Goal: Task Accomplishment & Management: Manage account settings

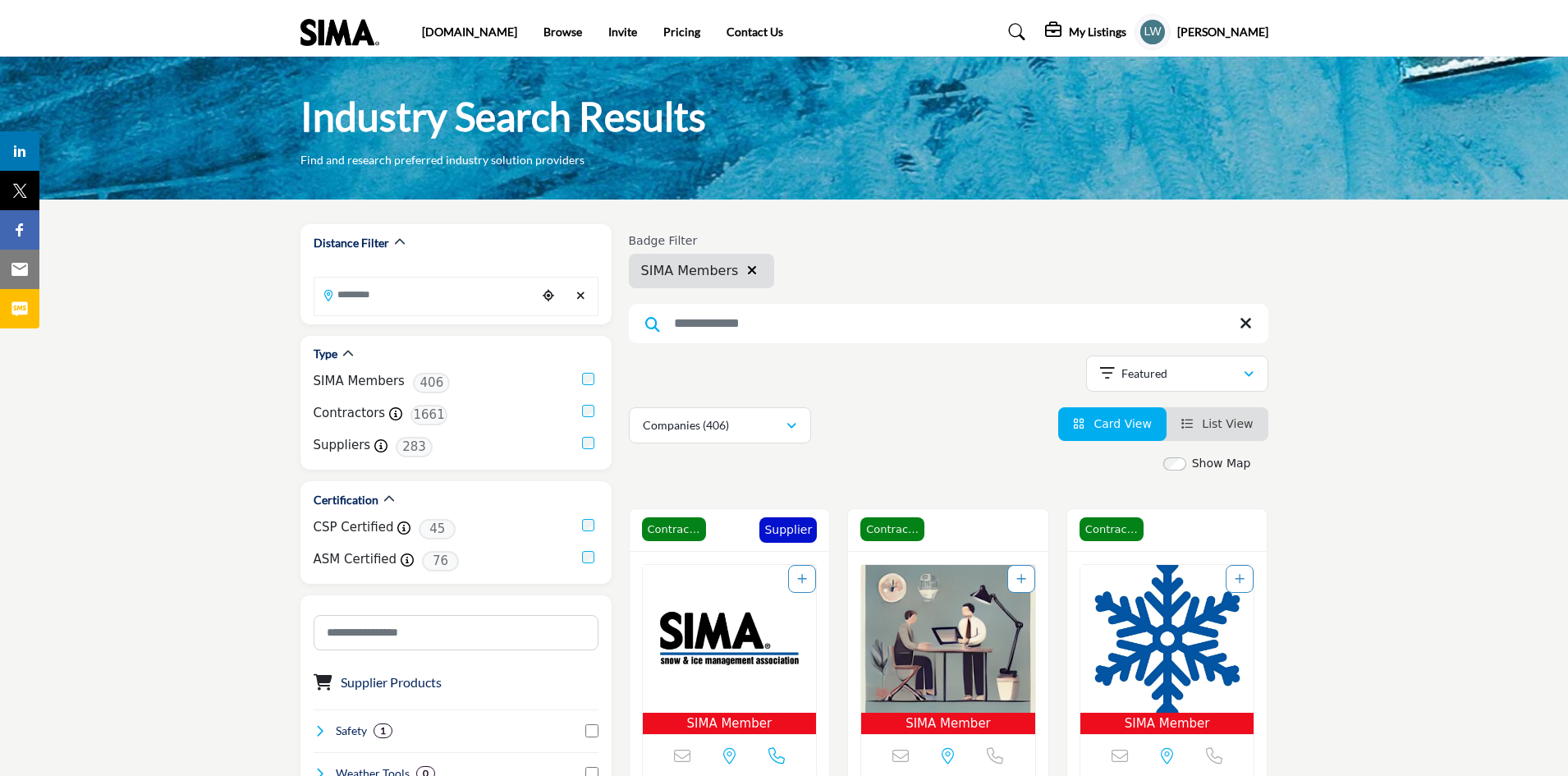
click at [1126, 28] on h5 "My Listings" at bounding box center [1097, 31] width 57 height 14
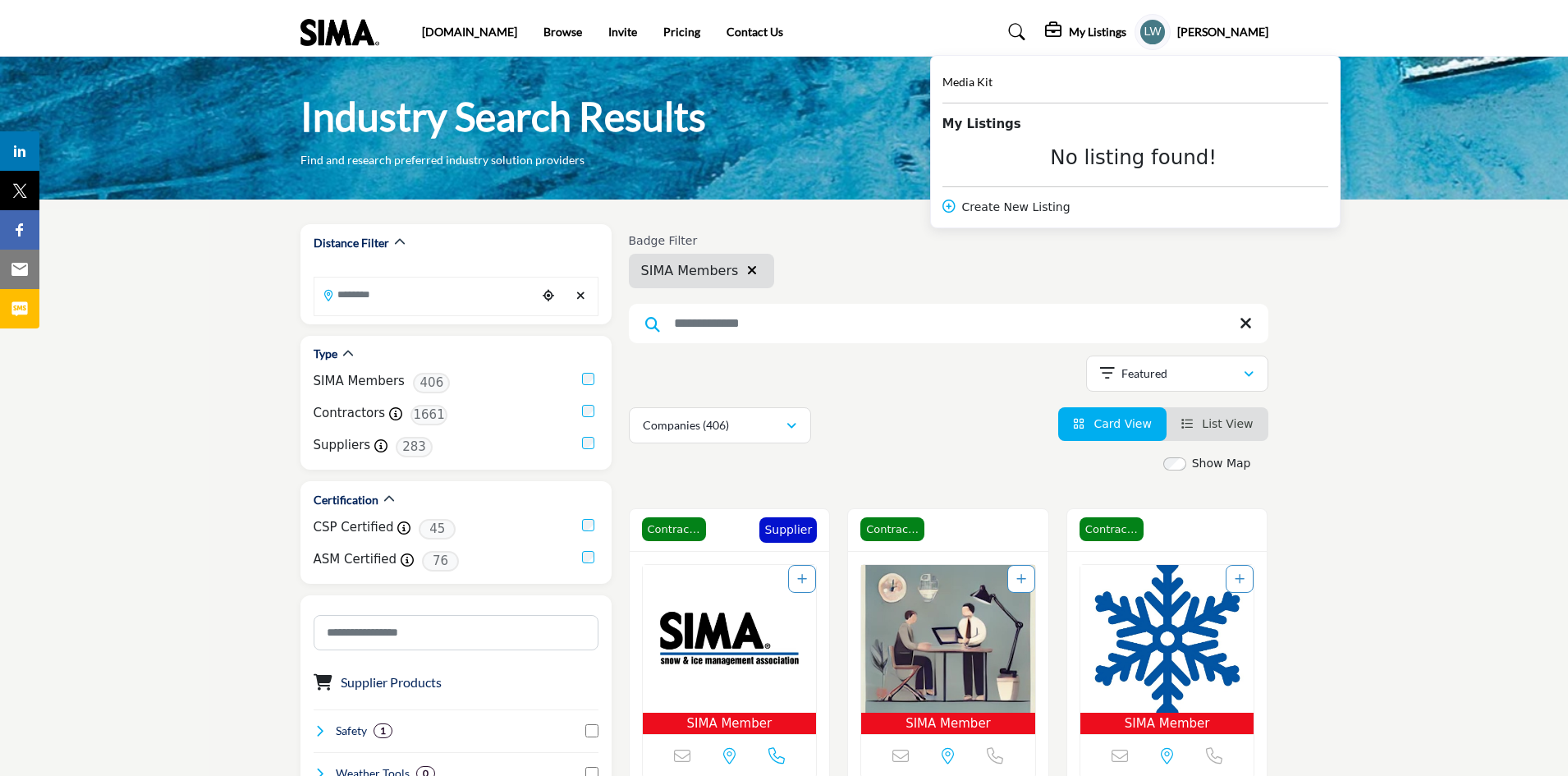
click at [883, 129] on div "Industry Search Results Find and research preferred industry solution providers" at bounding box center [784, 129] width 968 height 77
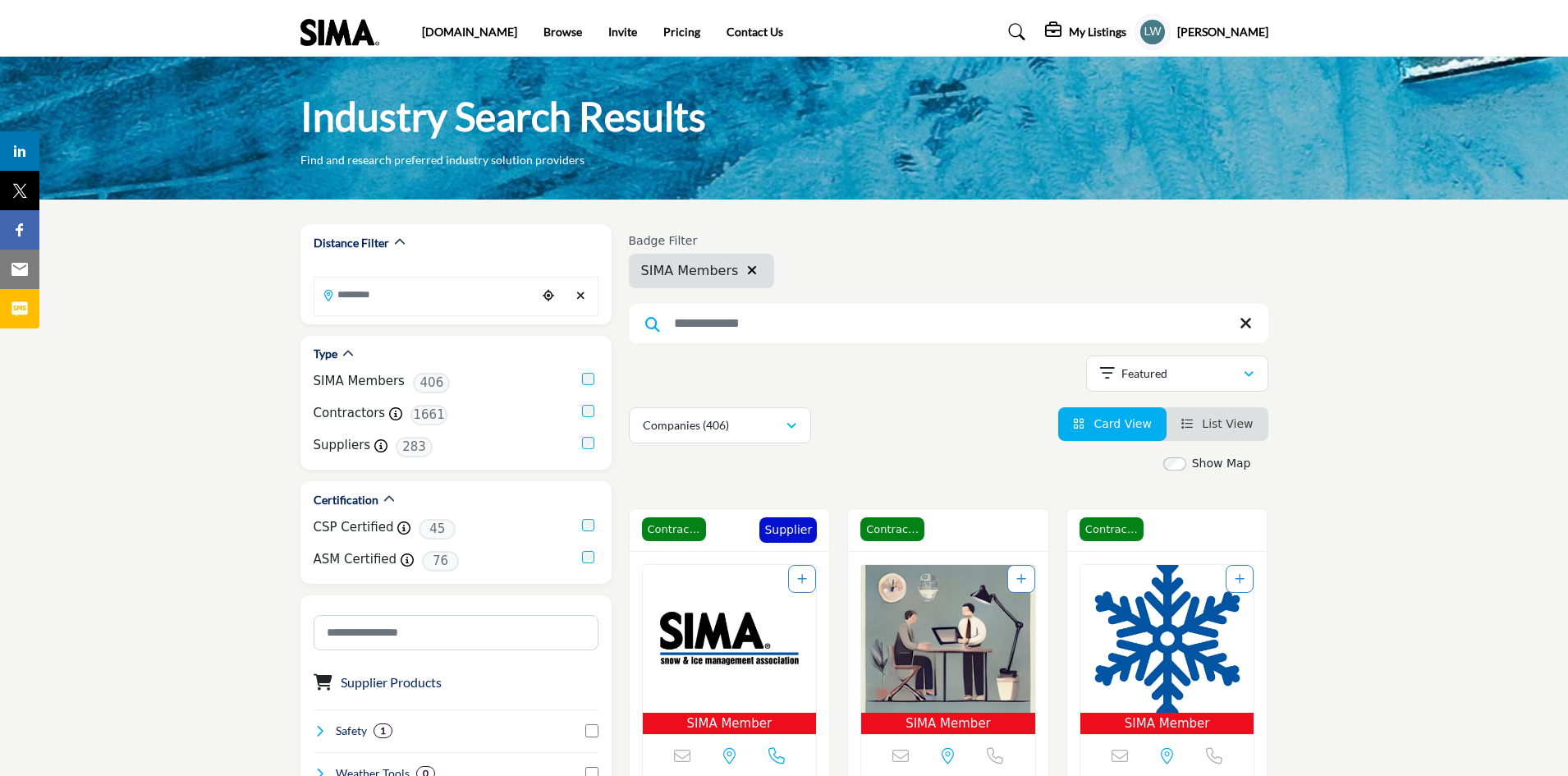
click at [1243, 34] on h5 "Lori Wells" at bounding box center [1223, 32] width 91 height 16
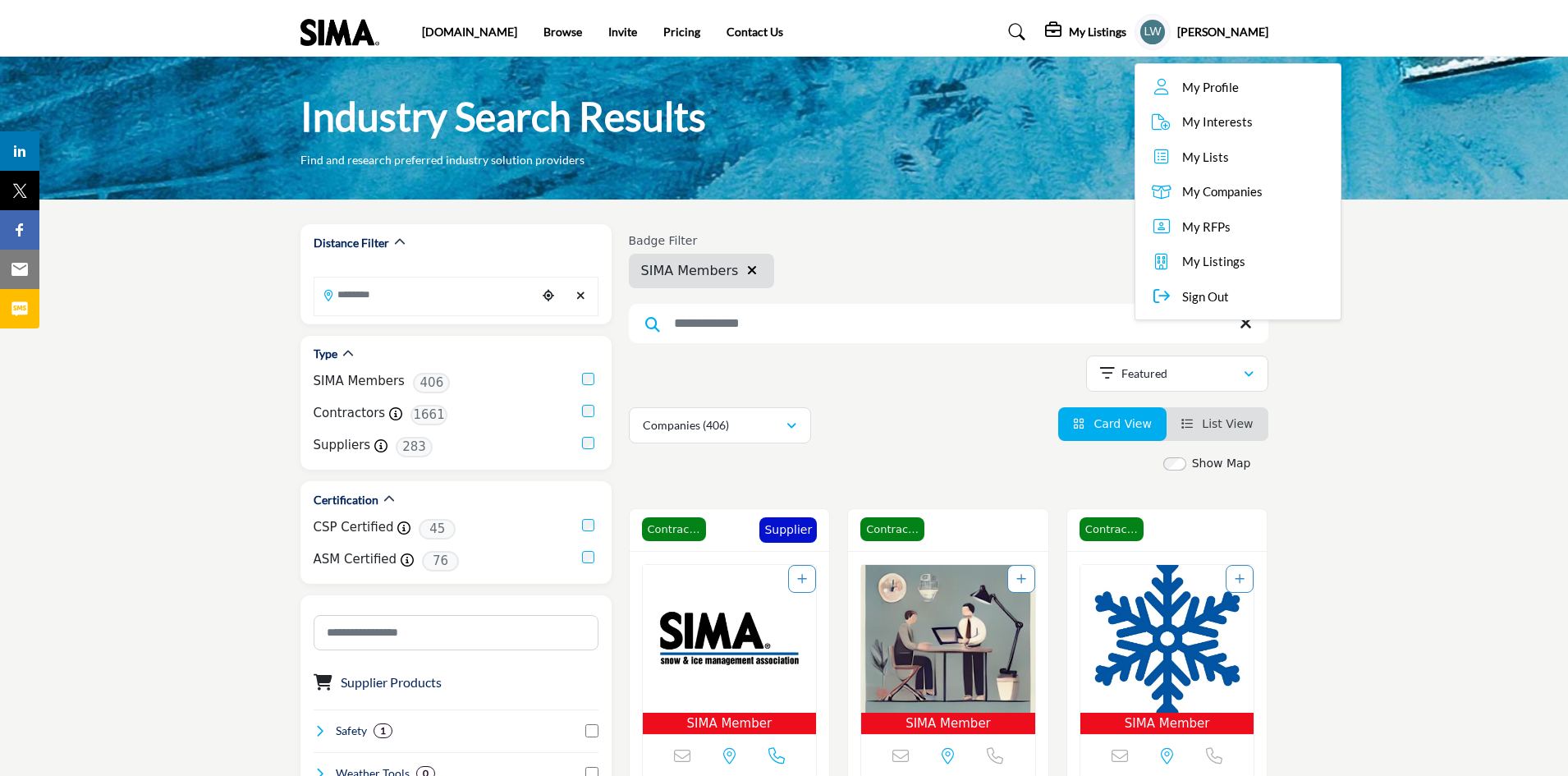
click at [1229, 297] on span "Sign Out" at bounding box center [1205, 297] width 46 height 19
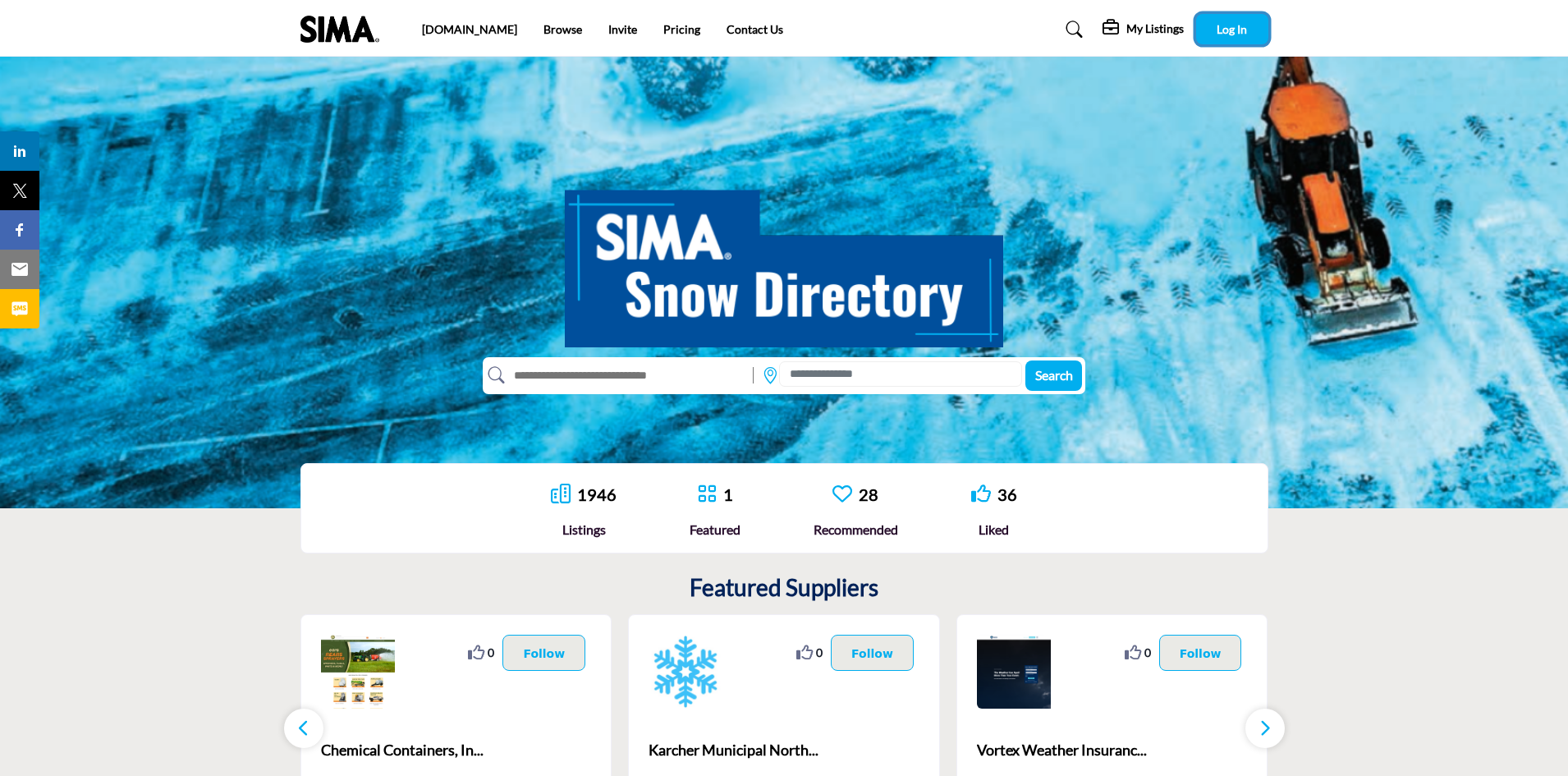
click at [1240, 28] on span "Log In" at bounding box center [1232, 29] width 30 height 14
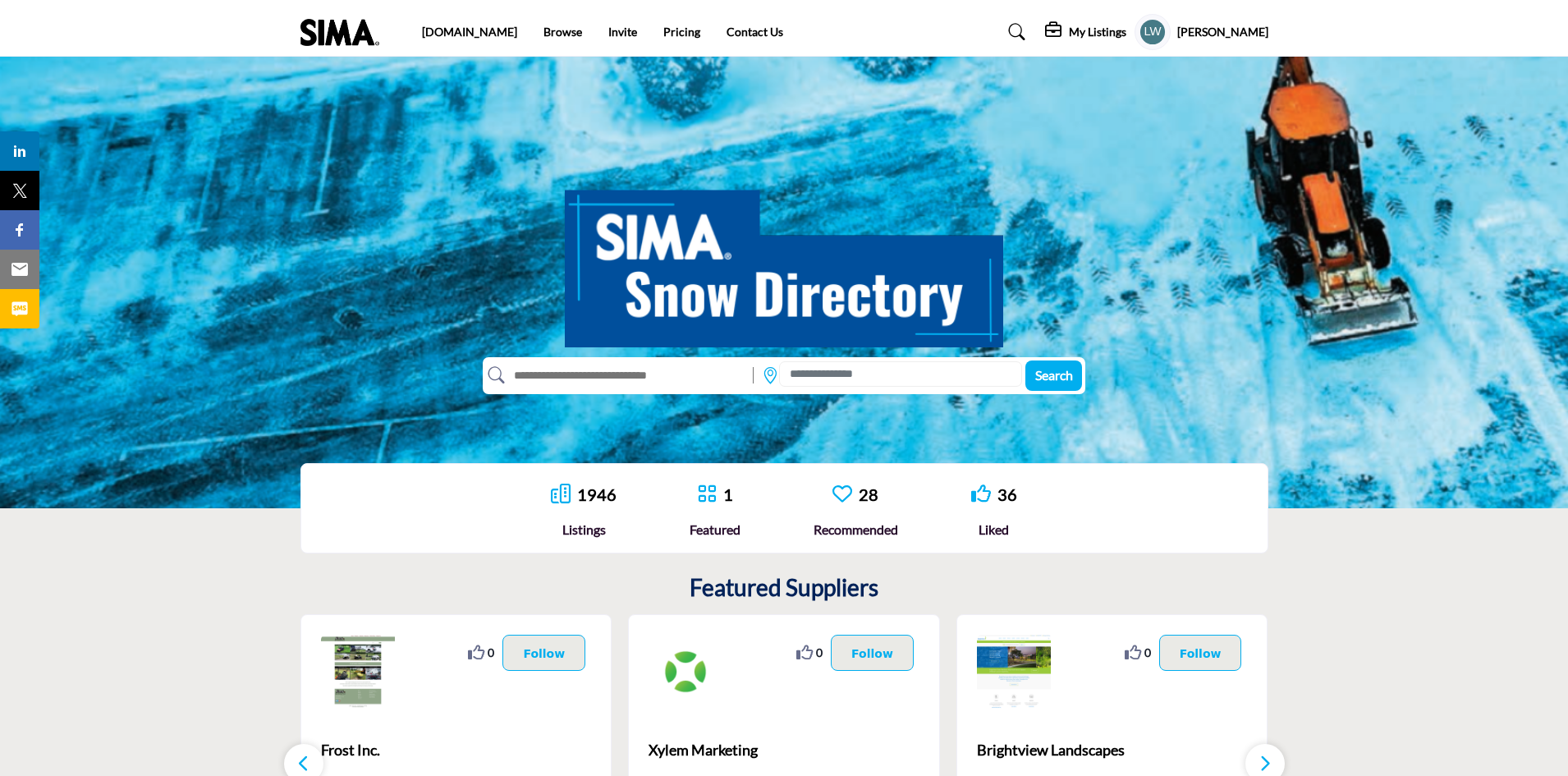
click at [1239, 38] on h5 "[PERSON_NAME]" at bounding box center [1223, 32] width 91 height 16
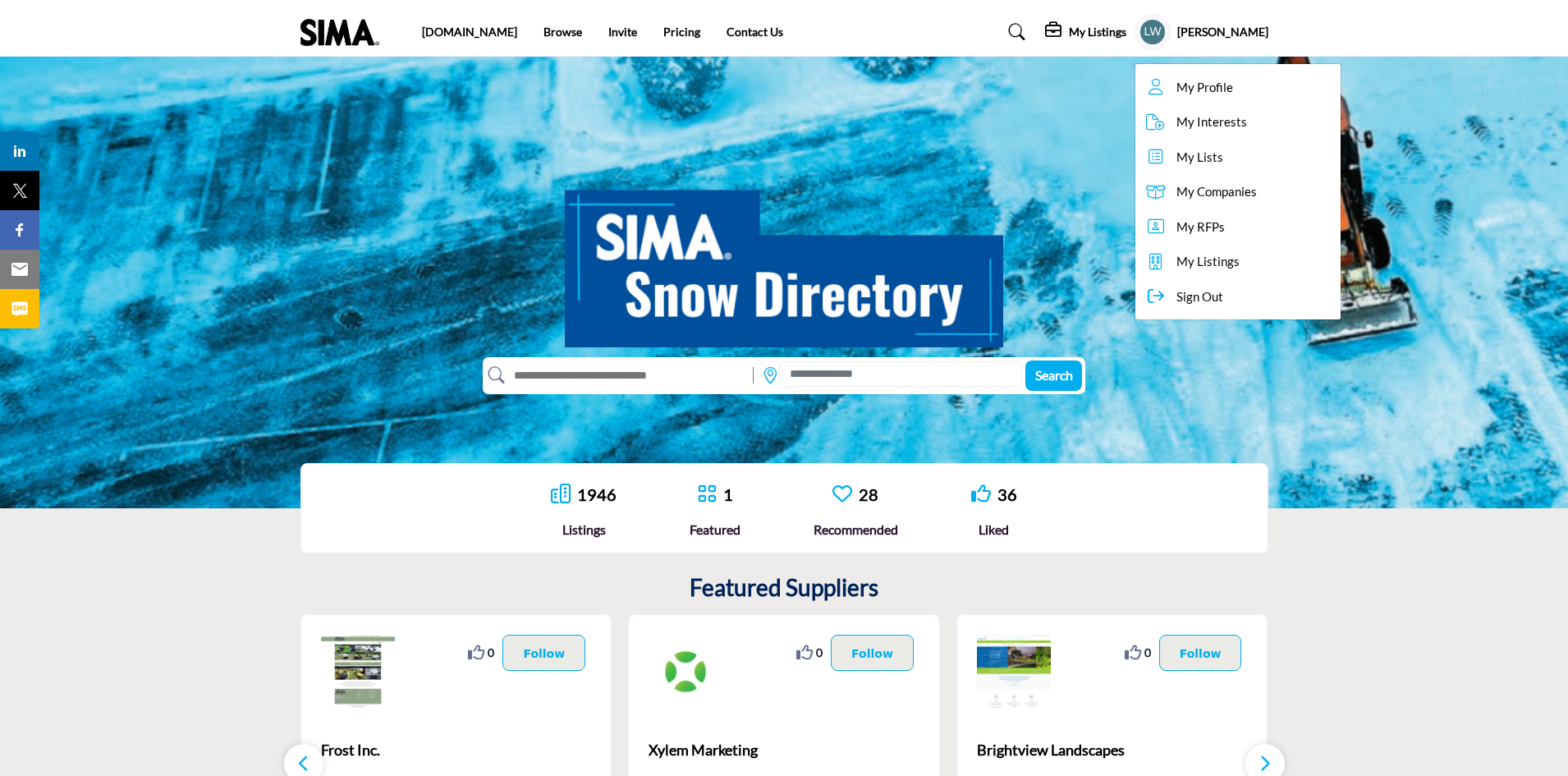
click at [1249, 189] on span "My Companies" at bounding box center [1216, 192] width 80 height 19
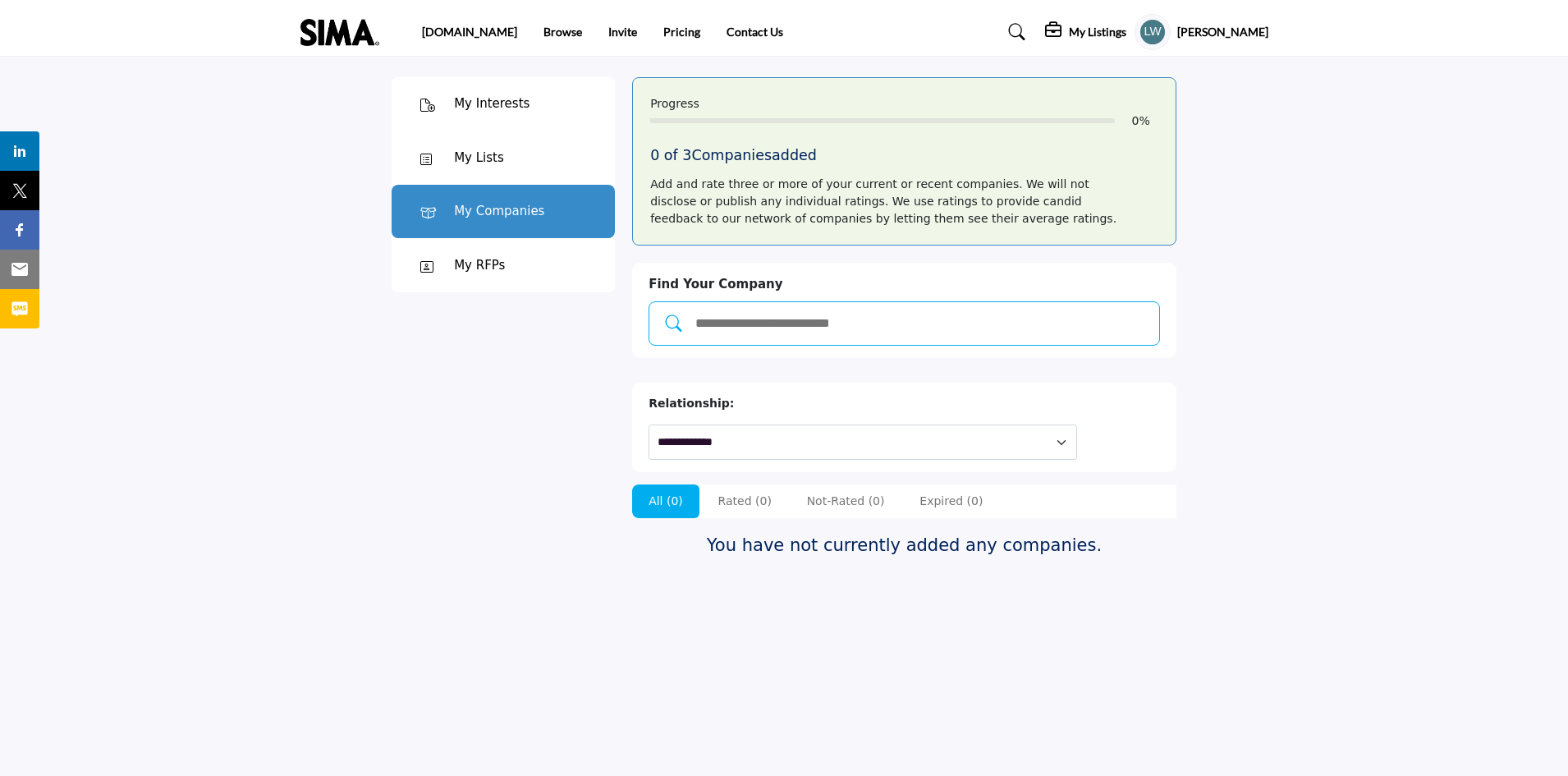
click at [764, 321] on input "Add and rate your companies." at bounding box center [921, 324] width 455 height 21
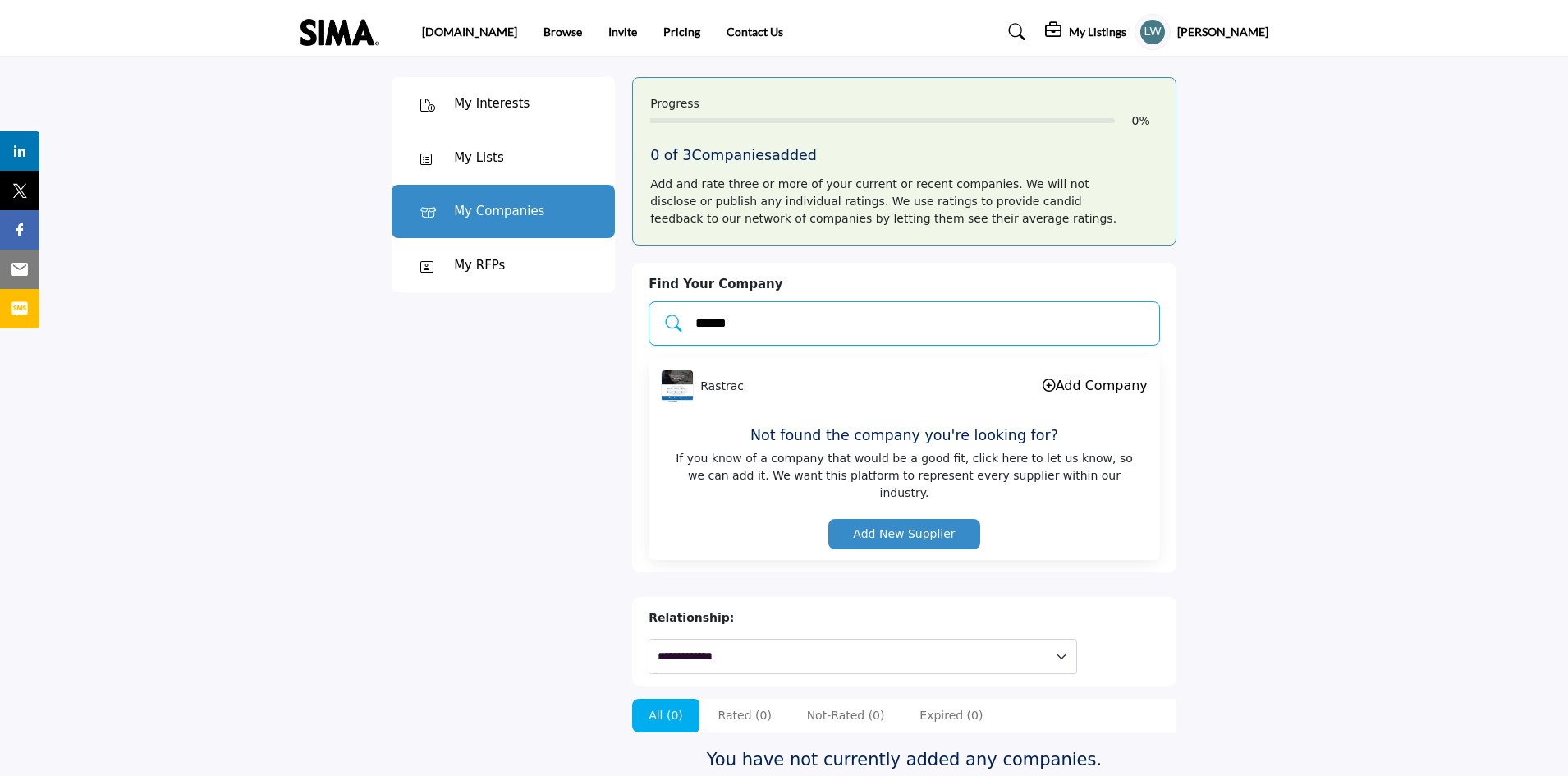
type input "******"
click at [1094, 385] on link "Add Company" at bounding box center [1095, 386] width 105 height 15
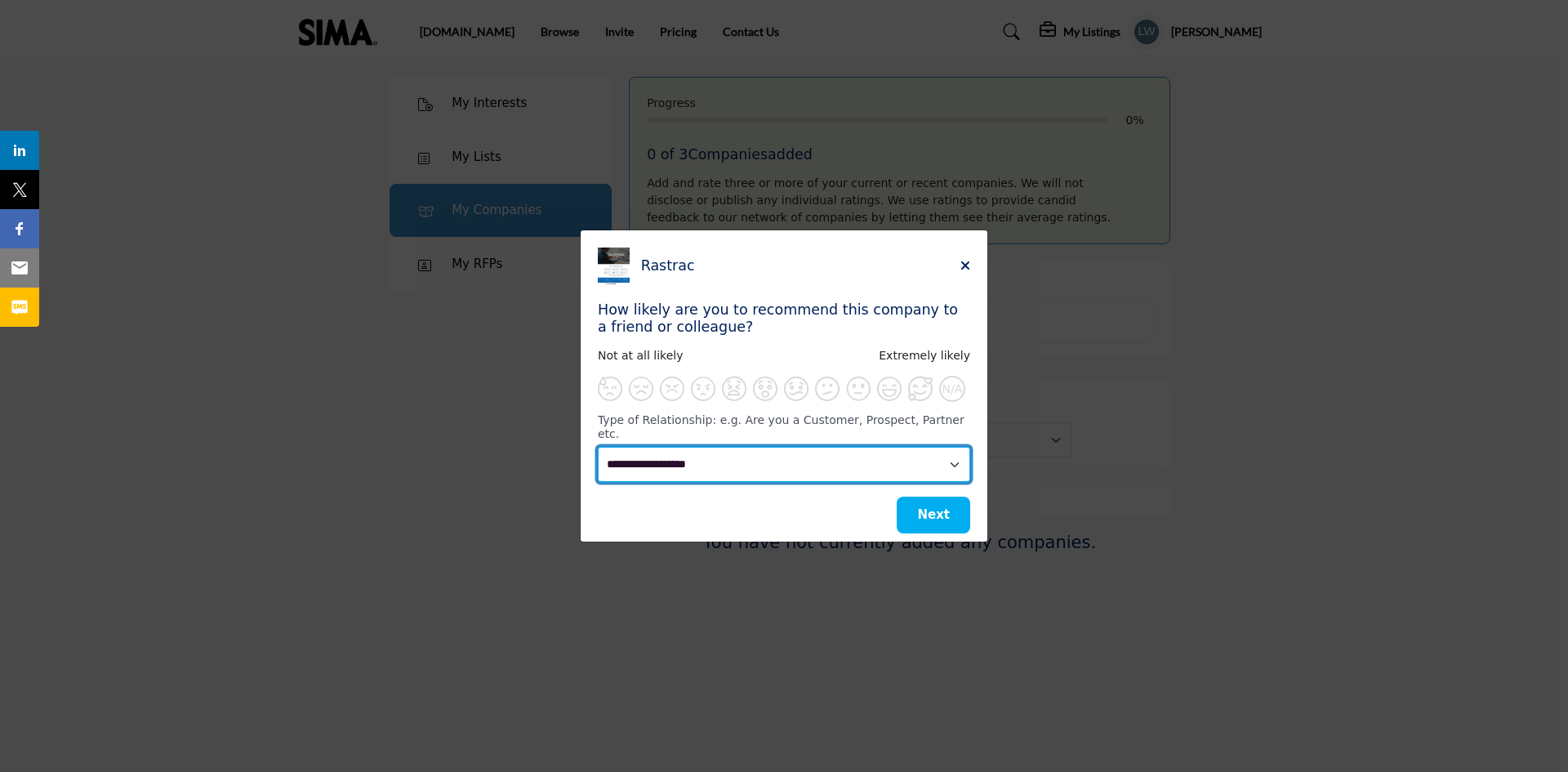
click at [957, 458] on select "**********" at bounding box center [784, 464] width 372 height 36
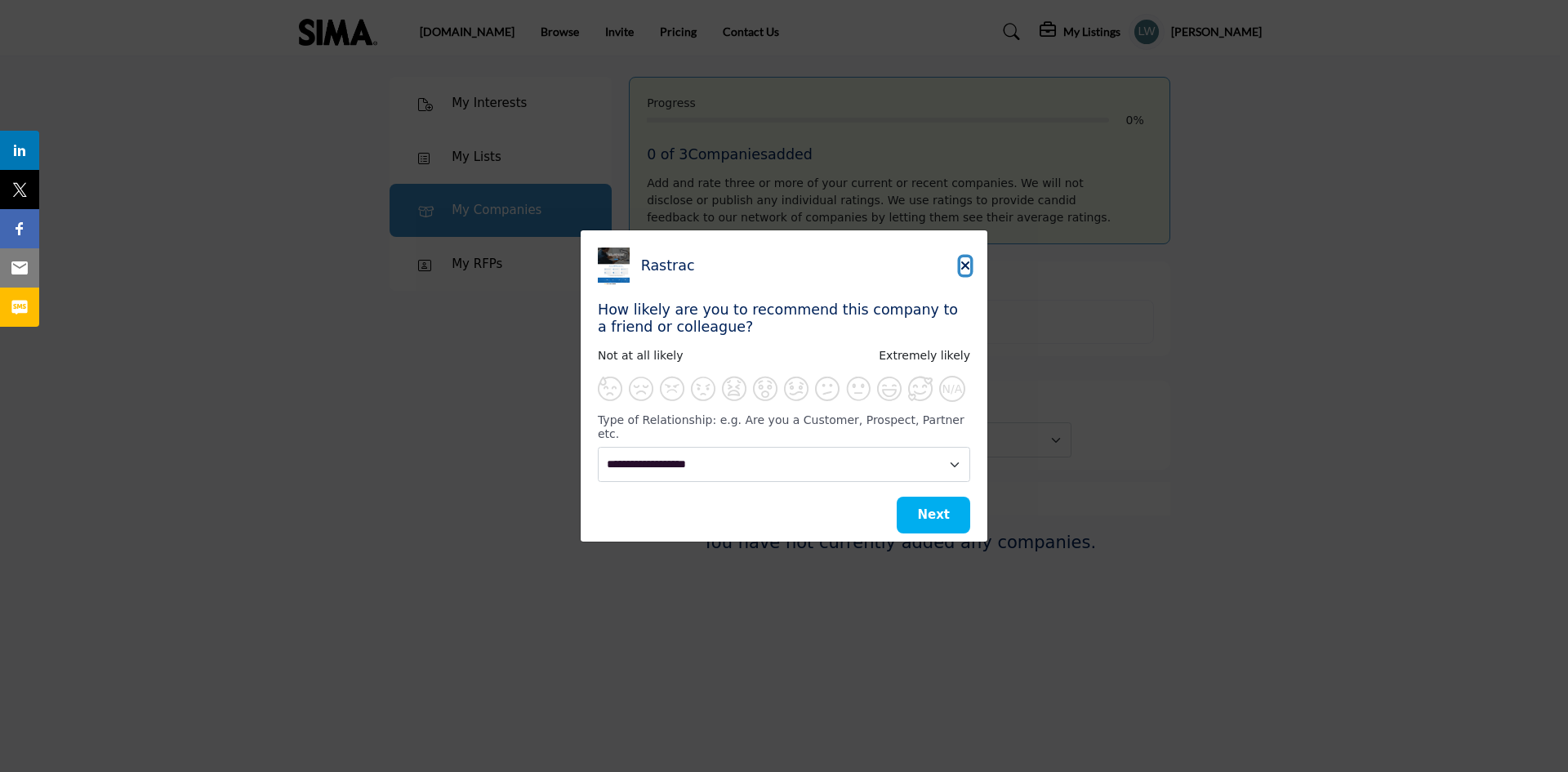
click at [964, 272] on icon "Close" at bounding box center [965, 265] width 10 height 13
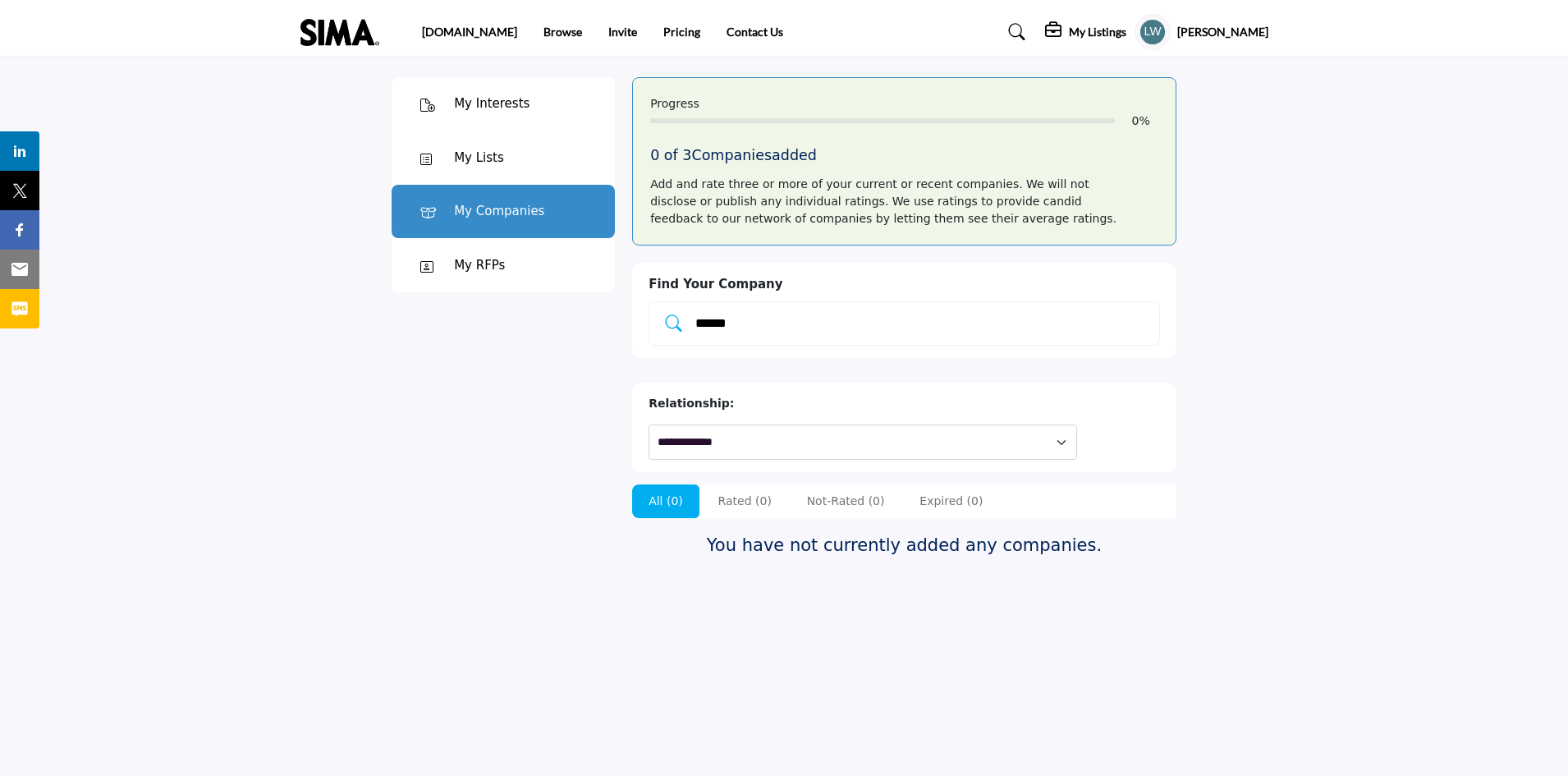
click at [471, 156] on div "My Lists" at bounding box center [479, 158] width 50 height 19
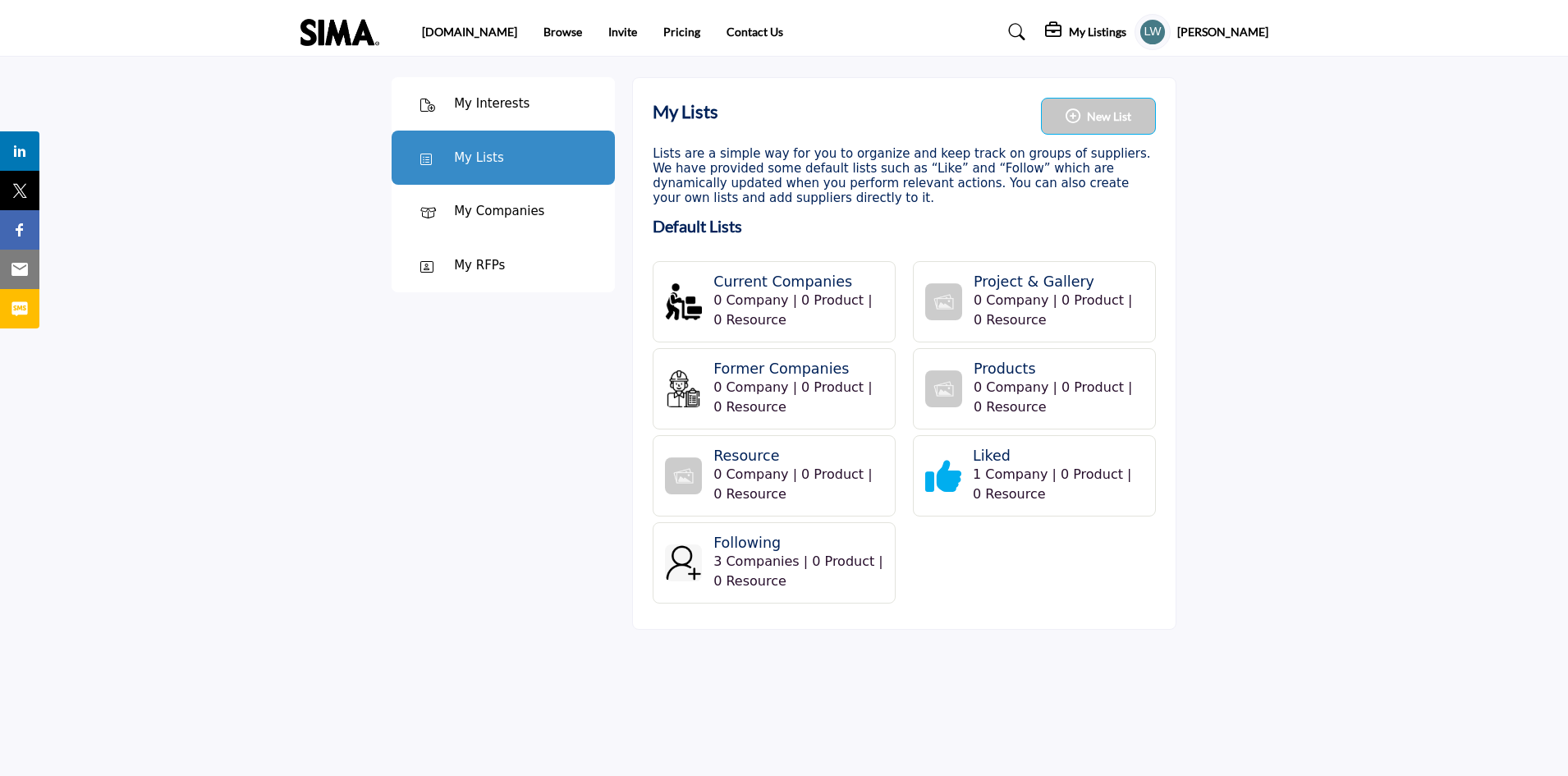
click at [477, 103] on div "My Interests" at bounding box center [492, 104] width 75 height 19
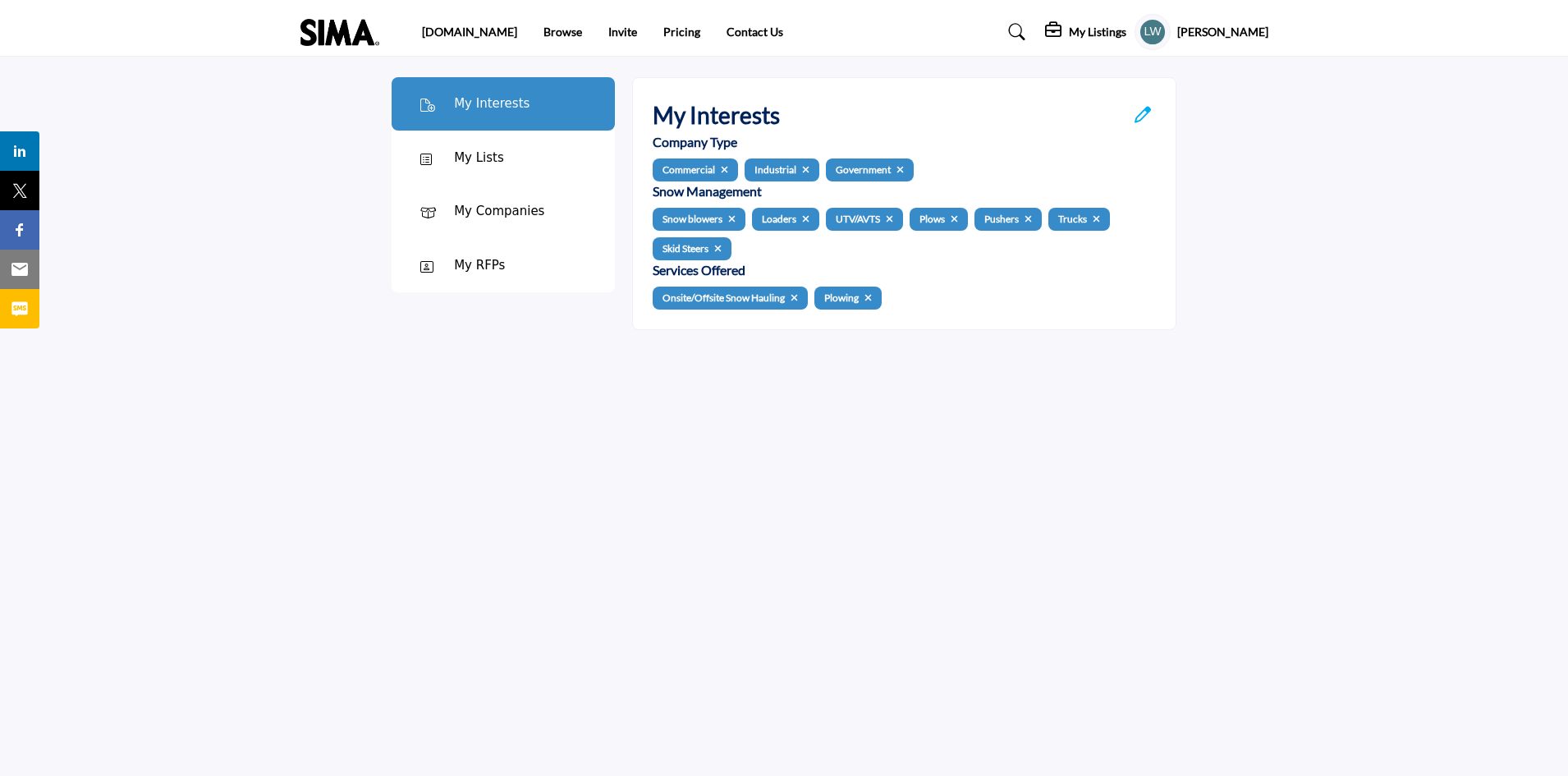
click at [482, 259] on div "My RFPs" at bounding box center [479, 266] width 51 height 19
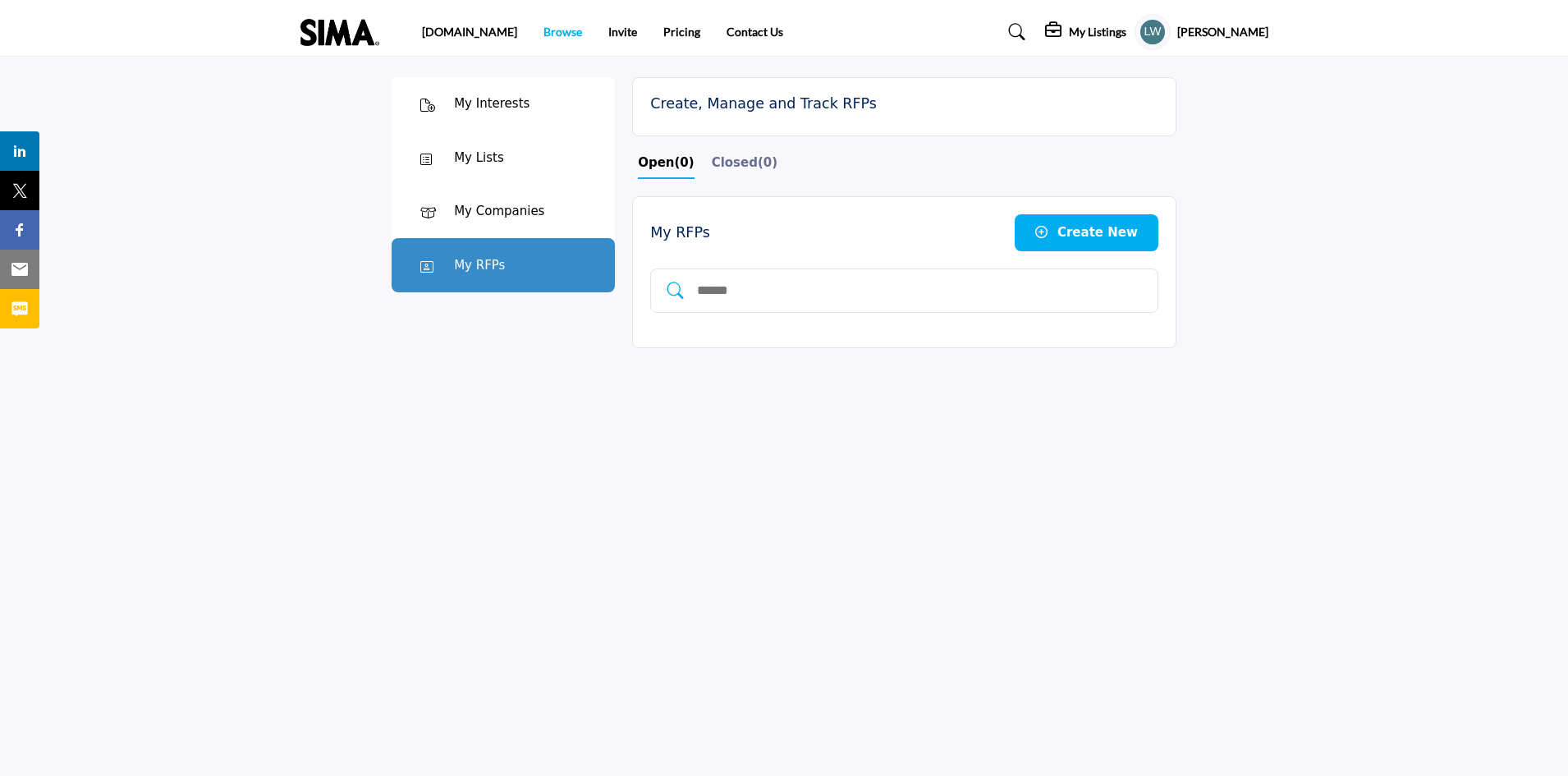
click at [543, 30] on link "Browse" at bounding box center [563, 31] width 39 height 14
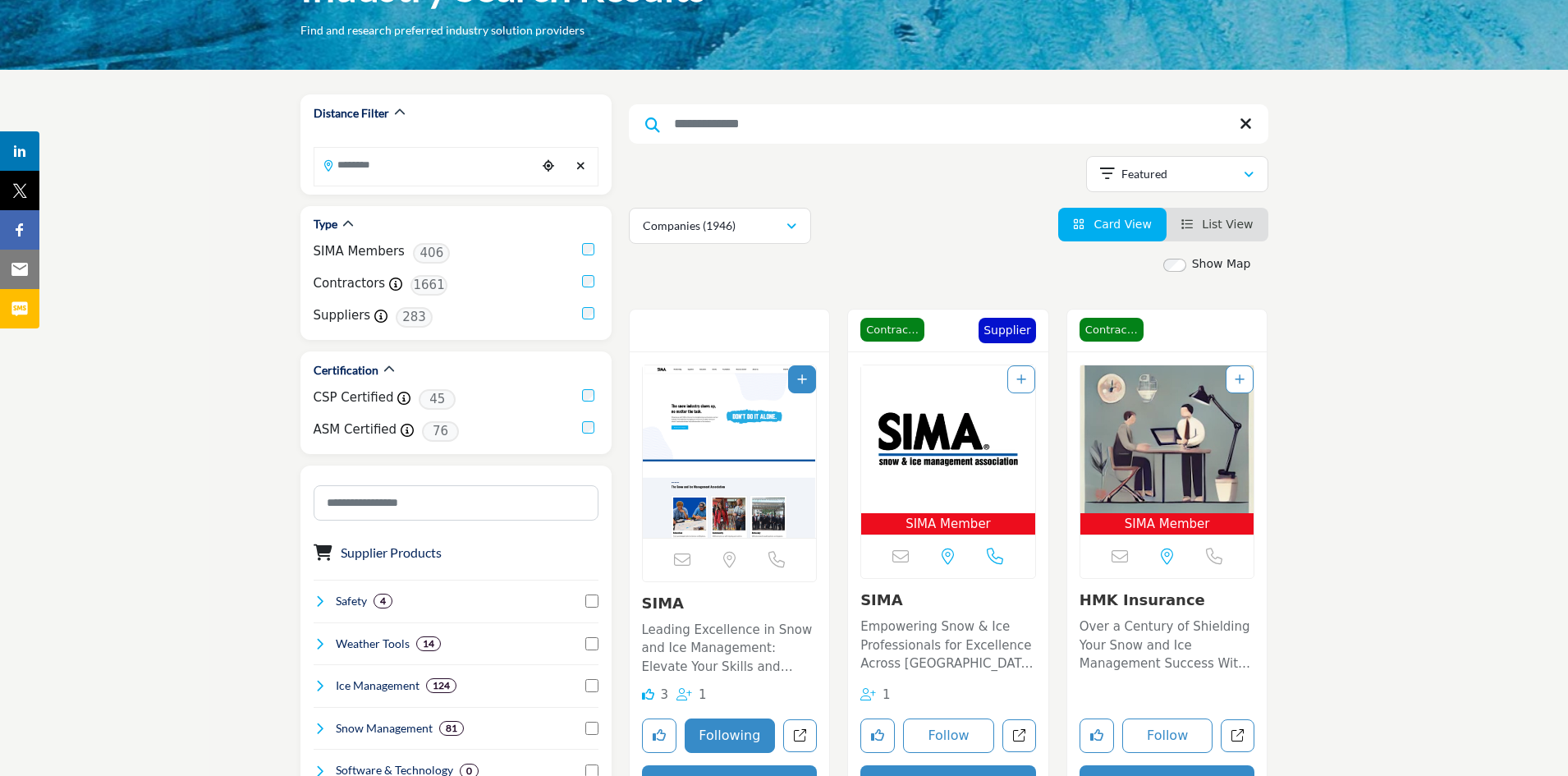
scroll to position [121, 0]
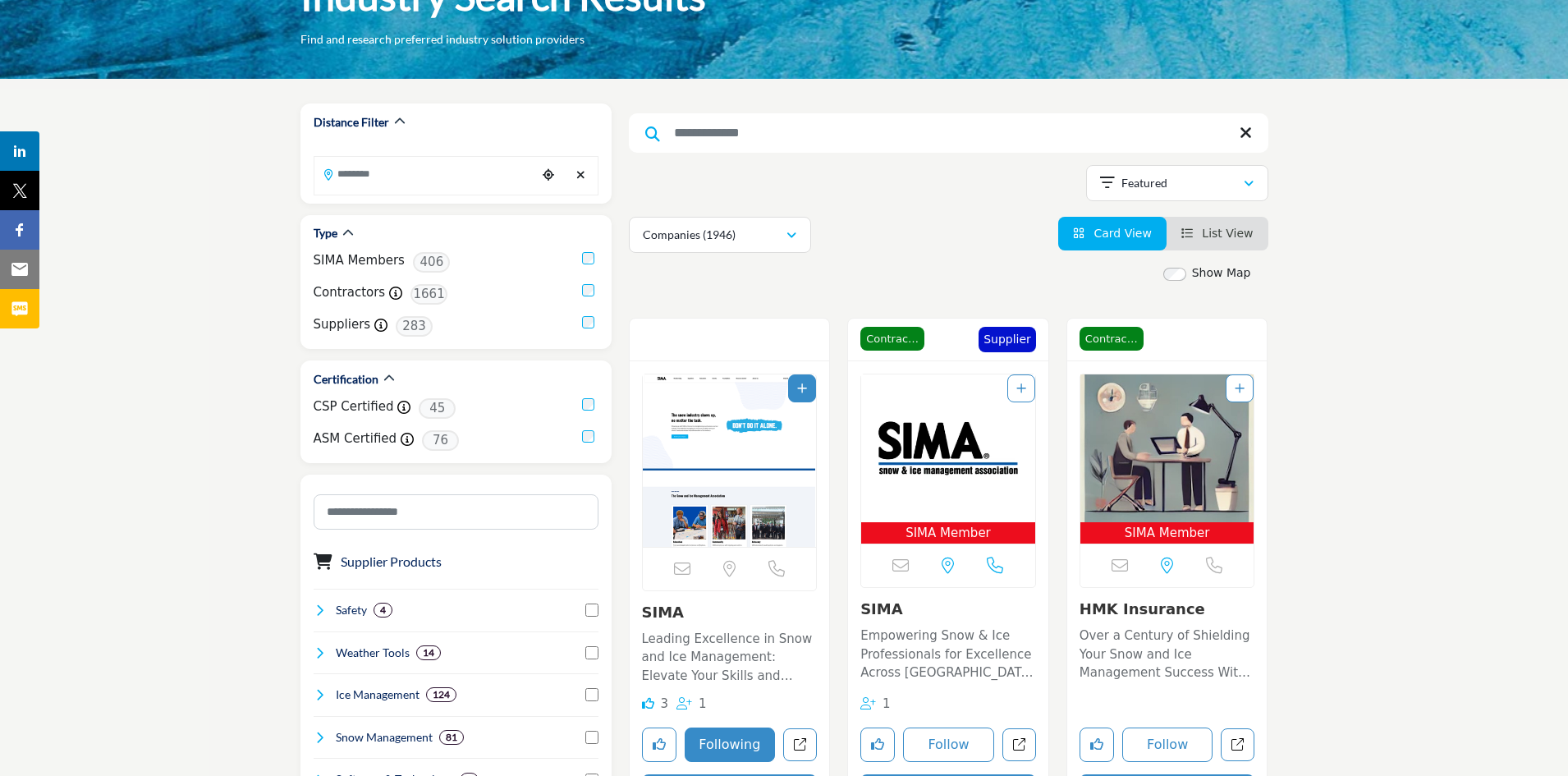
click at [763, 139] on input "Search Keyword" at bounding box center [949, 132] width 640 height 40
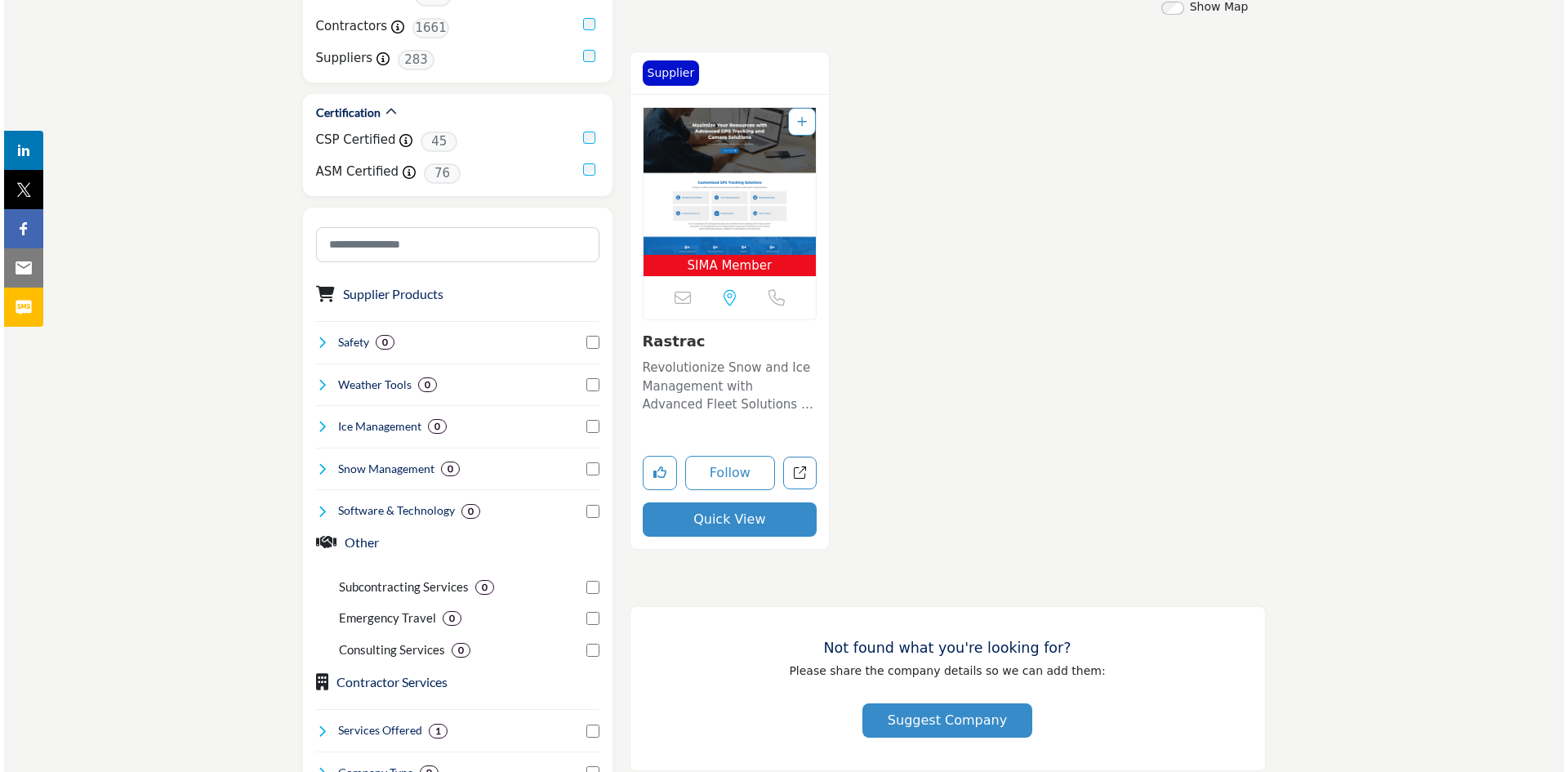
scroll to position [390, 0]
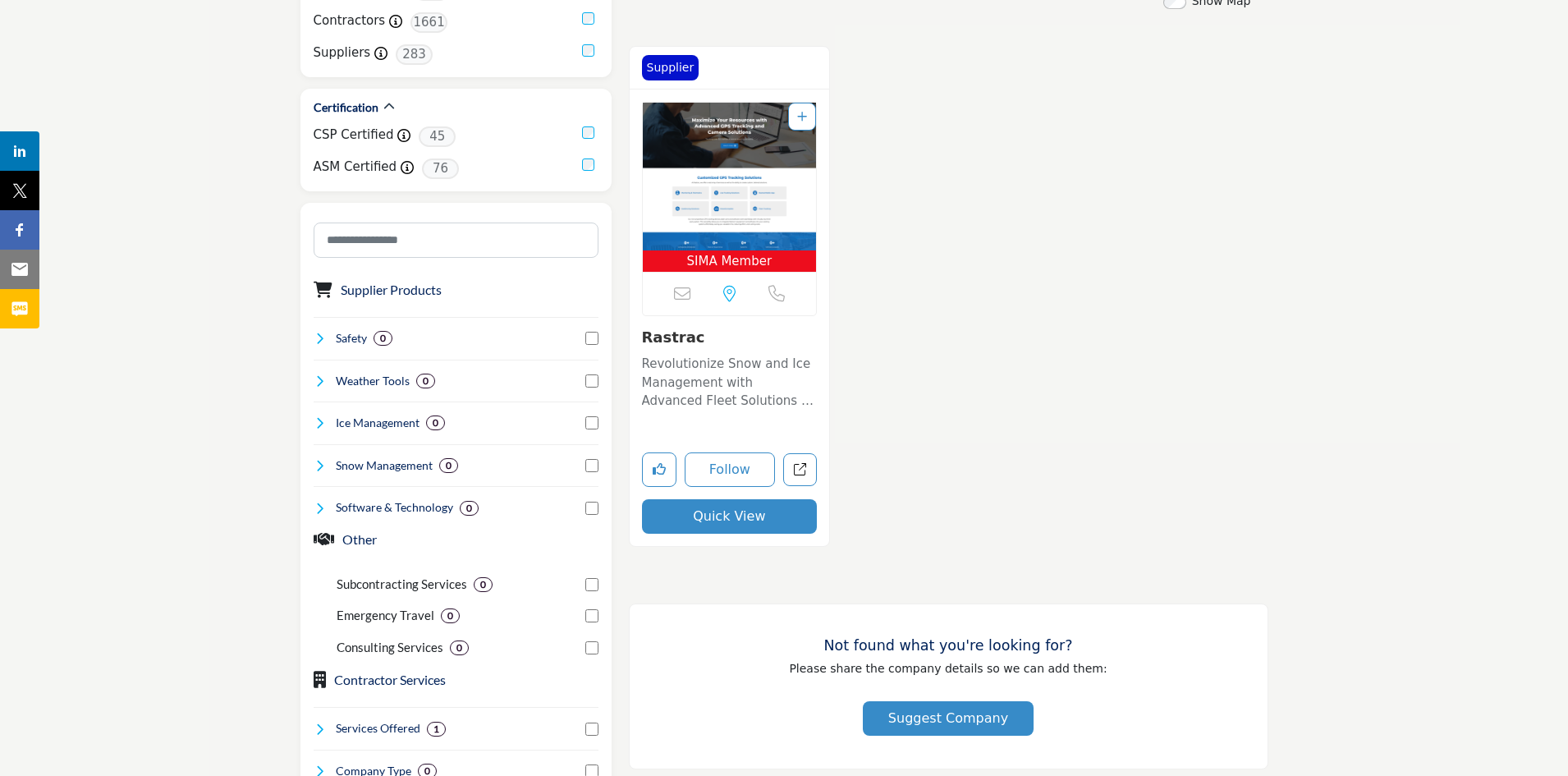
type input "*******"
click at [735, 514] on button "Quick View" at bounding box center [730, 516] width 176 height 35
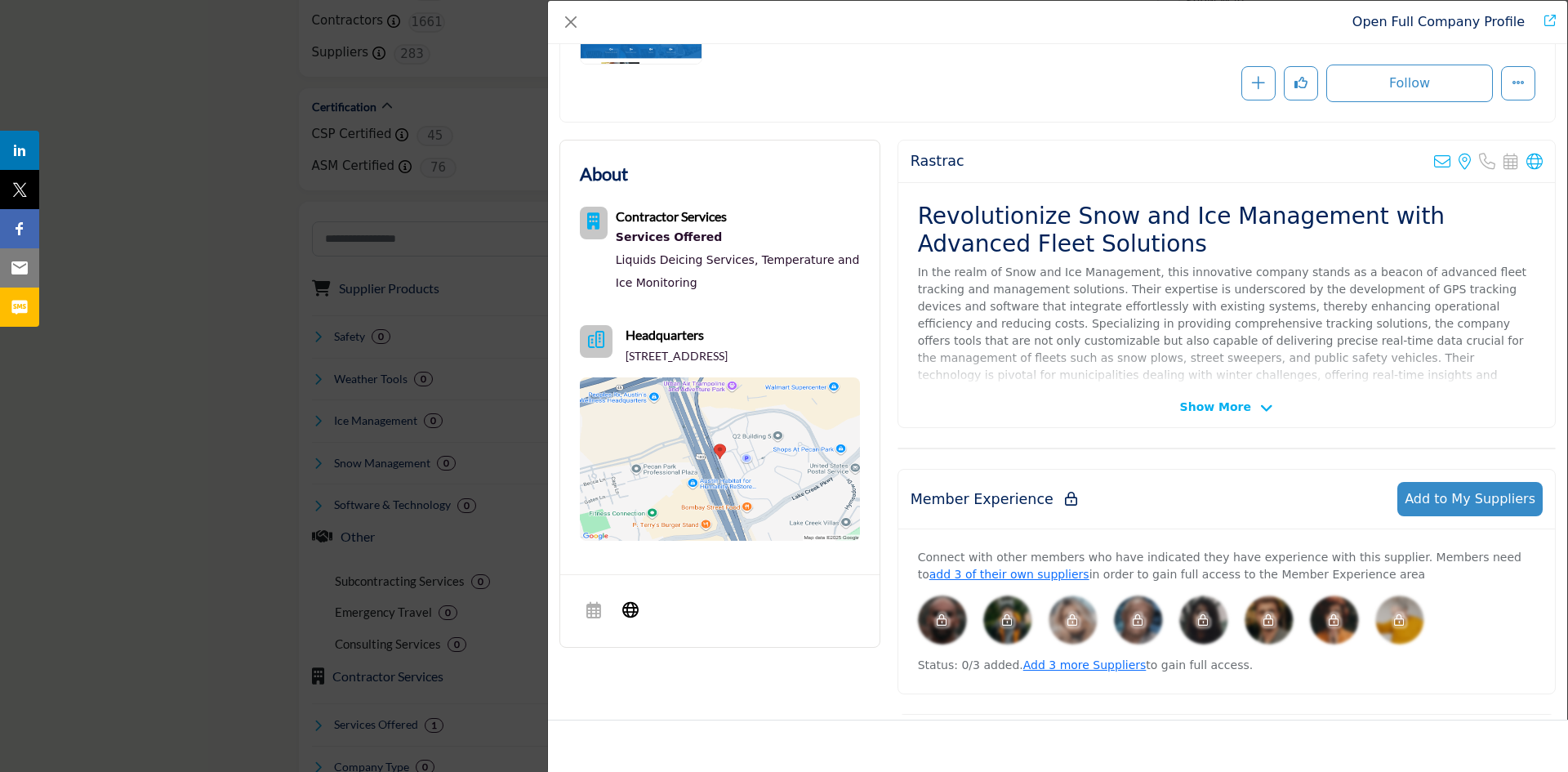
scroll to position [219, 0]
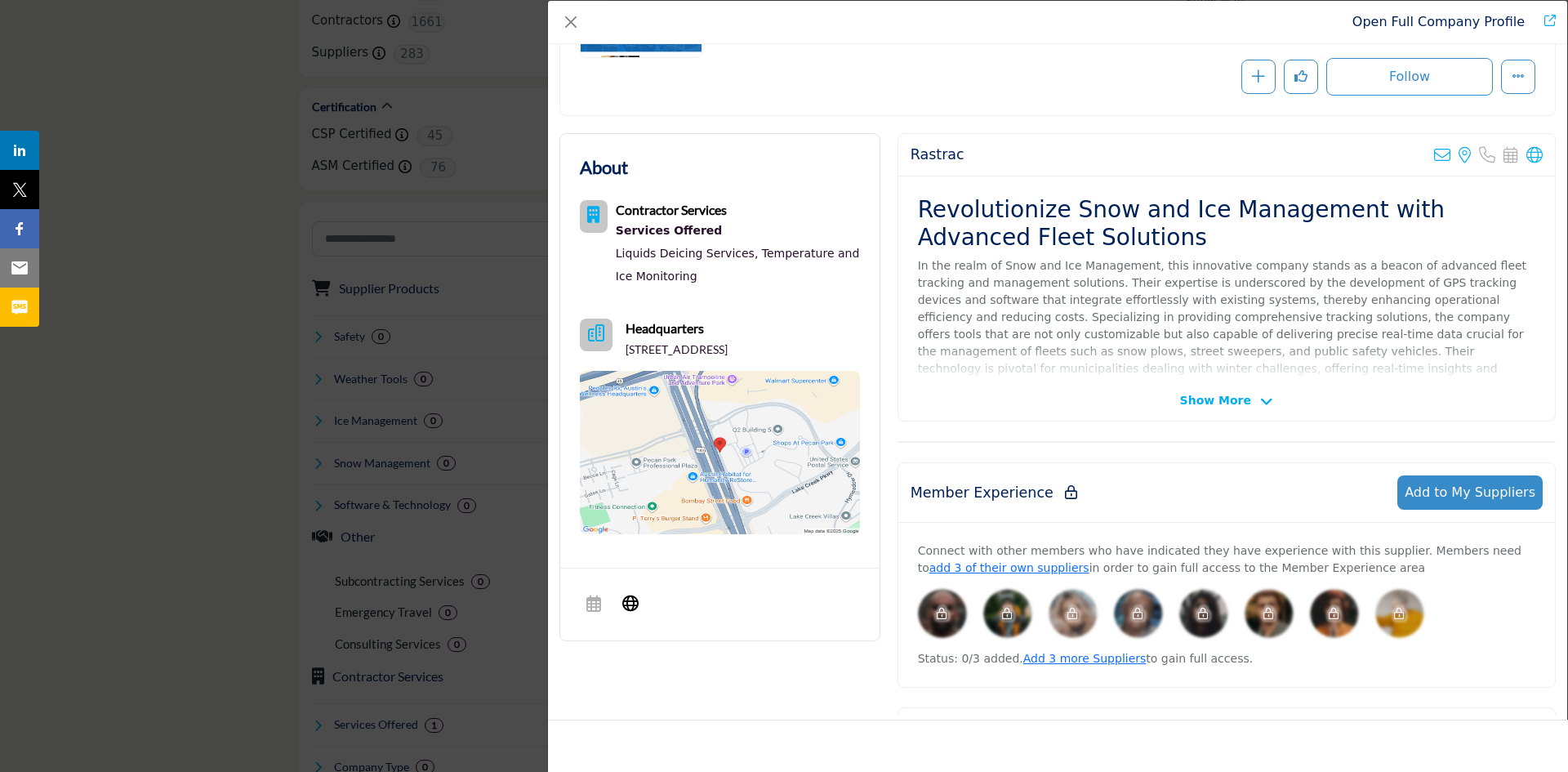
click at [1242, 404] on span "Show More" at bounding box center [1226, 401] width 93 height 17
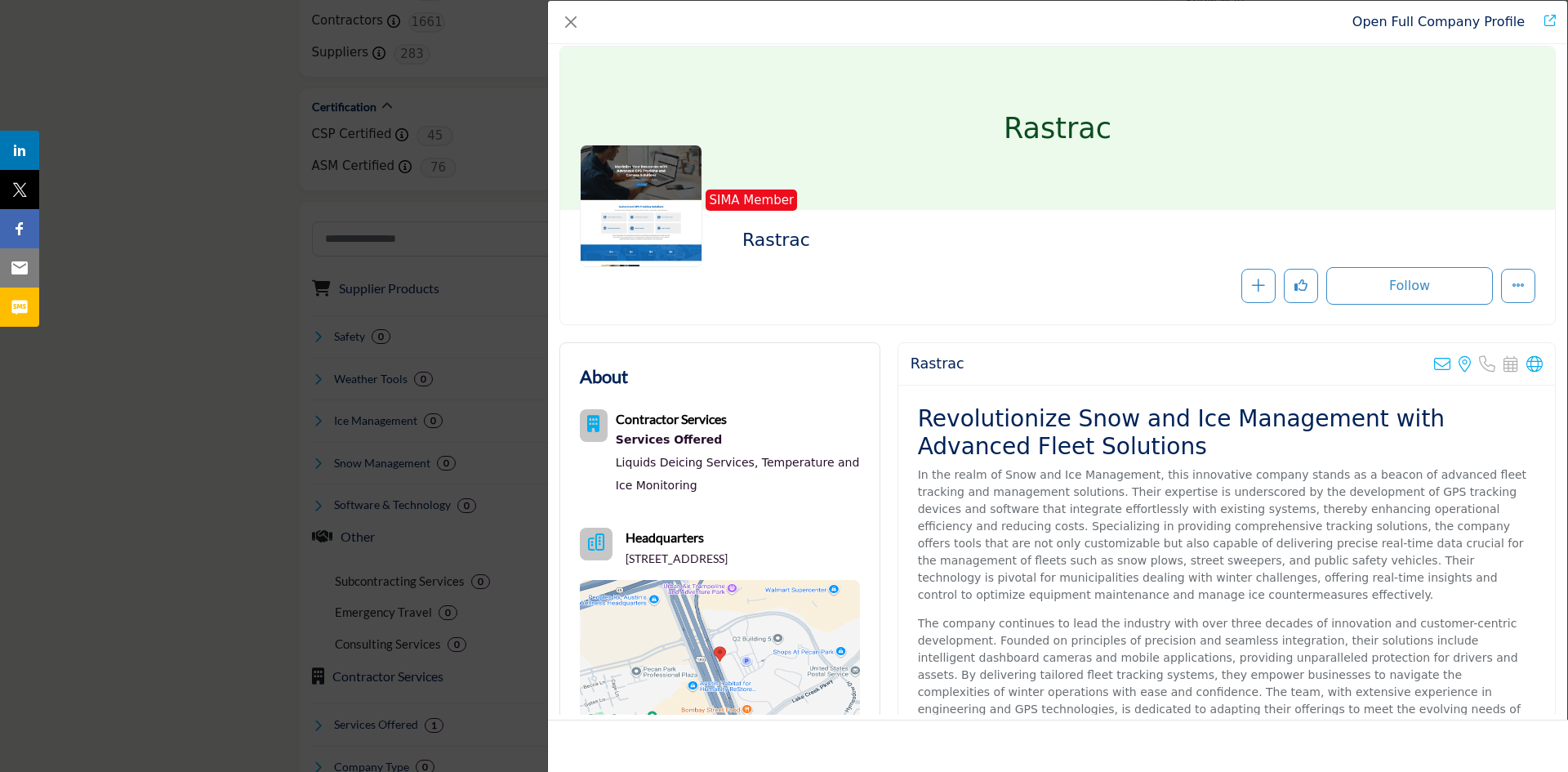
scroll to position [0, 0]
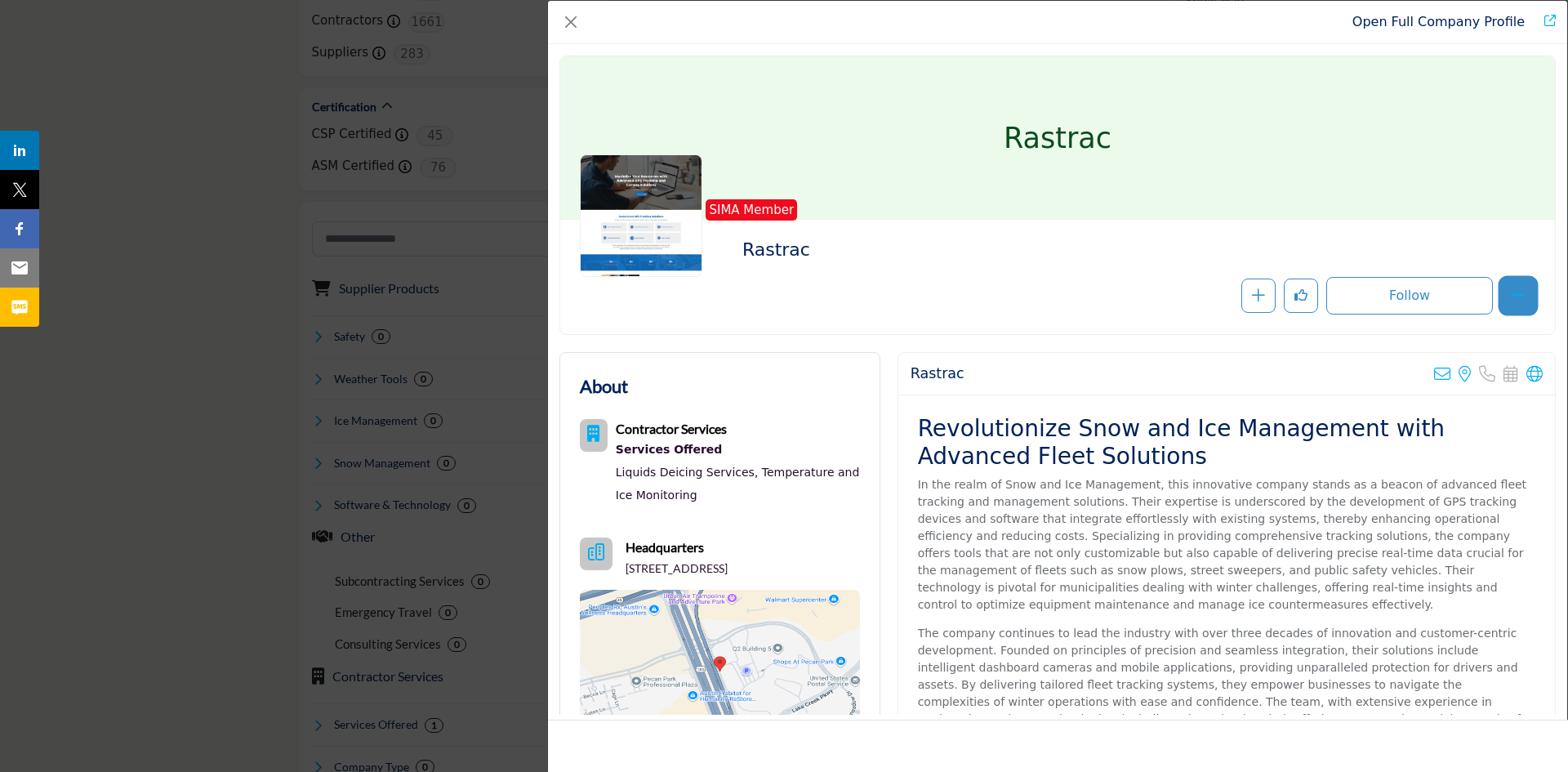
click at [1502, 295] on button "More Options" at bounding box center [1518, 296] width 35 height 35
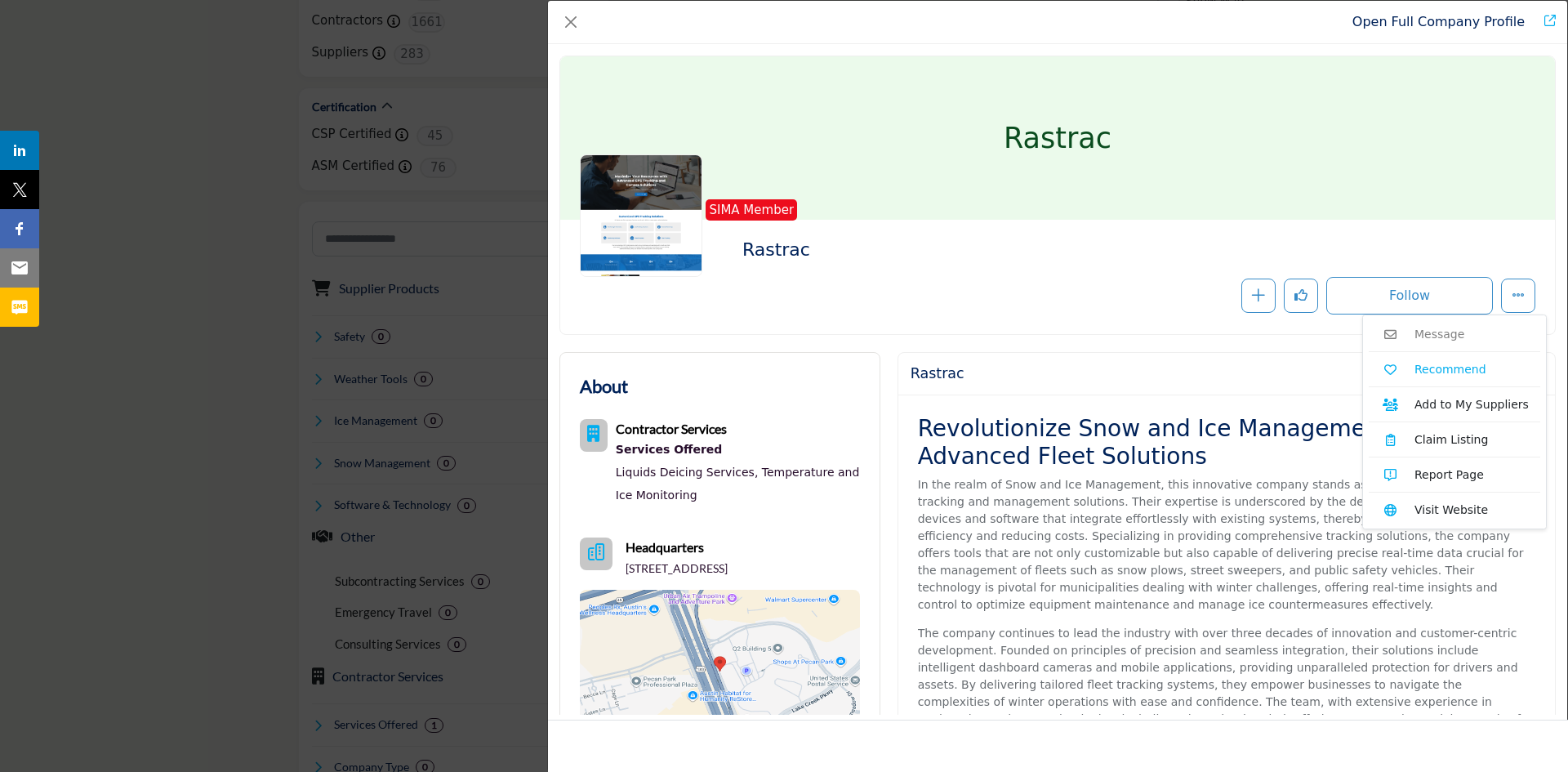
click at [1454, 436] on link "Claim Listing" at bounding box center [1454, 438] width 171 height 26
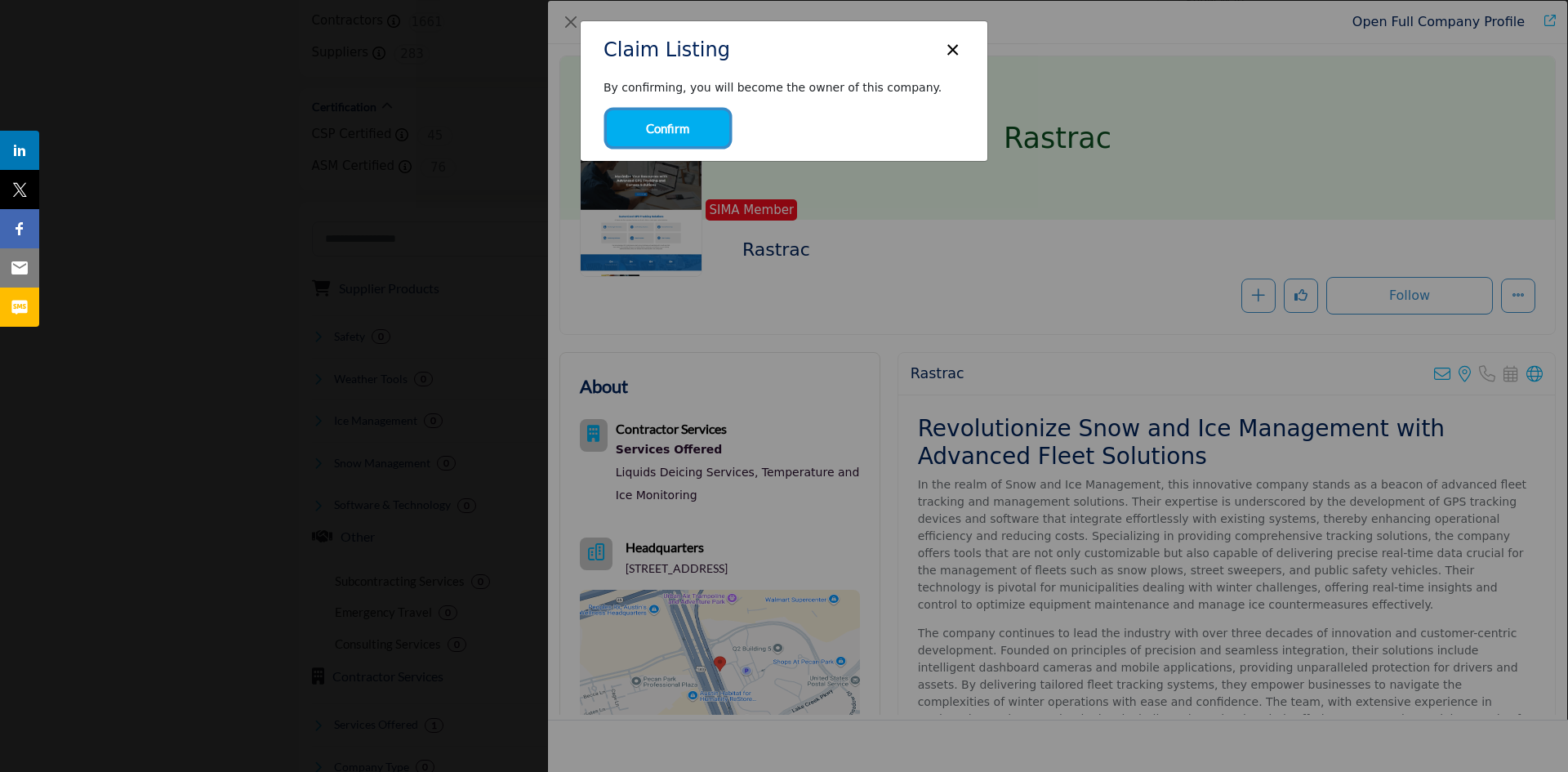
click at [684, 128] on span "Confirm" at bounding box center [667, 129] width 43 height 19
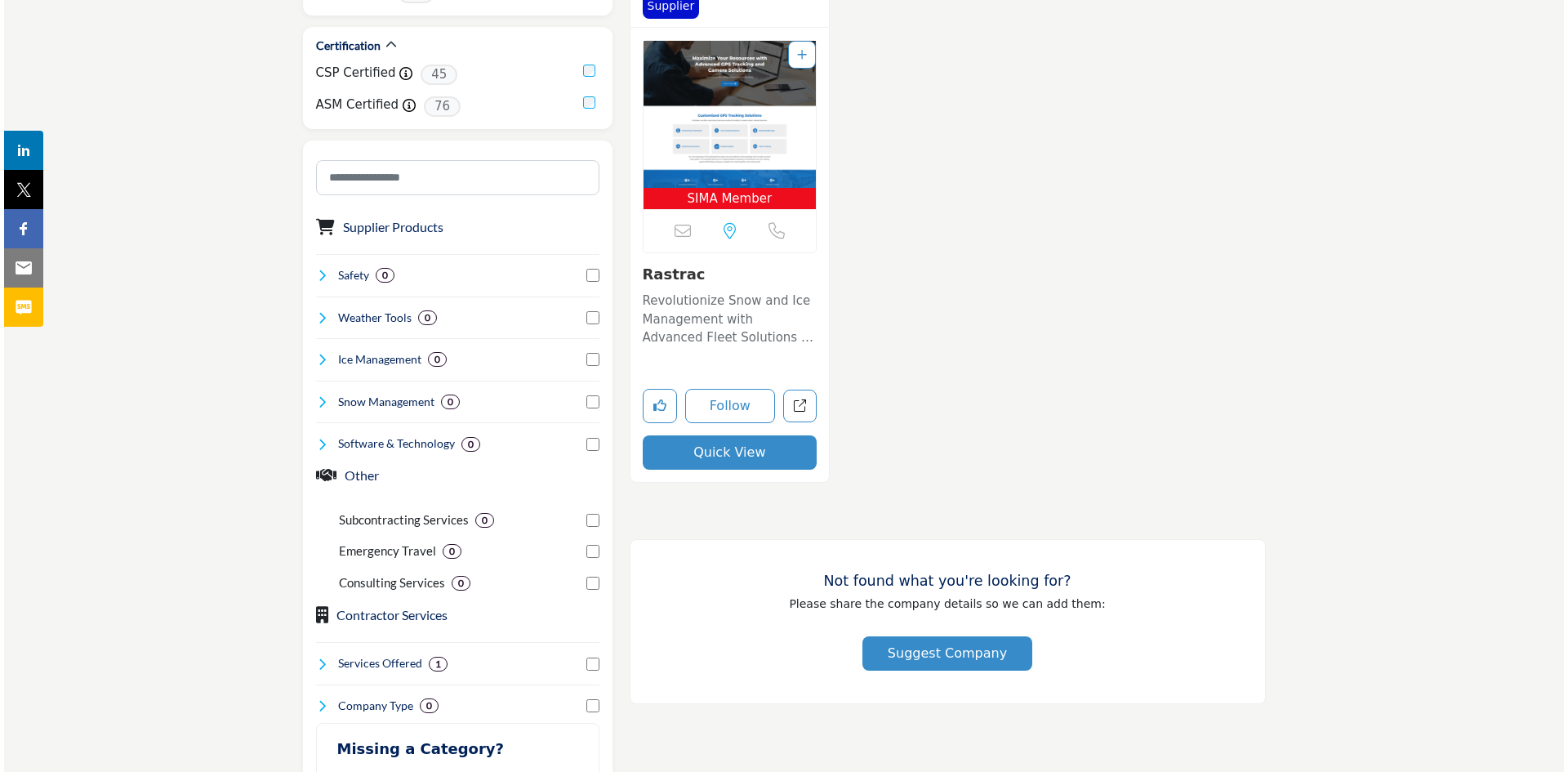
scroll to position [455, 0]
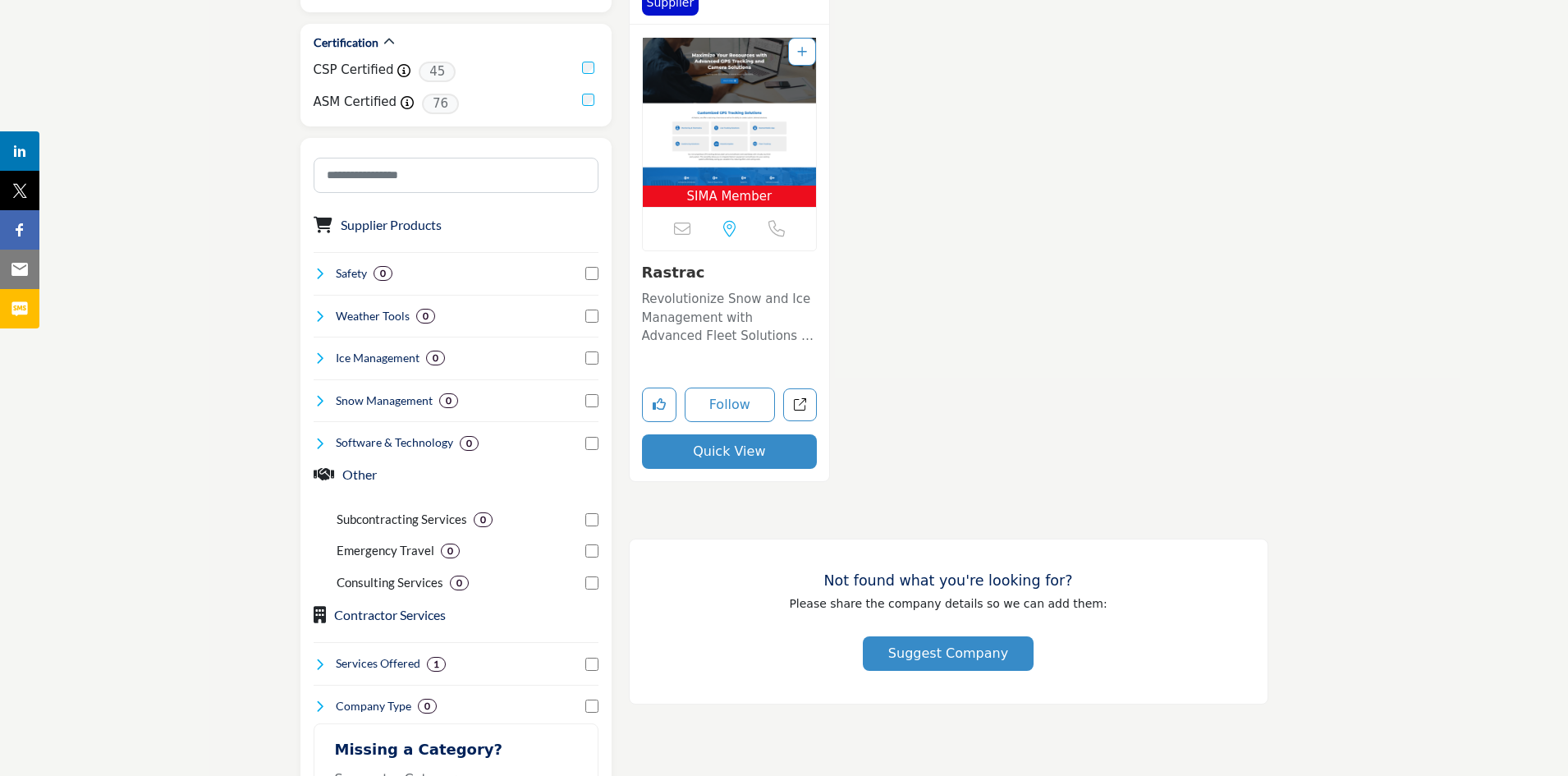
click at [760, 448] on button "Quick View" at bounding box center [730, 451] width 176 height 35
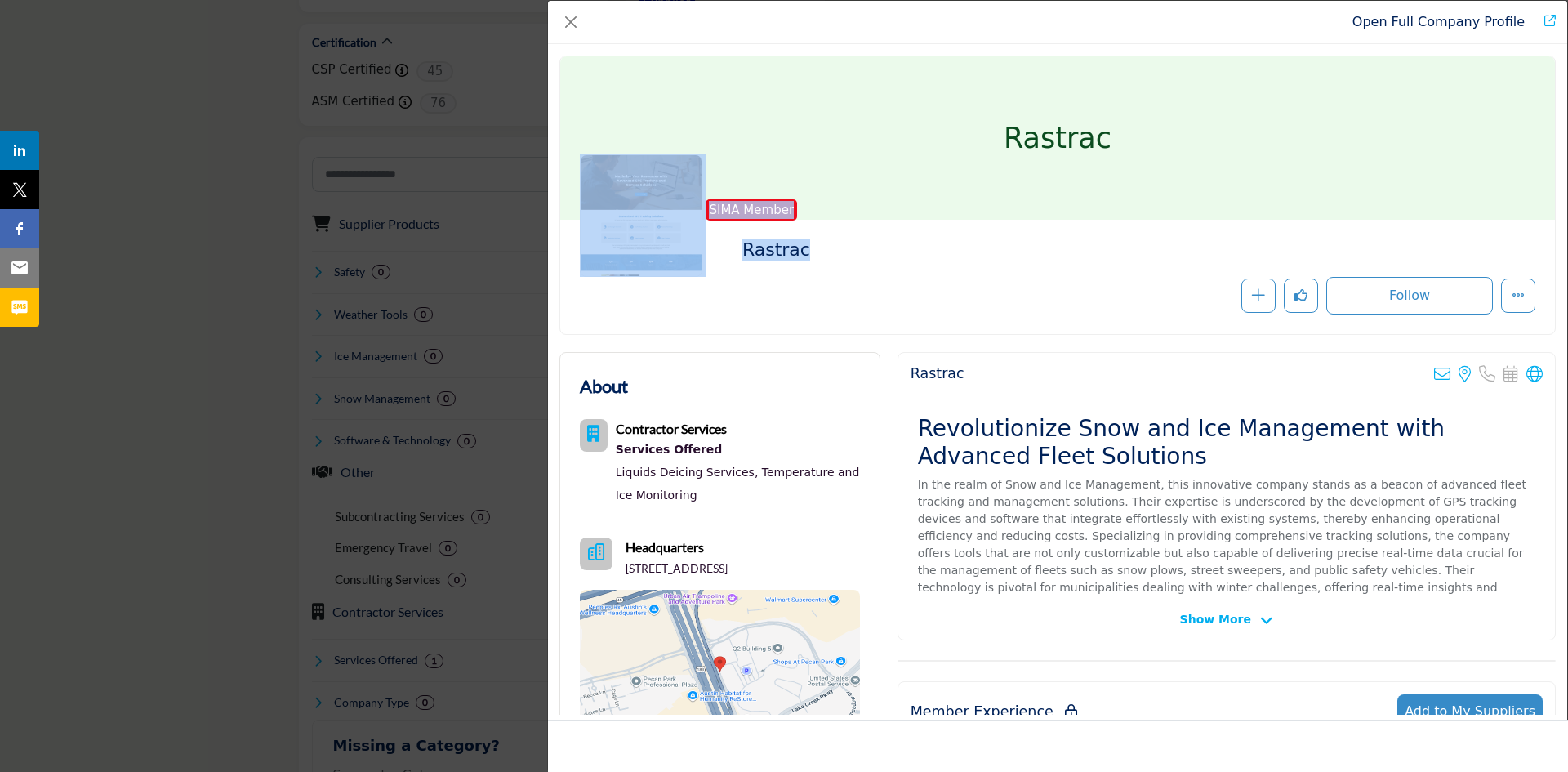
drag, startPoint x: 1567, startPoint y: 123, endPoint x: 1567, endPoint y: 231, distance: 108.0
click at [1558, 231] on div "Open Full Company Profile Rastrac SIMA Member Follow Recommend" at bounding box center [1058, 386] width 1021 height 772
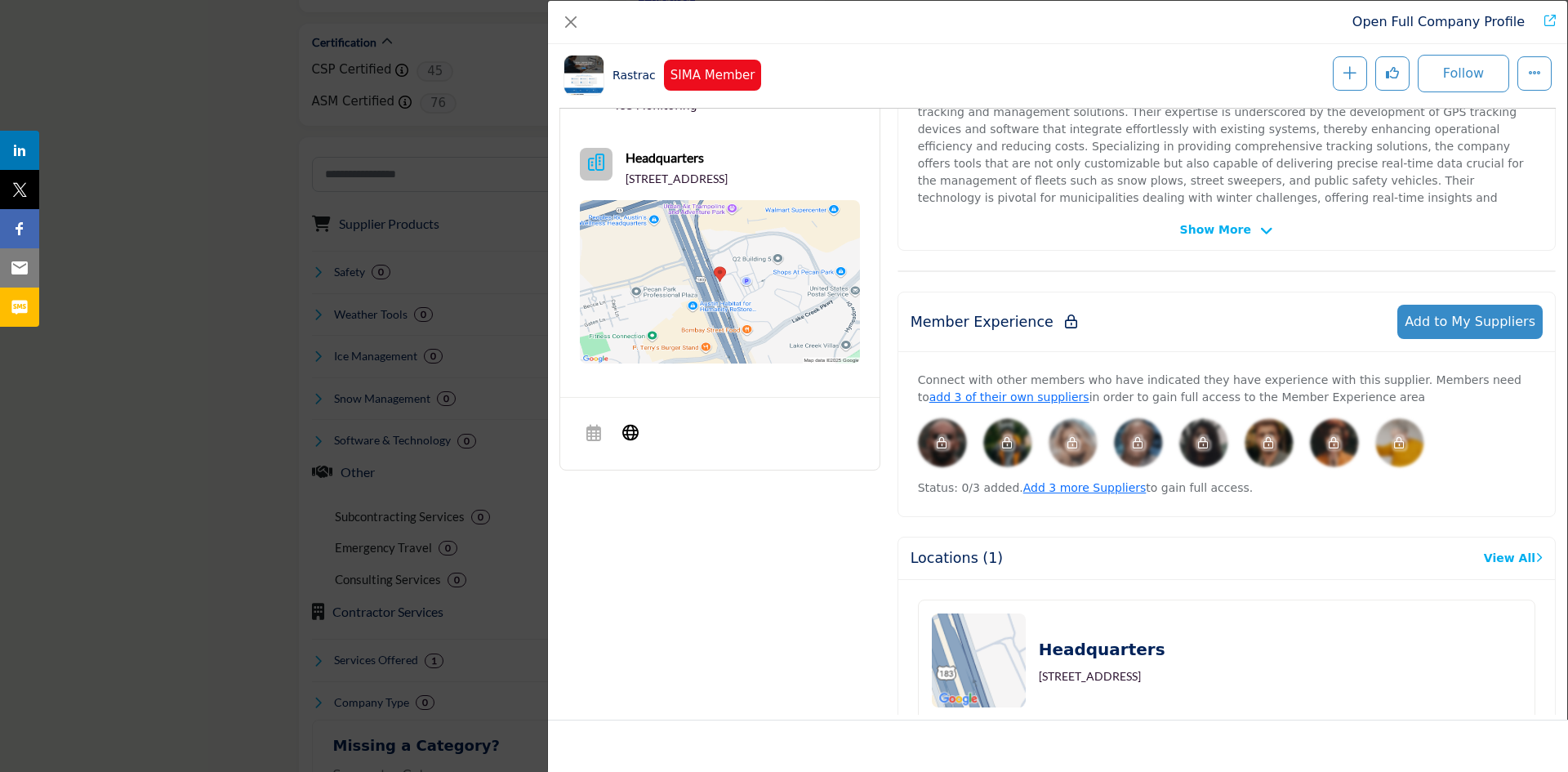
scroll to position [452, 0]
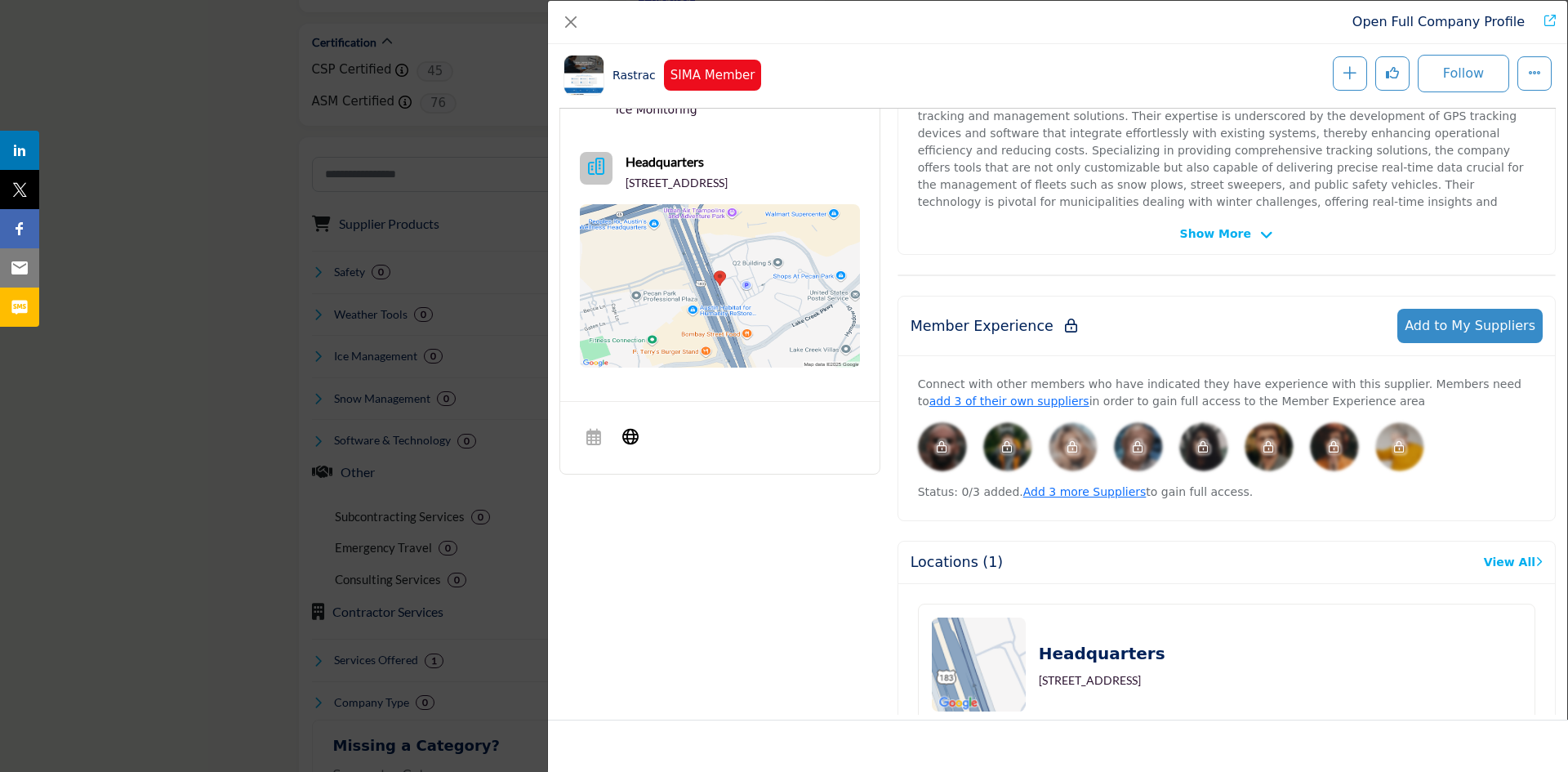
click at [1441, 17] on link "Open Full Company Profile" at bounding box center [1437, 21] width 172 height 15
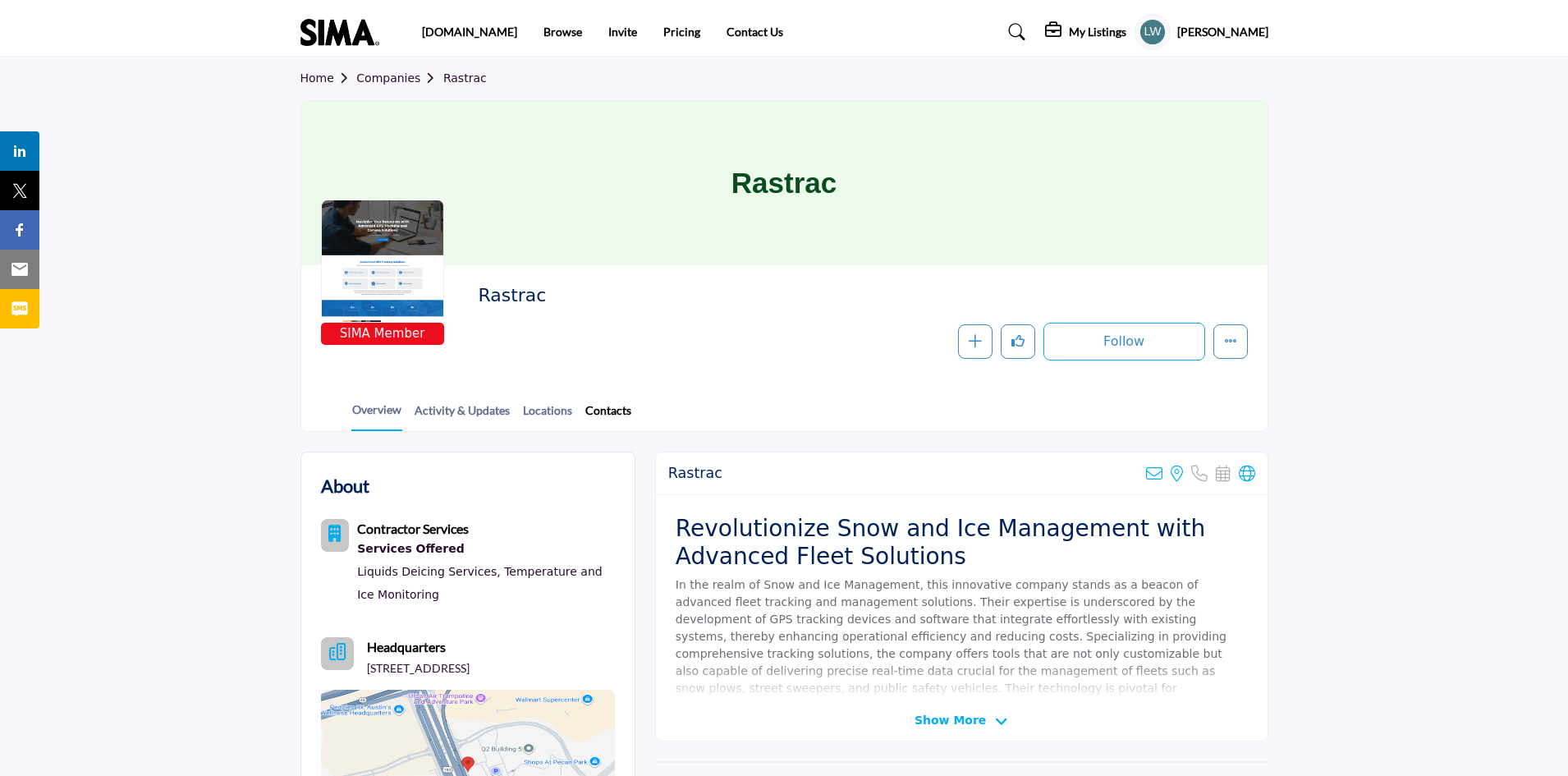
click at [617, 411] on link "Contacts" at bounding box center [608, 416] width 47 height 29
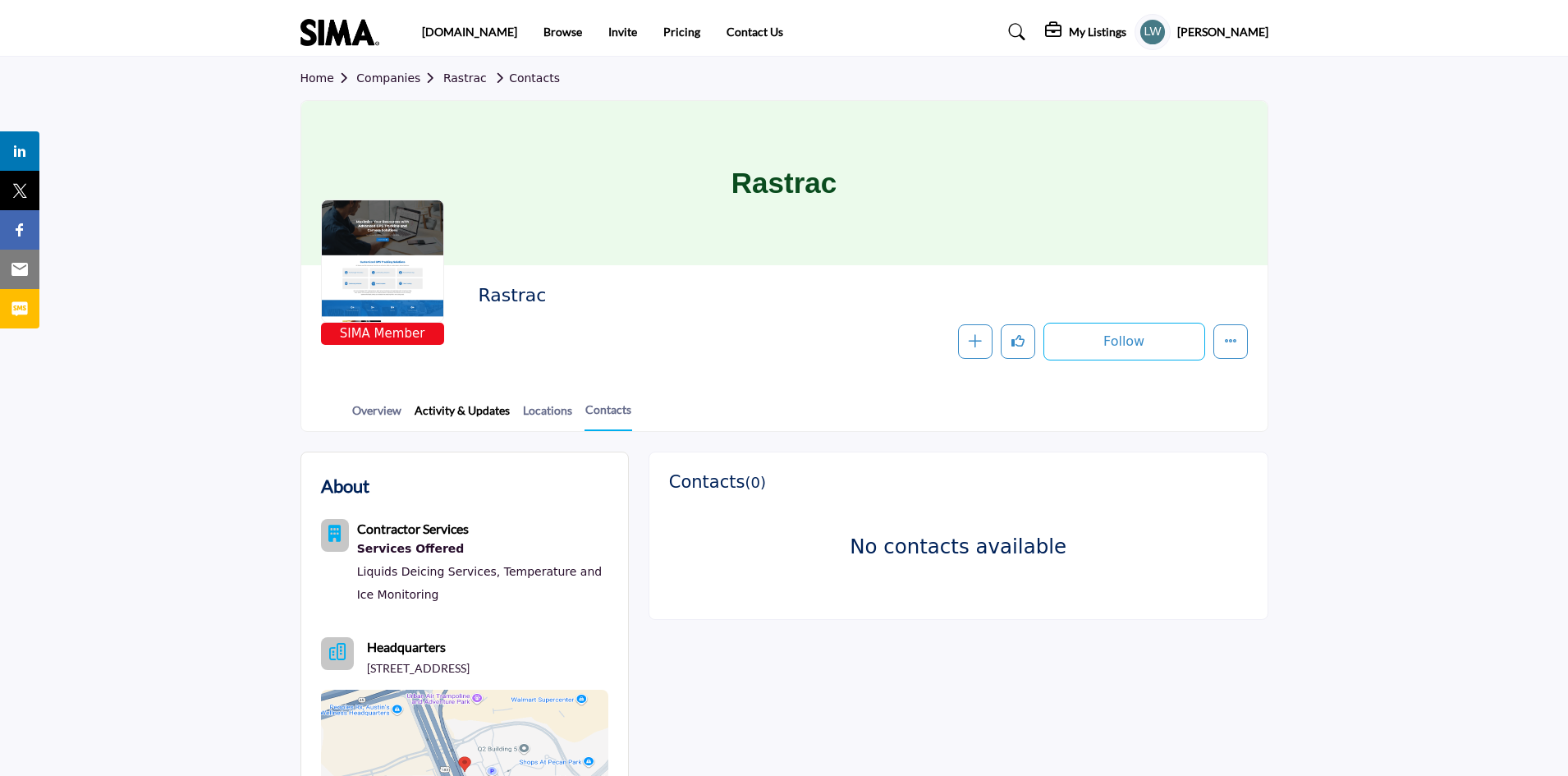
click at [471, 411] on link "Activity & Updates" at bounding box center [462, 416] width 97 height 29
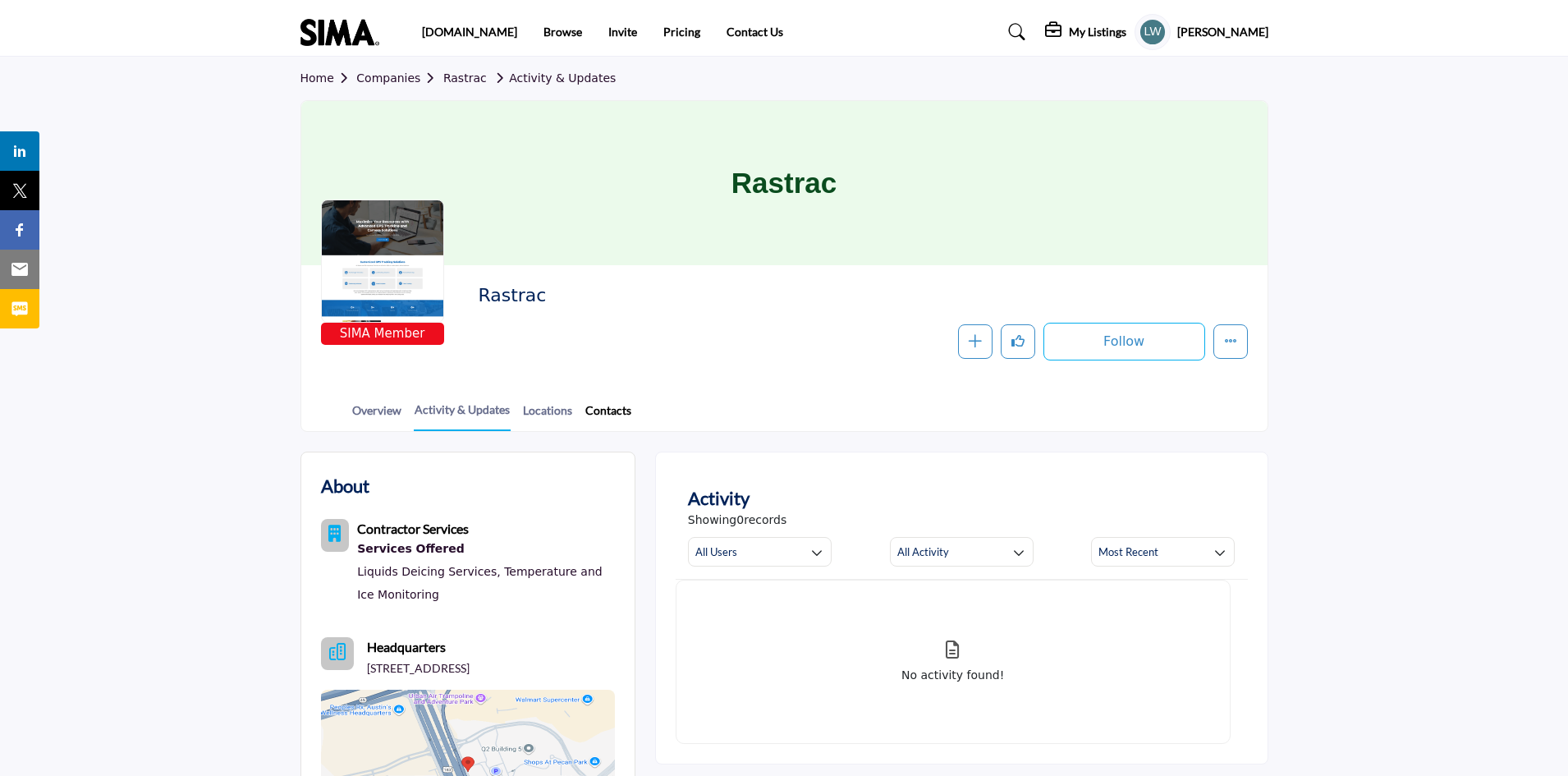
click at [607, 407] on link "Contacts" at bounding box center [608, 416] width 47 height 29
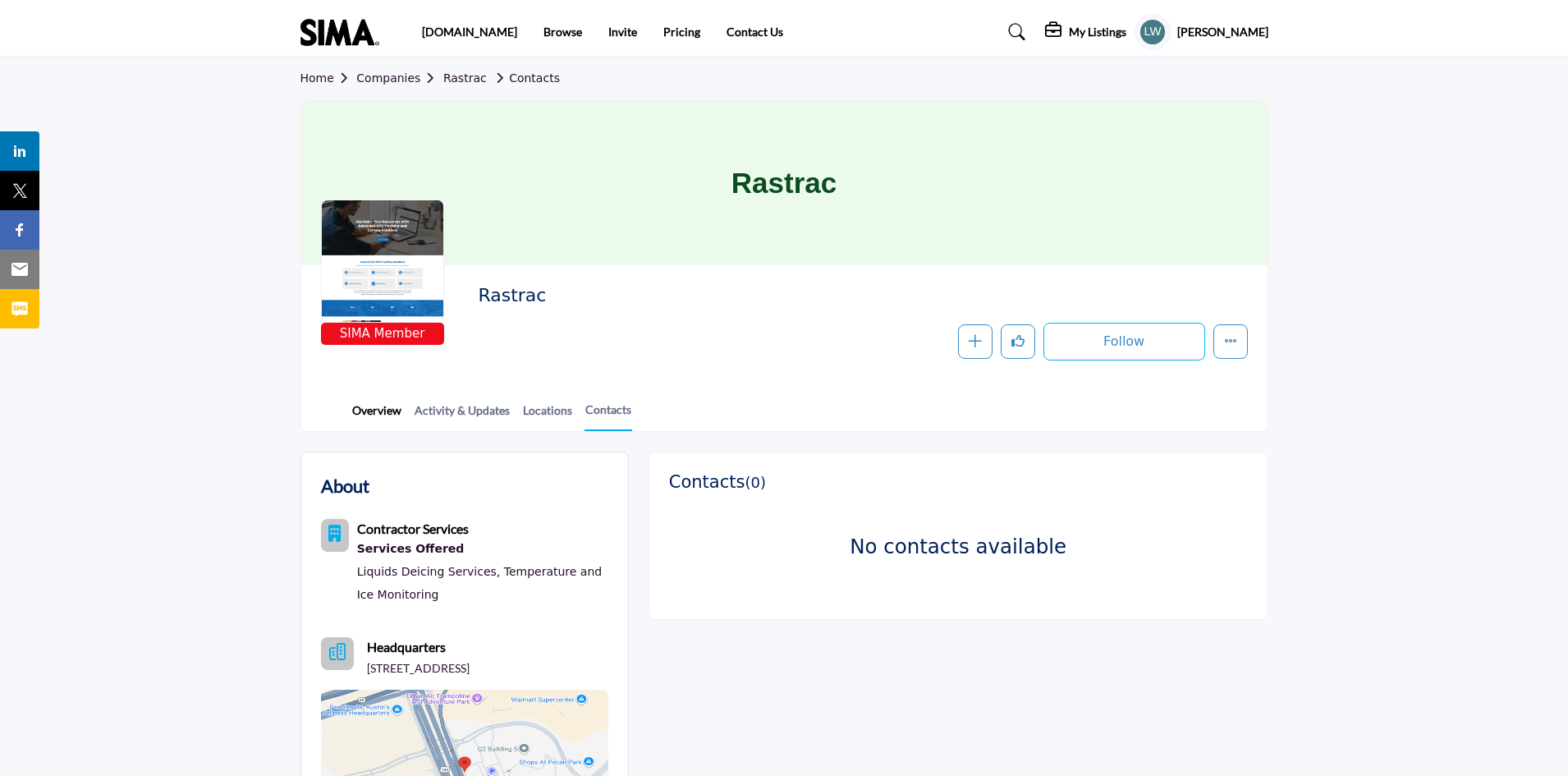
click at [365, 407] on link "Overview" at bounding box center [376, 416] width 51 height 29
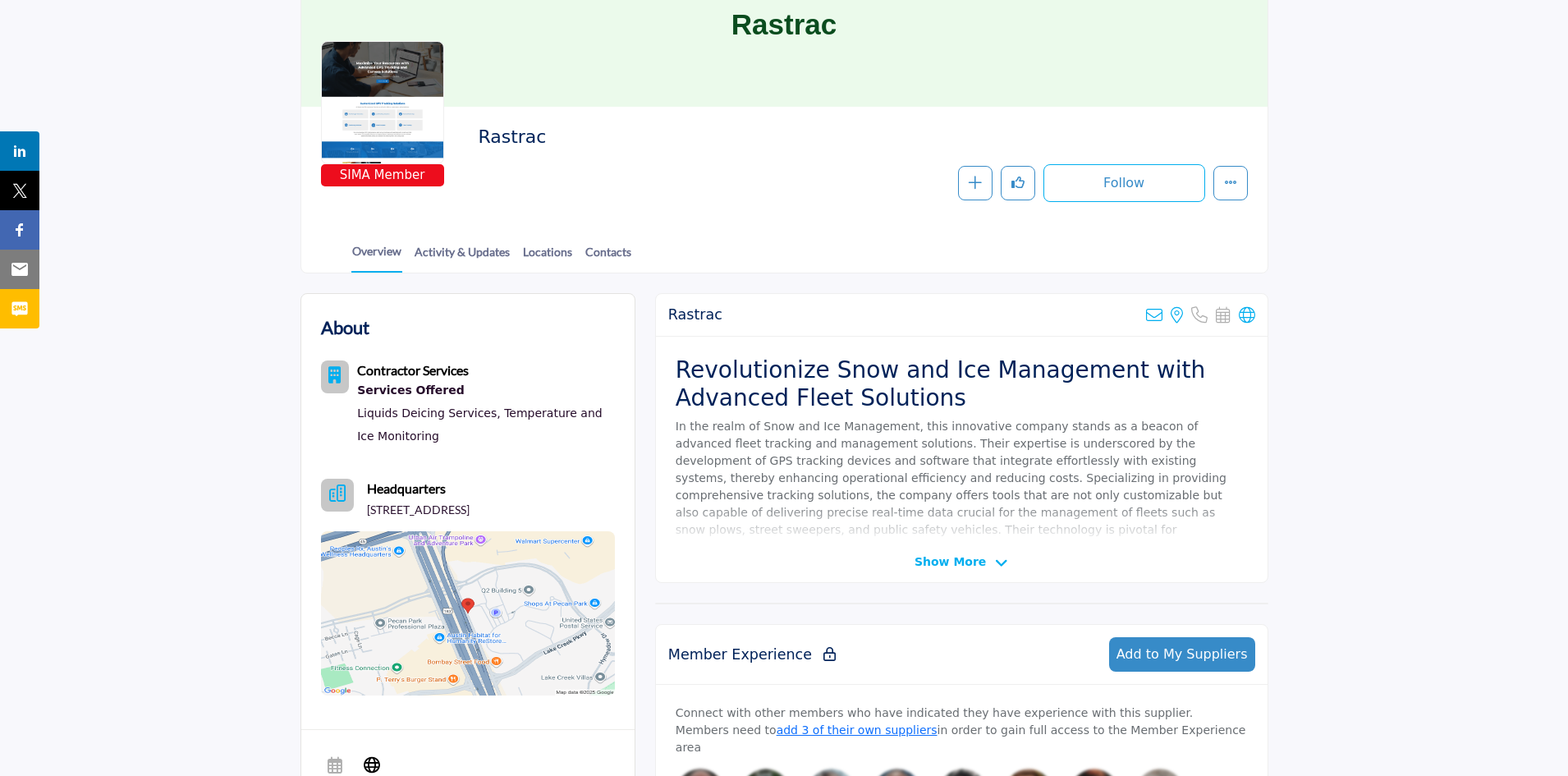
scroll to position [174, 0]
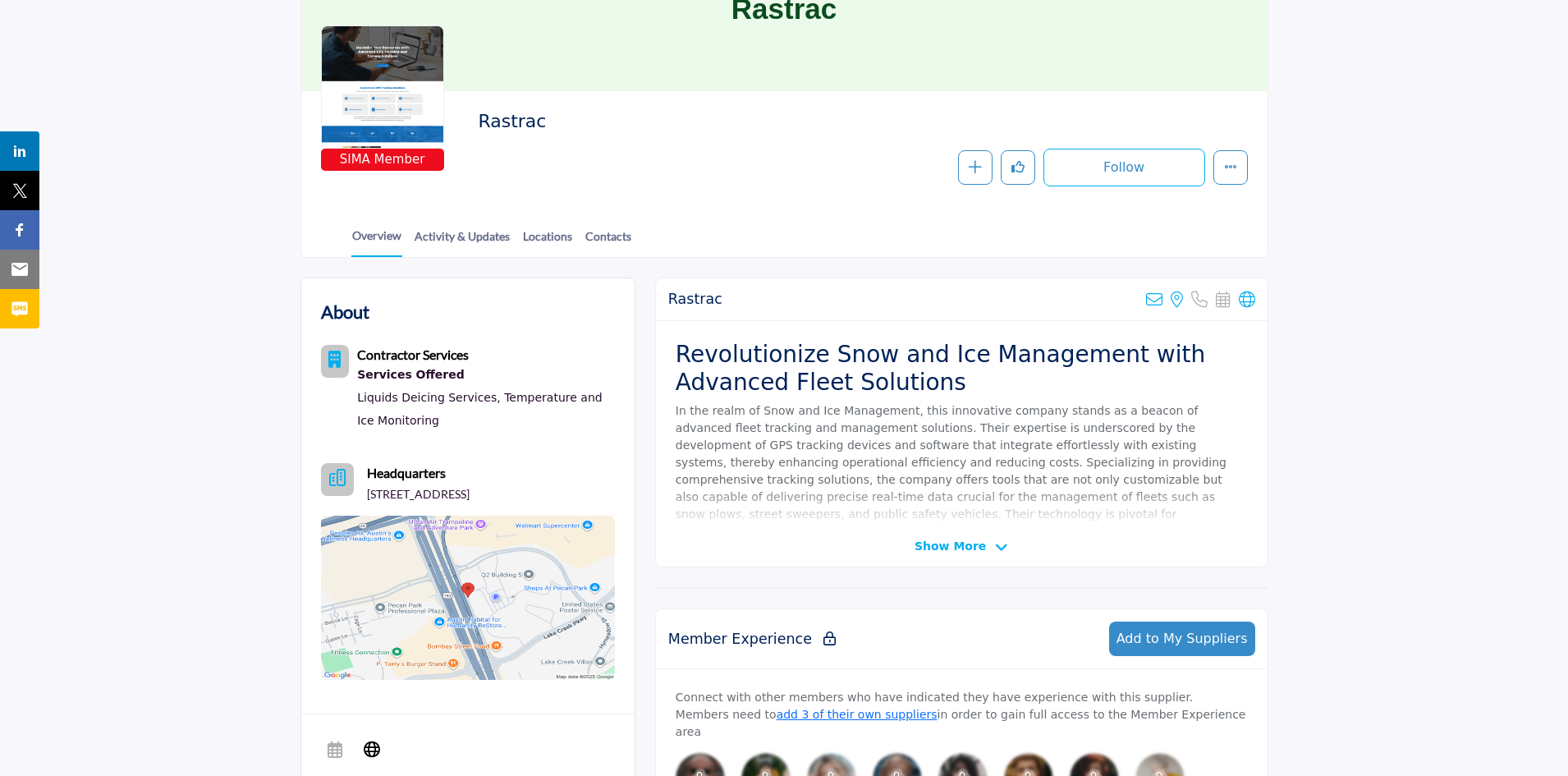
click at [338, 359] on icon "Category Icon" at bounding box center [334, 359] width 13 height 16
click at [420, 354] on b "Contractor Services" at bounding box center [413, 354] width 112 height 15
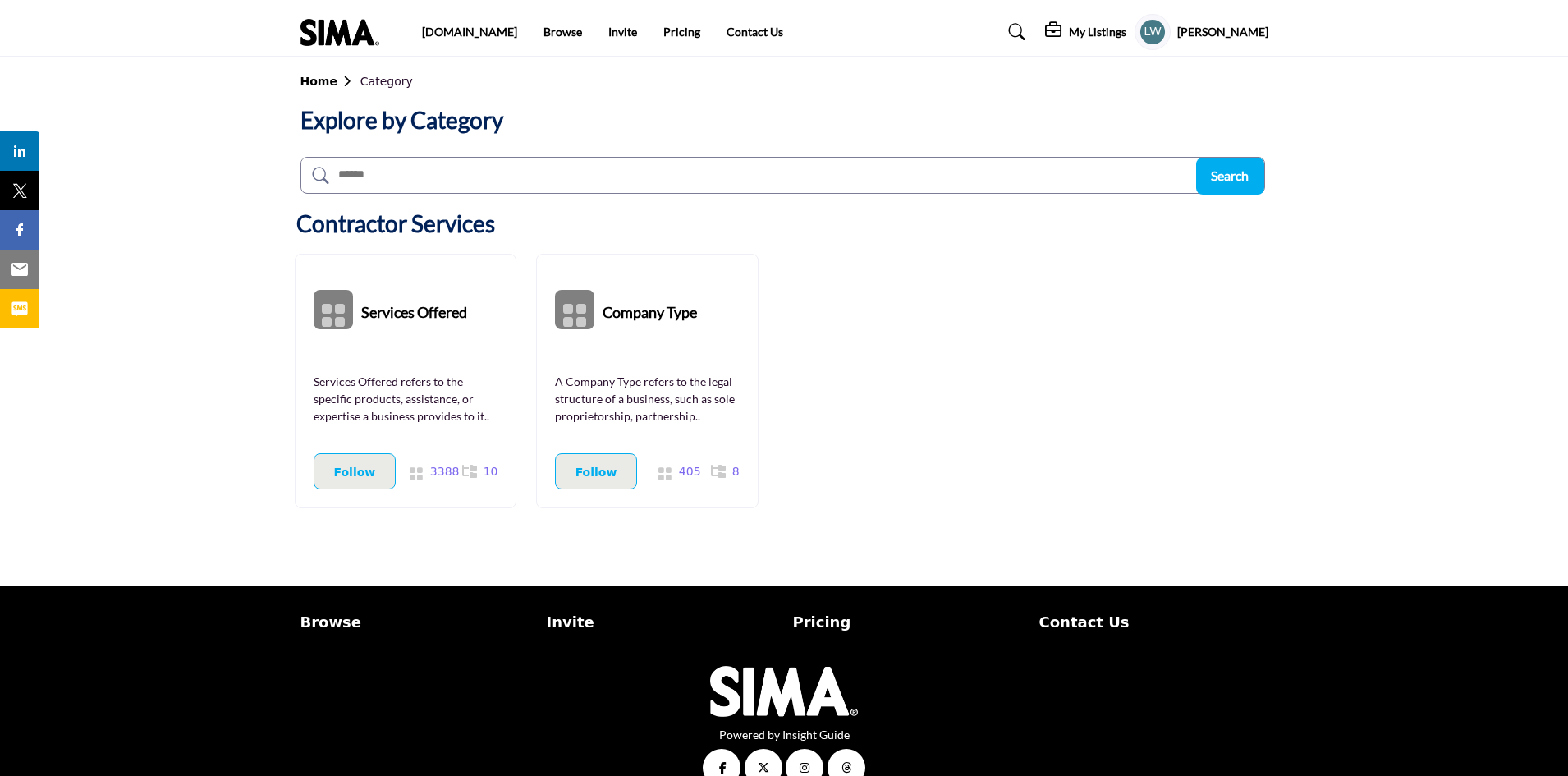
click at [1237, 33] on h5 "[PERSON_NAME]" at bounding box center [1223, 32] width 91 height 16
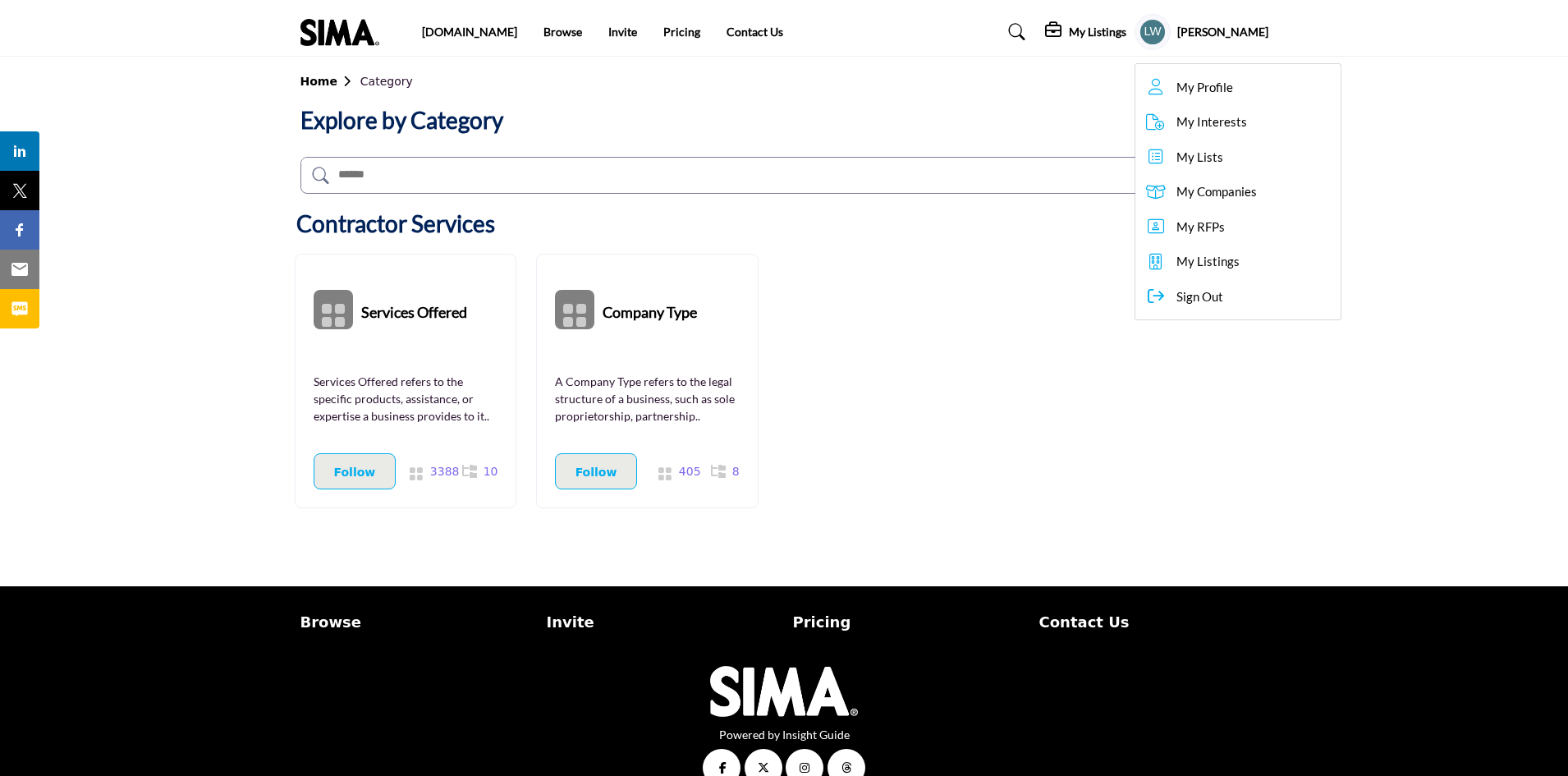
click at [1251, 190] on span "My Companies" at bounding box center [1216, 192] width 80 height 19
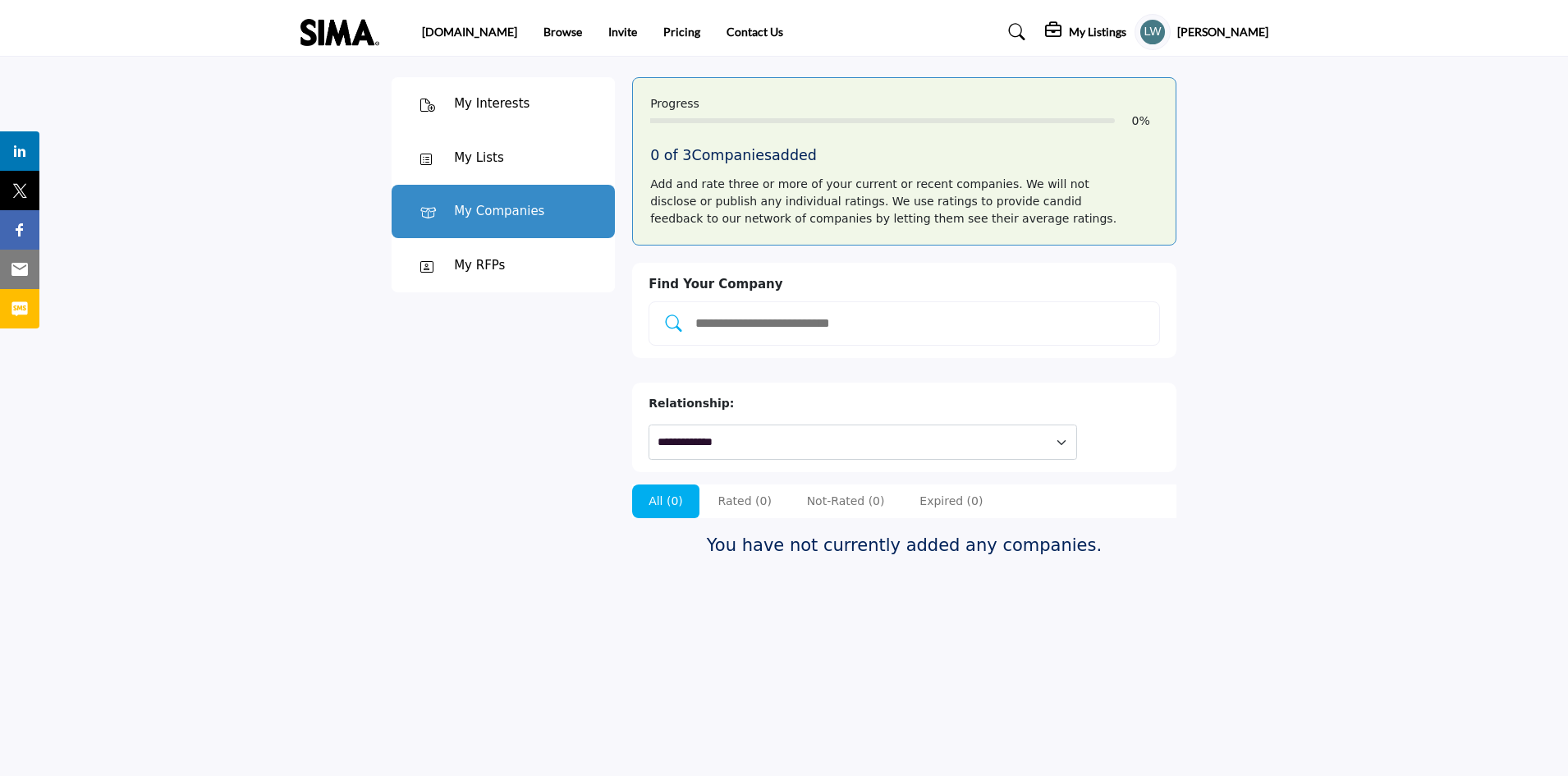
click at [1236, 33] on h5 "[PERSON_NAME]" at bounding box center [1223, 32] width 91 height 16
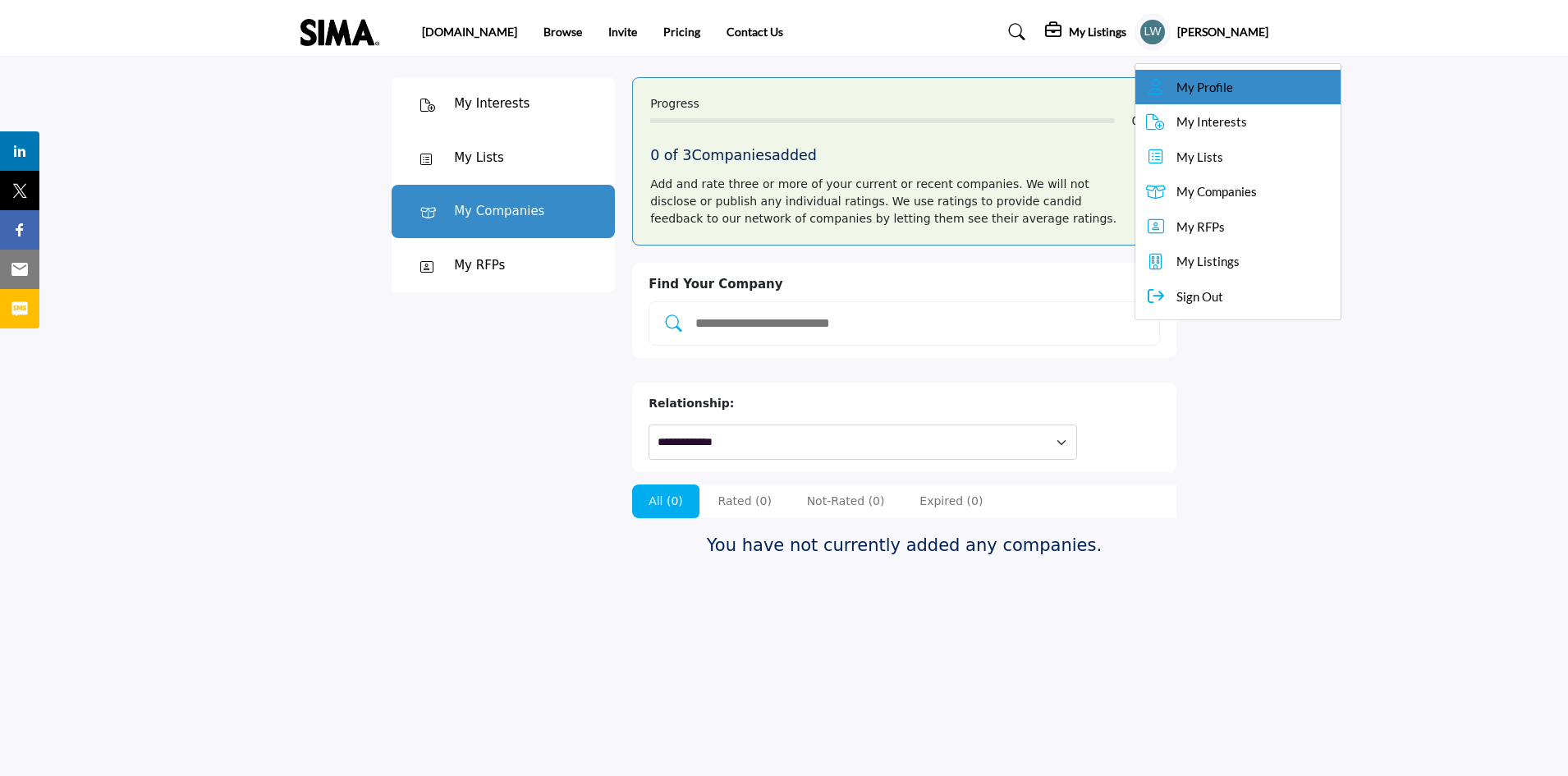
click at [1234, 81] on span "My Profile" at bounding box center [1205, 88] width 57 height 19
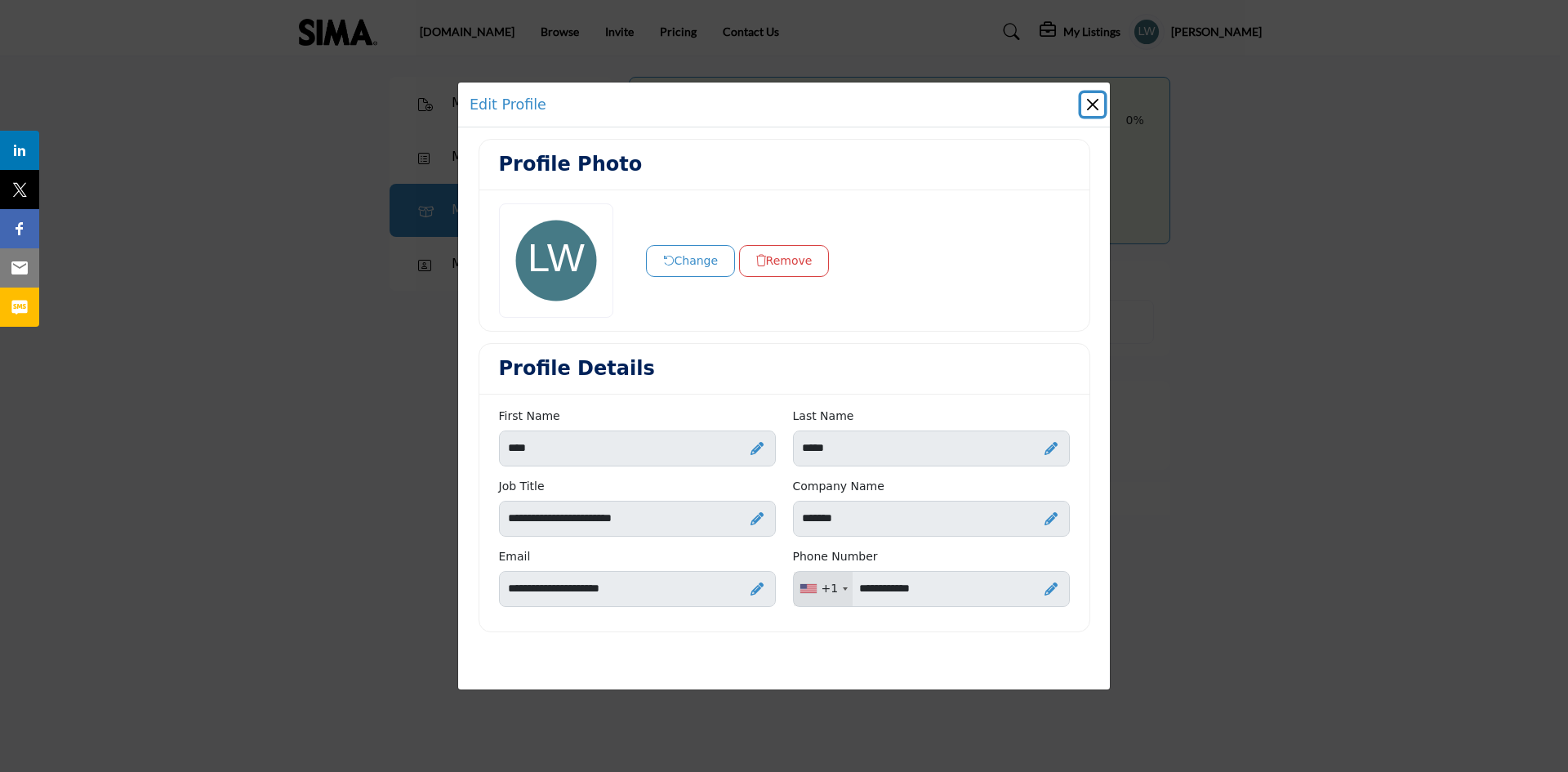
click at [1090, 106] on button "Close" at bounding box center [1092, 105] width 23 height 23
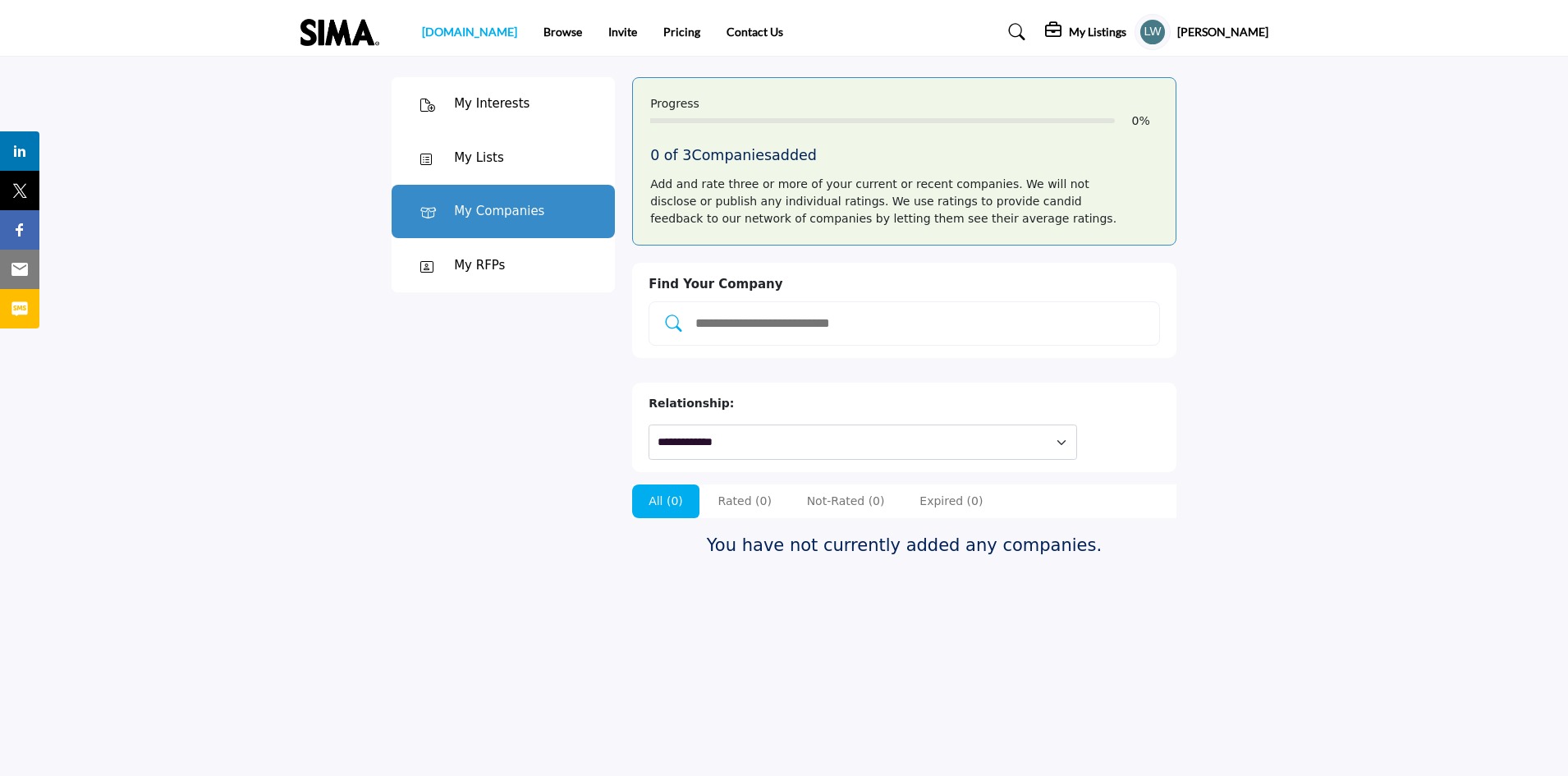
click at [445, 33] on link "[DOMAIN_NAME]" at bounding box center [470, 31] width 96 height 14
click at [465, 102] on div "My Interests" at bounding box center [492, 104] width 75 height 19
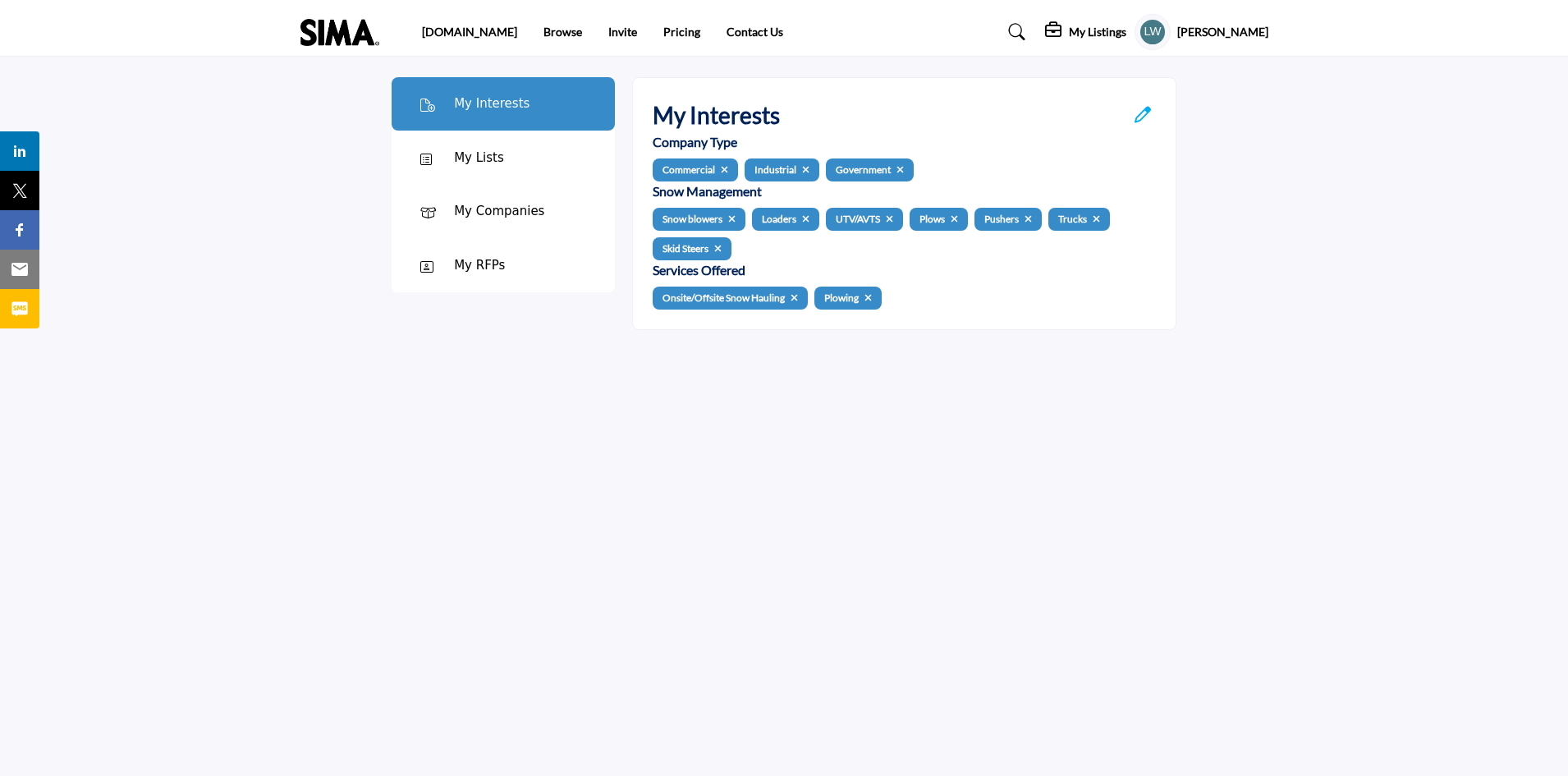
click at [472, 156] on div "My Lists" at bounding box center [479, 158] width 50 height 19
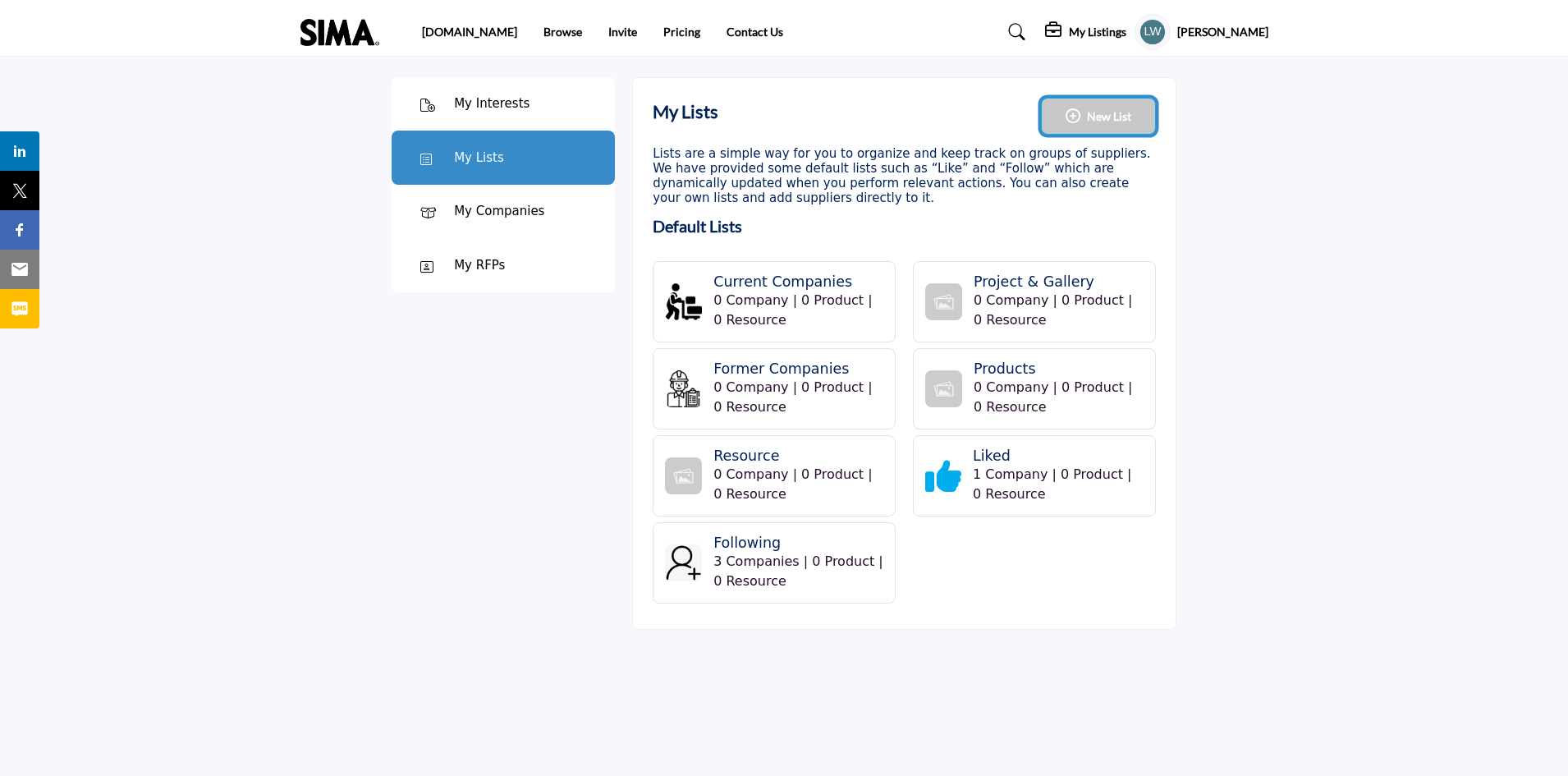
click at [1072, 112] on icon "button" at bounding box center [1072, 115] width 15 height 14
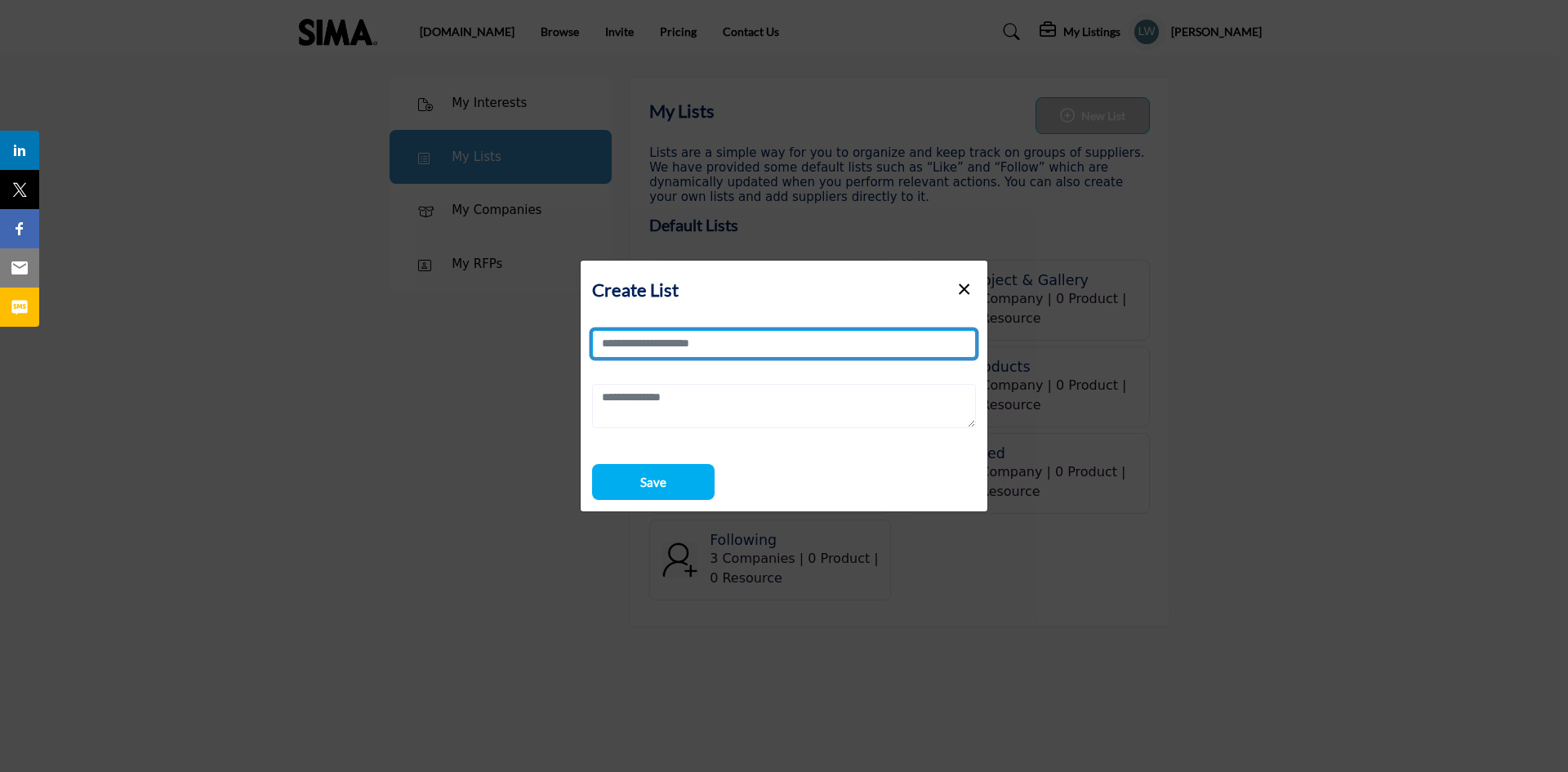
click at [694, 343] on input "Collection Name" at bounding box center [784, 343] width 384 height 28
type input "**********"
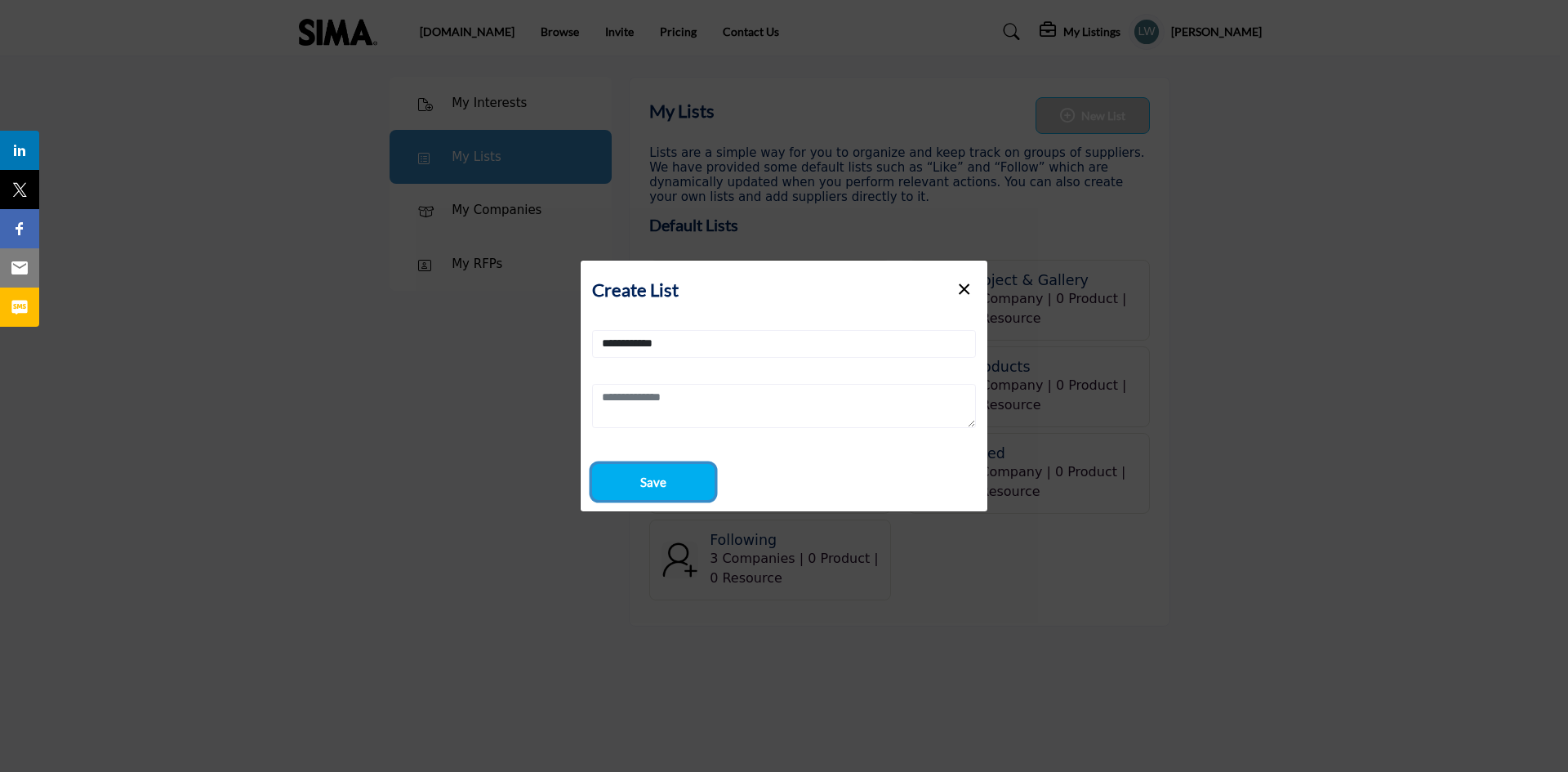
click at [651, 486] on span "Save" at bounding box center [653, 483] width 26 height 19
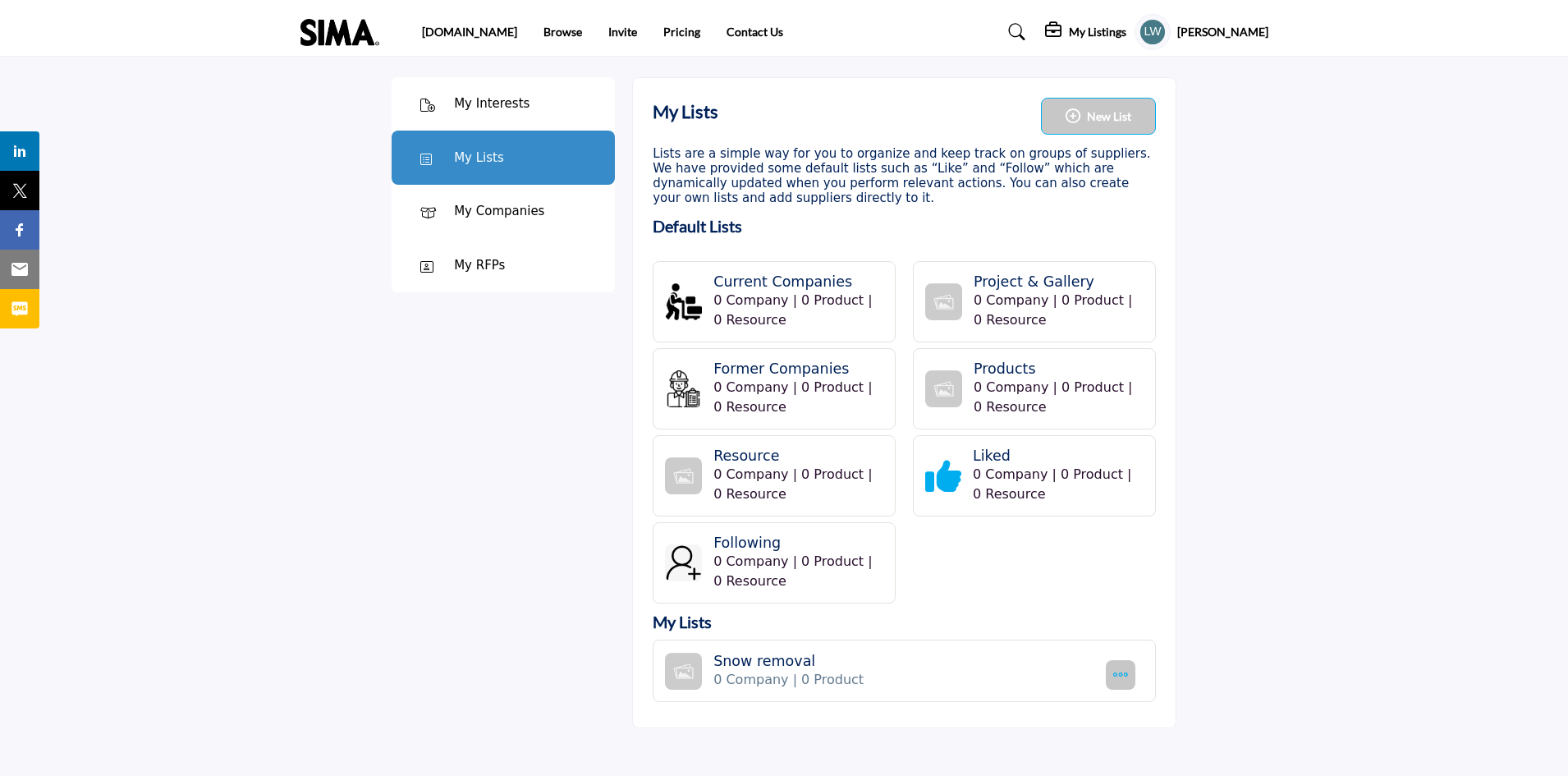
click at [766, 662] on h4 "Snow removal" at bounding box center [907, 661] width 387 height 17
click at [543, 38] on link "Browse" at bounding box center [563, 31] width 39 height 14
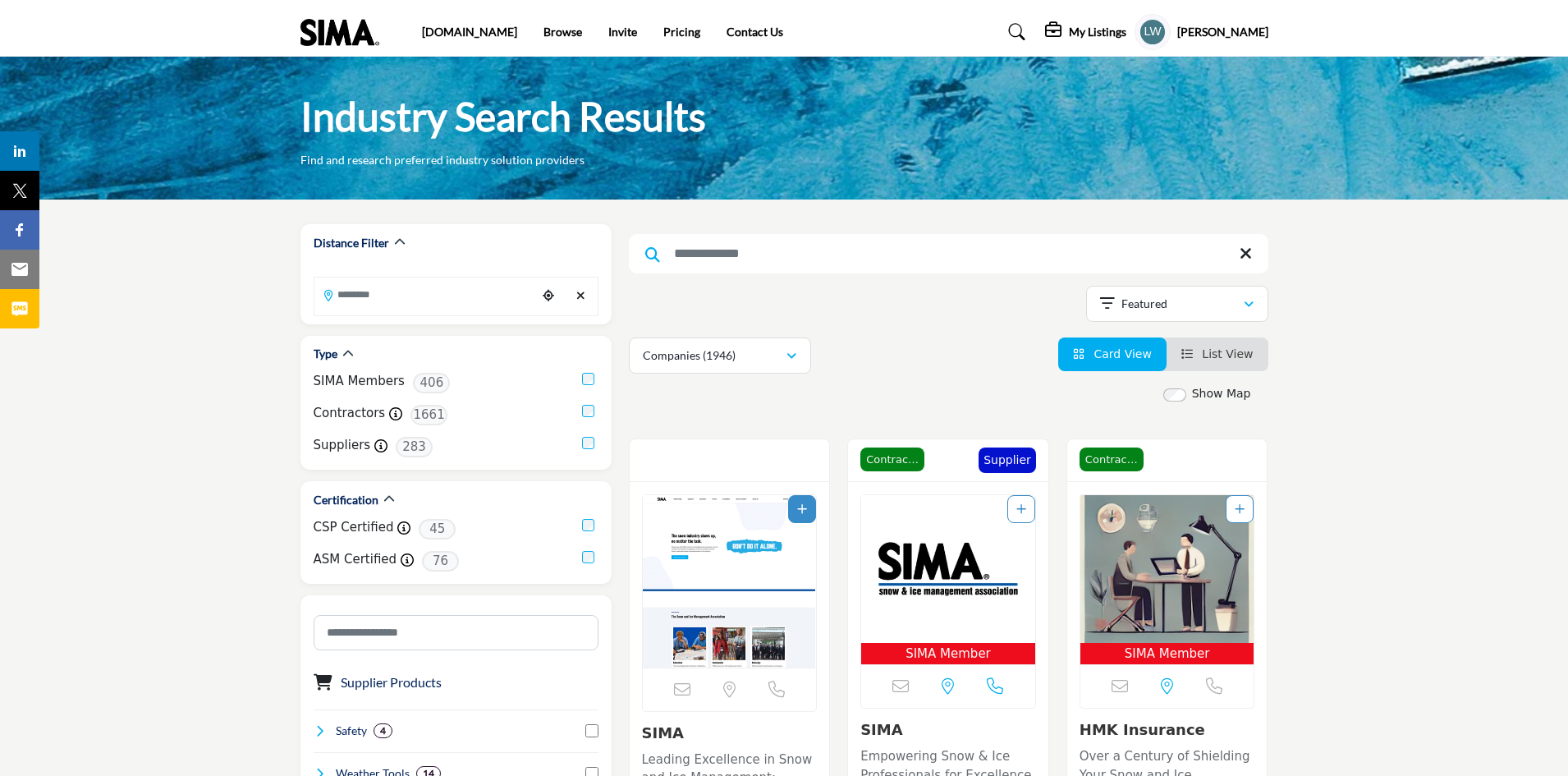
click at [723, 249] on input "Search Keyword" at bounding box center [949, 253] width 640 height 40
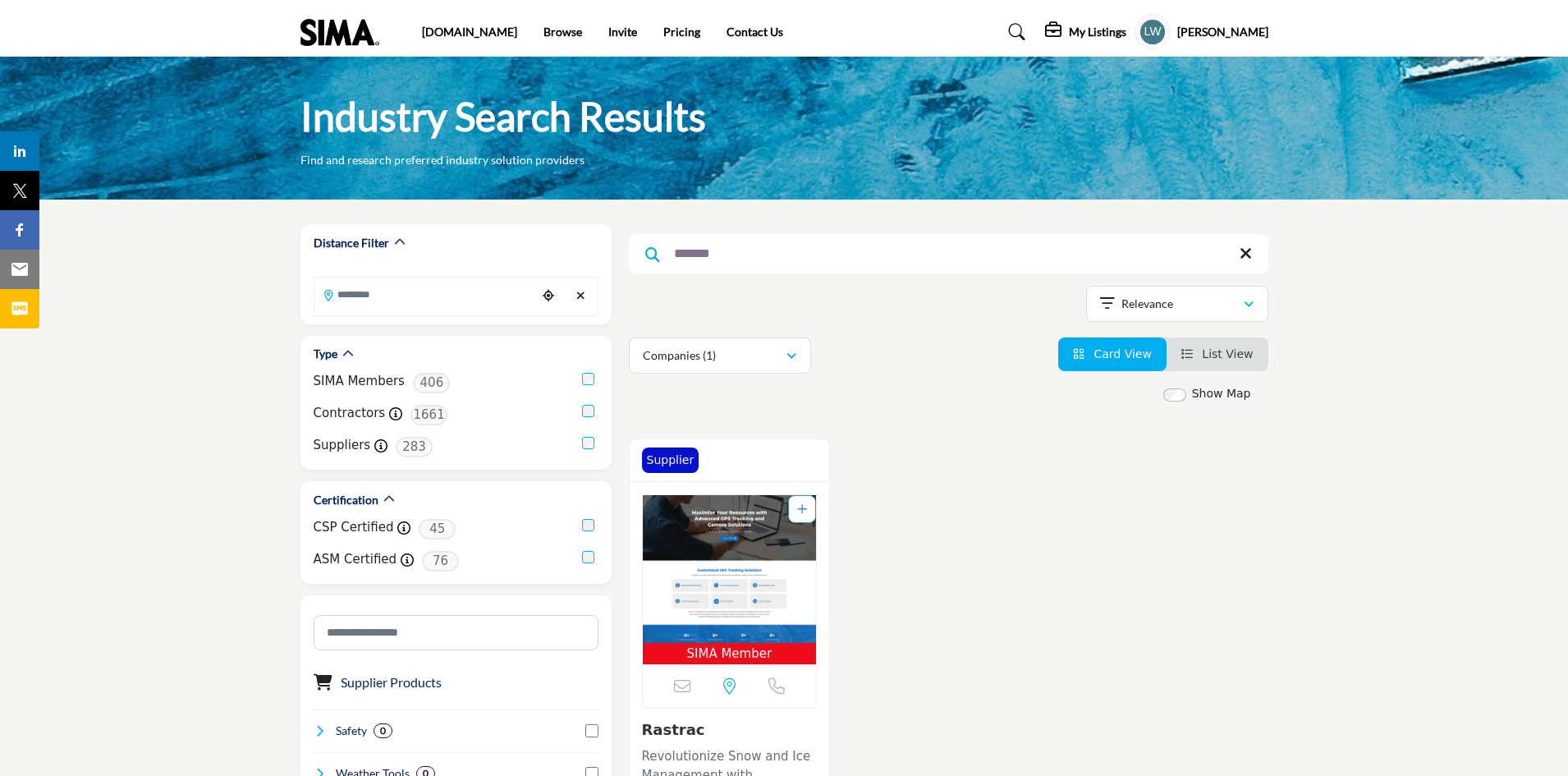
type input "*******"
click at [665, 569] on img "Open Listing in new tab" at bounding box center [730, 568] width 174 height 148
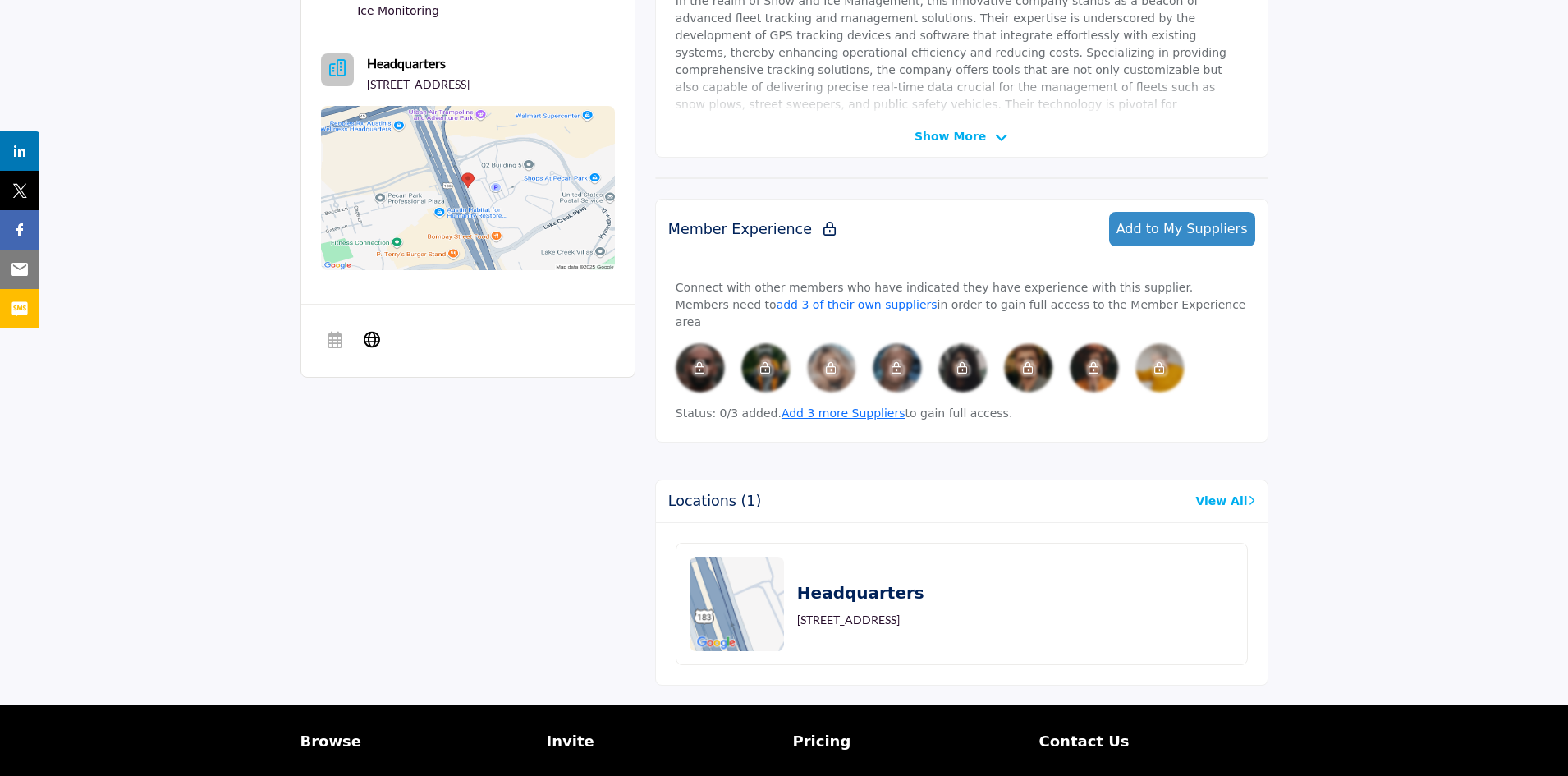
scroll to position [596, 0]
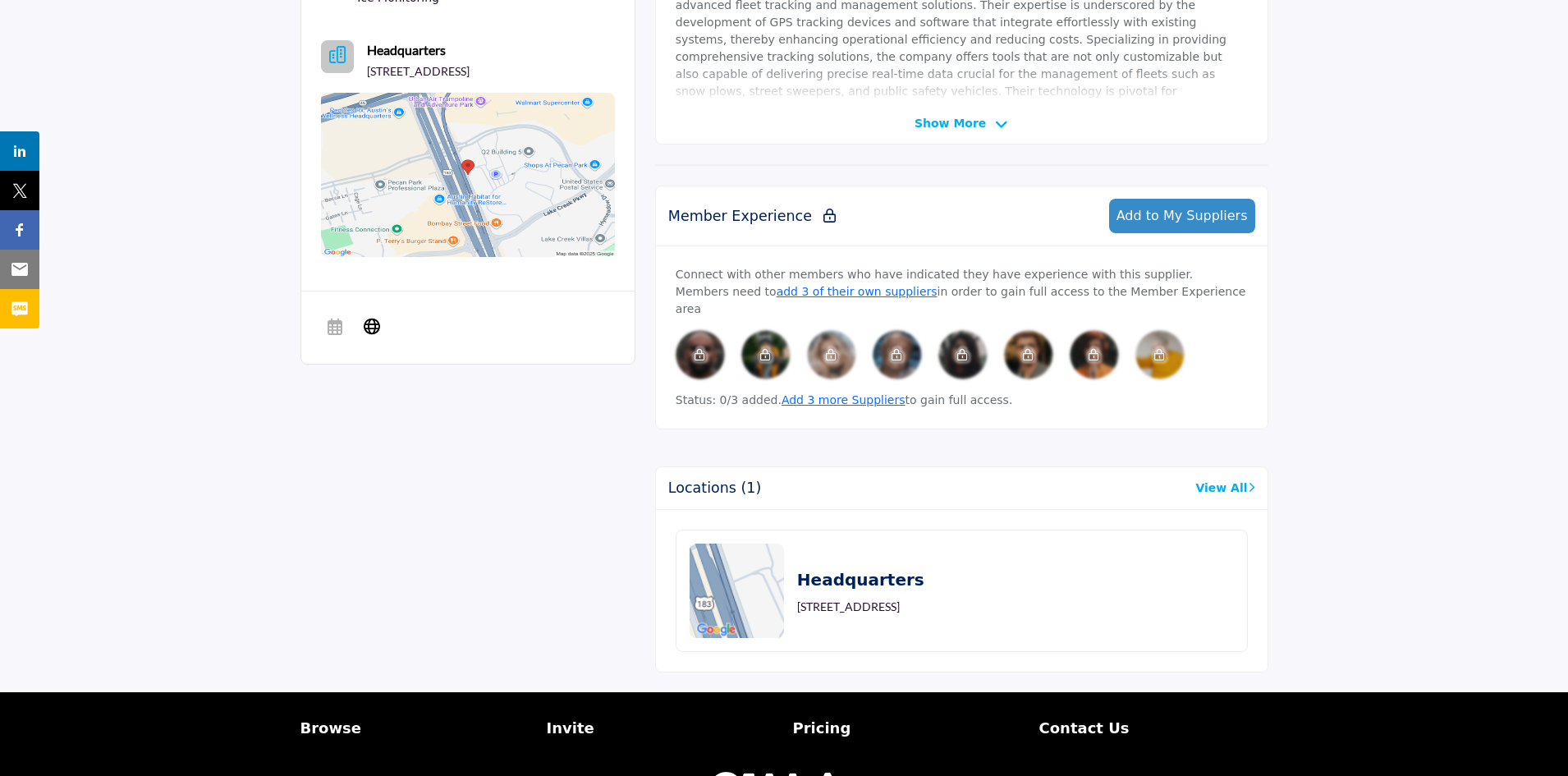
click at [1219, 479] on link "View All" at bounding box center [1225, 488] width 59 height 17
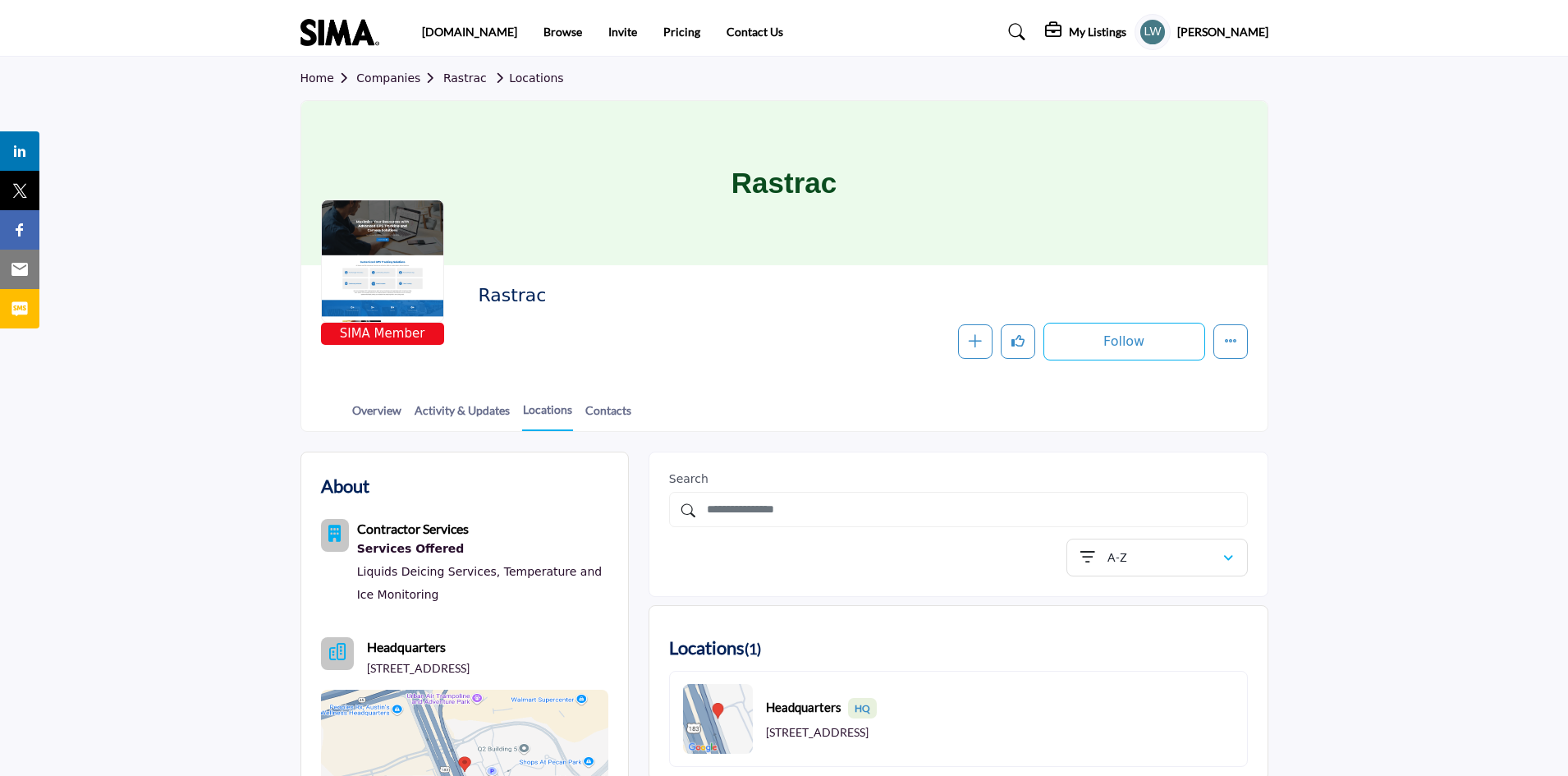
drag, startPoint x: 1567, startPoint y: 142, endPoint x: 1570, endPoint y: 206, distance: 64.1
click at [1567, 206] on html "[DOMAIN_NAME] Browse Invite Pricing Contact Us" at bounding box center [784, 610] width 1568 height 1220
click at [617, 408] on link "Contacts" at bounding box center [608, 416] width 47 height 29
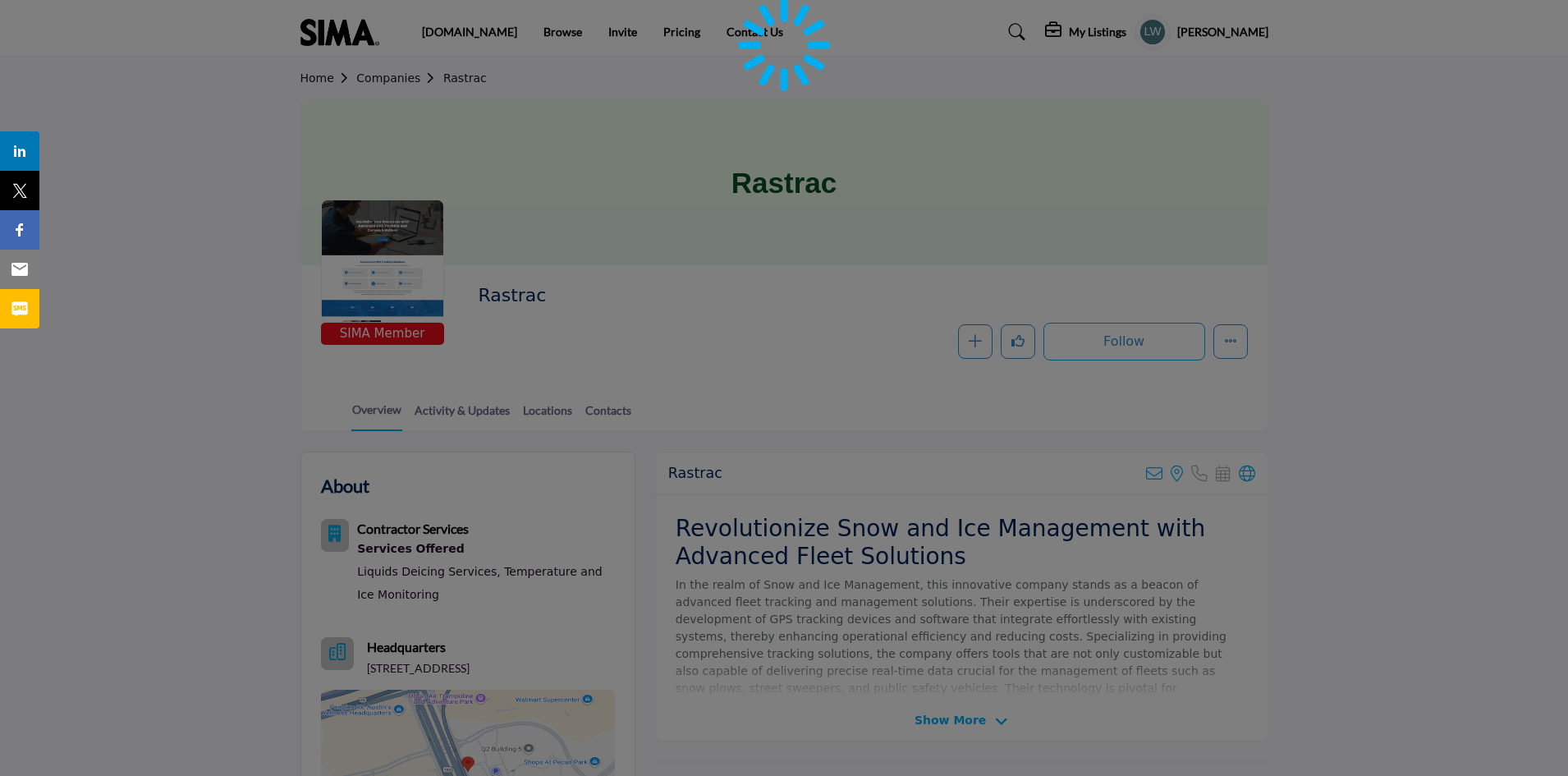
scroll to position [596, 0]
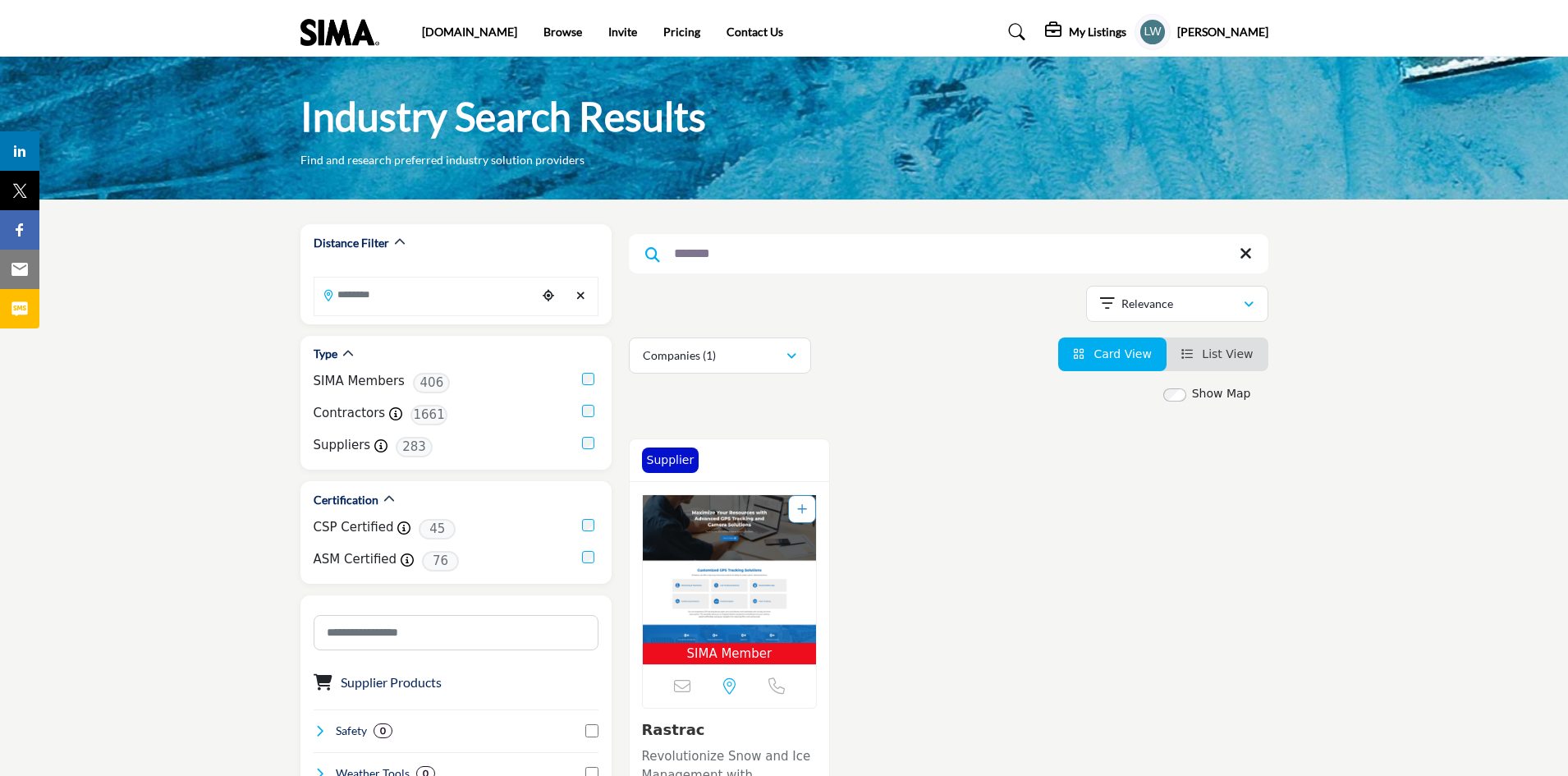
click at [722, 520] on img "Open Listing in new tab" at bounding box center [730, 568] width 174 height 148
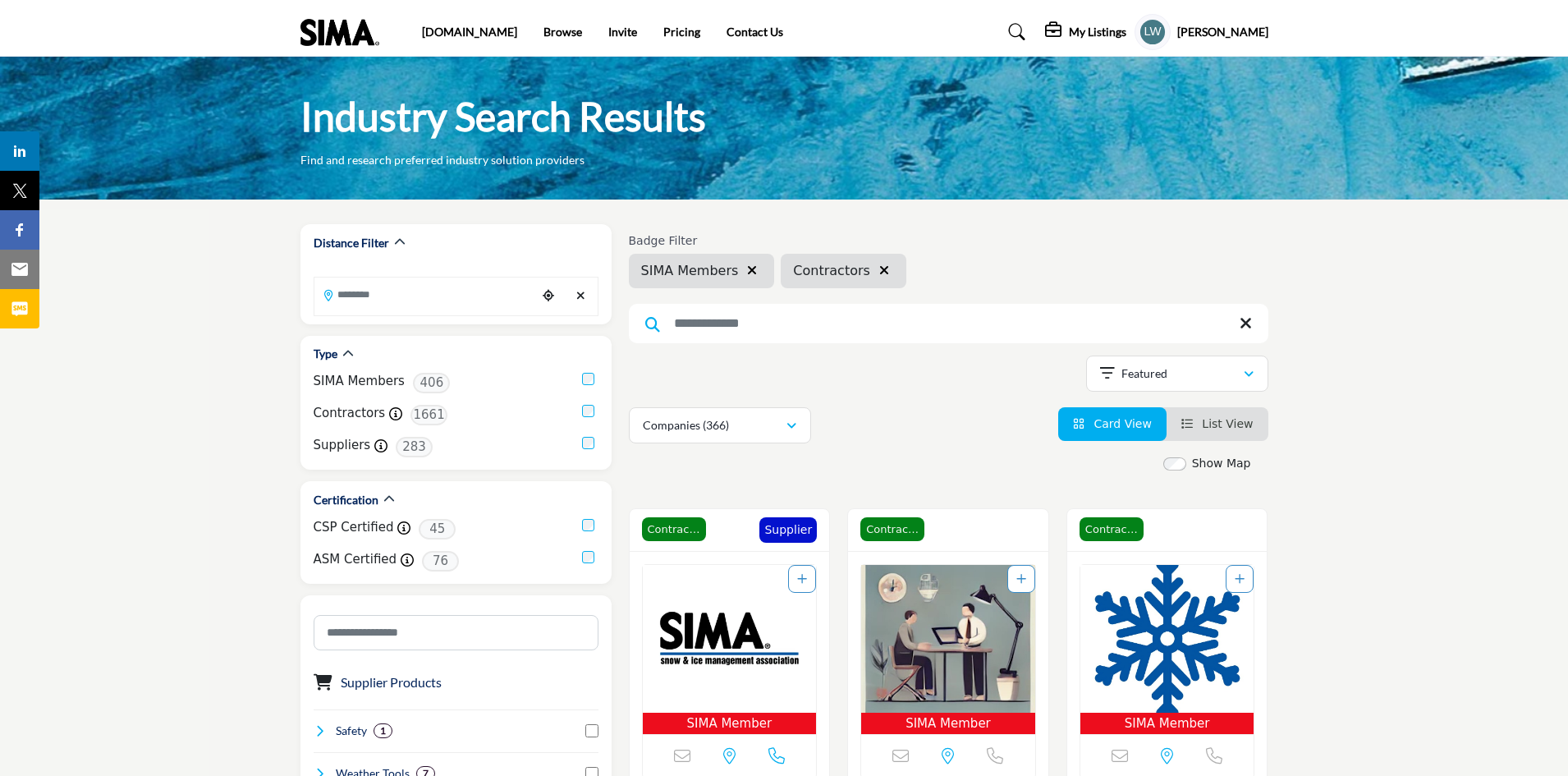
click at [711, 315] on input "Search Keyword" at bounding box center [949, 323] width 640 height 40
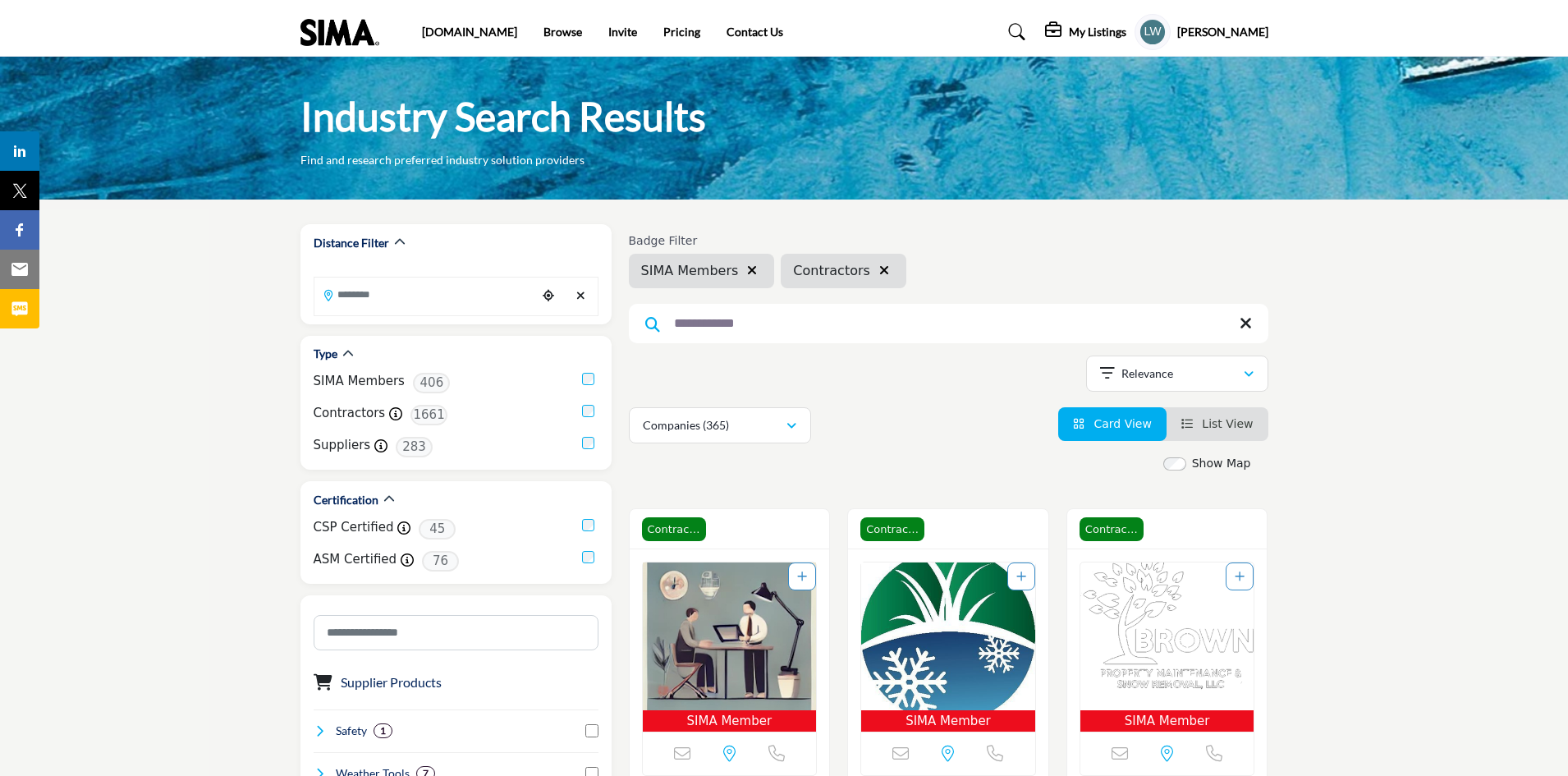
type input "**********"
click at [1238, 422] on span "List View" at bounding box center [1227, 423] width 51 height 14
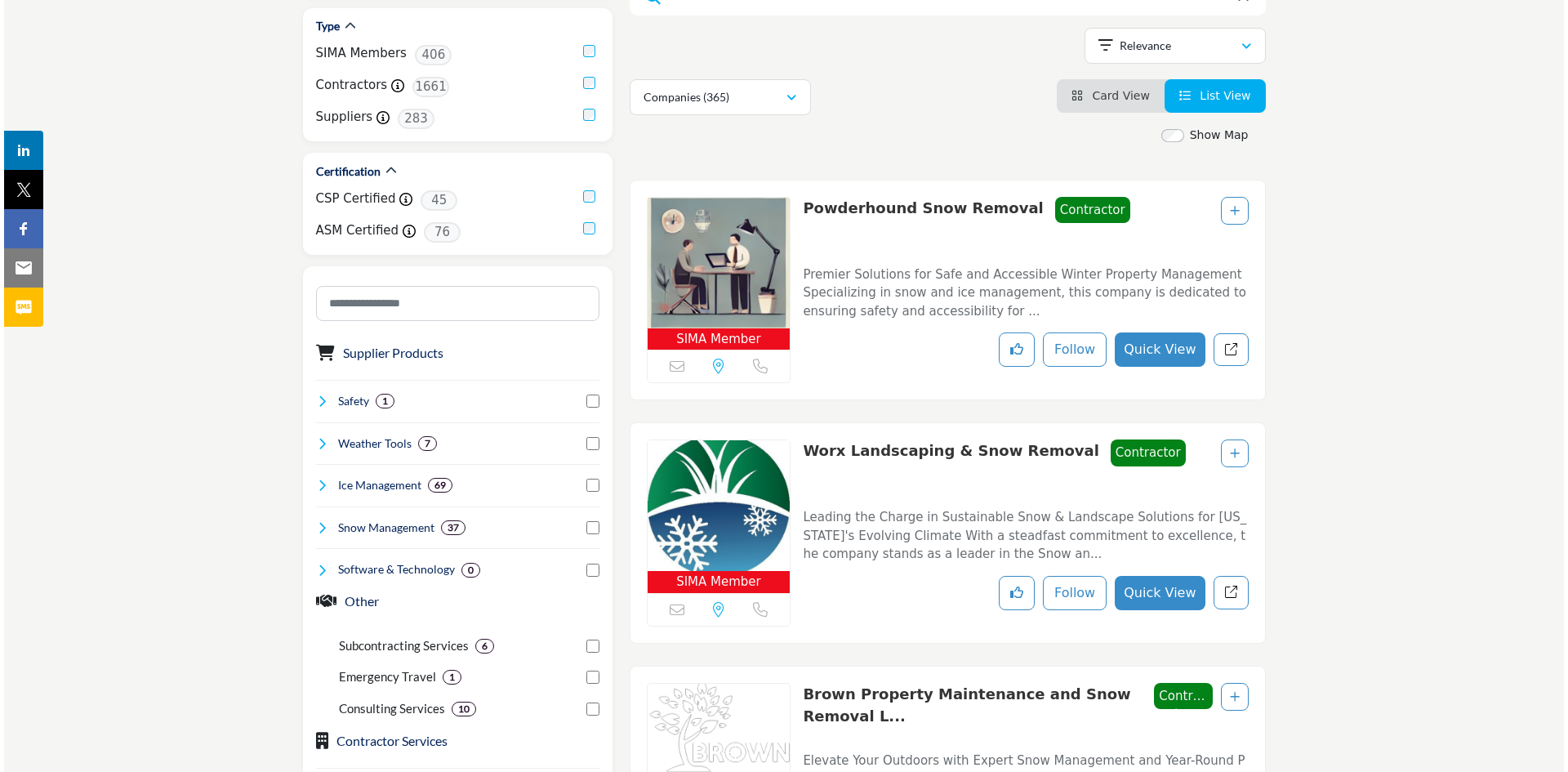
scroll to position [338, 0]
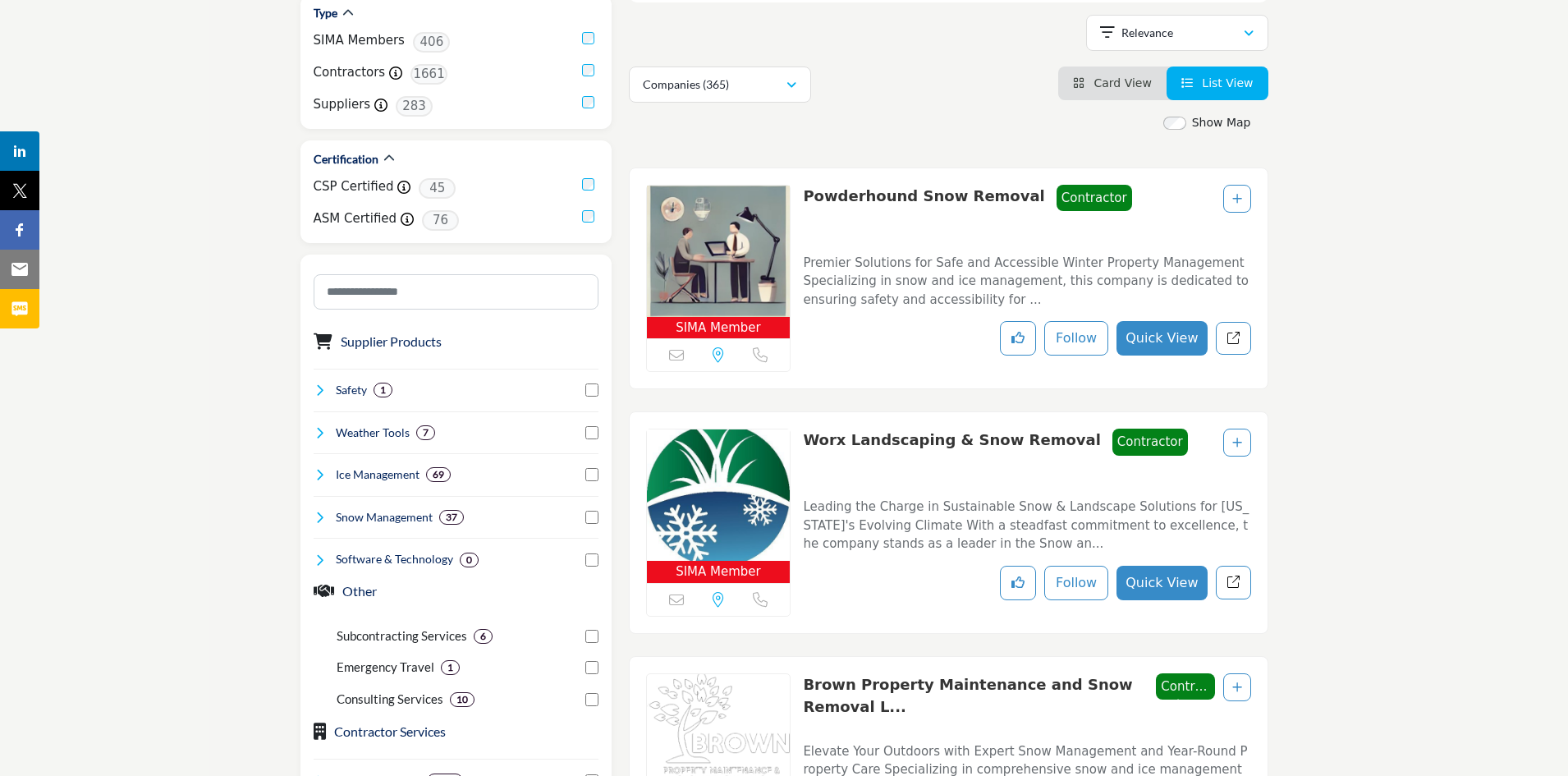
click at [1238, 201] on icon "Add To List" at bounding box center [1237, 199] width 10 height 12
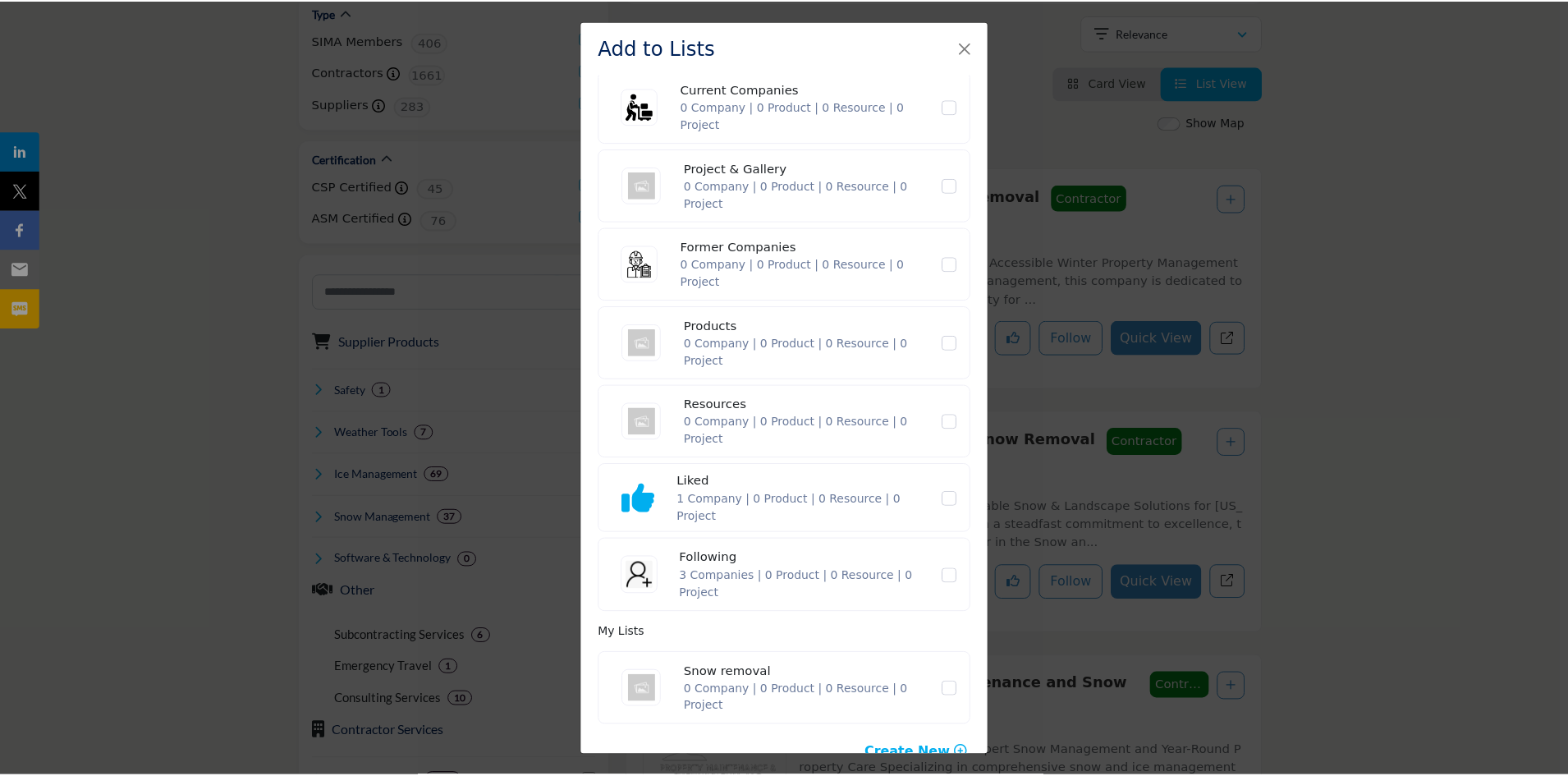
scroll to position [125, 0]
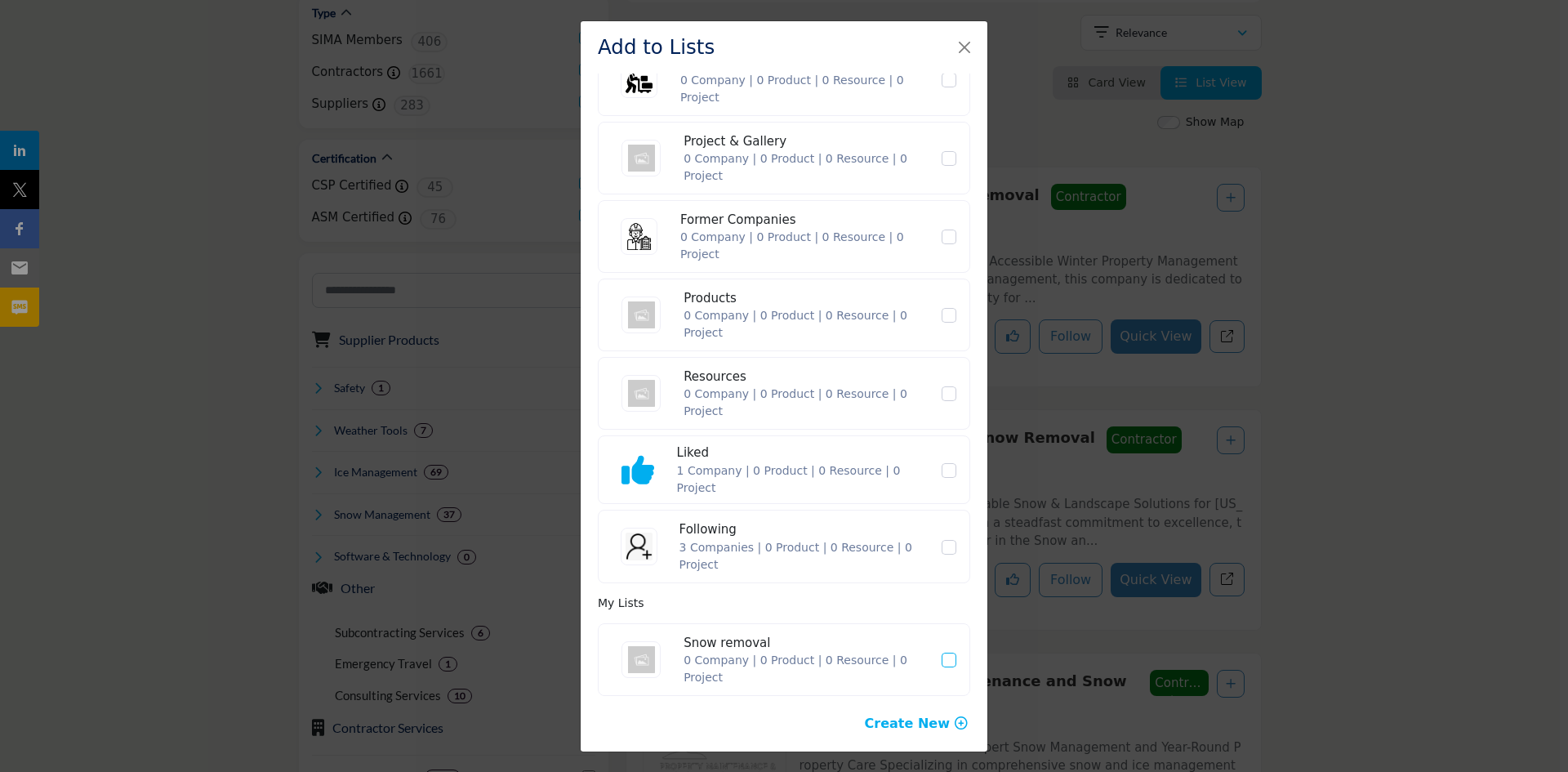
click at [944, 660] on icon "Snow removal" at bounding box center [949, 660] width 10 height 8
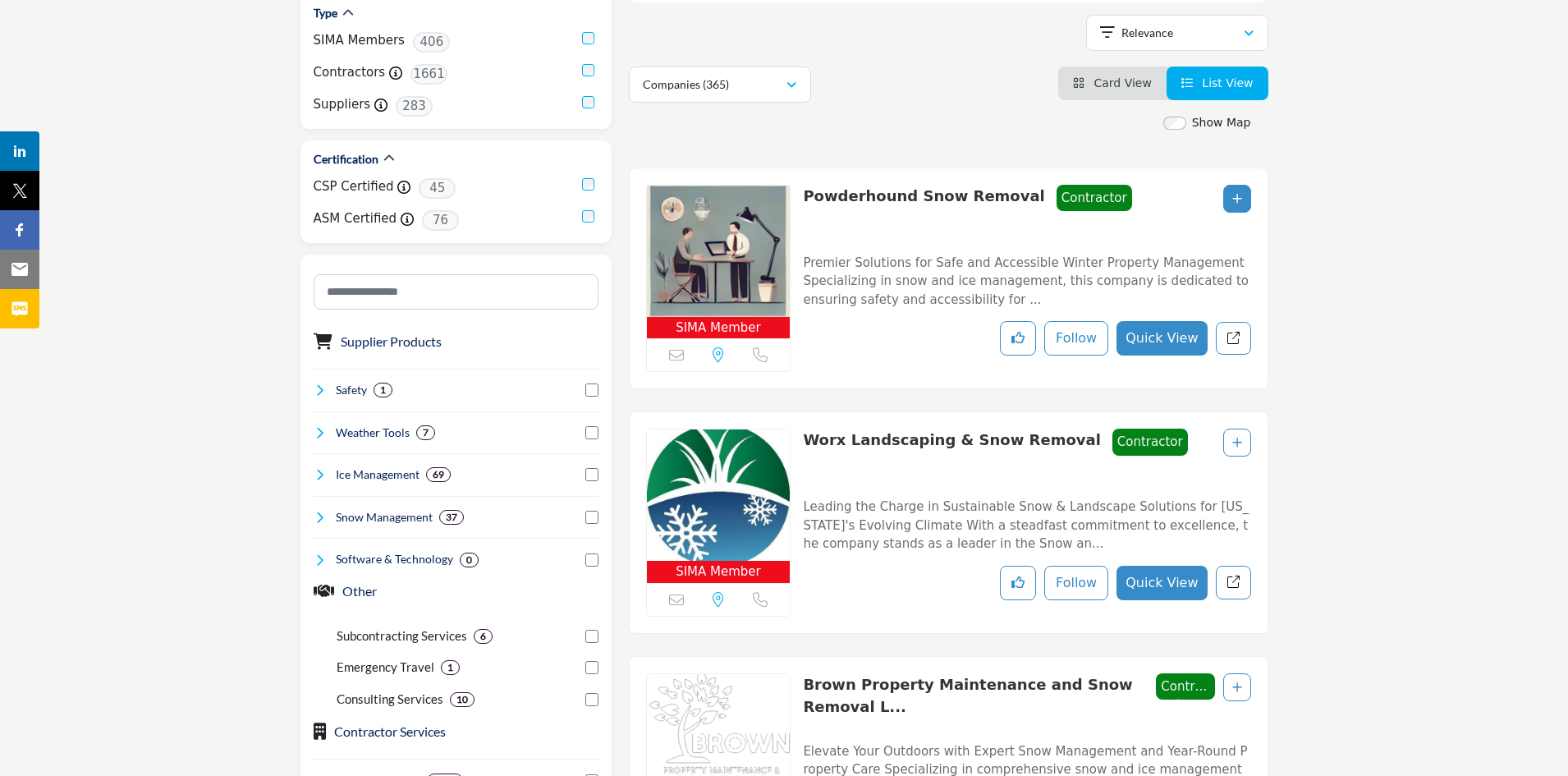
click at [886, 439] on link "Worx Landscaping & Snow Removal" at bounding box center [951, 440] width 297 height 17
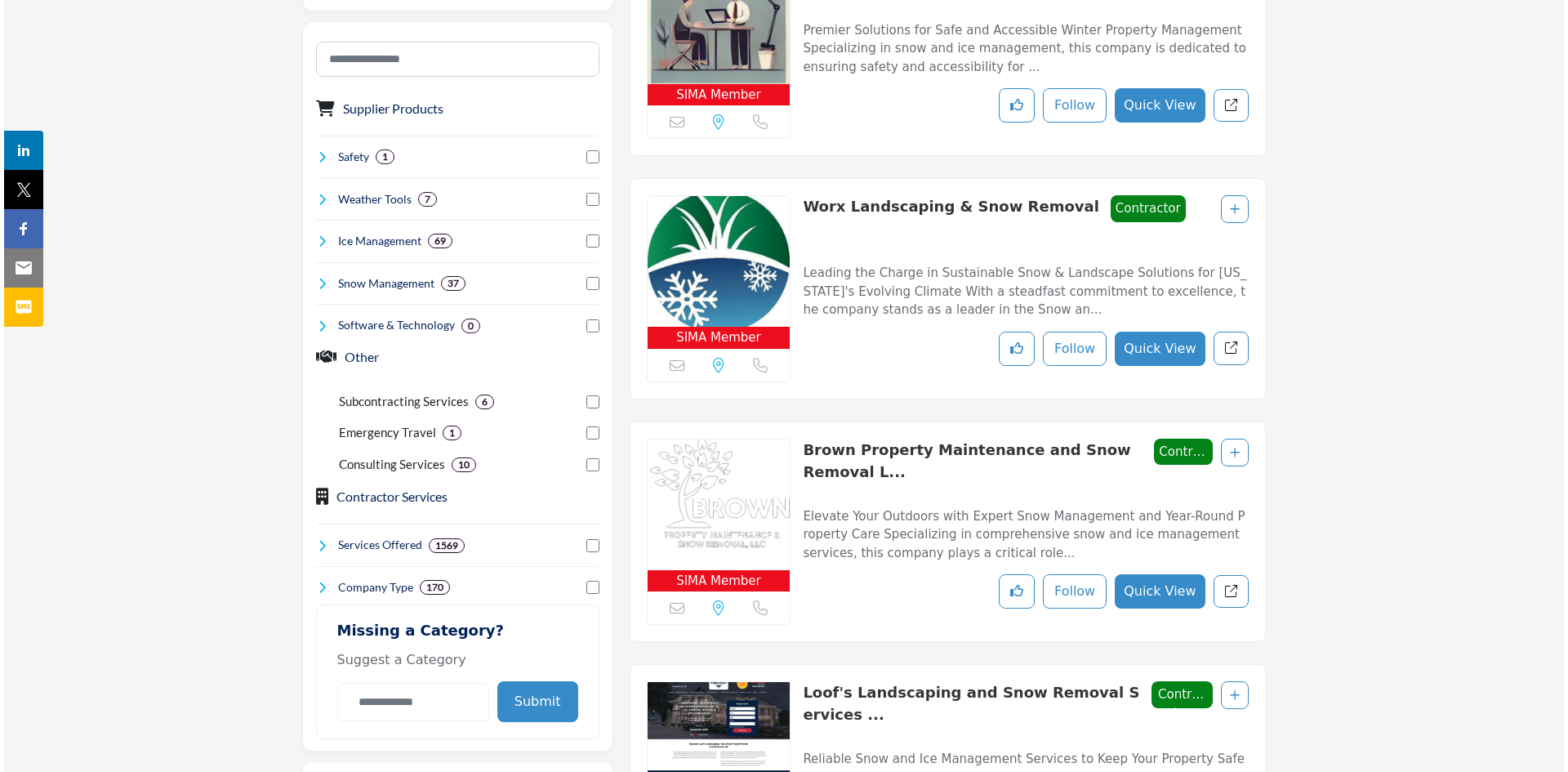
scroll to position [595, 0]
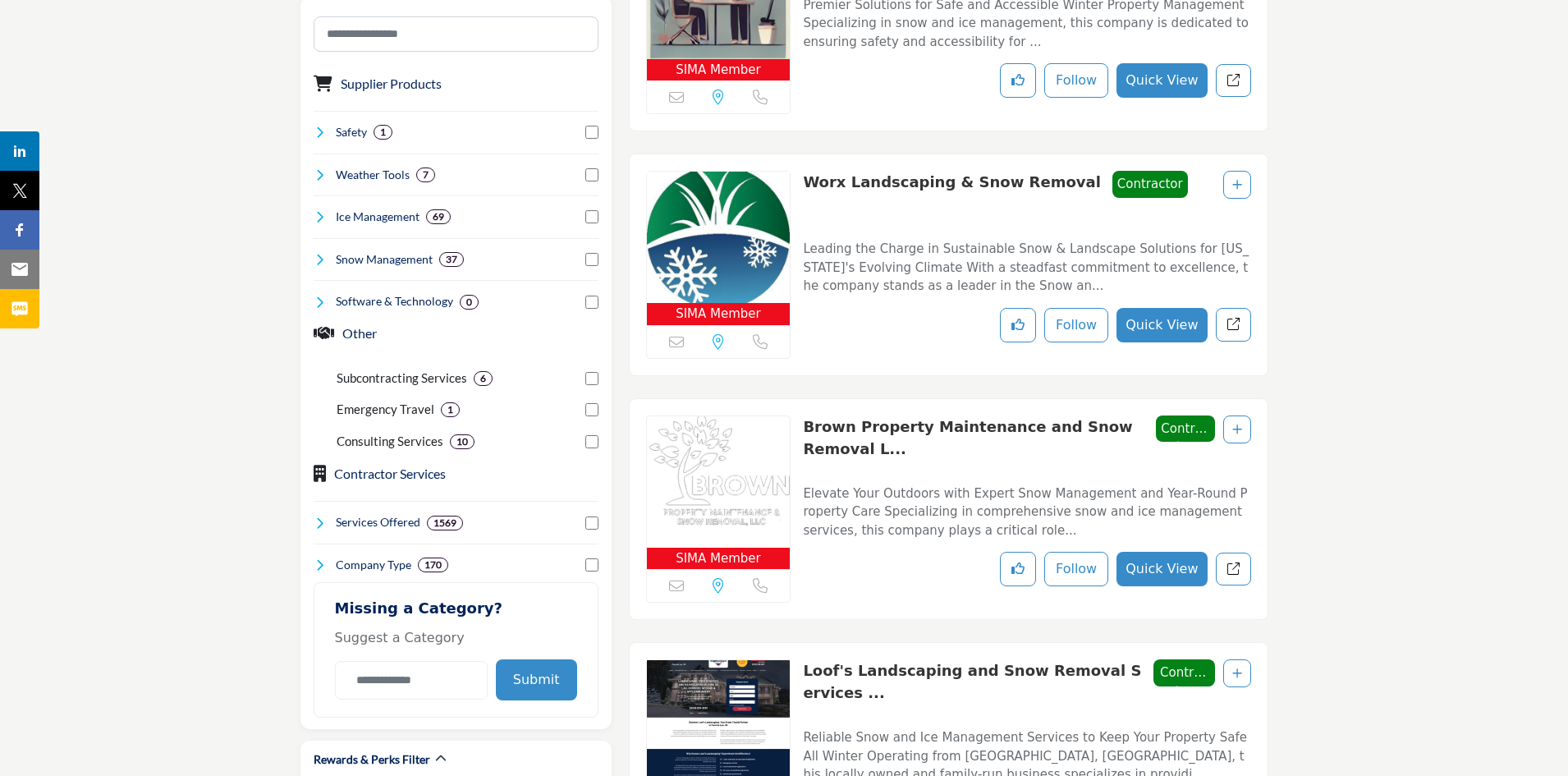
click at [1234, 187] on icon "Add To List" at bounding box center [1237, 185] width 10 height 12
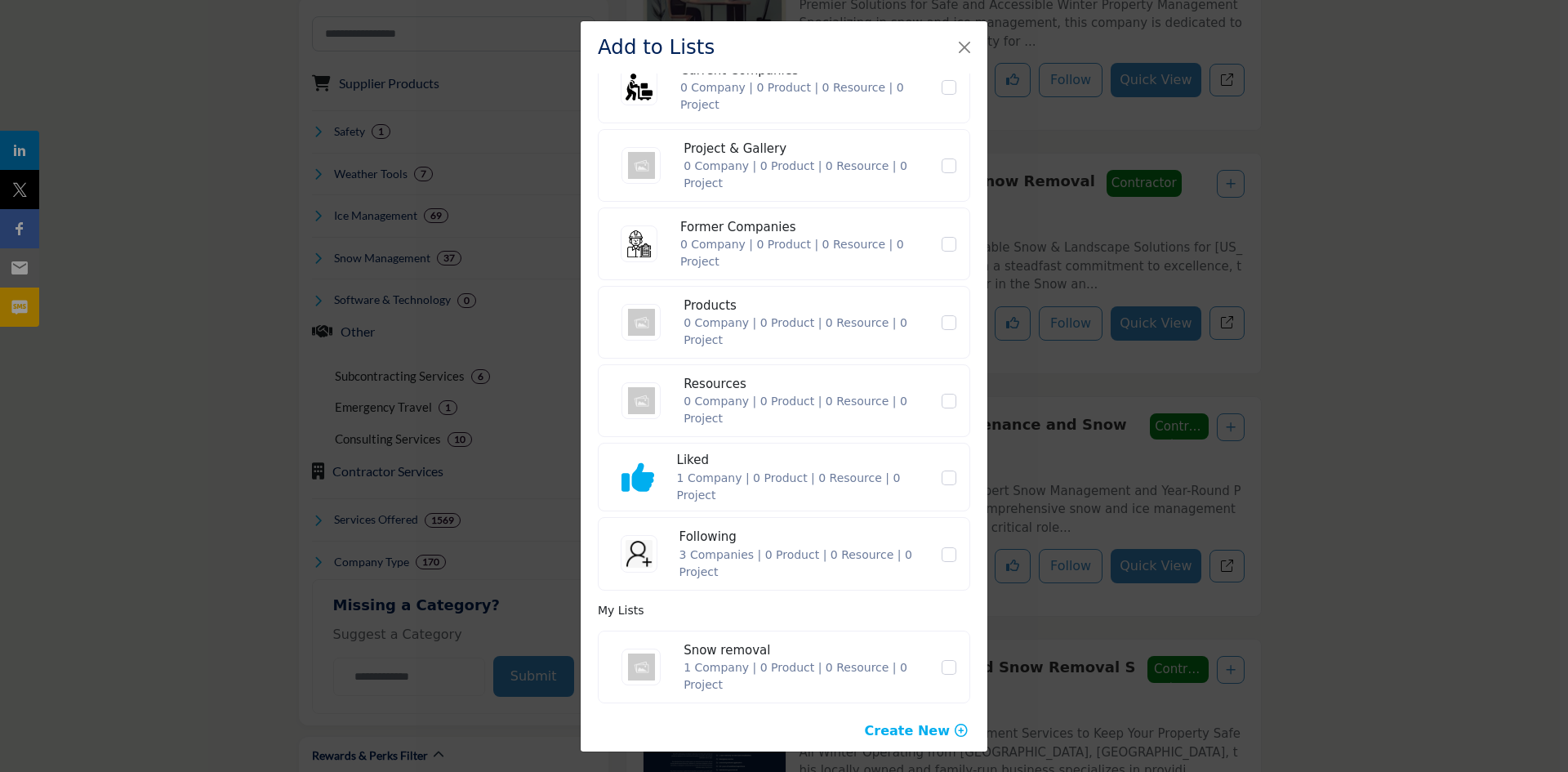
scroll to position [124, 0]
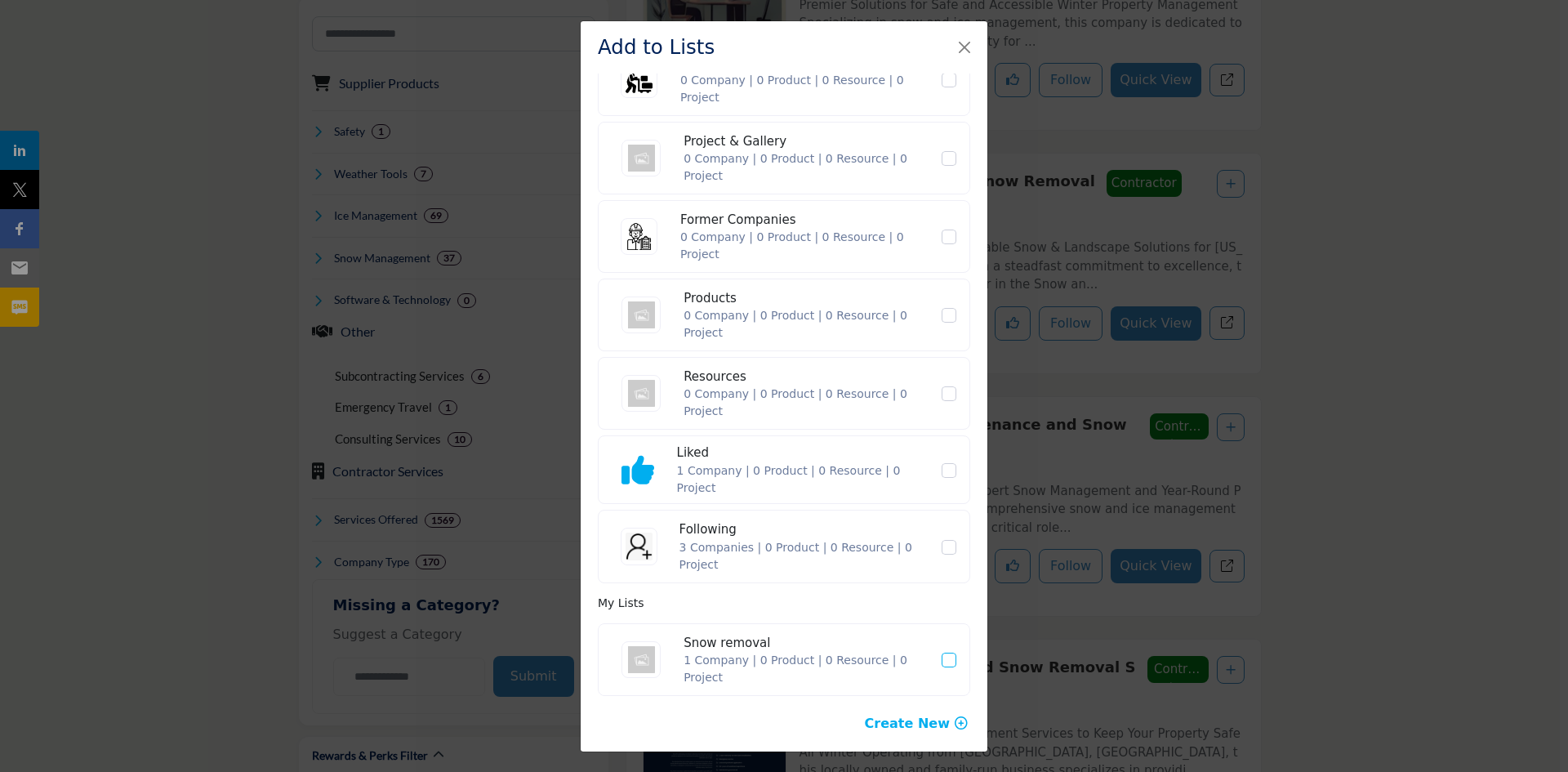
click at [940, 660] on label "Snow removal" at bounding box center [949, 660] width 18 height 14
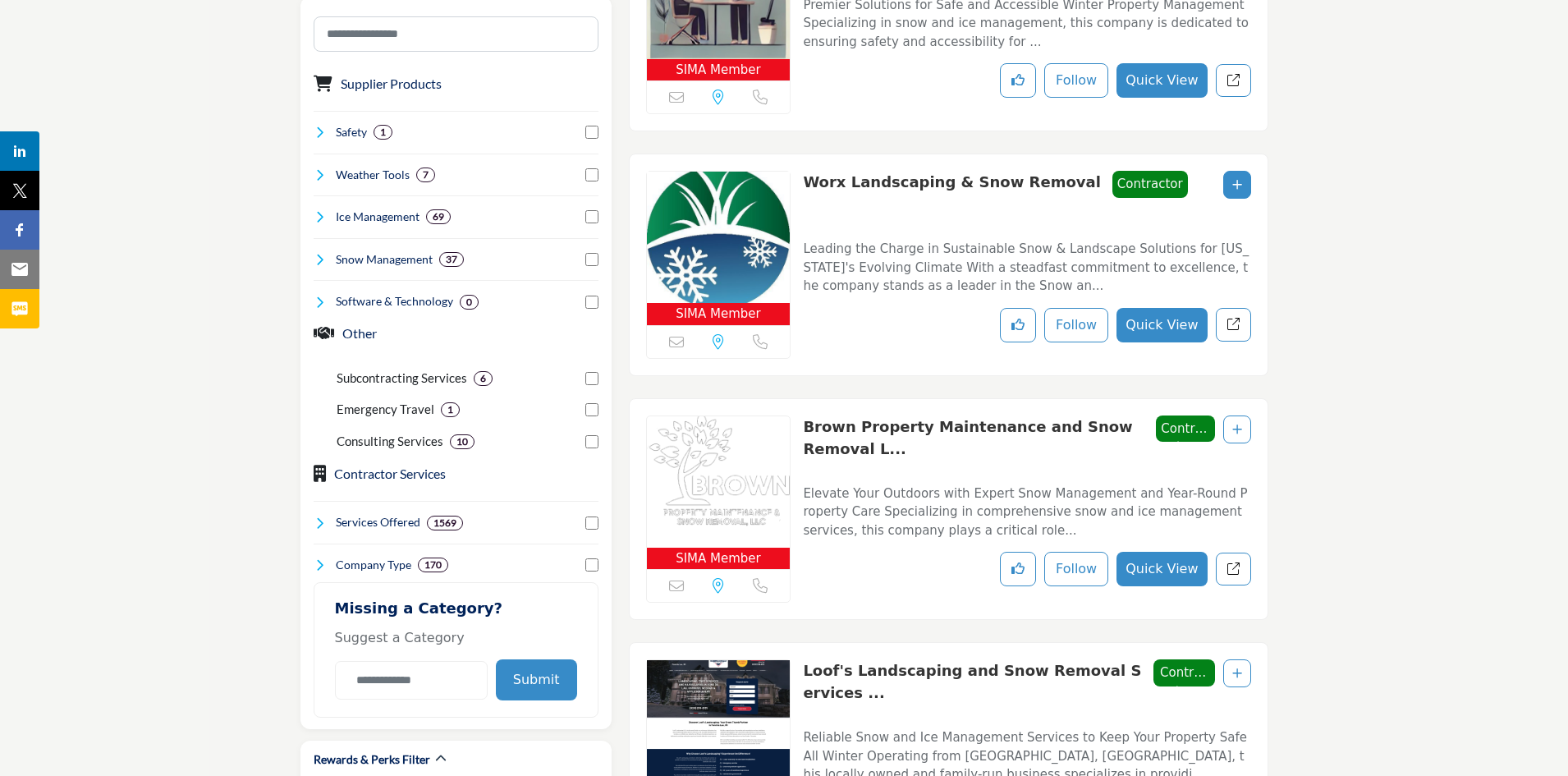
click at [1239, 423] on icon "Add To List" at bounding box center [1237, 429] width 10 height 12
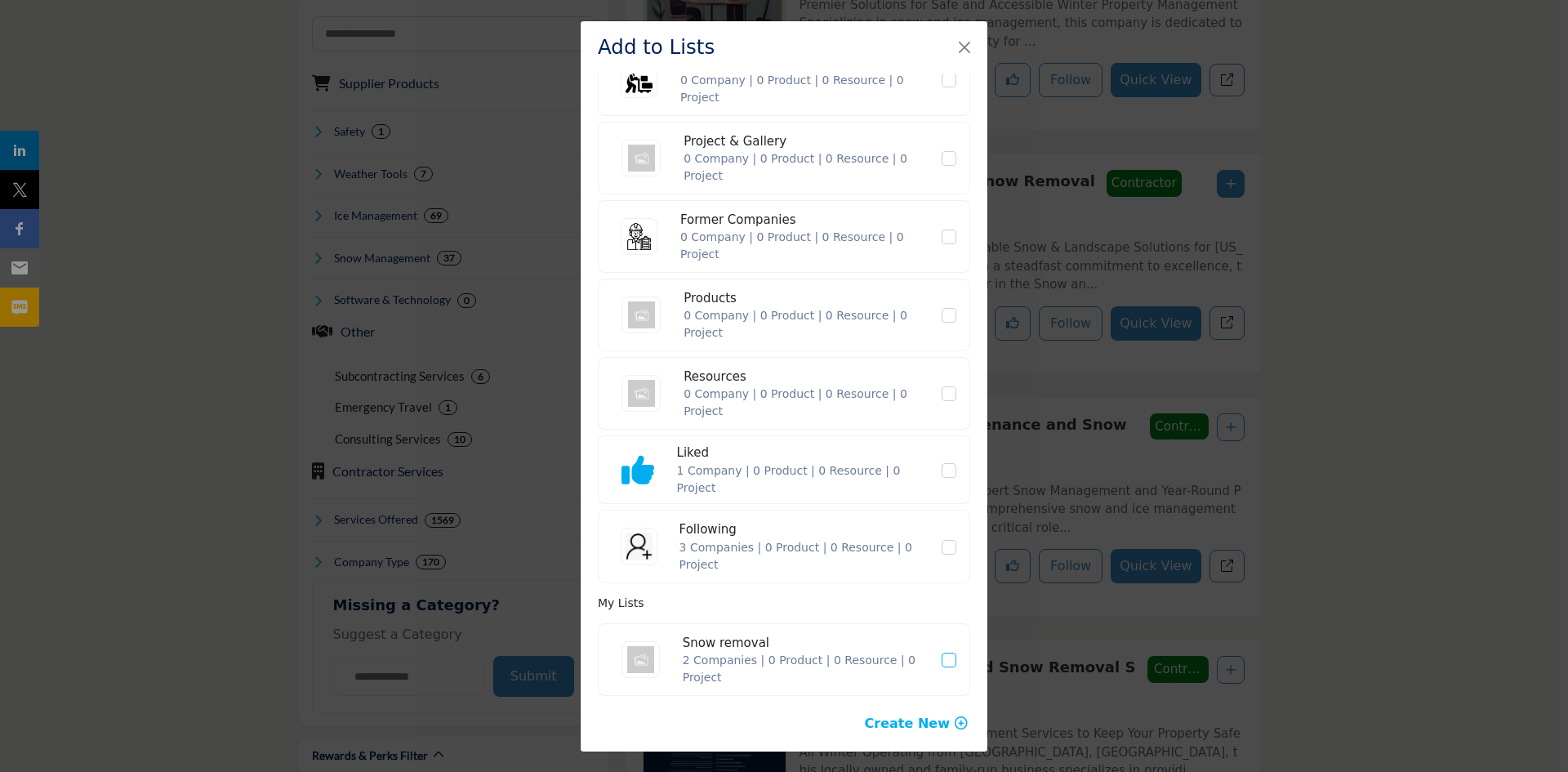
click at [944, 662] on icon "Snow removal" at bounding box center [949, 660] width 10 height 8
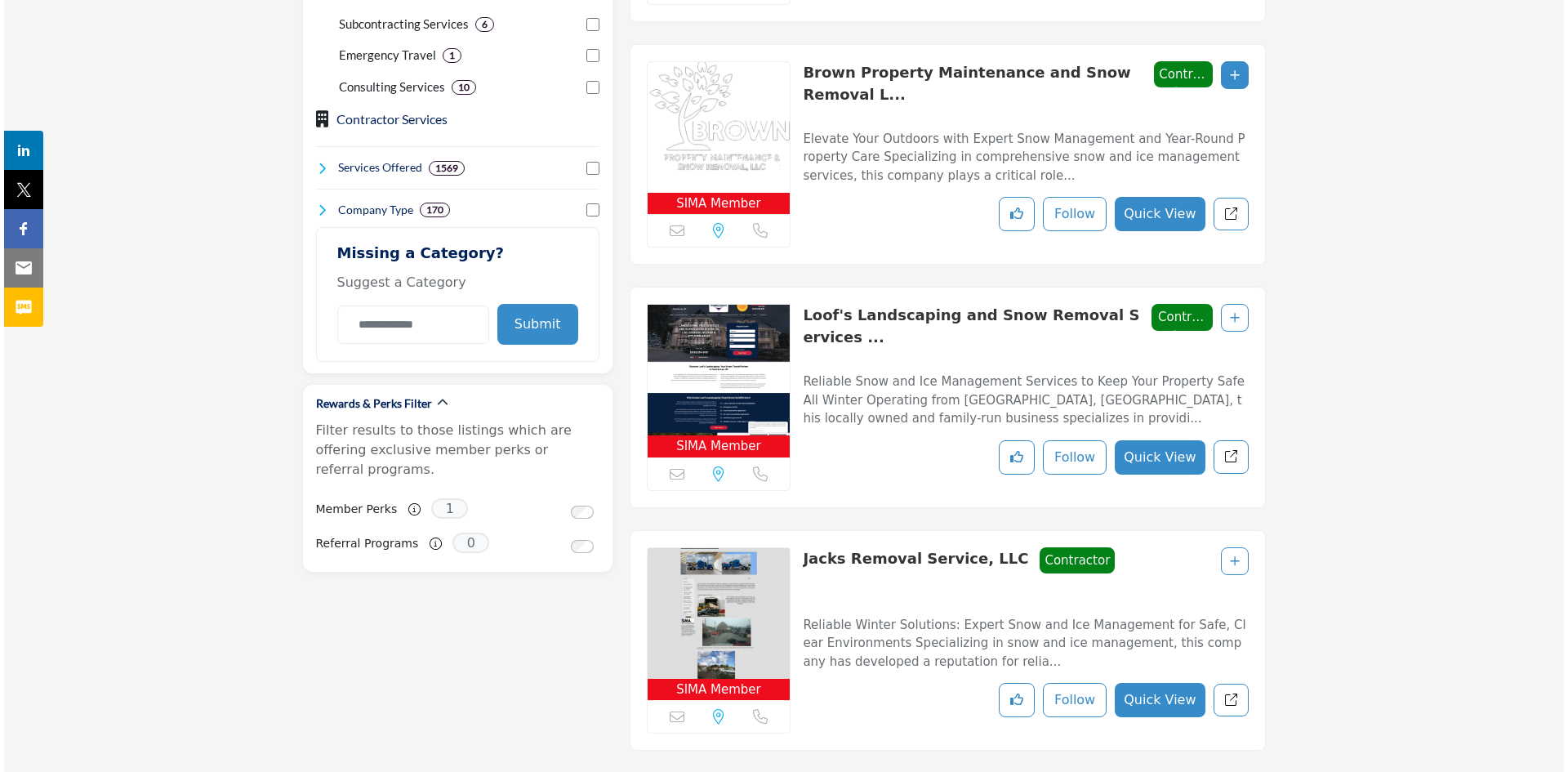
scroll to position [902, 0]
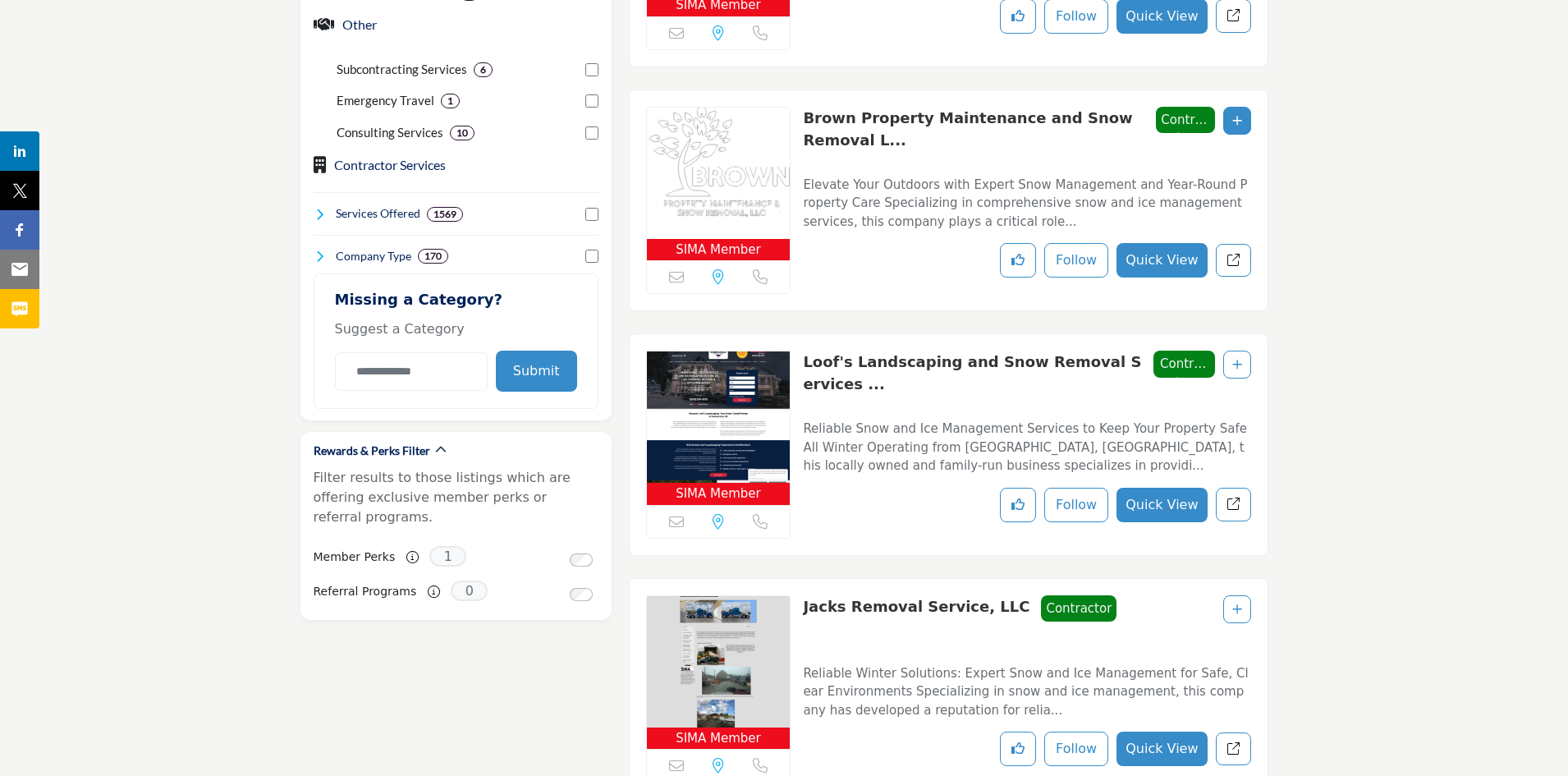
click at [1245, 359] on div at bounding box center [1236, 364] width 28 height 28
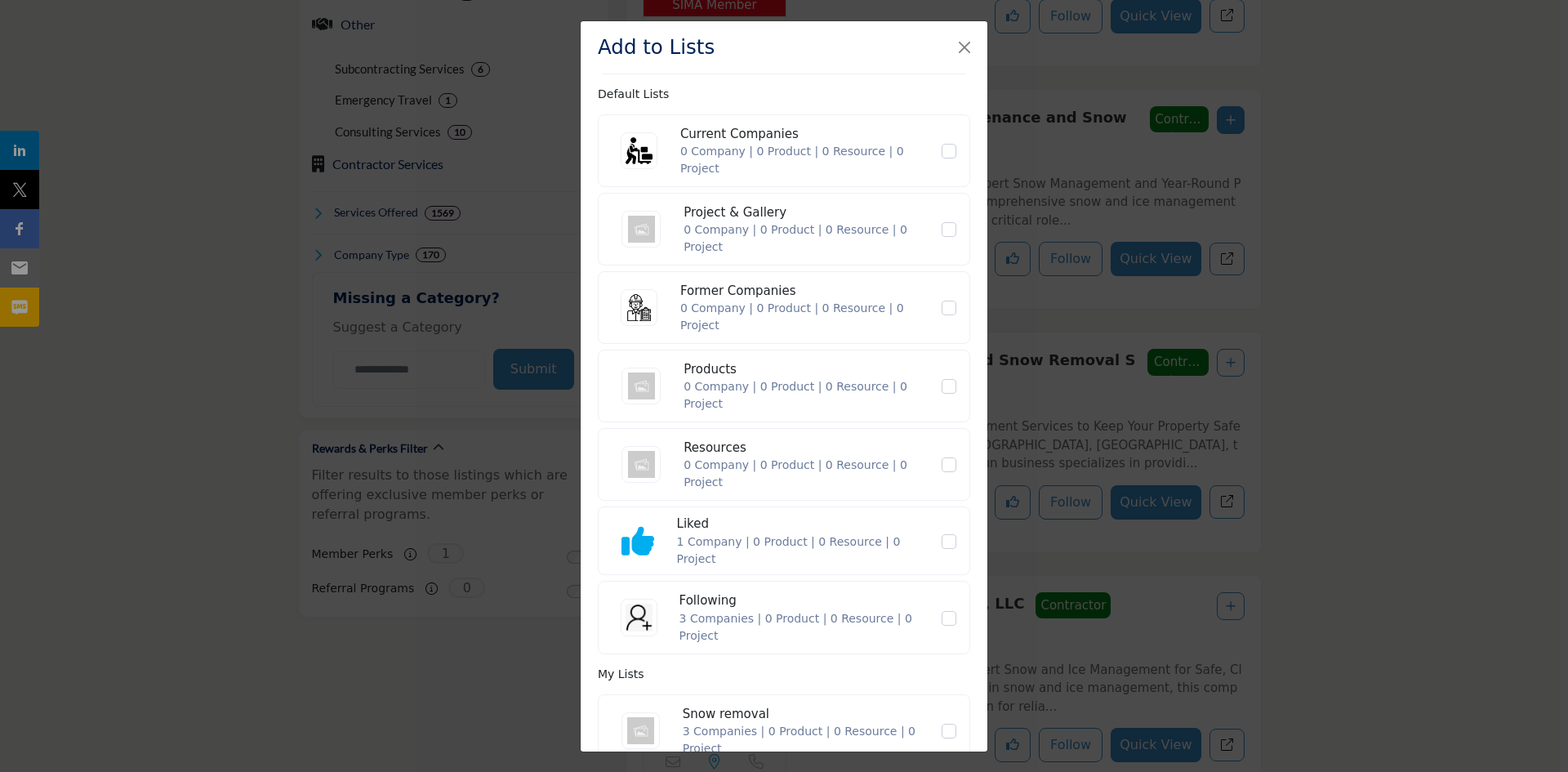
scroll to position [124, 0]
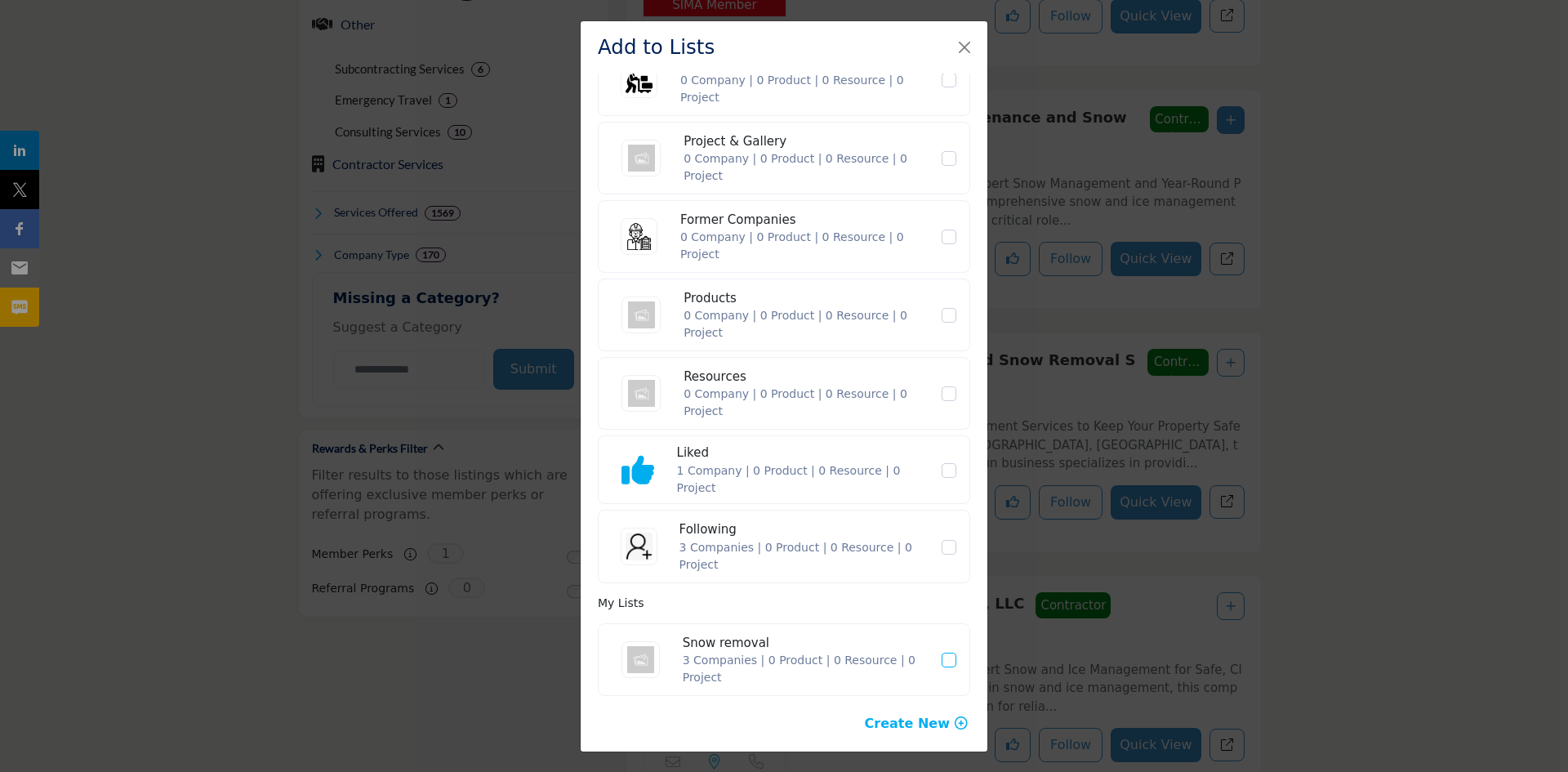
click at [941, 666] on span "Snow removal" at bounding box center [948, 660] width 14 height 14
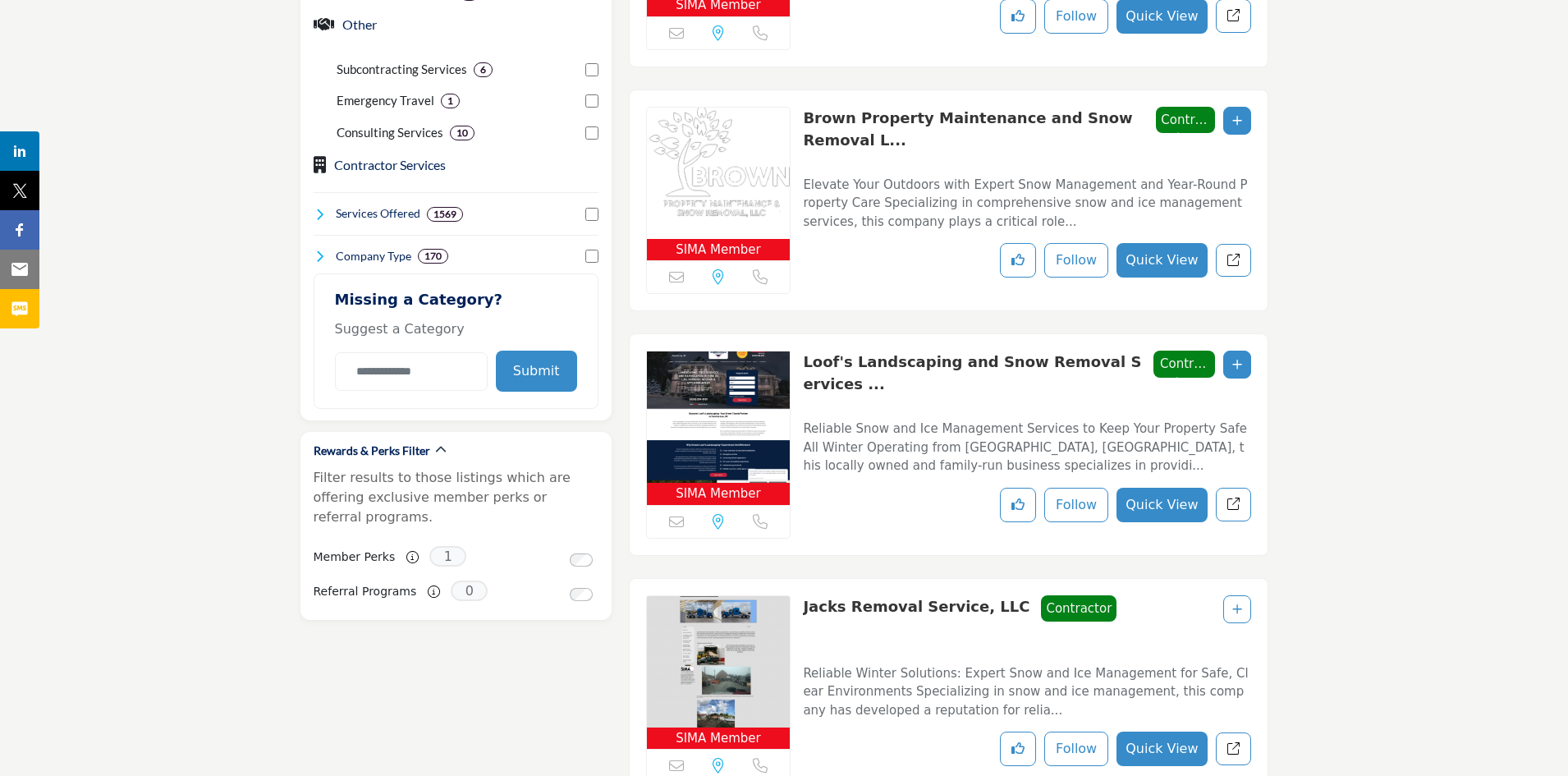
click at [1235, 607] on icon "Add To List" at bounding box center [1237, 609] width 10 height 12
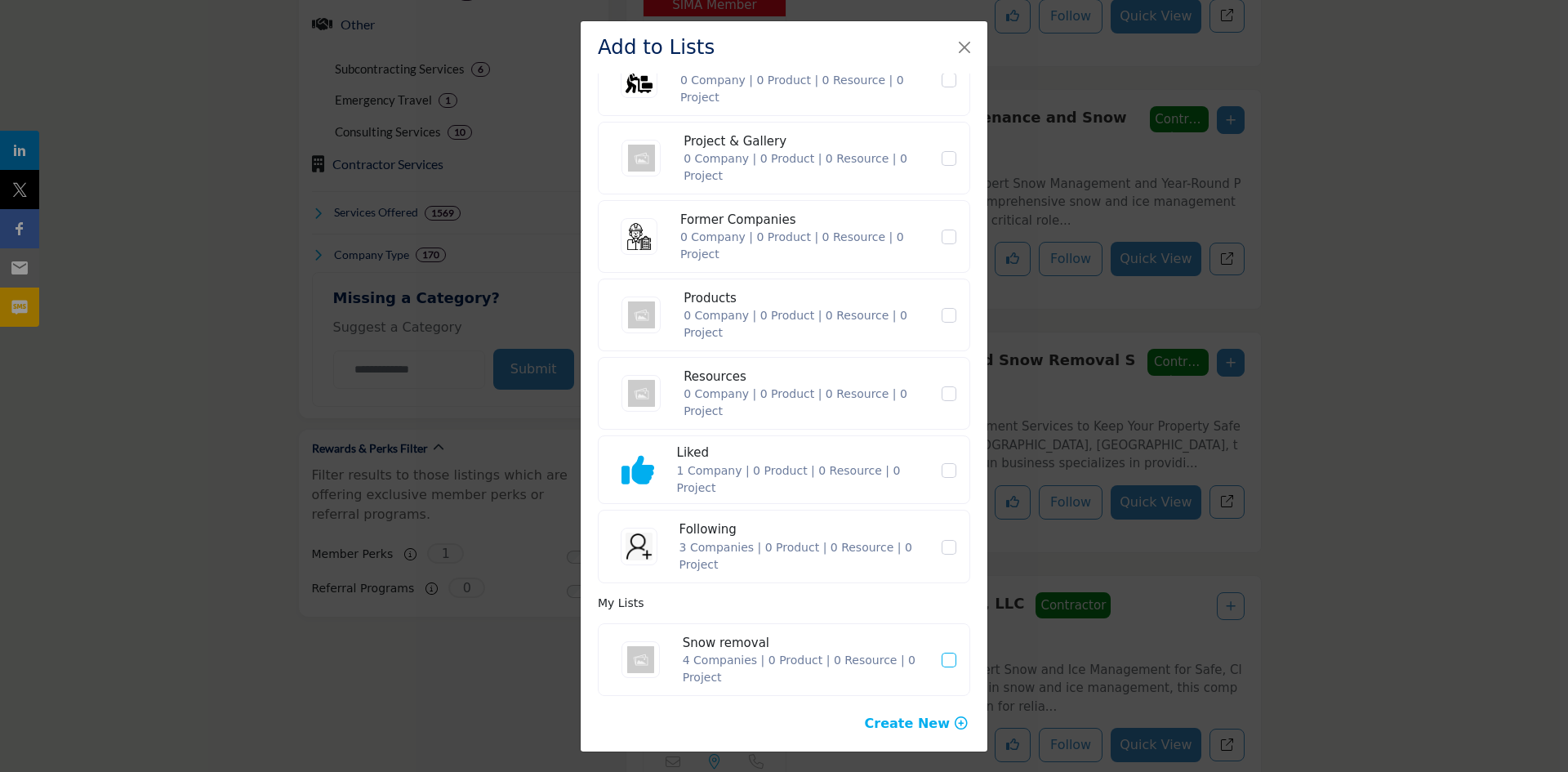
click at [941, 665] on span "Snow removal" at bounding box center [948, 660] width 14 height 14
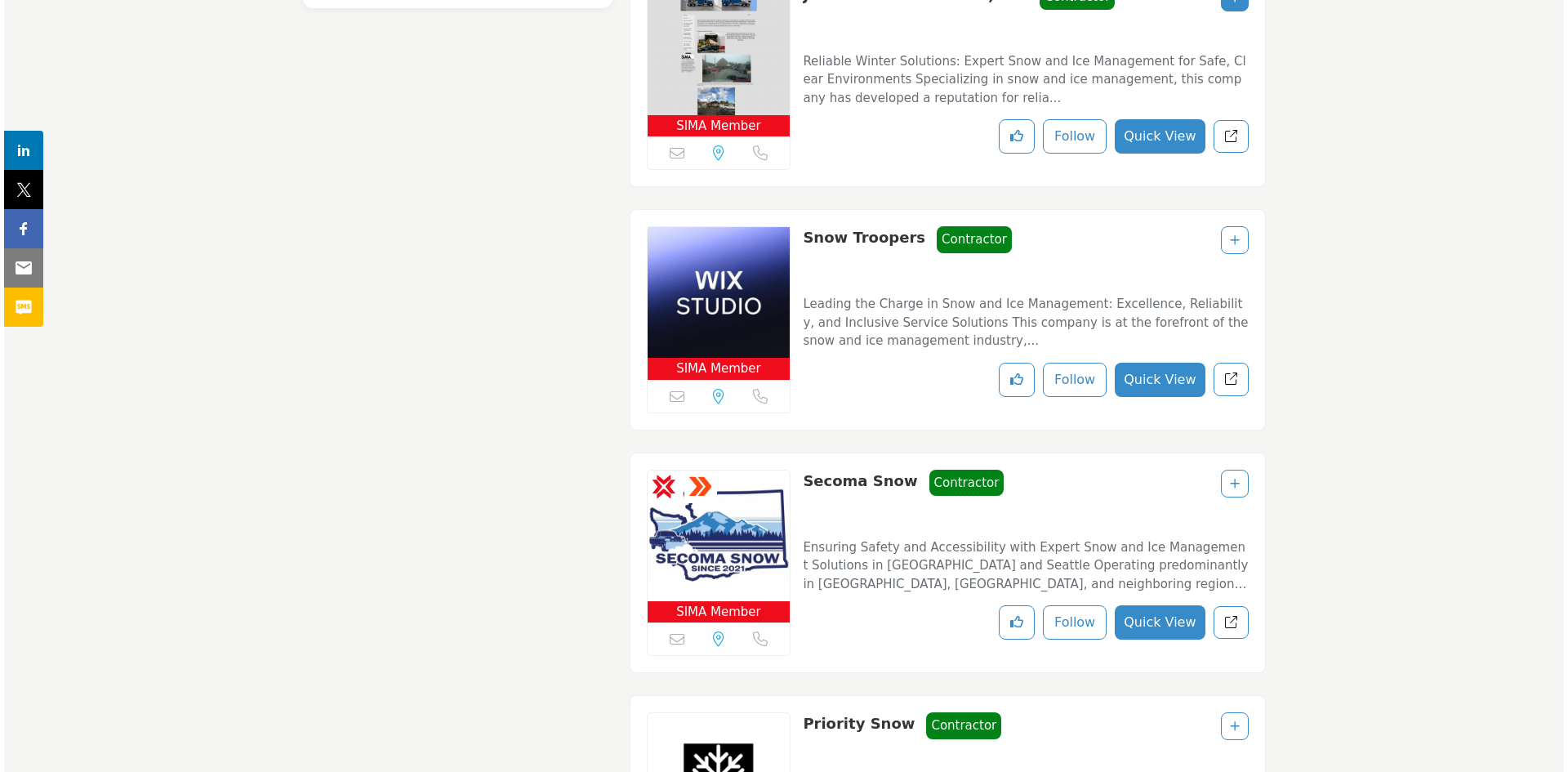
scroll to position [1517, 0]
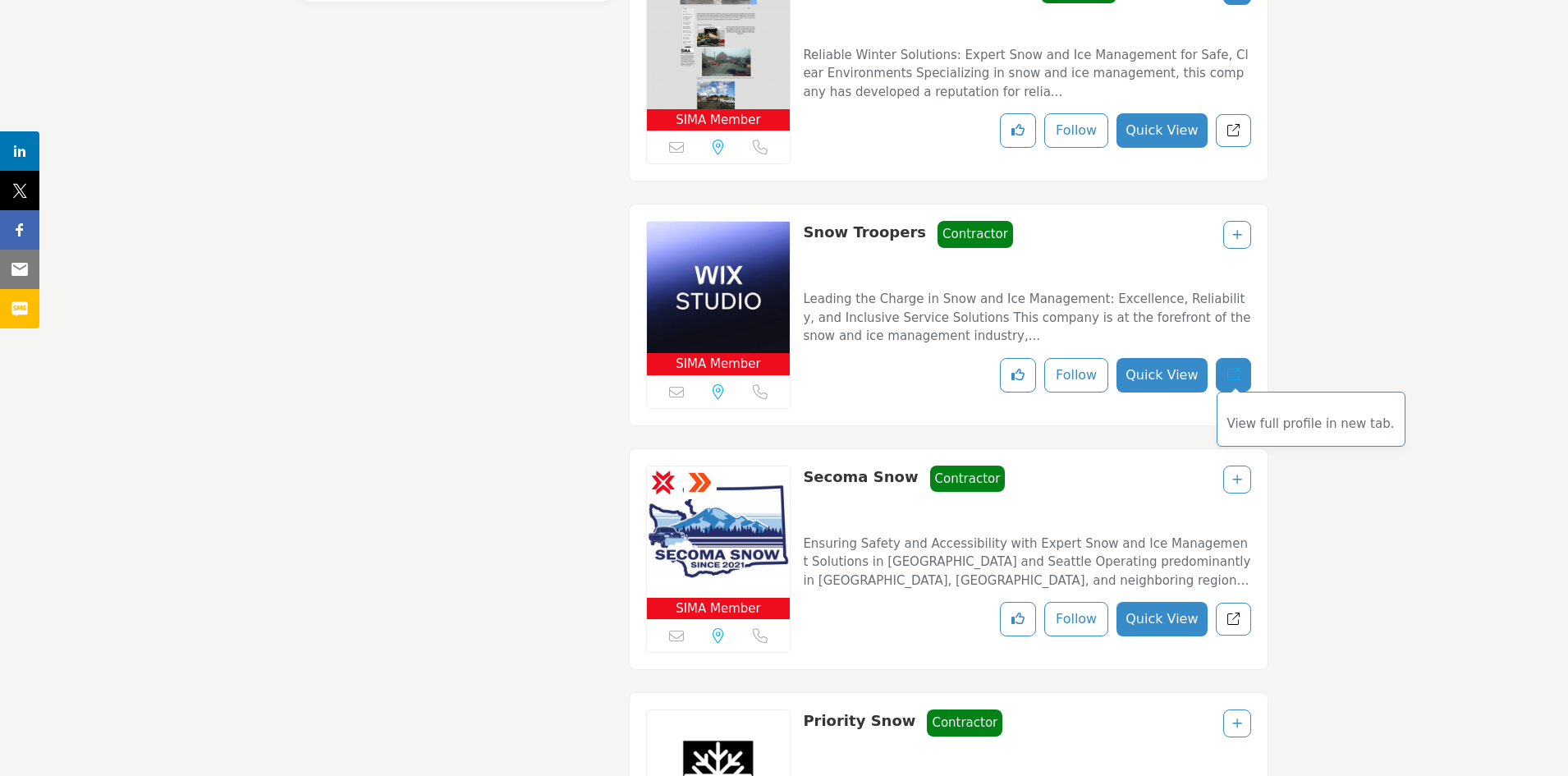
click at [1245, 379] on link "View full profile in new tab." at bounding box center [1234, 374] width 36 height 34
click at [1239, 232] on icon "Add To List" at bounding box center [1237, 235] width 10 height 12
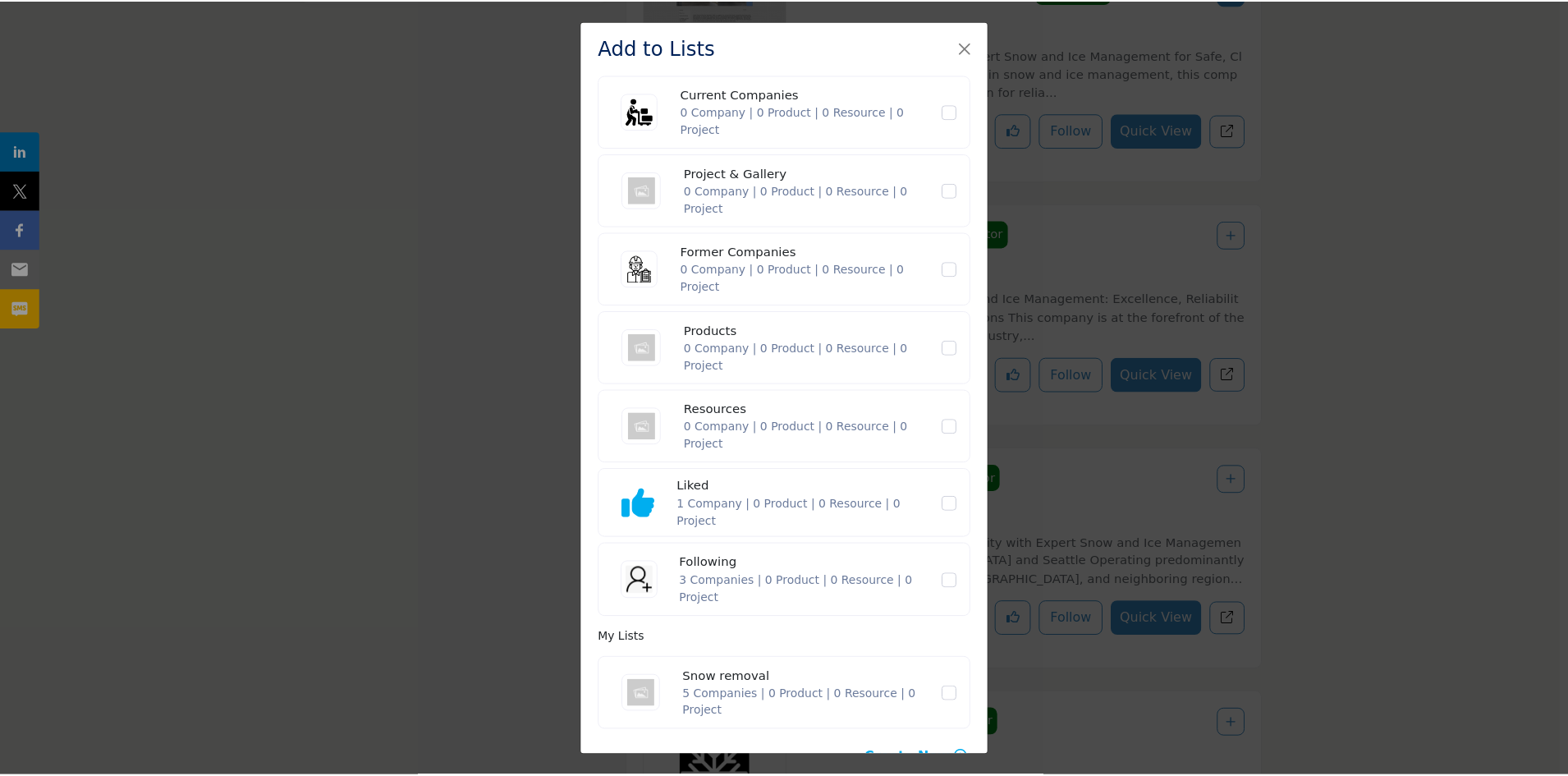
scroll to position [125, 0]
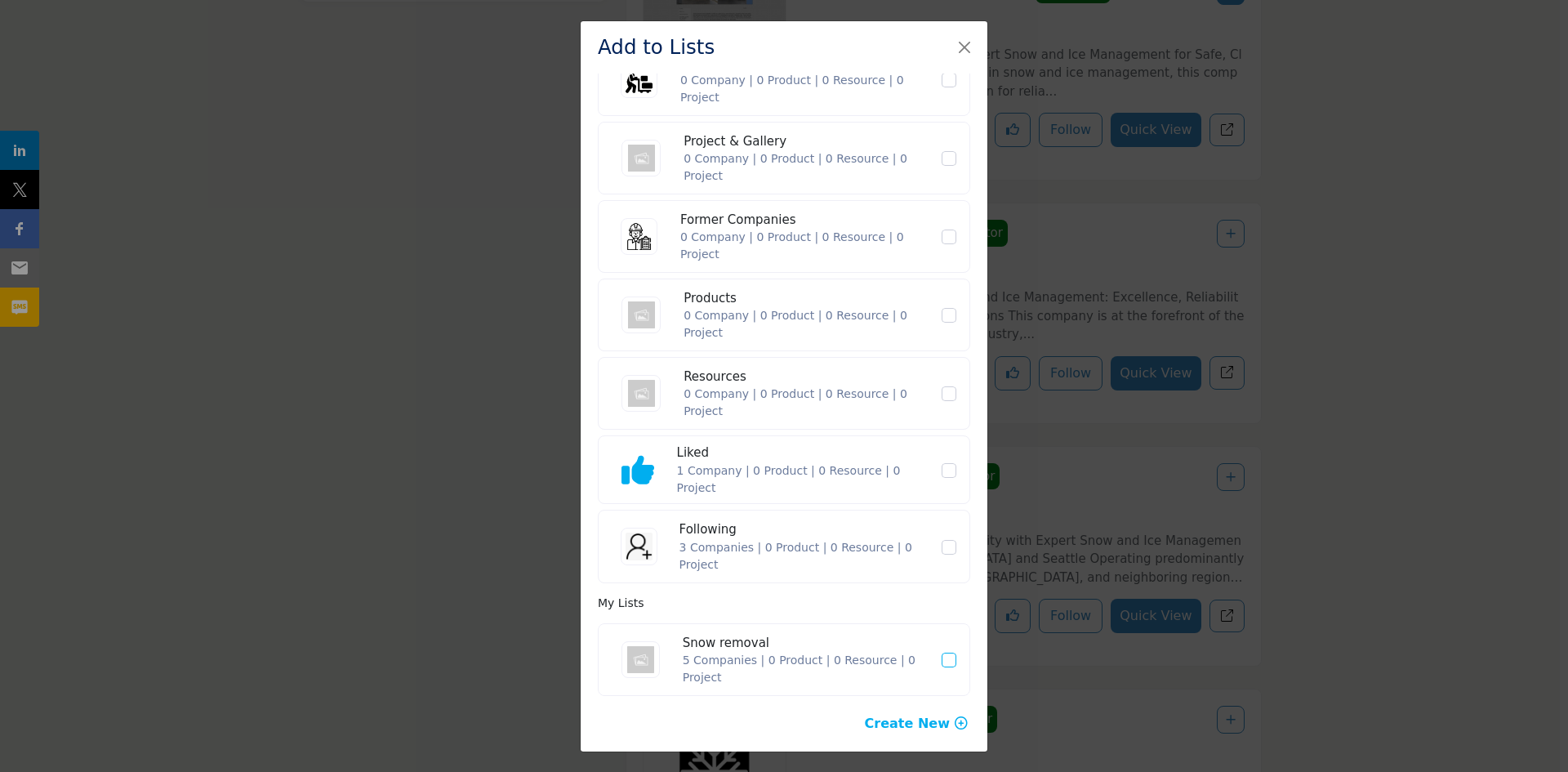
click at [945, 661] on icon "Snow removal" at bounding box center [949, 660] width 10 height 8
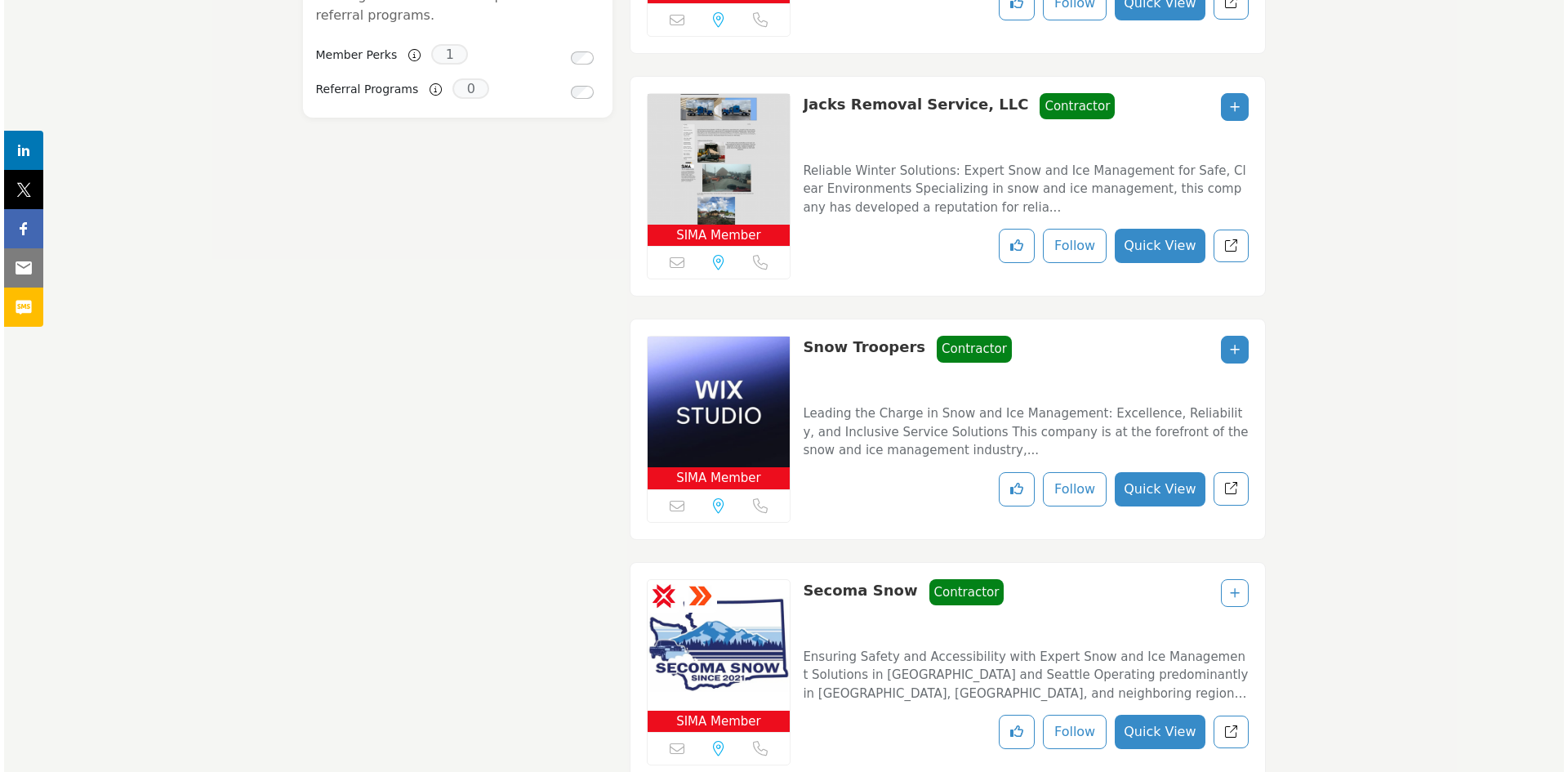
scroll to position [1351, 0]
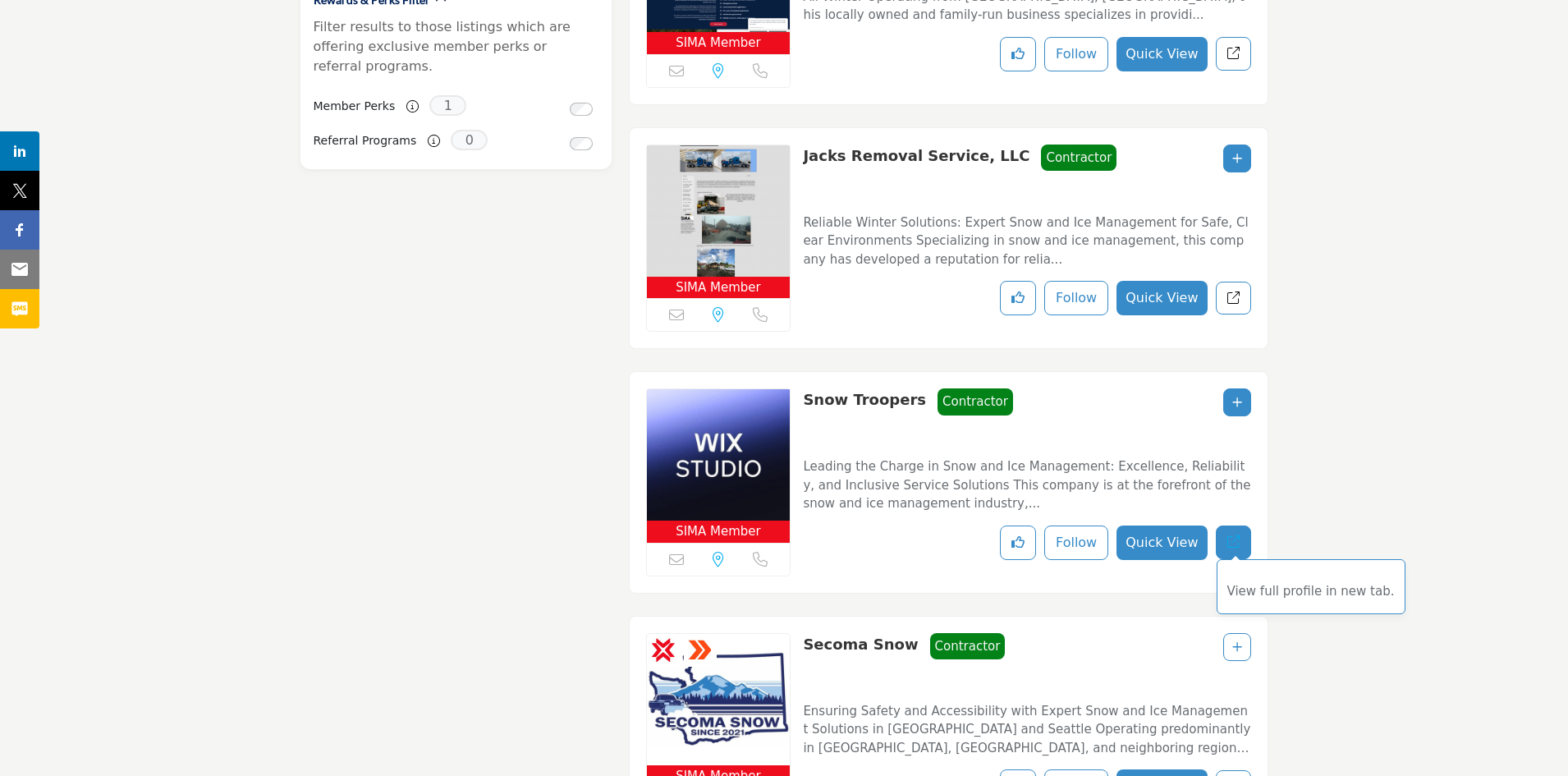
click at [1230, 535] on icon "Redirect to listing" at bounding box center [1234, 541] width 13 height 13
click at [1239, 397] on icon "Add To List" at bounding box center [1237, 402] width 10 height 12
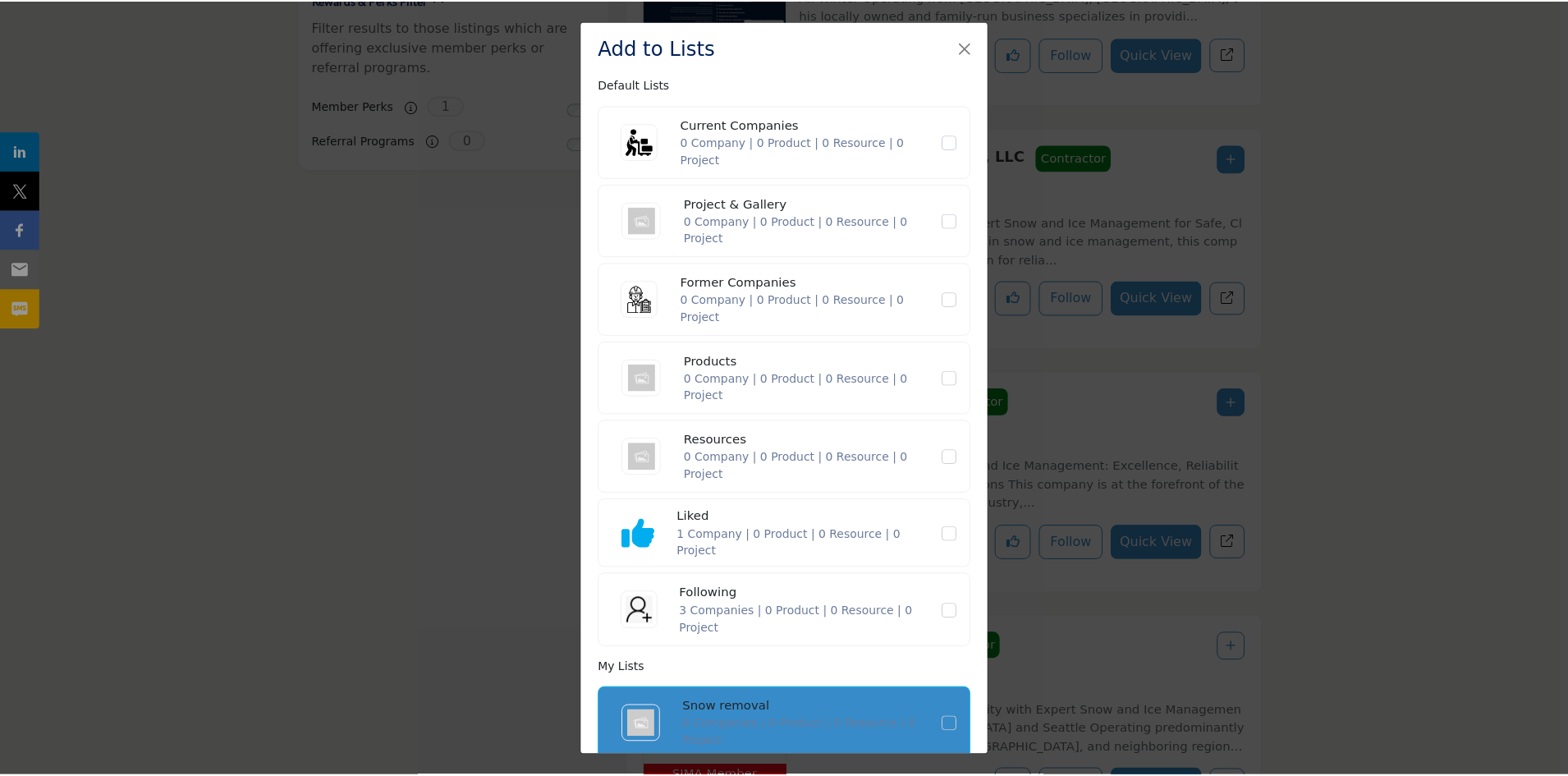
scroll to position [125, 0]
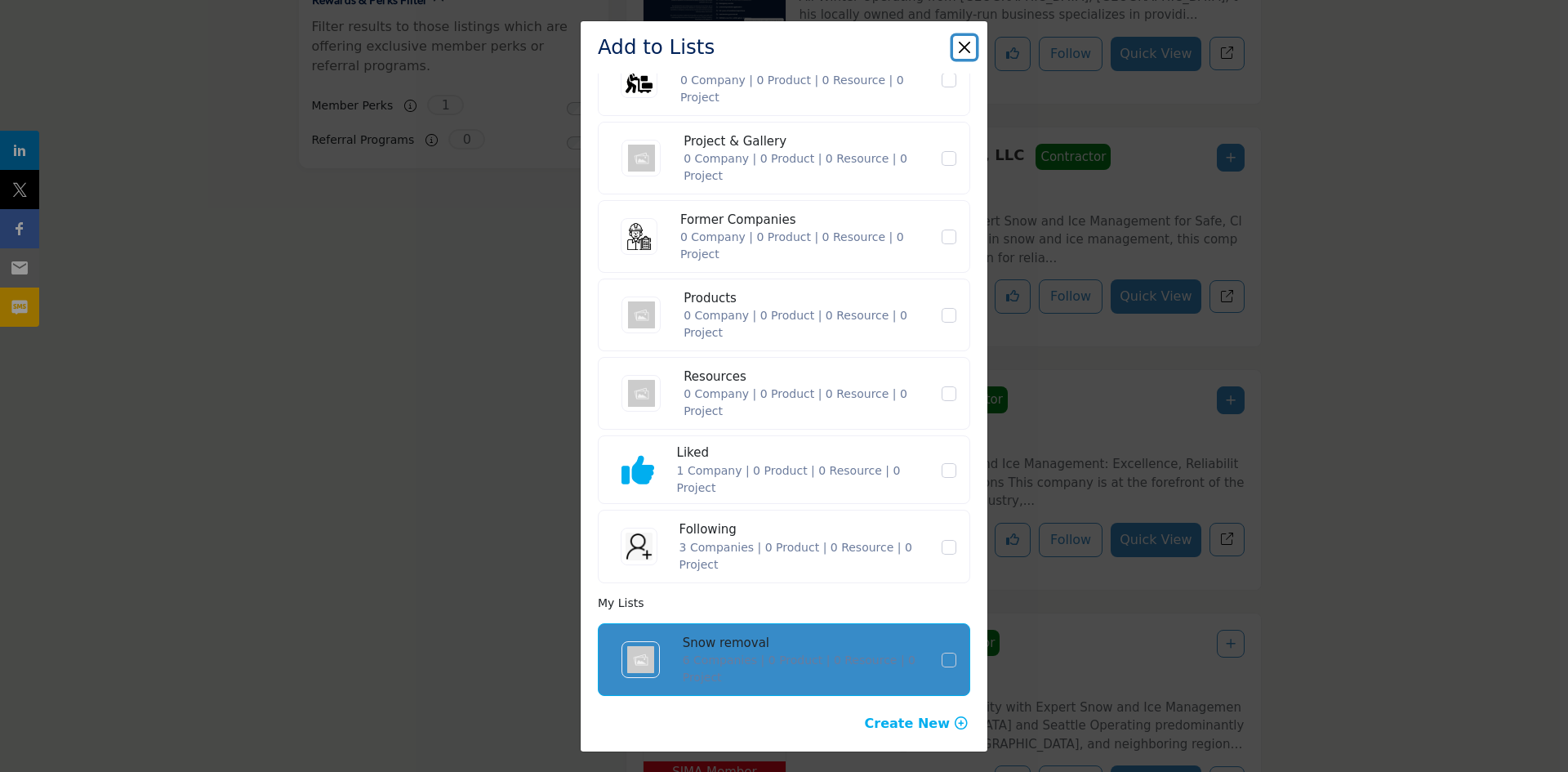
click at [964, 55] on button "Close" at bounding box center [964, 47] width 23 height 23
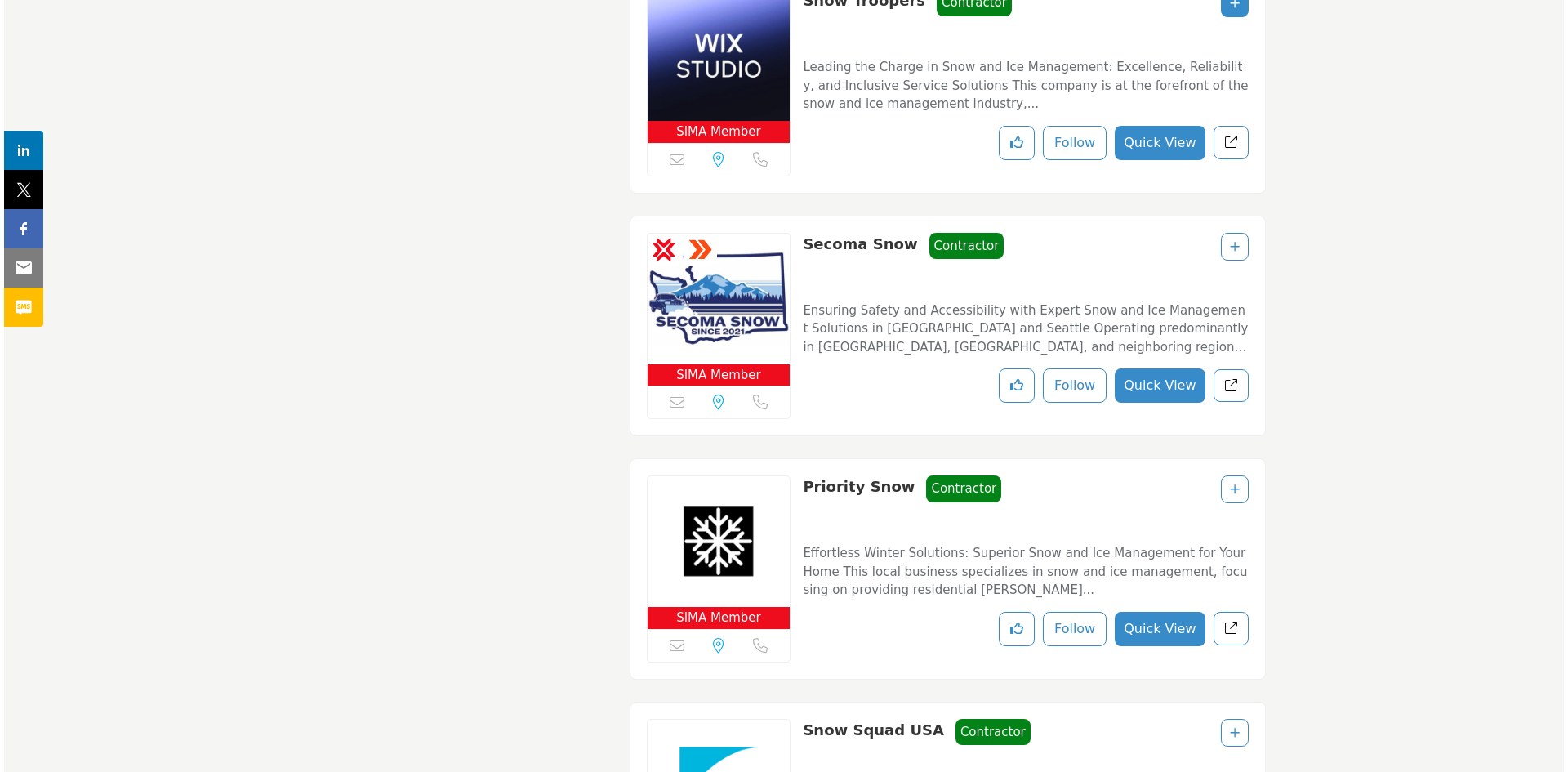
scroll to position [1805, 0]
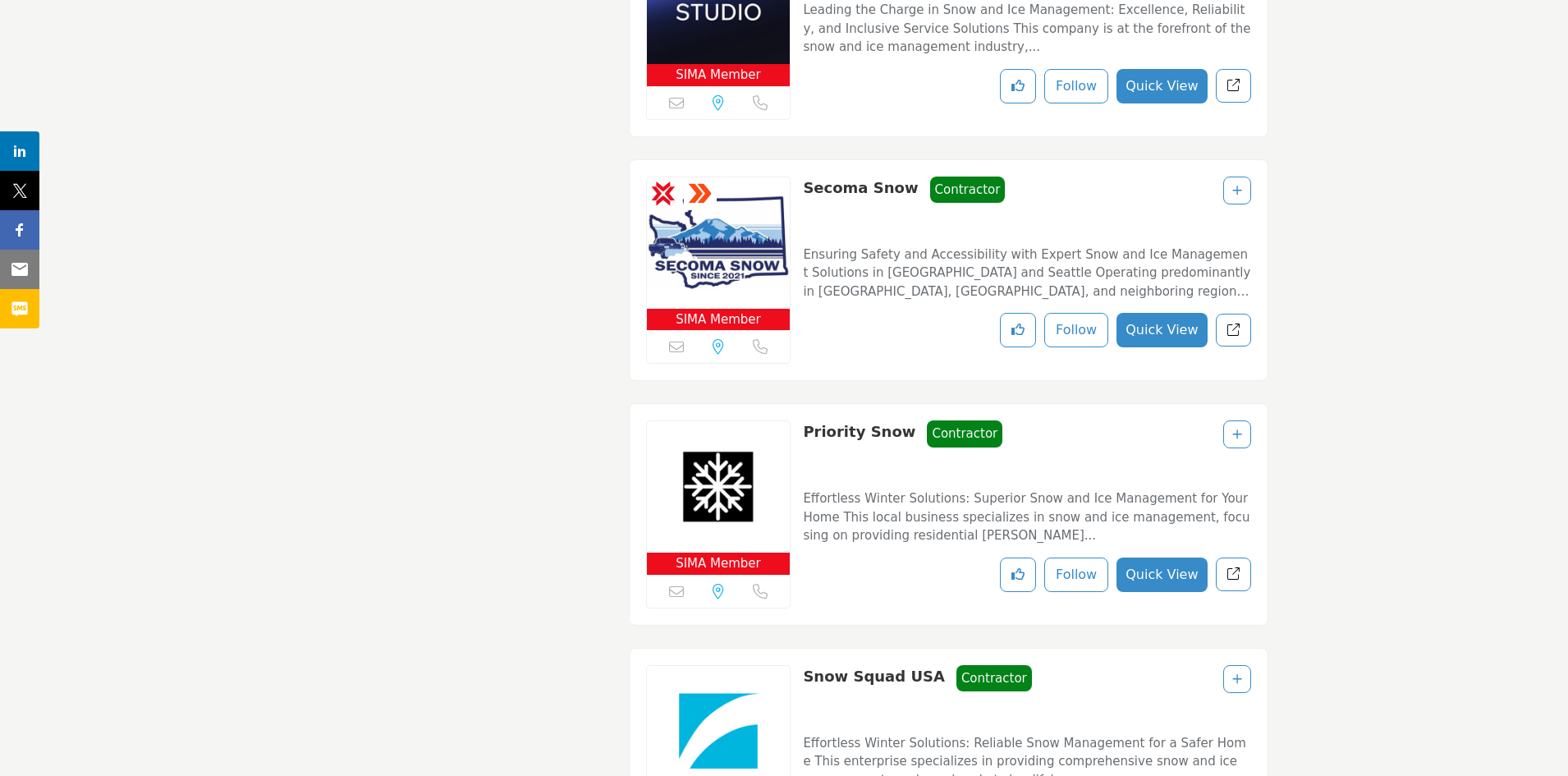
drag, startPoint x: 1177, startPoint y: 330, endPoint x: 1002, endPoint y: 278, distance: 182.6
click at [1177, 330] on button "Quick View" at bounding box center [1161, 331] width 90 height 35
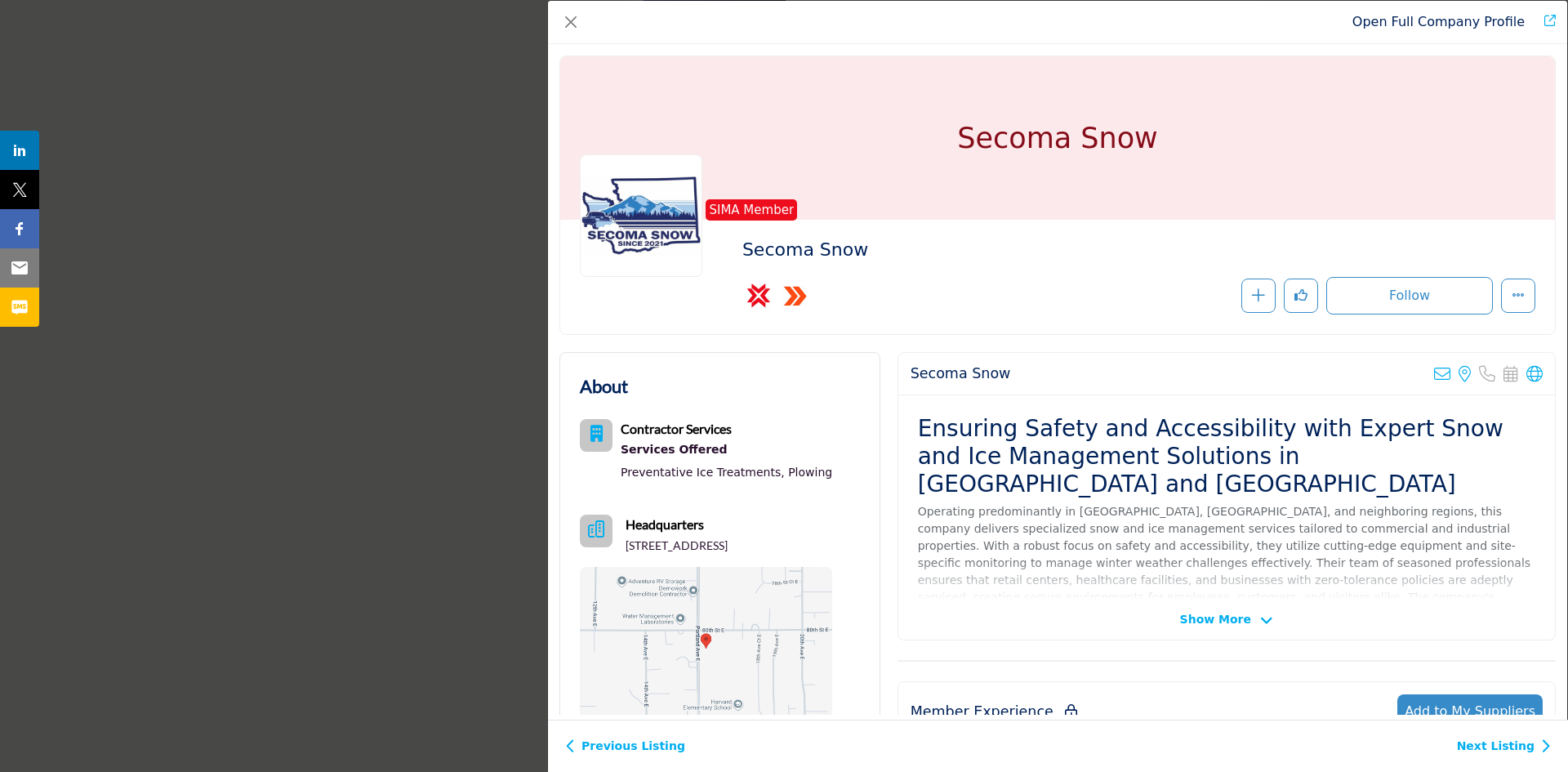
click at [1225, 621] on span "Show More" at bounding box center [1215, 619] width 71 height 17
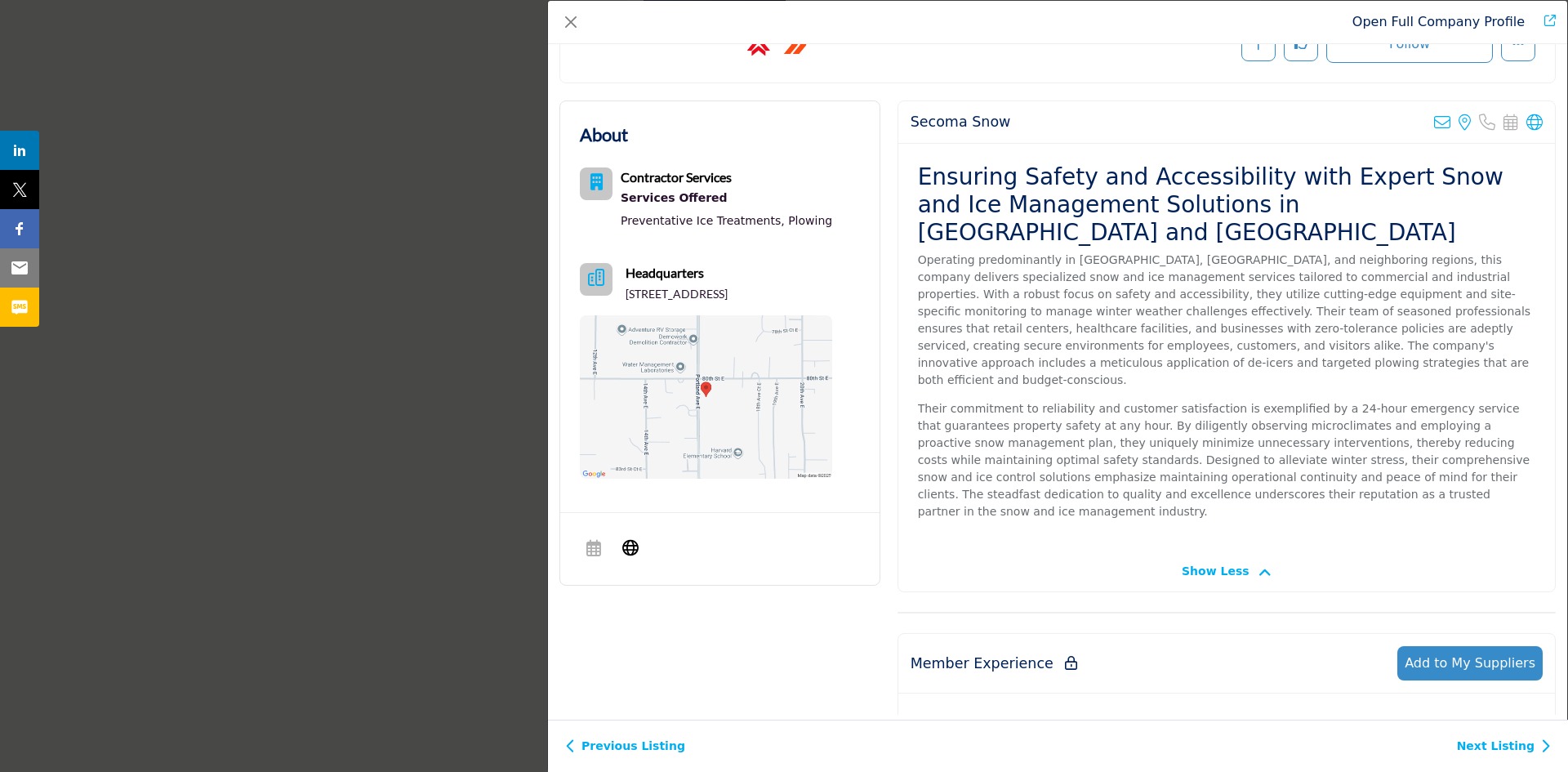
scroll to position [261, 0]
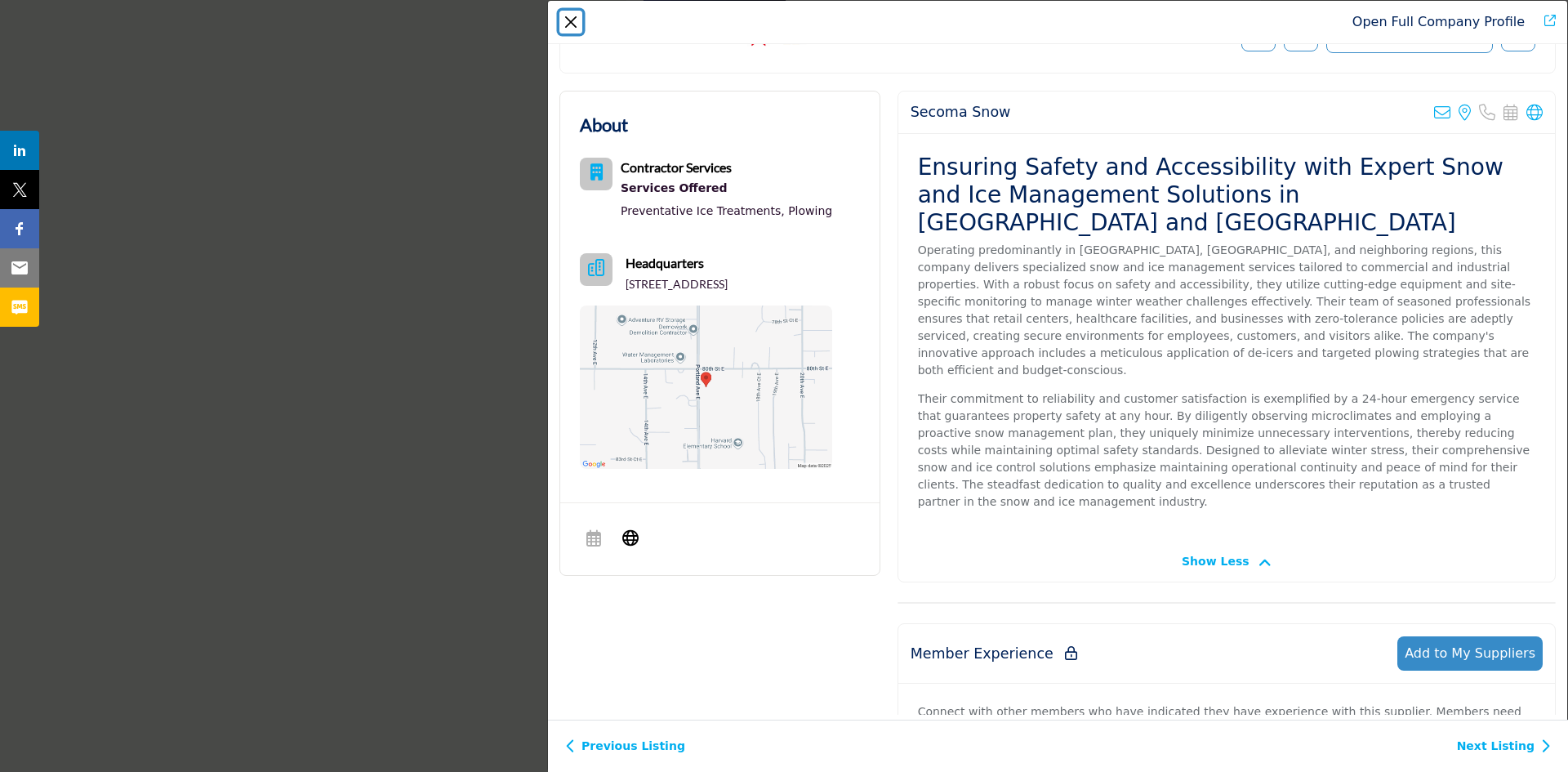
click at [579, 23] on button "Close" at bounding box center [571, 22] width 23 height 23
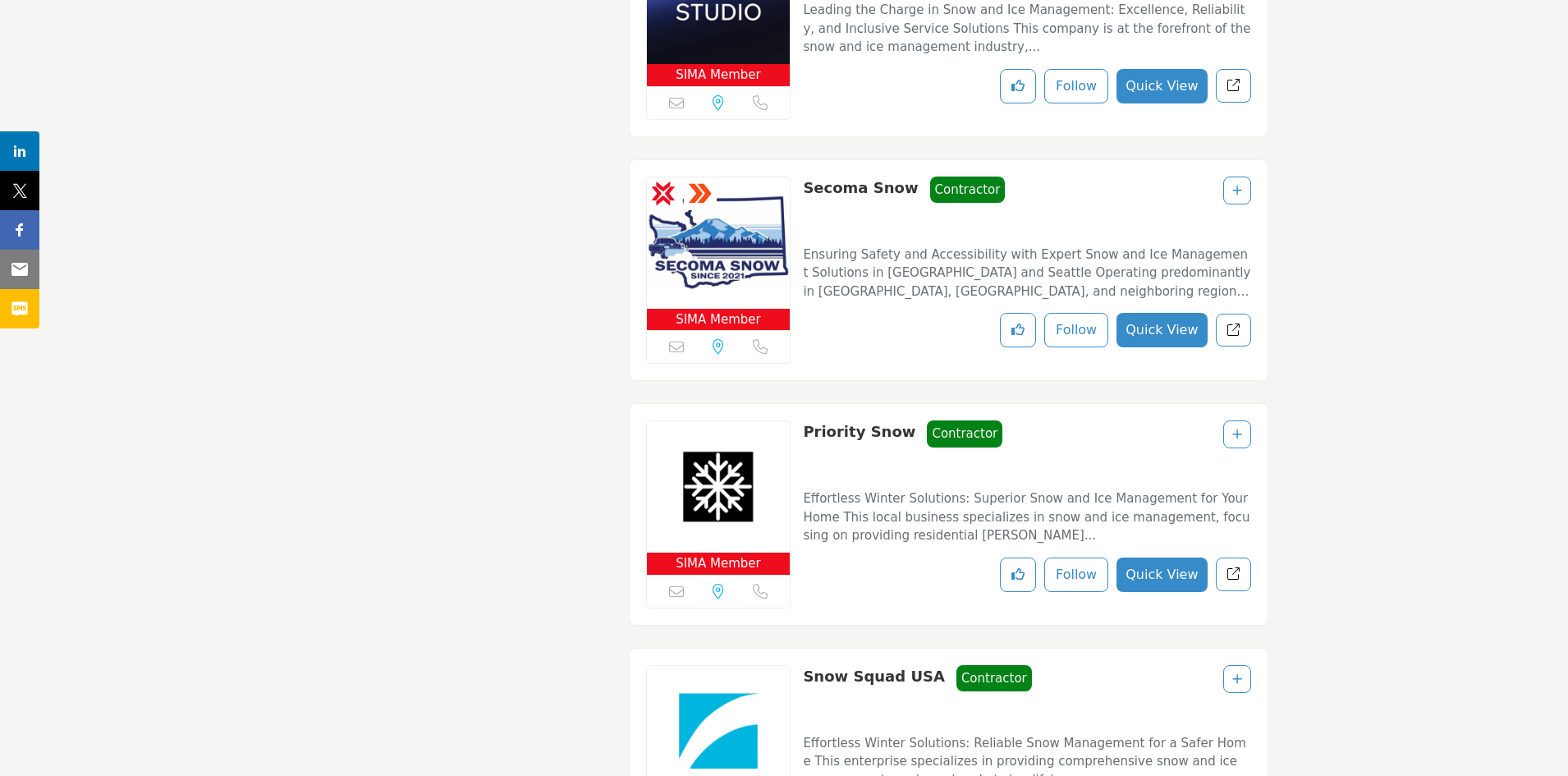
click at [1234, 197] on div at bounding box center [1236, 190] width 28 height 28
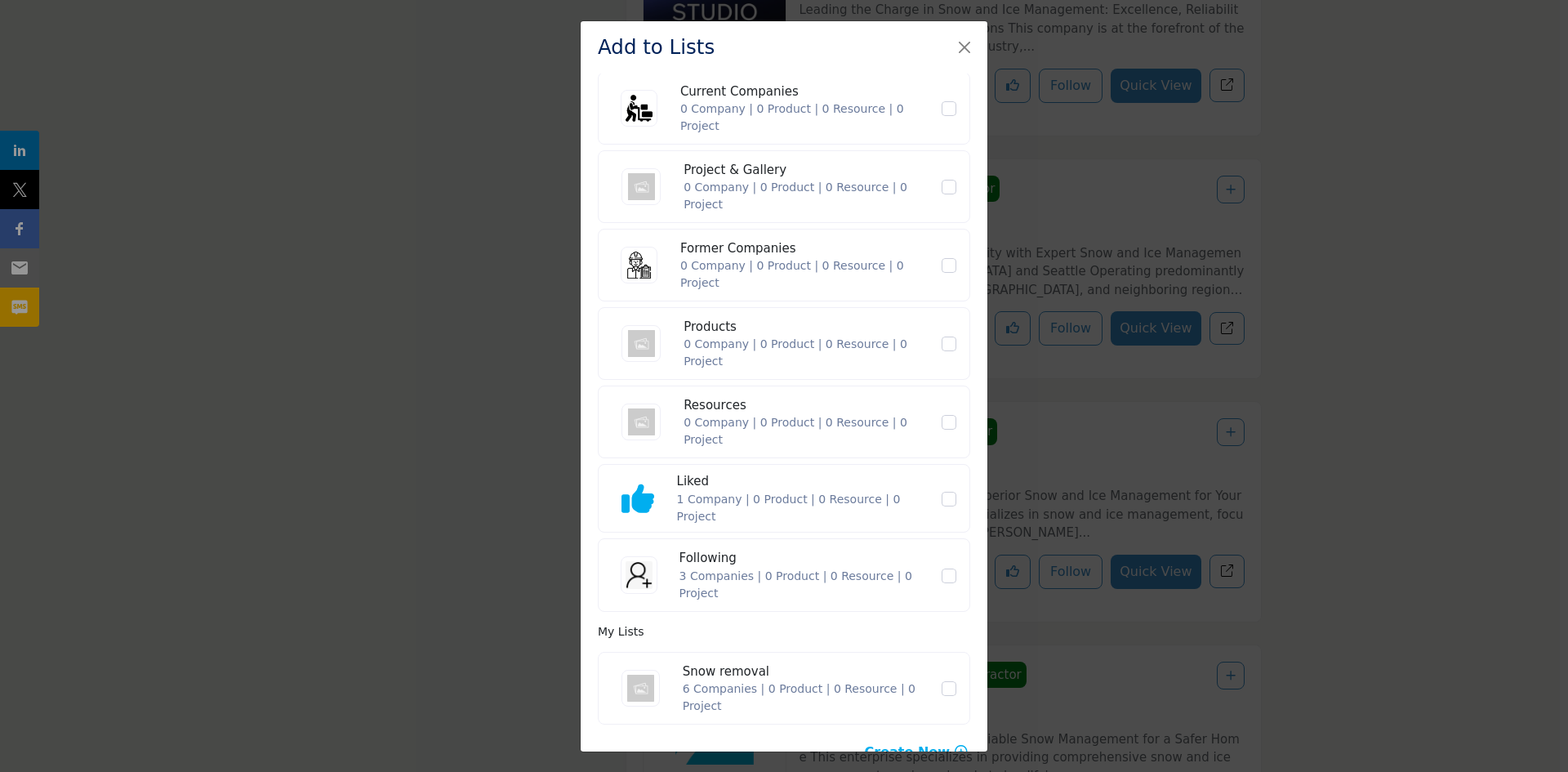
scroll to position [124, 0]
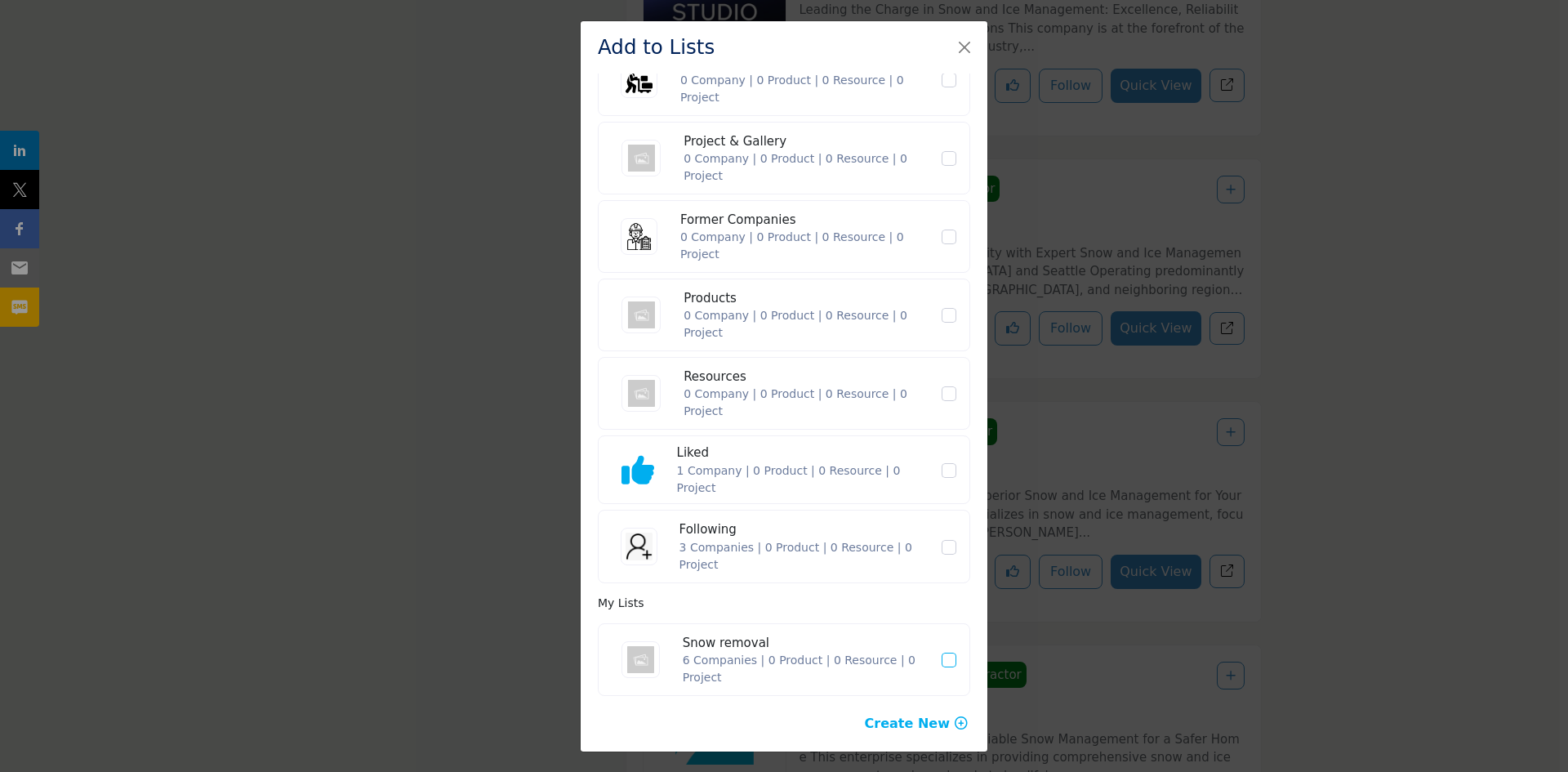
click at [946, 656] on span "Snow removal" at bounding box center [948, 660] width 14 height 14
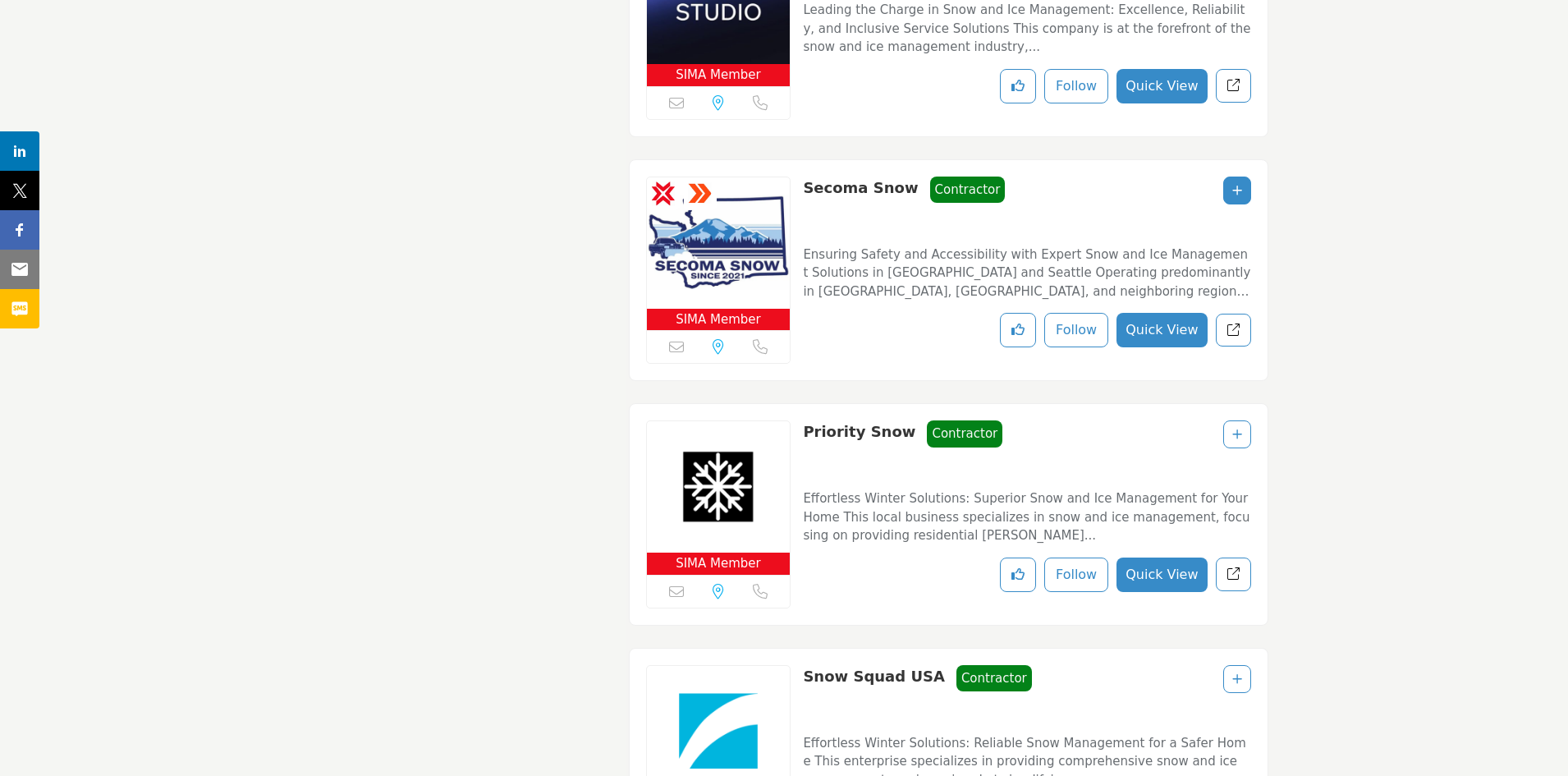
click at [1239, 428] on icon "Add To List" at bounding box center [1237, 434] width 10 height 12
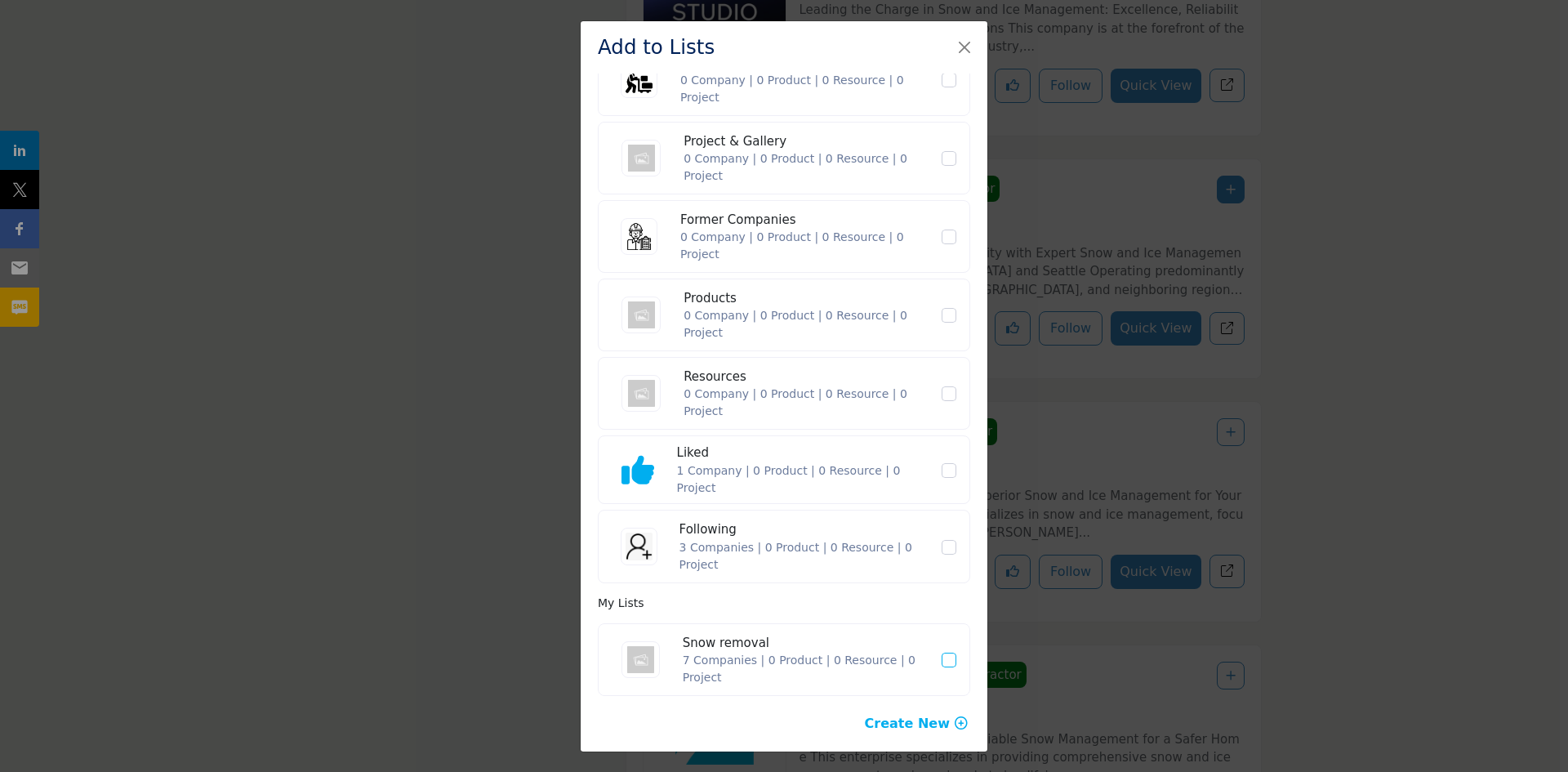
click at [944, 660] on icon "Snow removal" at bounding box center [949, 660] width 10 height 8
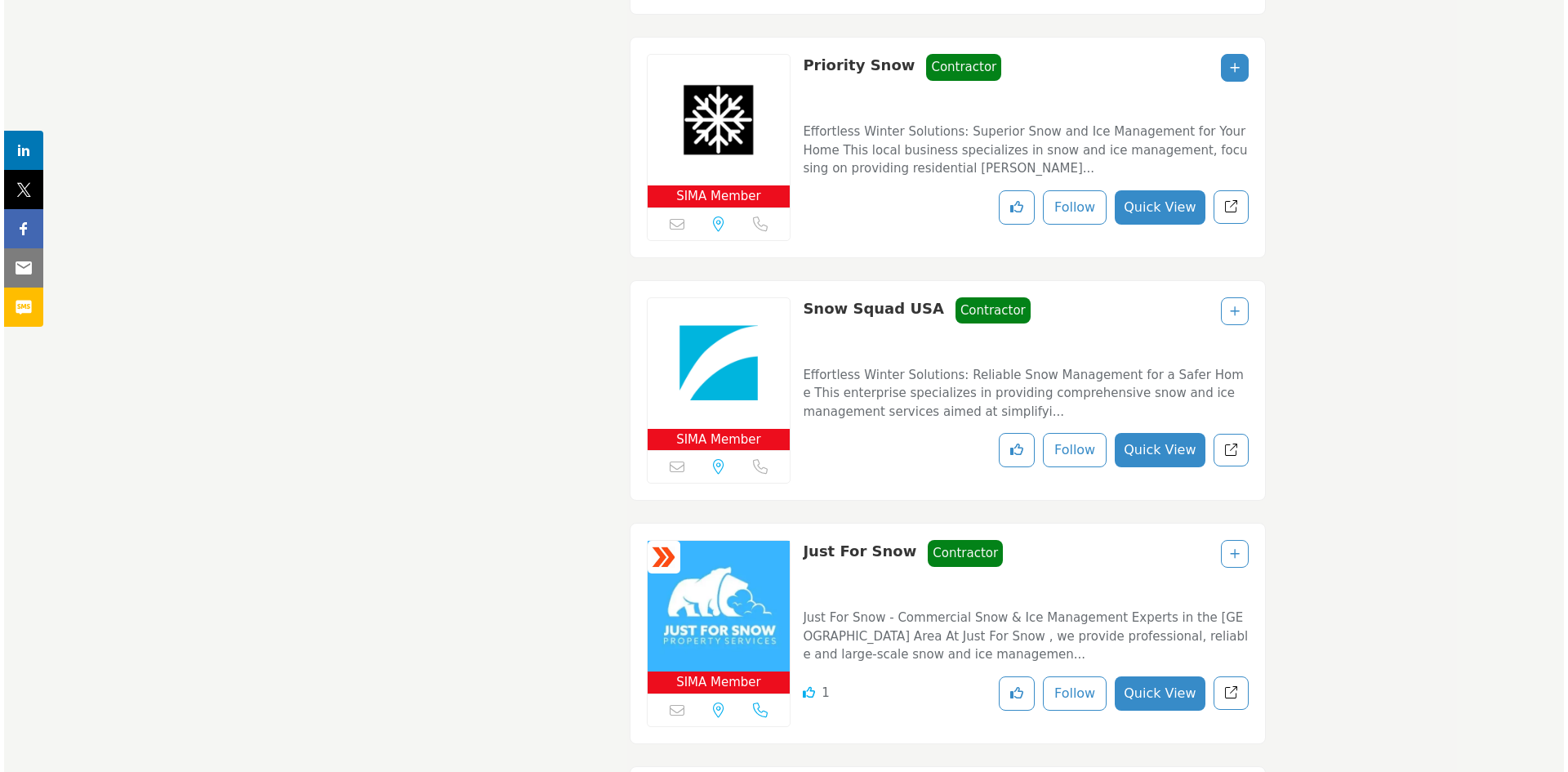
scroll to position [2176, 0]
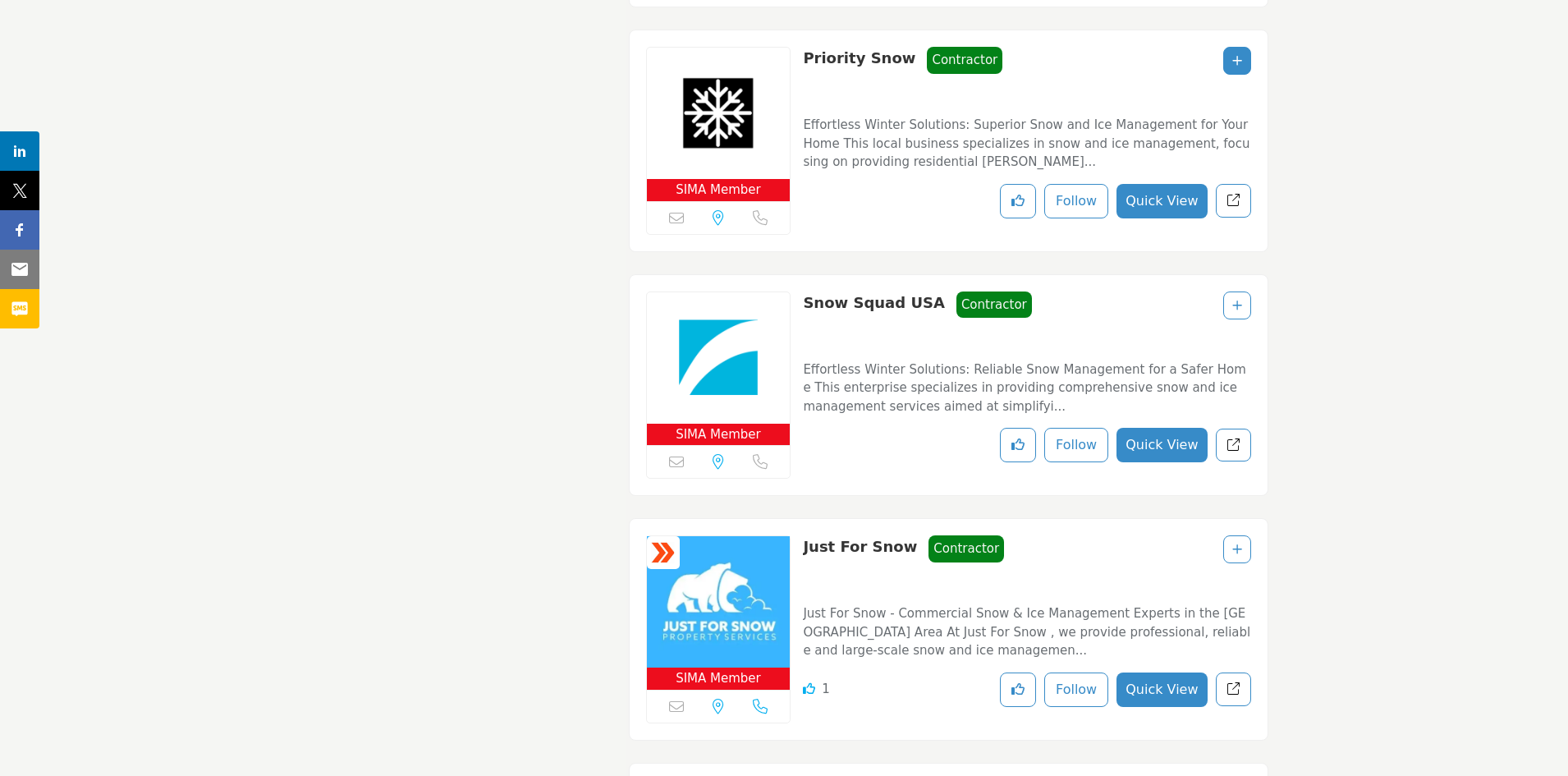
click at [1244, 302] on div at bounding box center [1236, 304] width 28 height 28
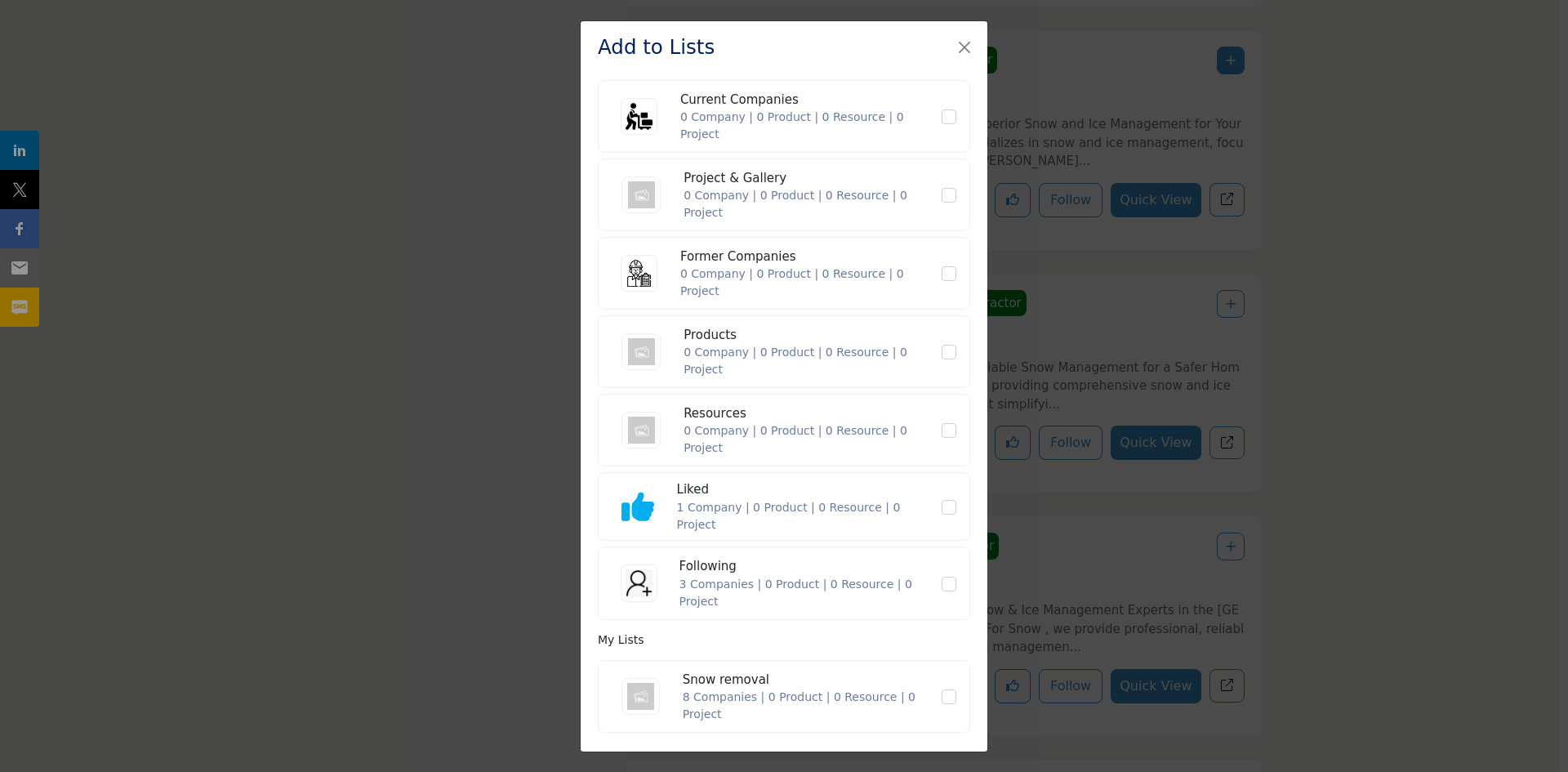
scroll to position [124, 0]
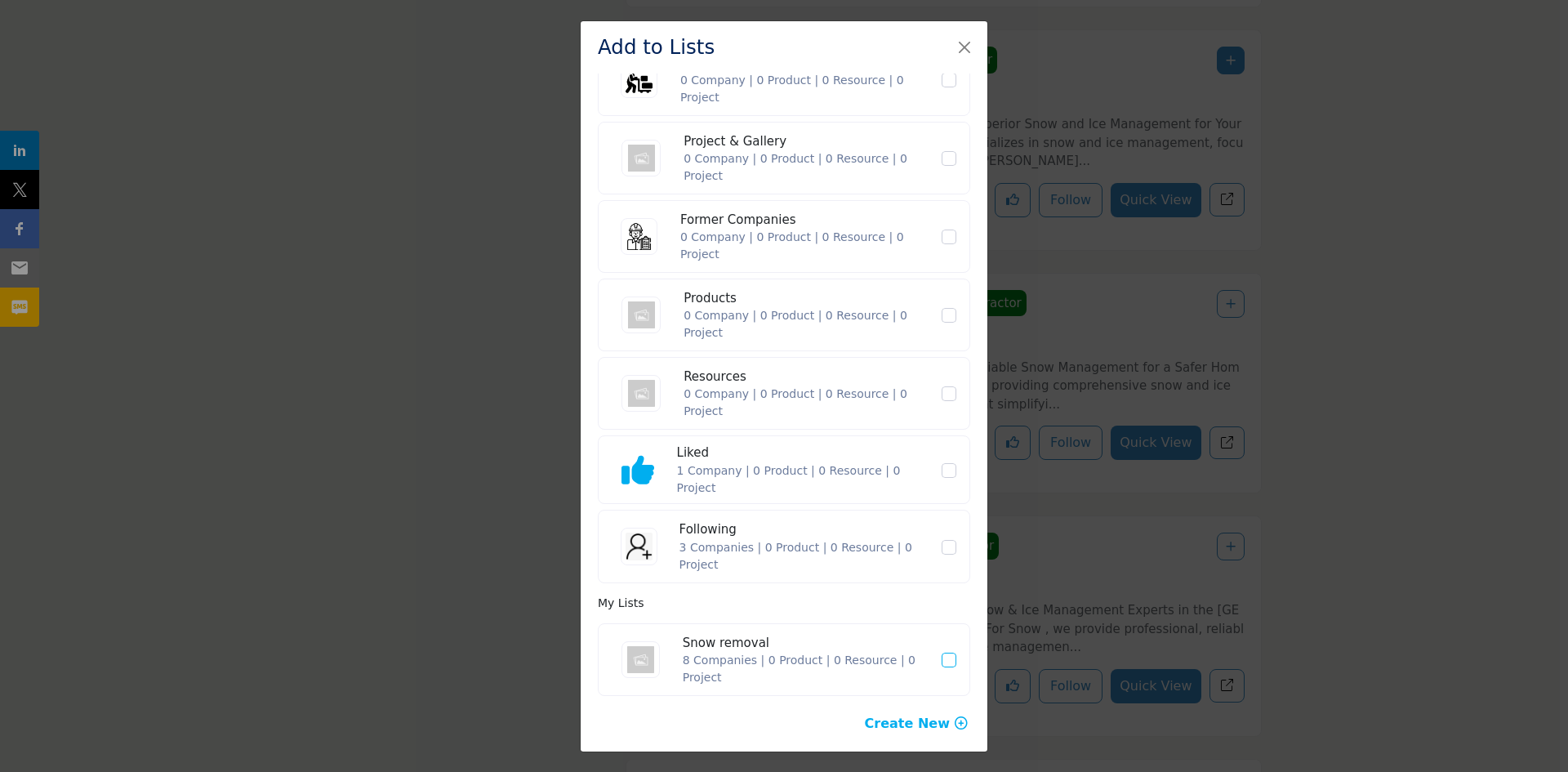
click at [944, 659] on icon "Snow removal" at bounding box center [949, 660] width 10 height 8
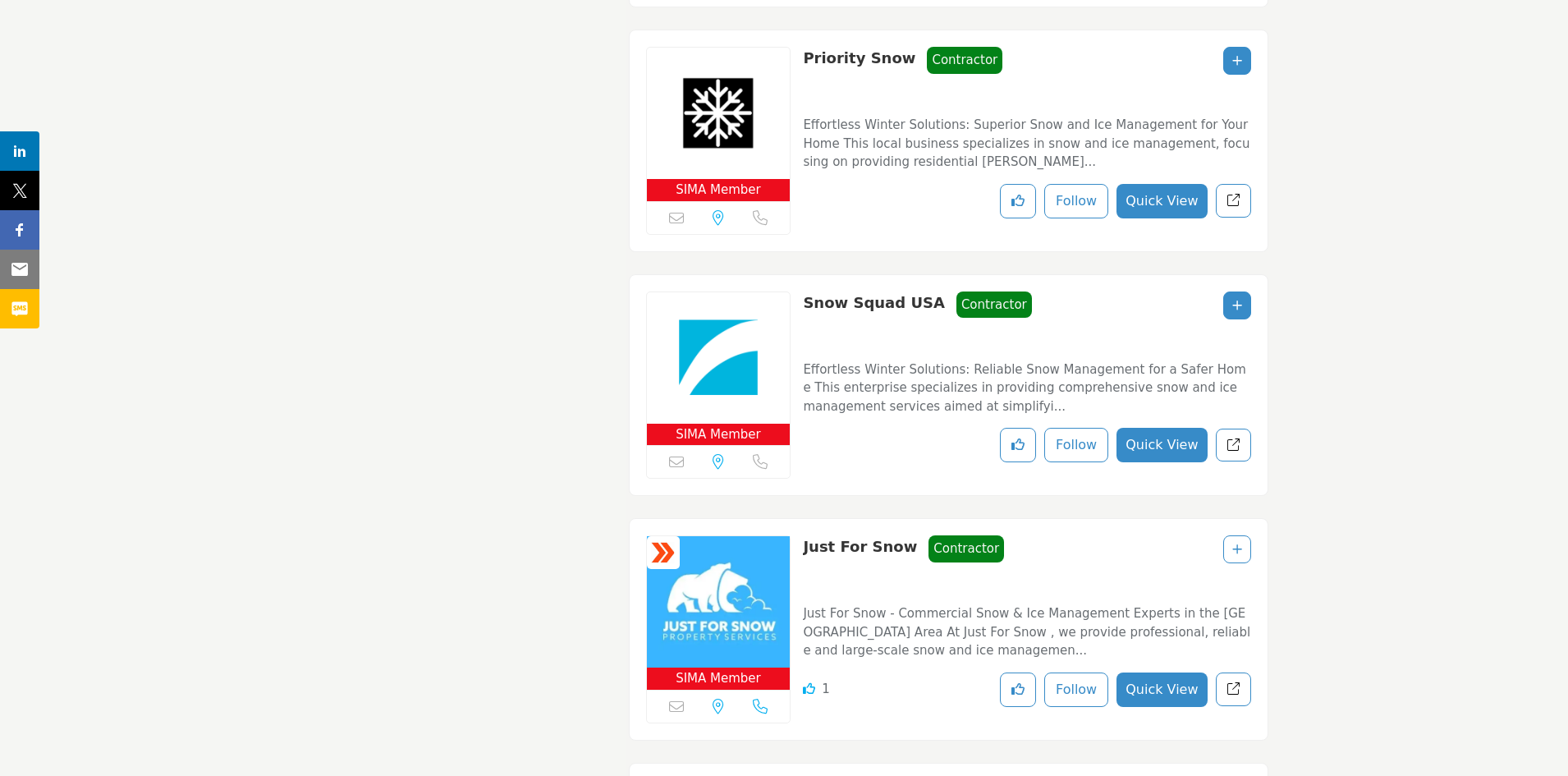
click at [1239, 543] on icon "Add To List" at bounding box center [1237, 549] width 10 height 12
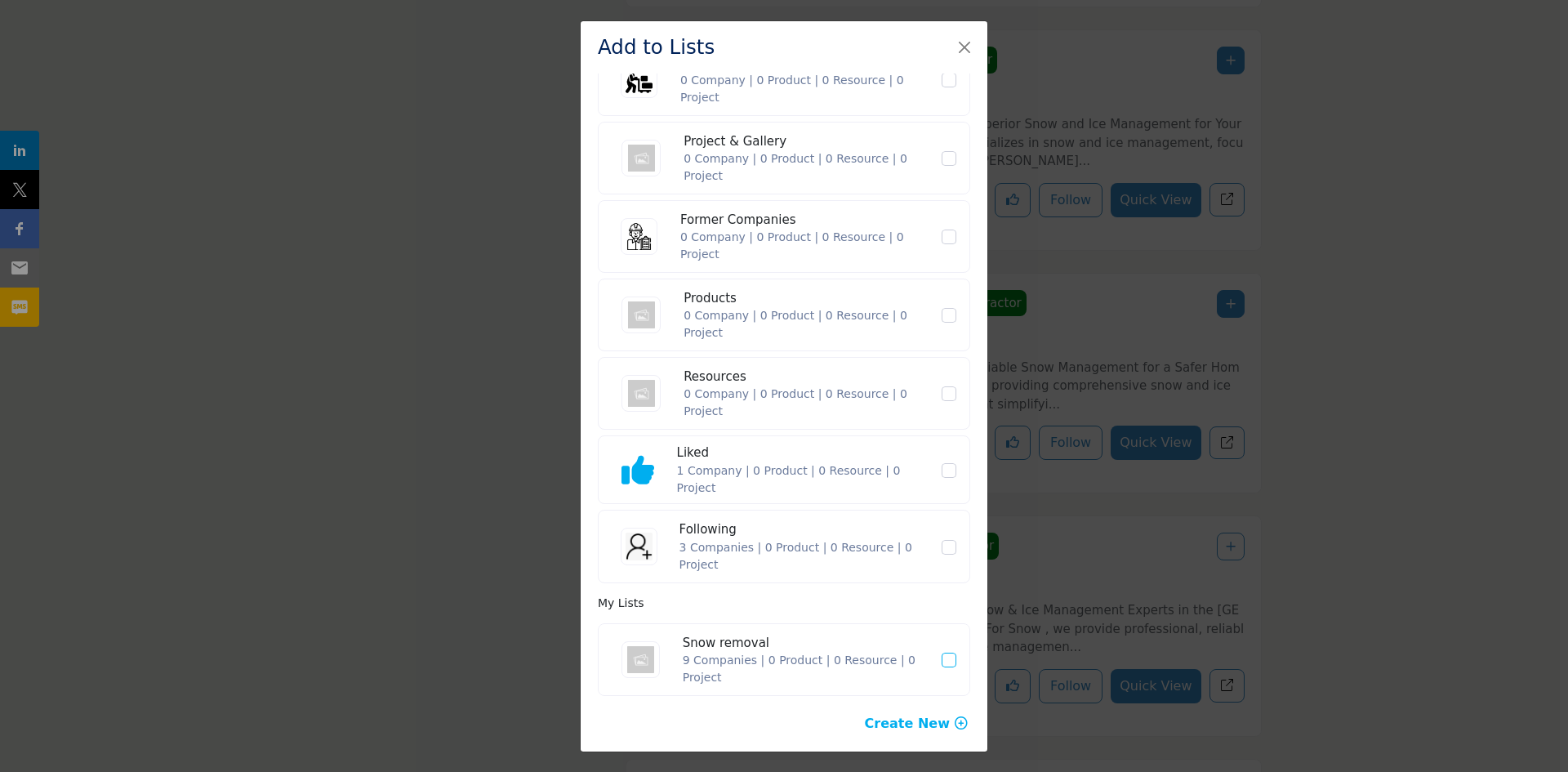
click at [944, 660] on icon "Snow removal" at bounding box center [949, 660] width 10 height 8
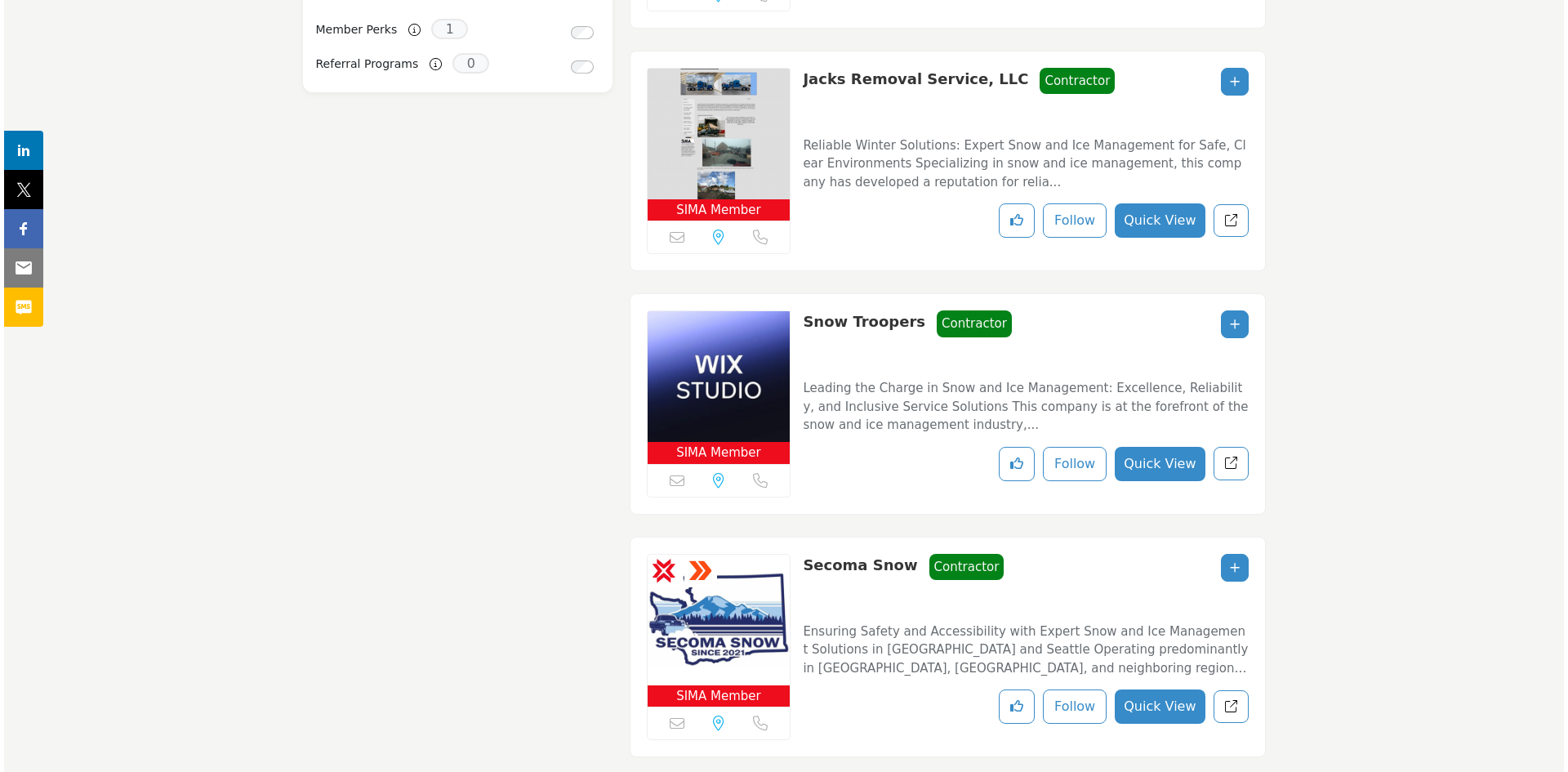
scroll to position [1167, 0]
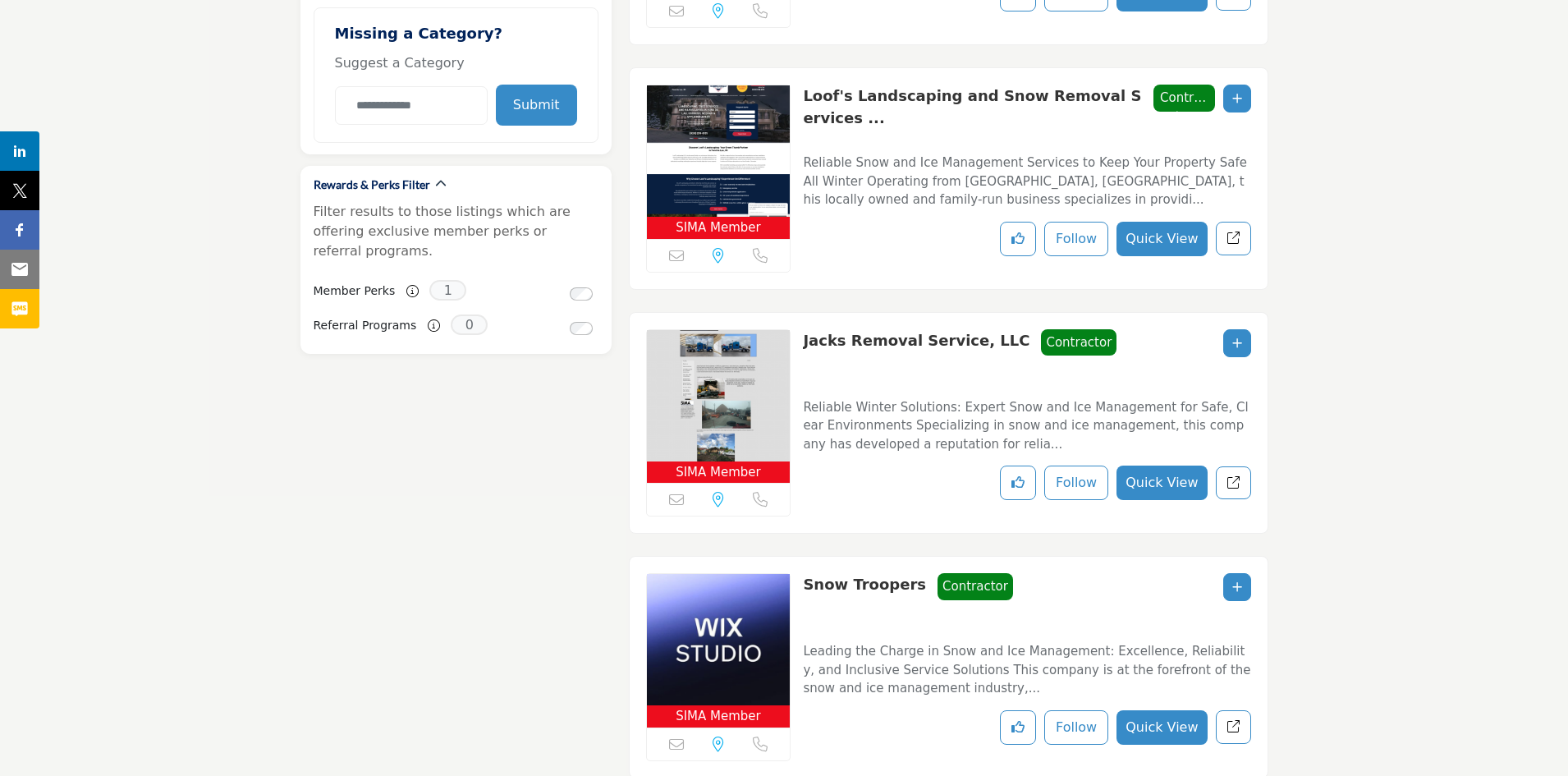
click at [1239, 340] on icon "Add To List" at bounding box center [1237, 343] width 10 height 12
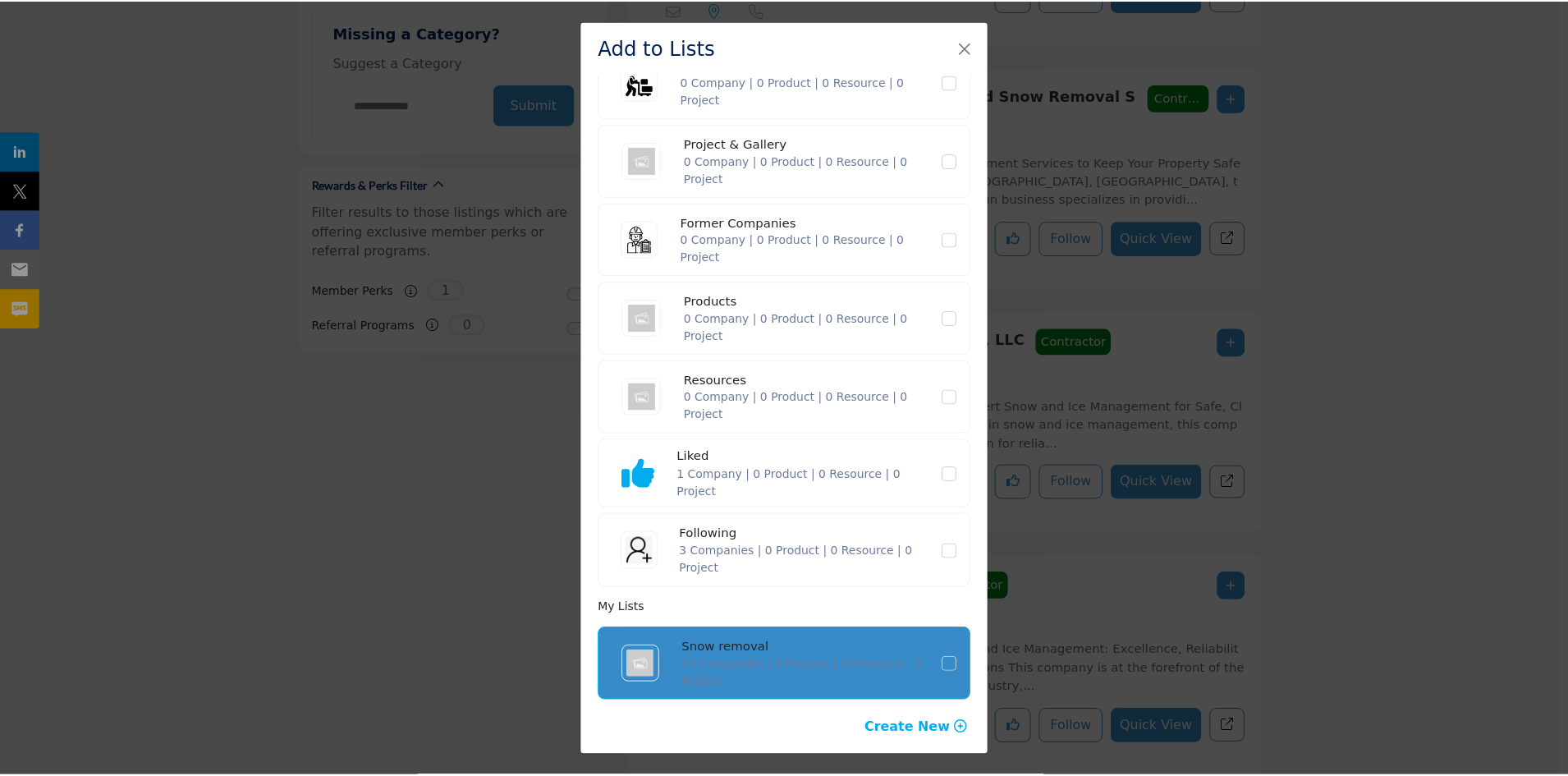
scroll to position [125, 0]
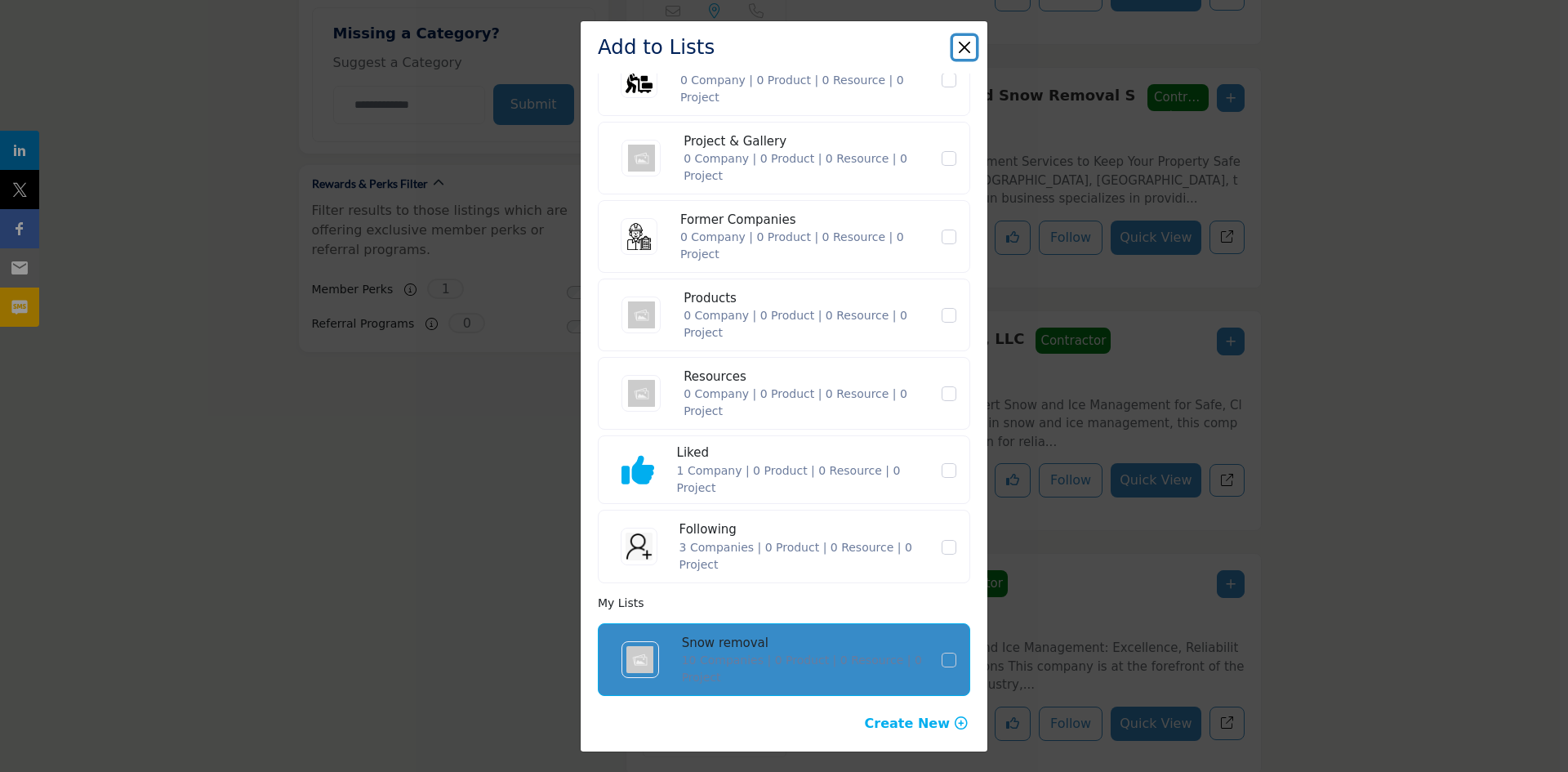
click at [964, 44] on button "Close" at bounding box center [964, 47] width 23 height 23
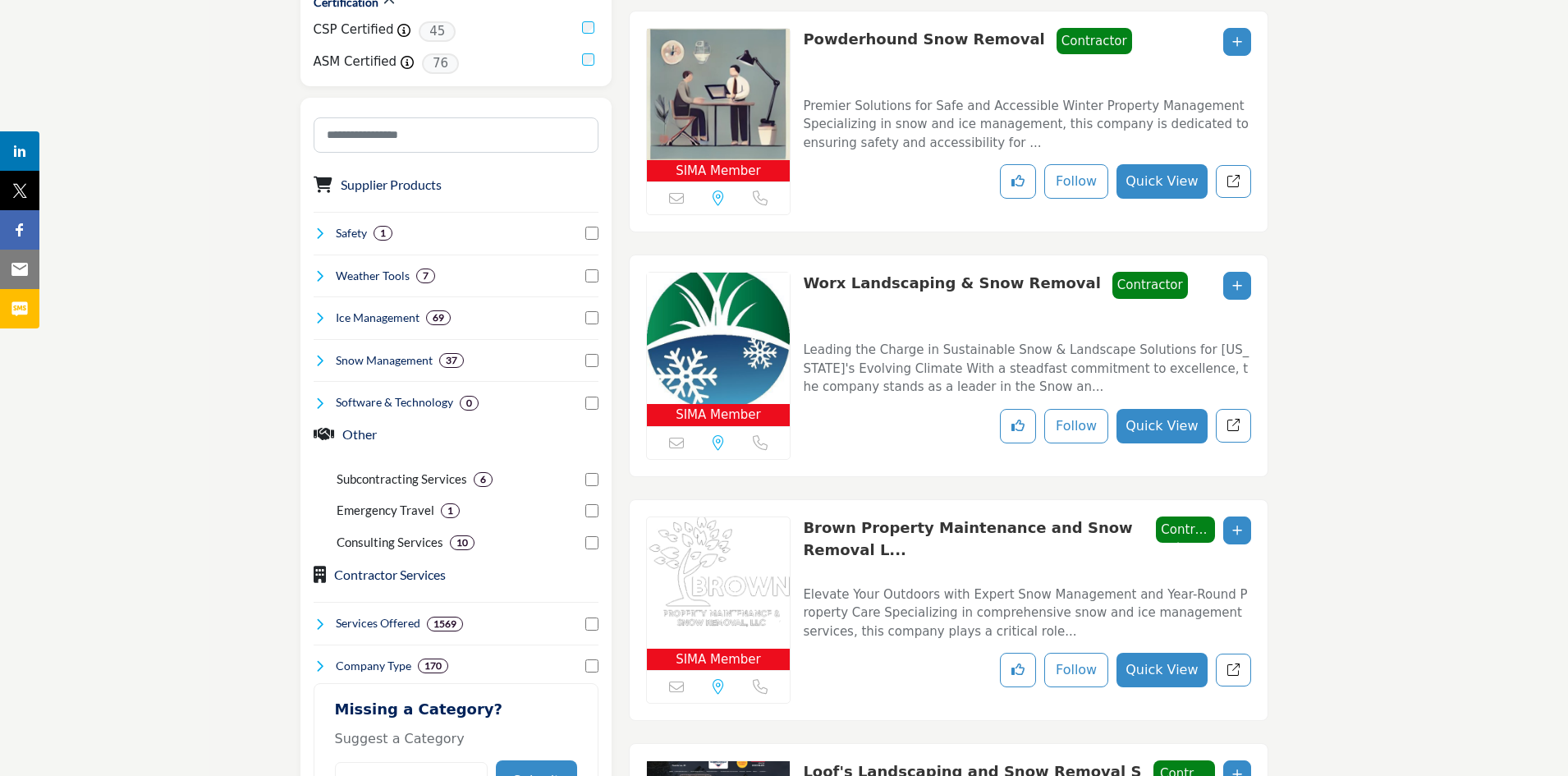
scroll to position [0, 0]
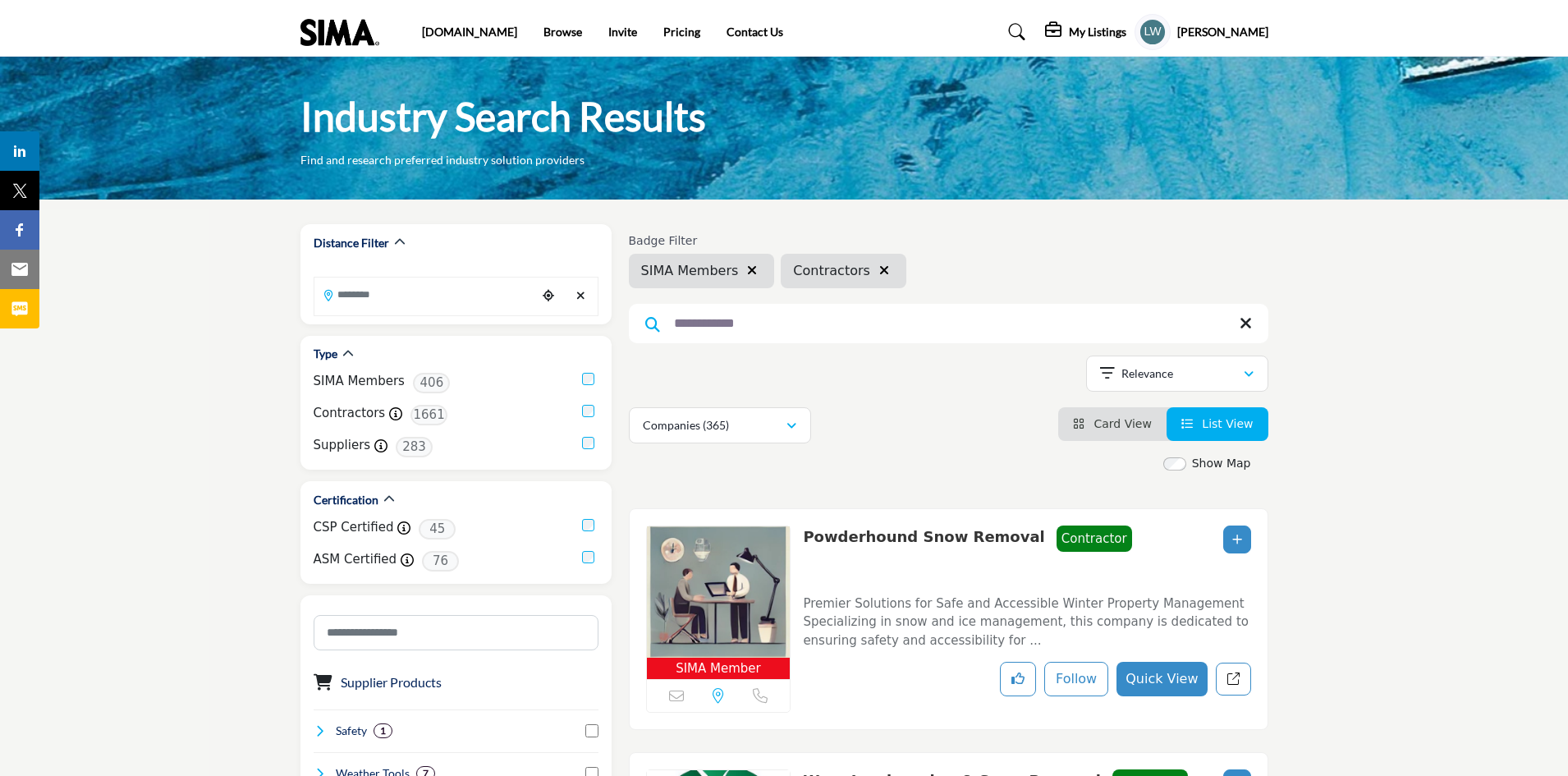
click at [1234, 30] on h5 "[PERSON_NAME]" at bounding box center [1223, 32] width 91 height 16
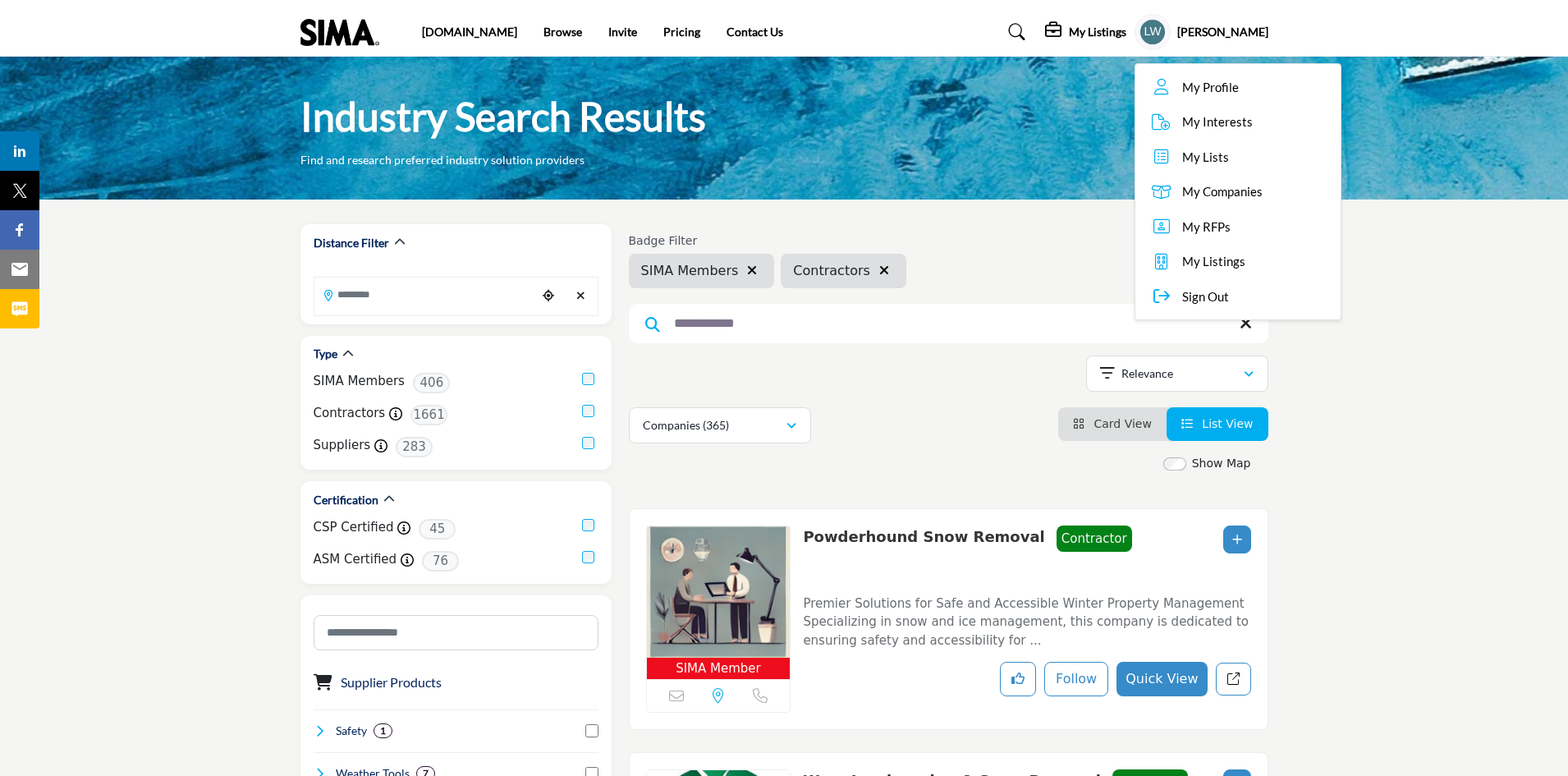
click at [1227, 159] on span "My Lists" at bounding box center [1205, 158] width 46 height 19
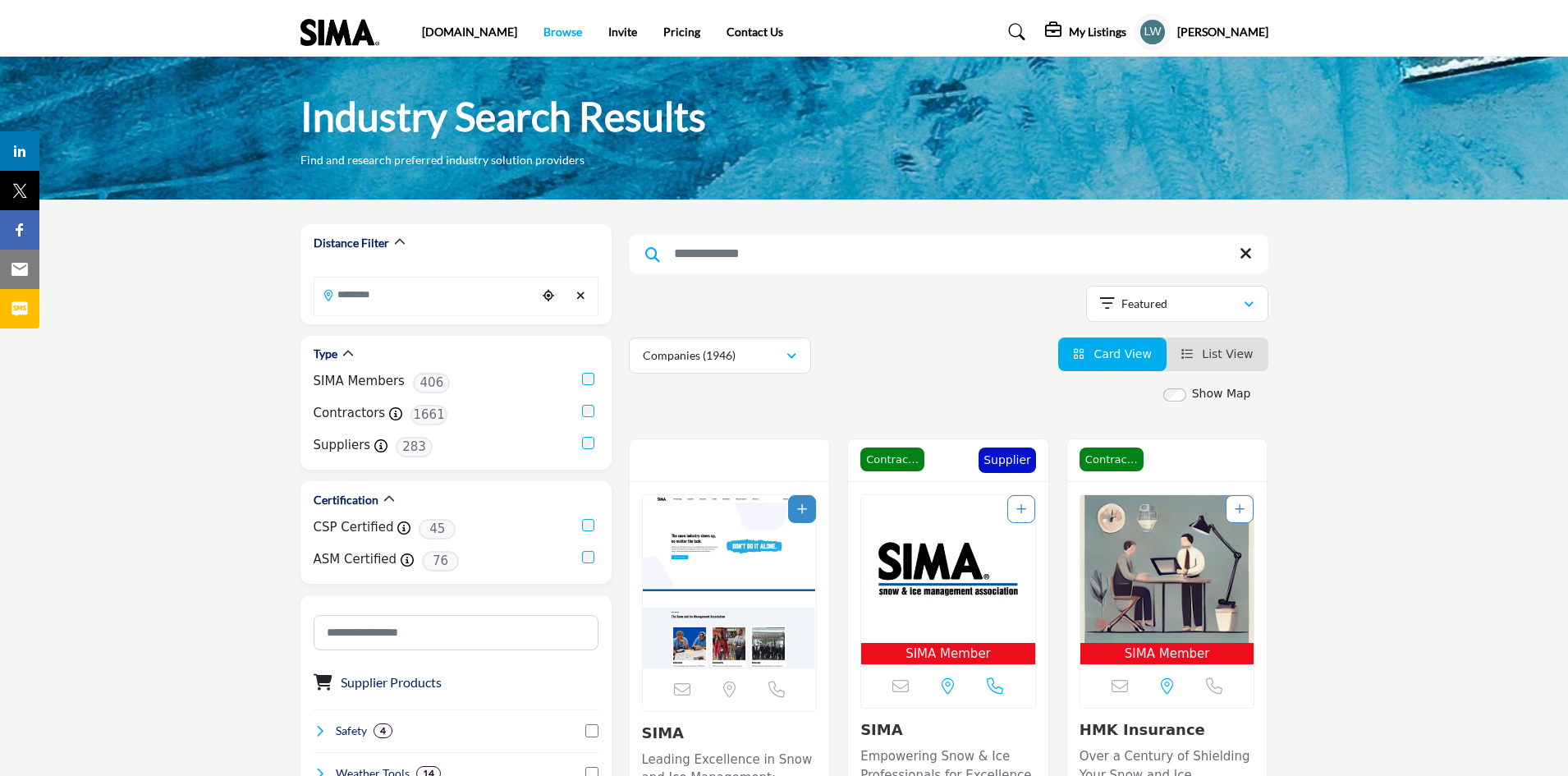
click at [543, 29] on link "Browse" at bounding box center [563, 31] width 39 height 14
click at [1254, 306] on div "button" at bounding box center [1249, 303] width 12 height 14
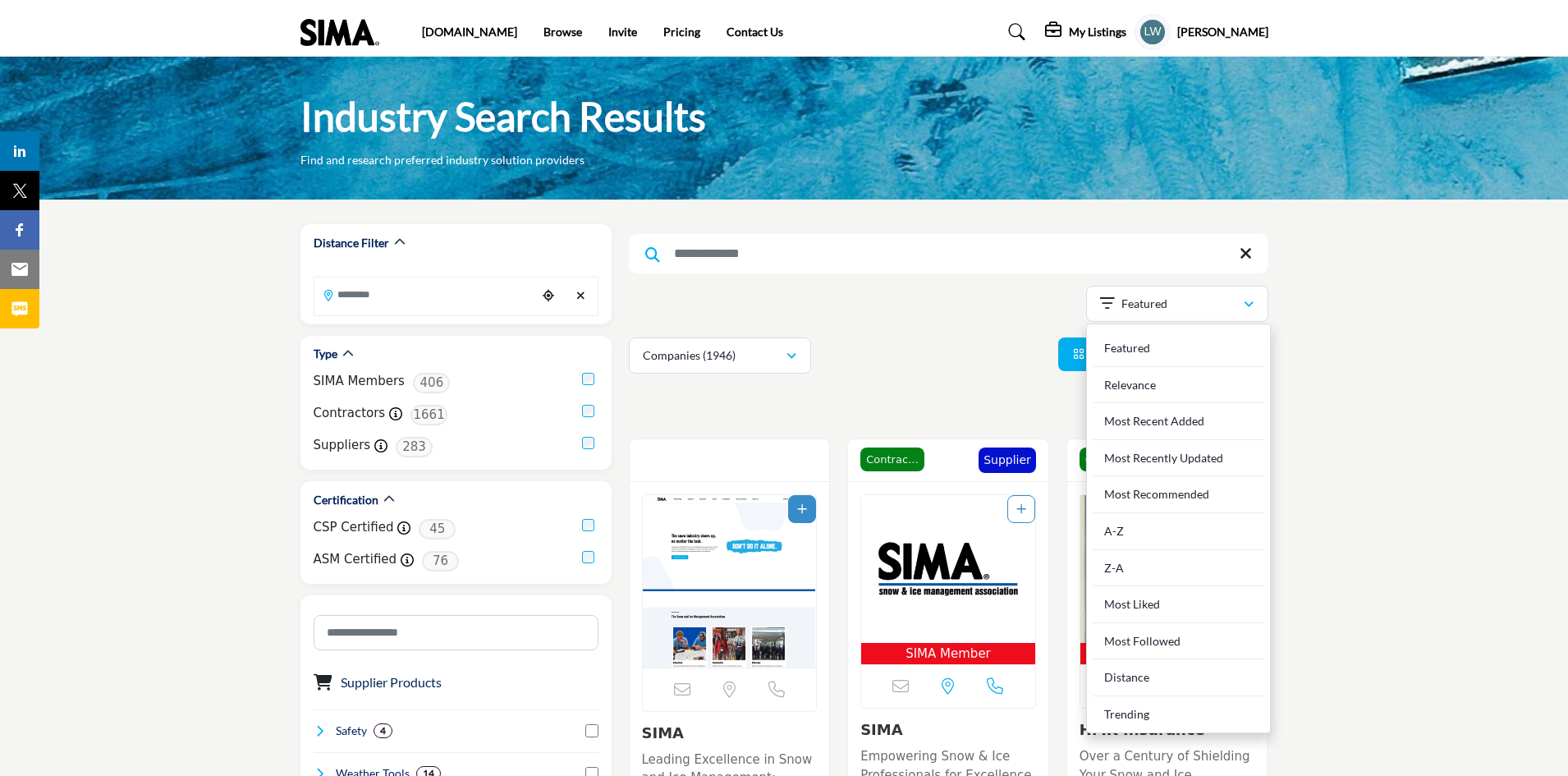
click at [1000, 243] on input "Search Keyword" at bounding box center [949, 253] width 640 height 40
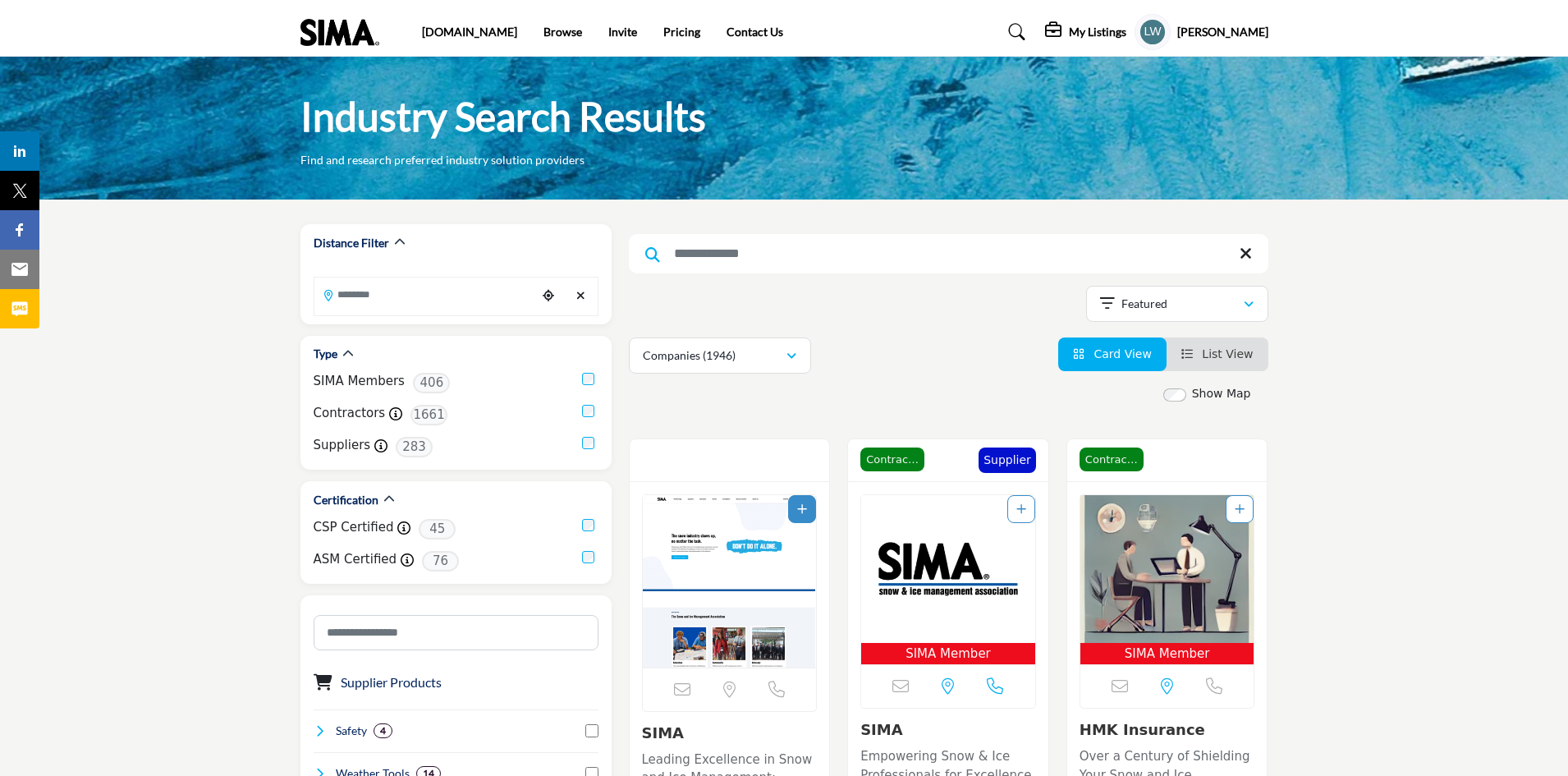
click at [1120, 31] on h5 "My Listings" at bounding box center [1097, 31] width 57 height 14
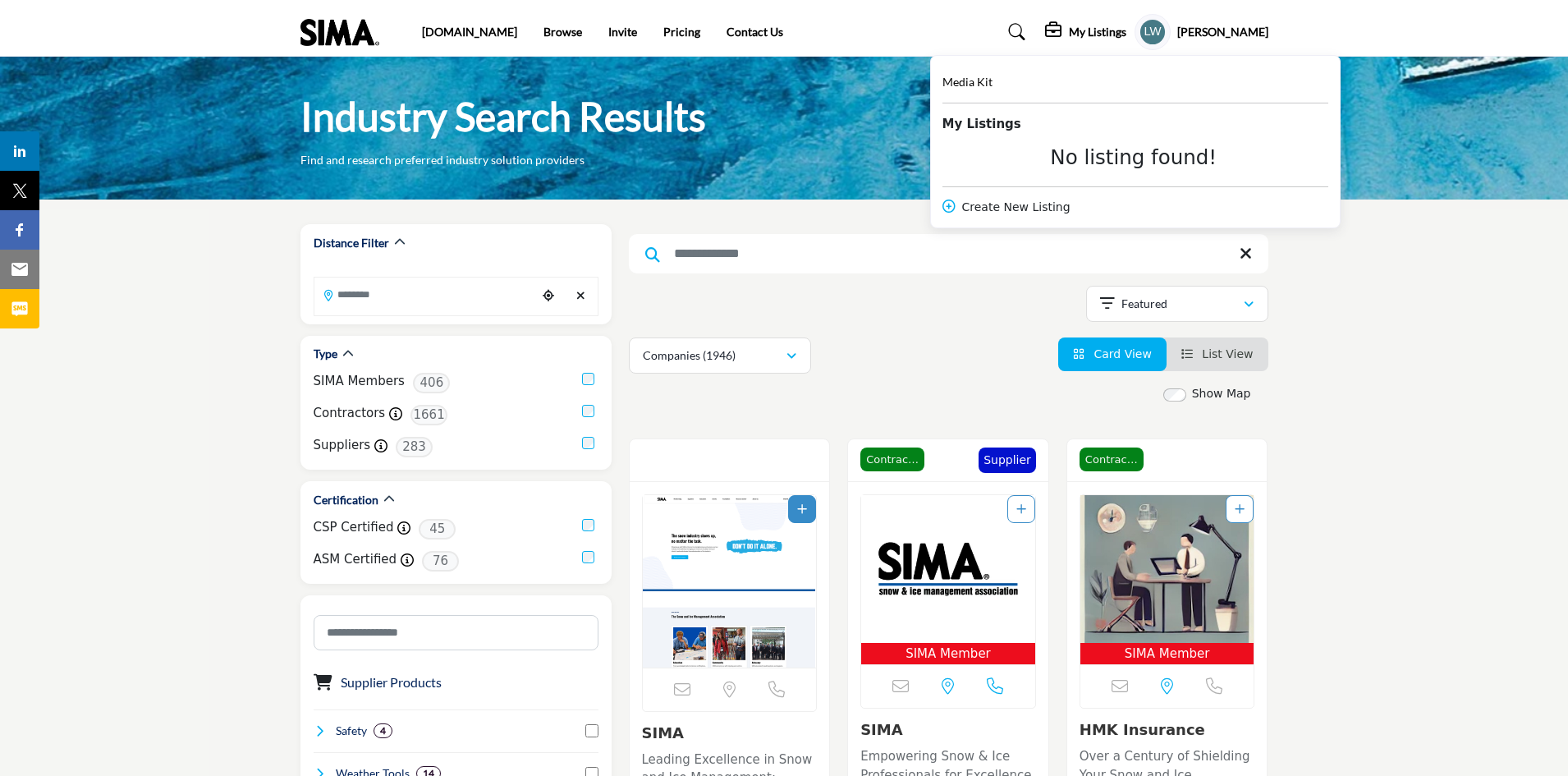
click at [835, 96] on div "Industry Search Results Find and research preferred industry solution providers" at bounding box center [784, 129] width 968 height 77
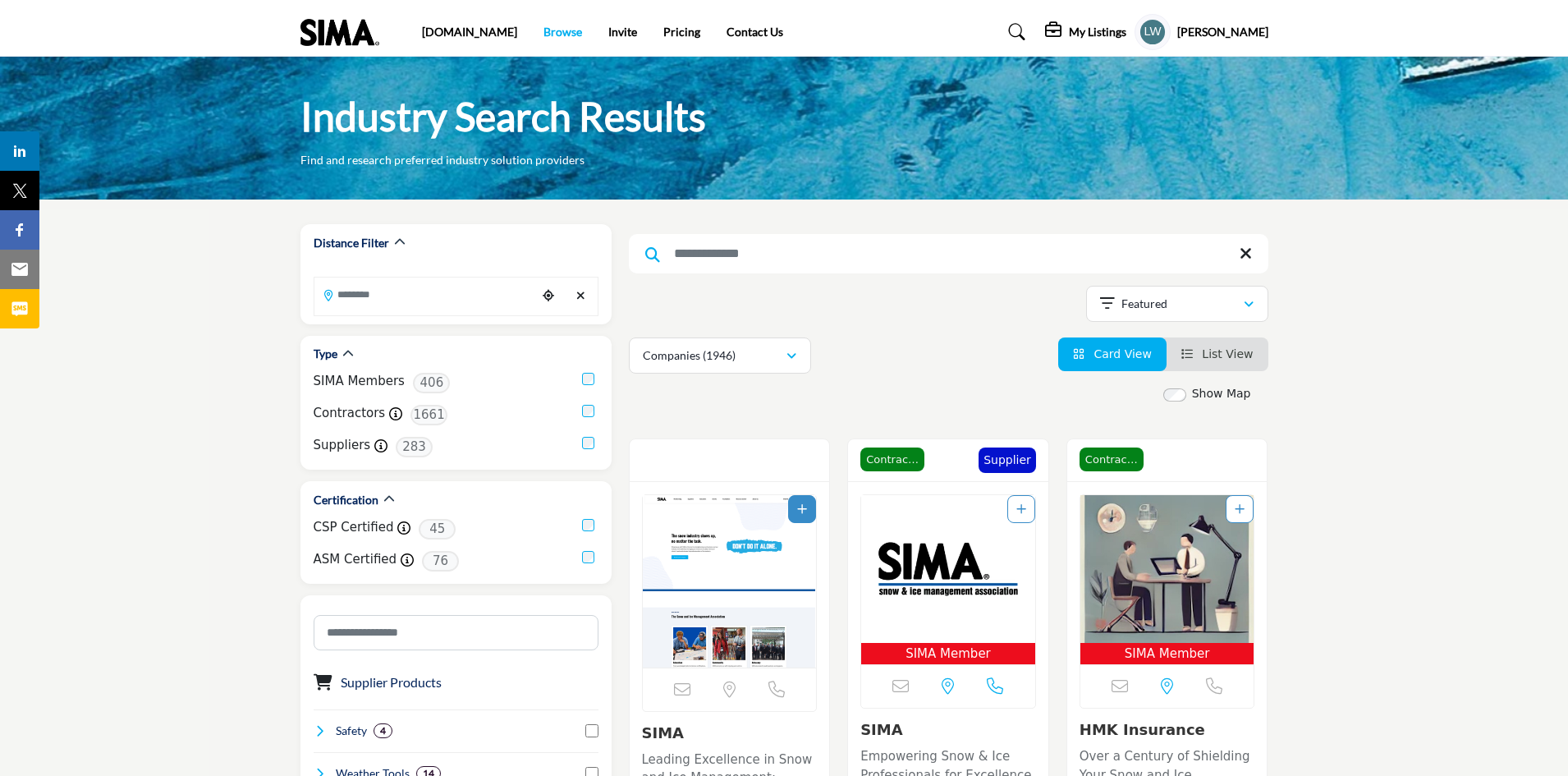
click at [543, 33] on link "Browse" at bounding box center [563, 31] width 39 height 14
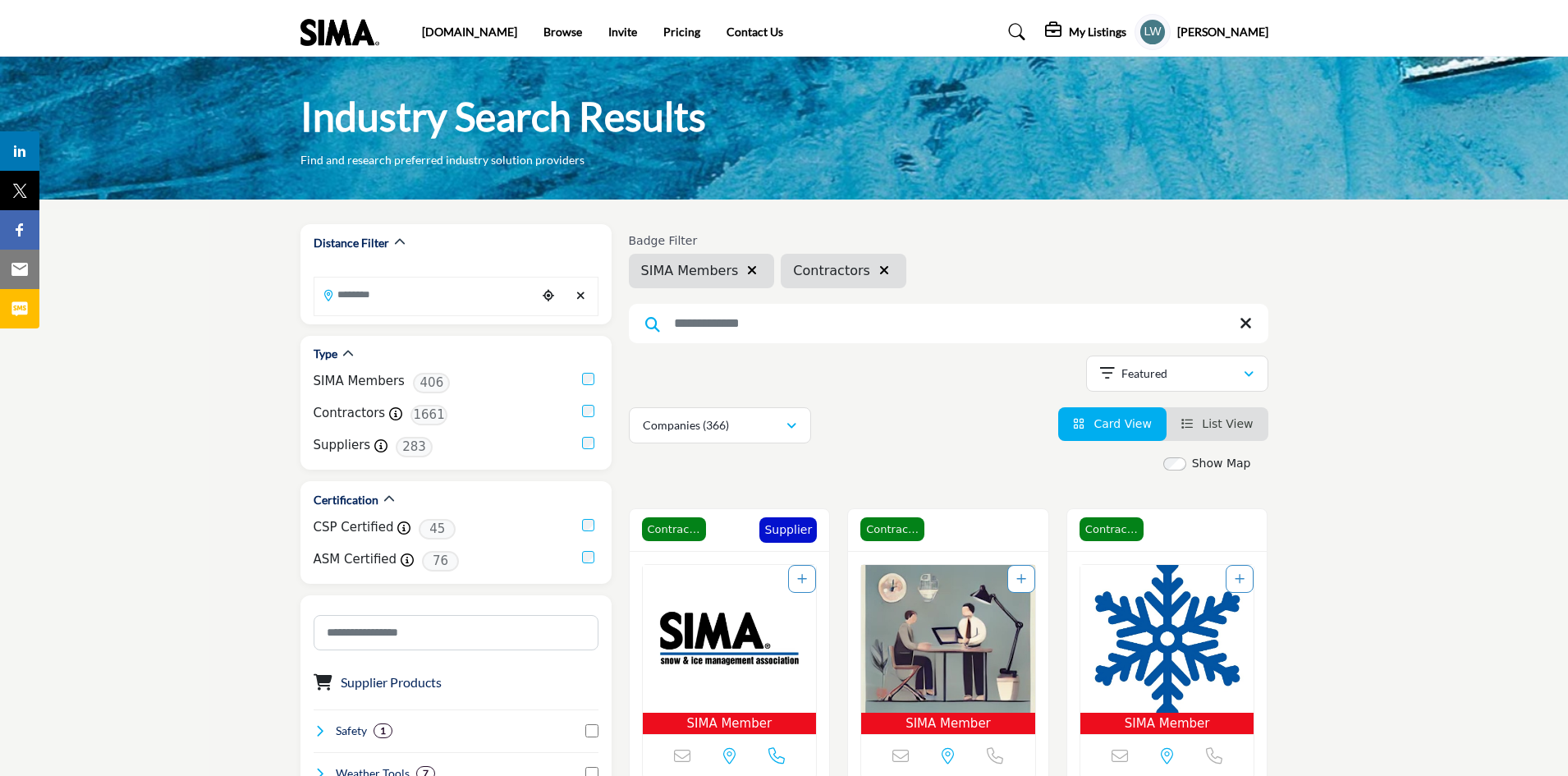
click at [1229, 426] on span "List View" at bounding box center [1227, 423] width 51 height 14
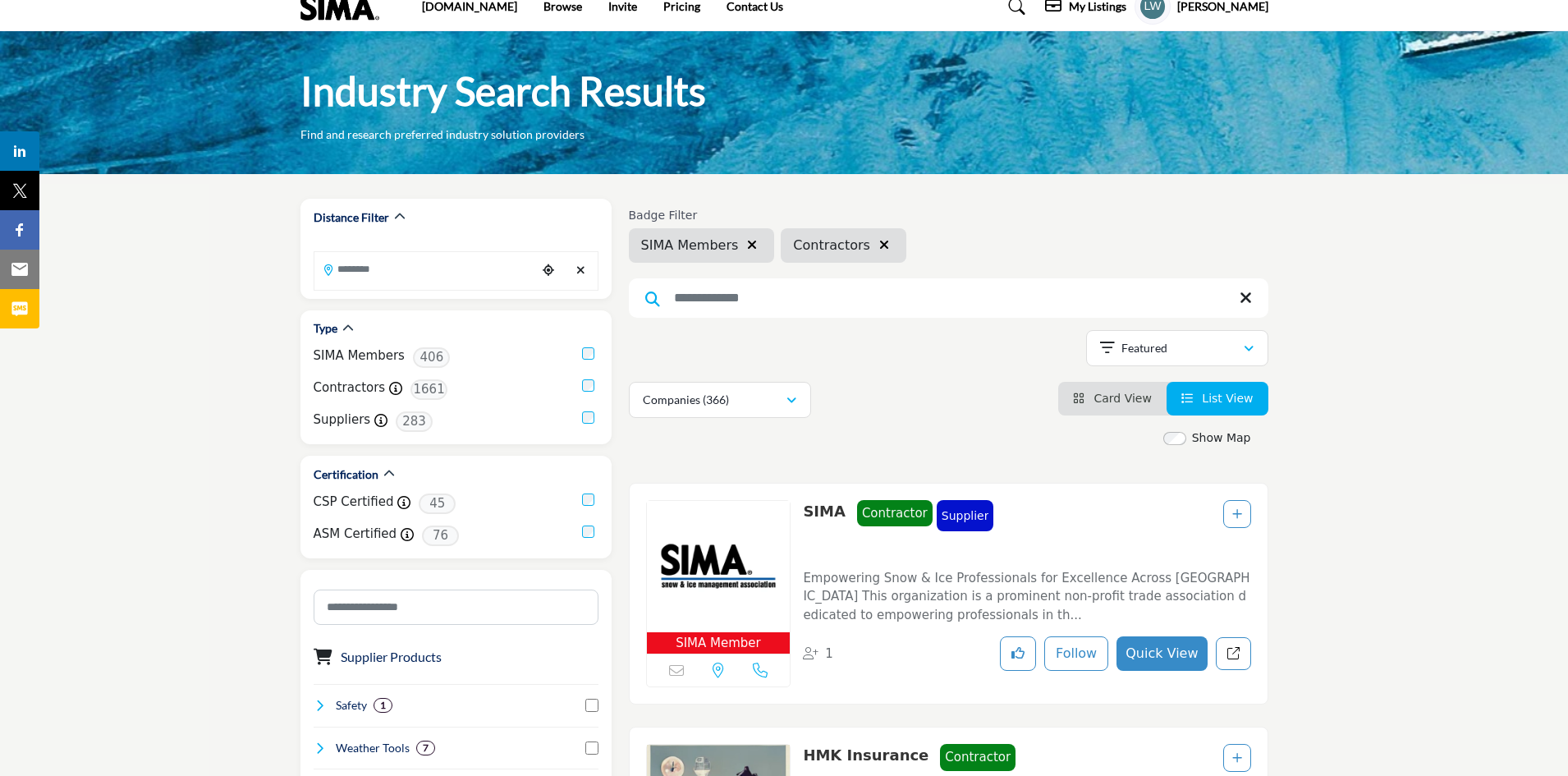
scroll to position [14, 0]
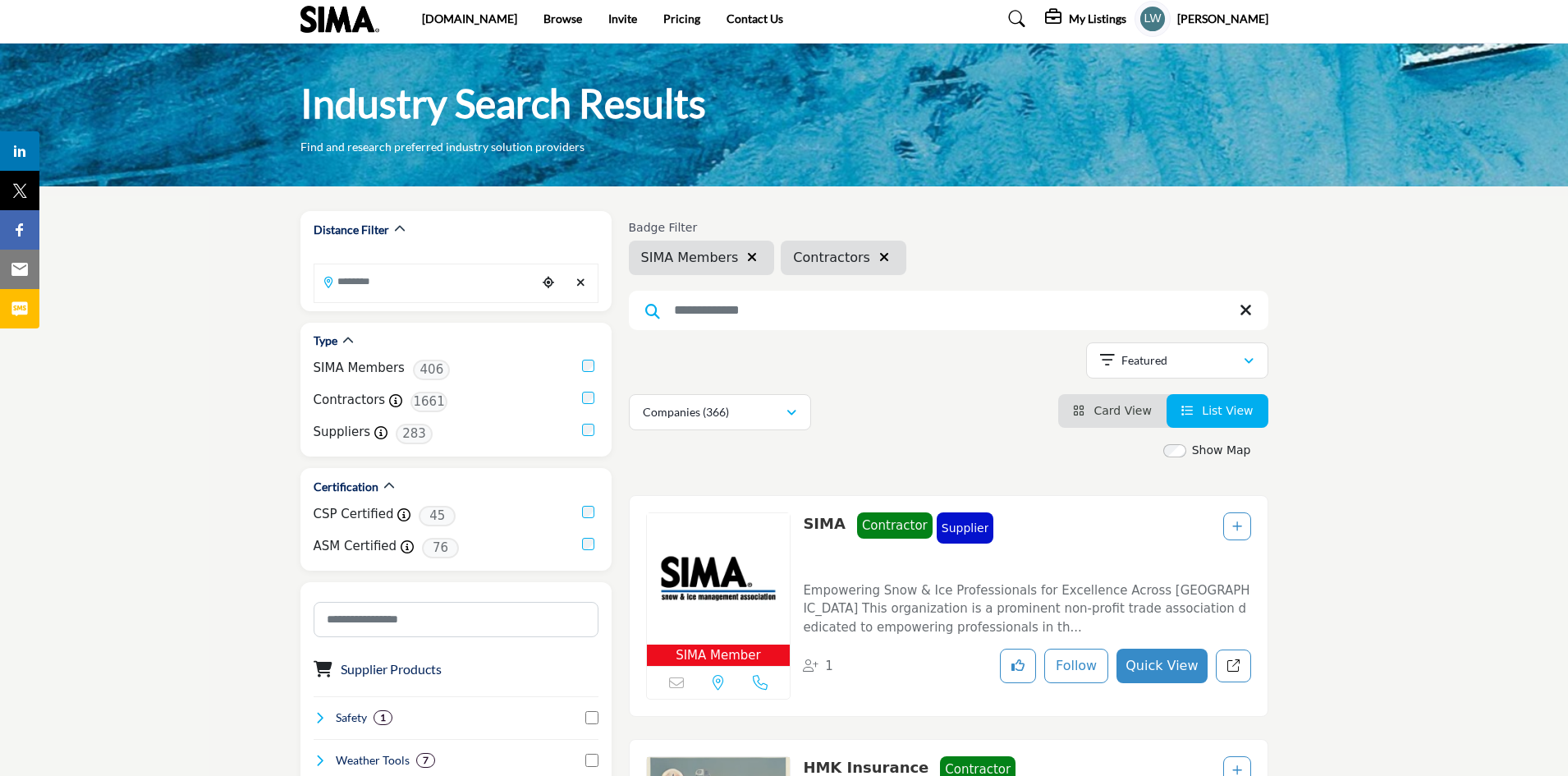
click at [1222, 408] on span "List View" at bounding box center [1227, 411] width 51 height 14
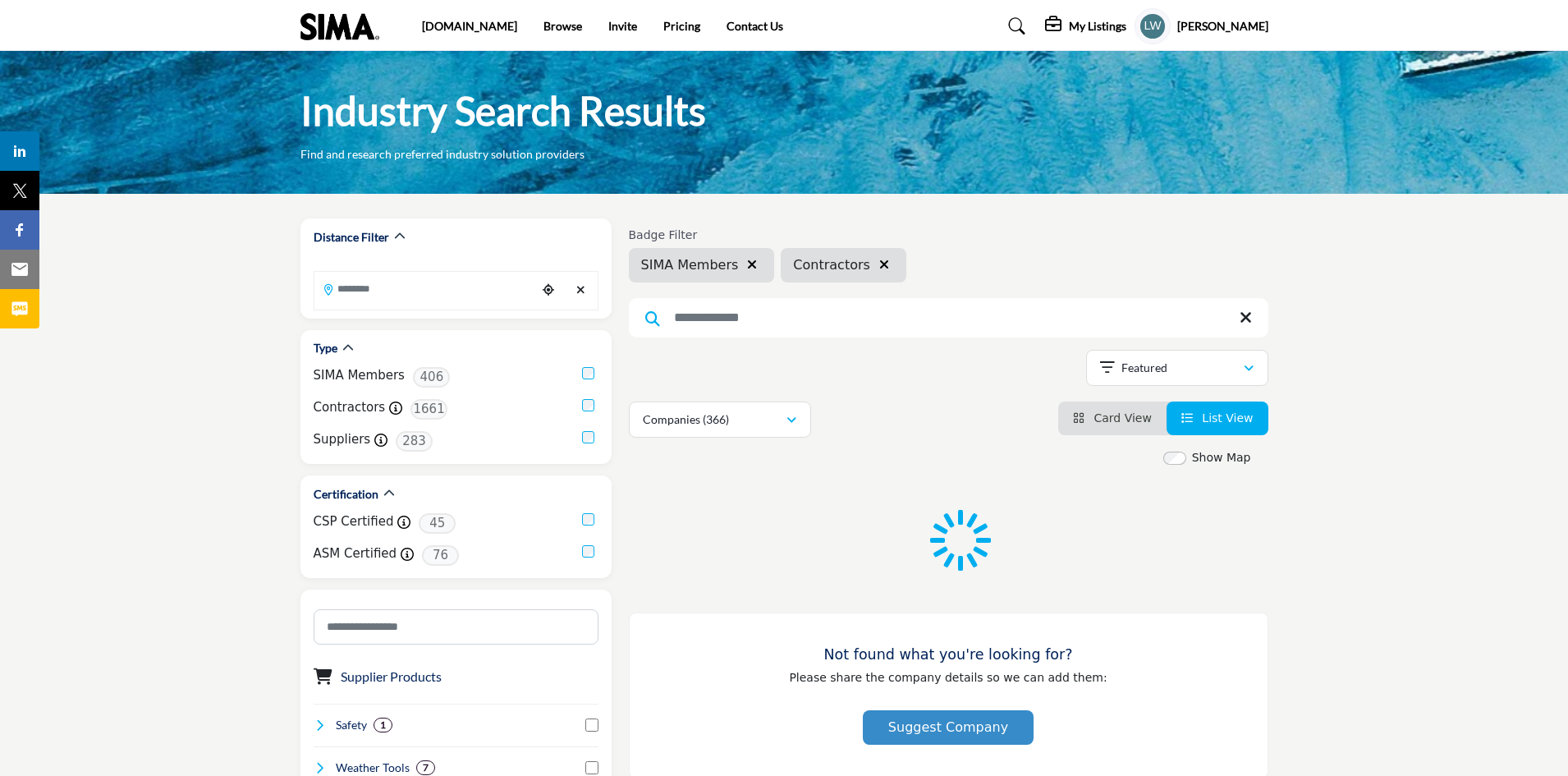
scroll to position [0, 0]
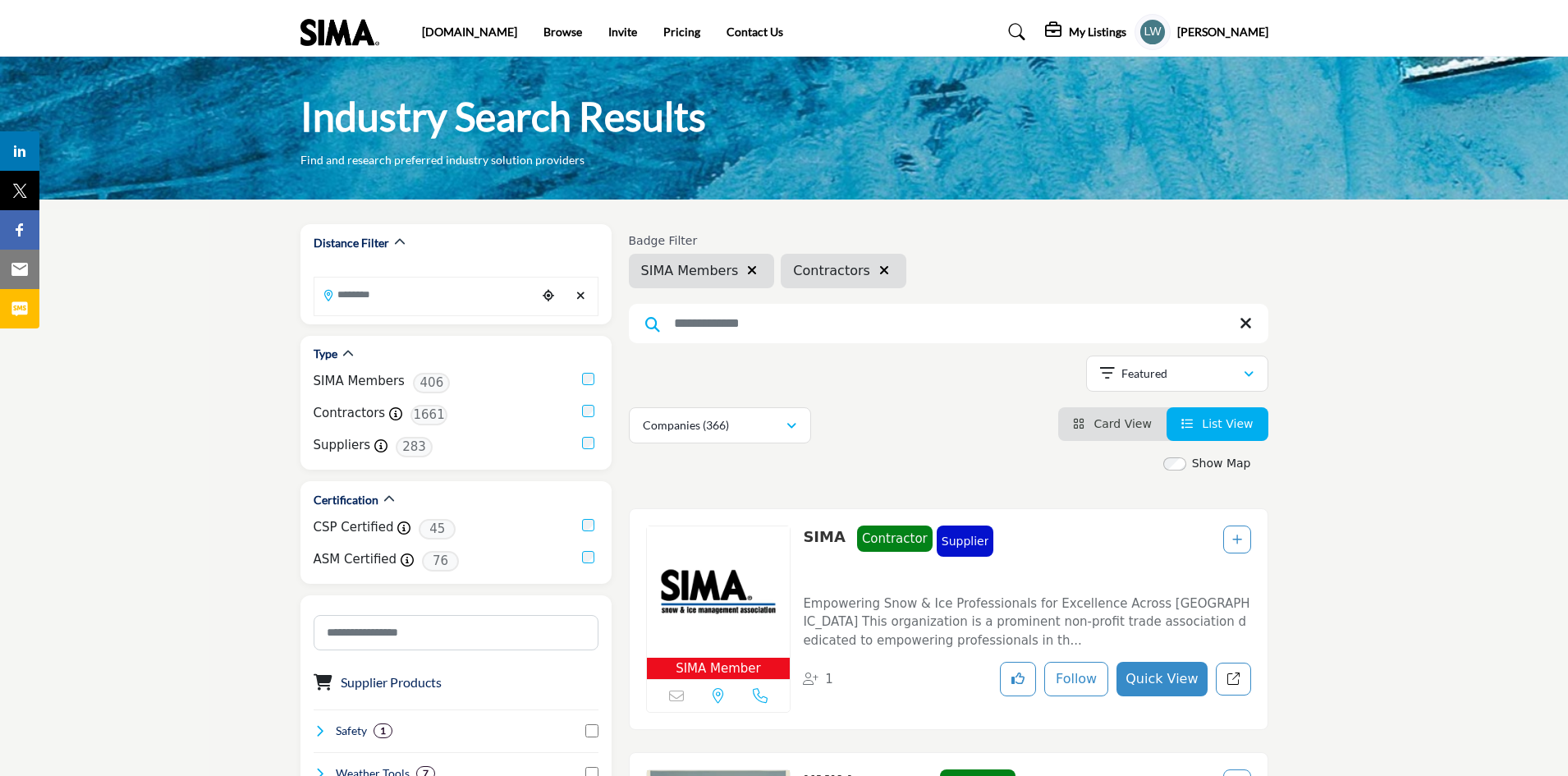
click at [1103, 29] on h5 "My Listings" at bounding box center [1097, 31] width 57 height 14
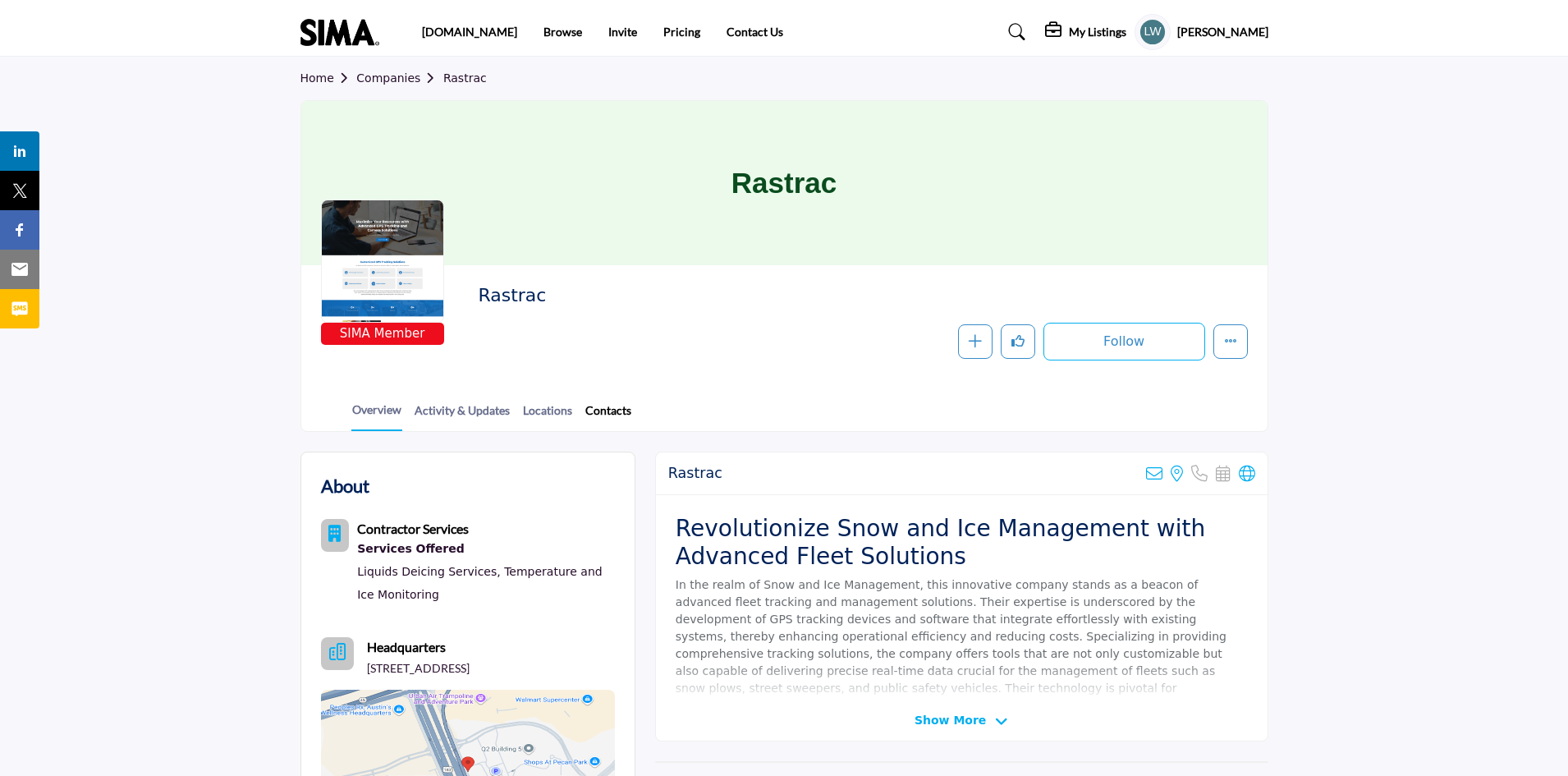
click at [622, 413] on link "Contacts" at bounding box center [608, 416] width 47 height 29
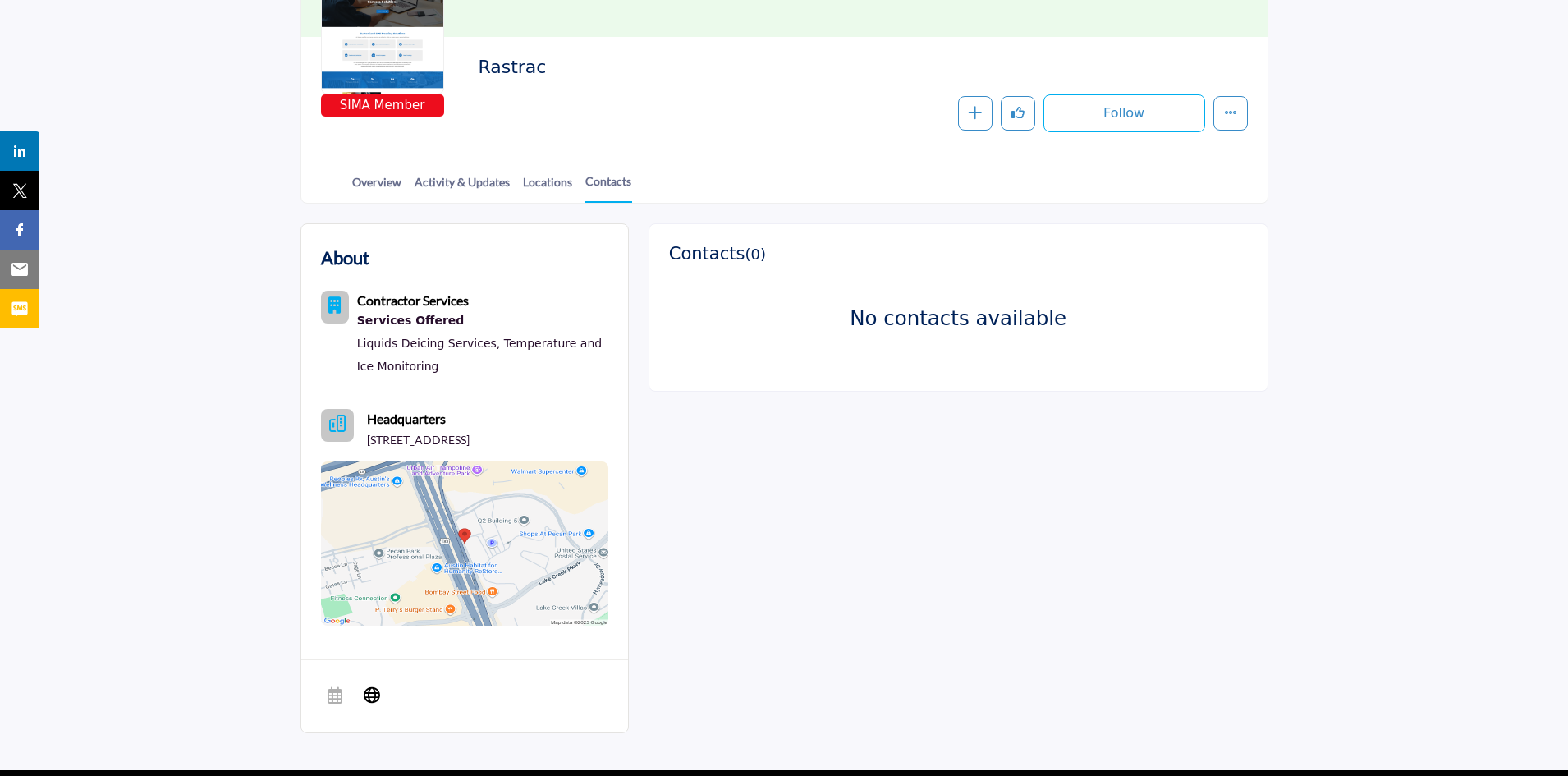
scroll to position [210, 0]
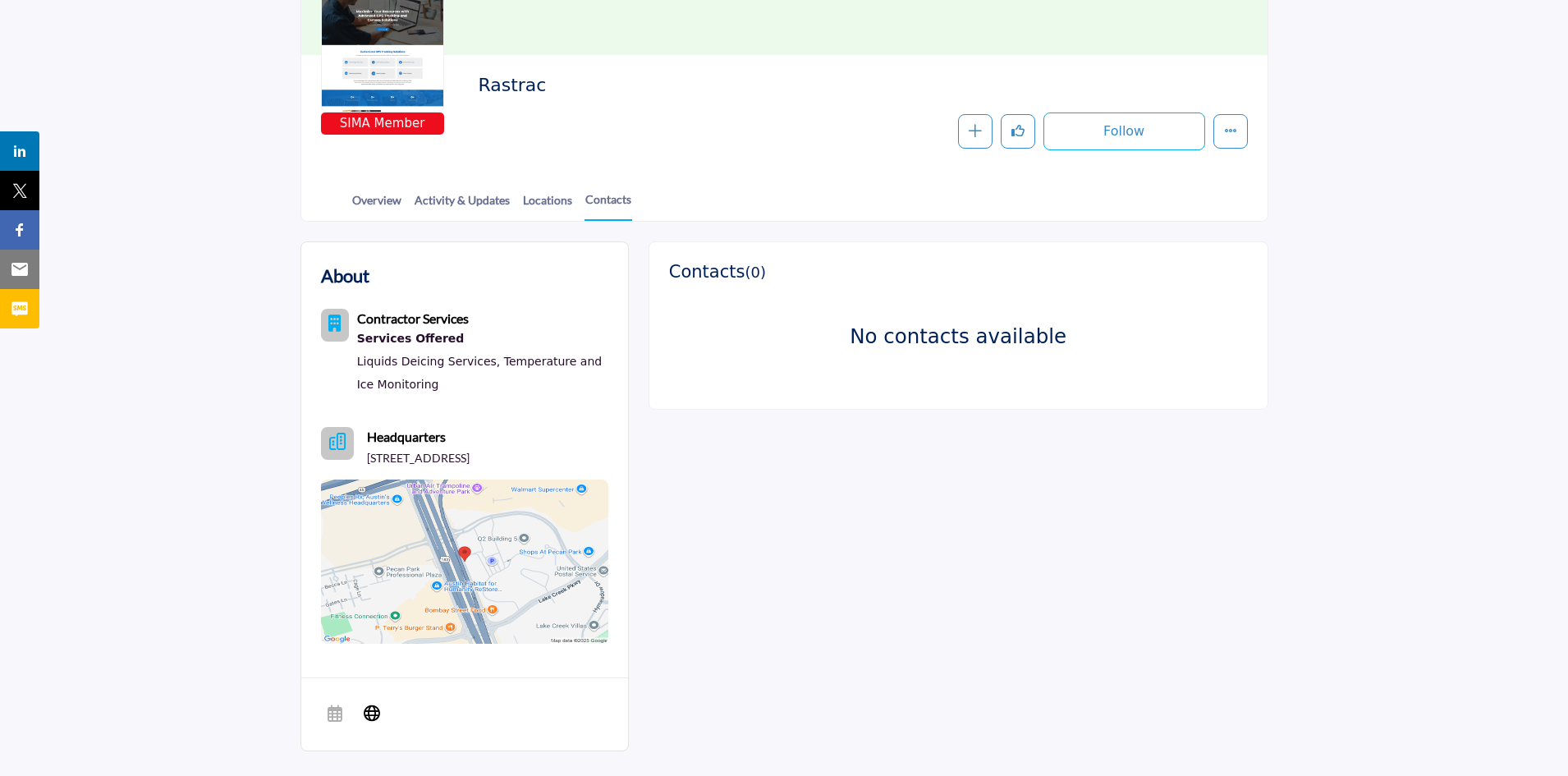
click at [390, 319] on b "Contractor Services" at bounding box center [413, 318] width 112 height 15
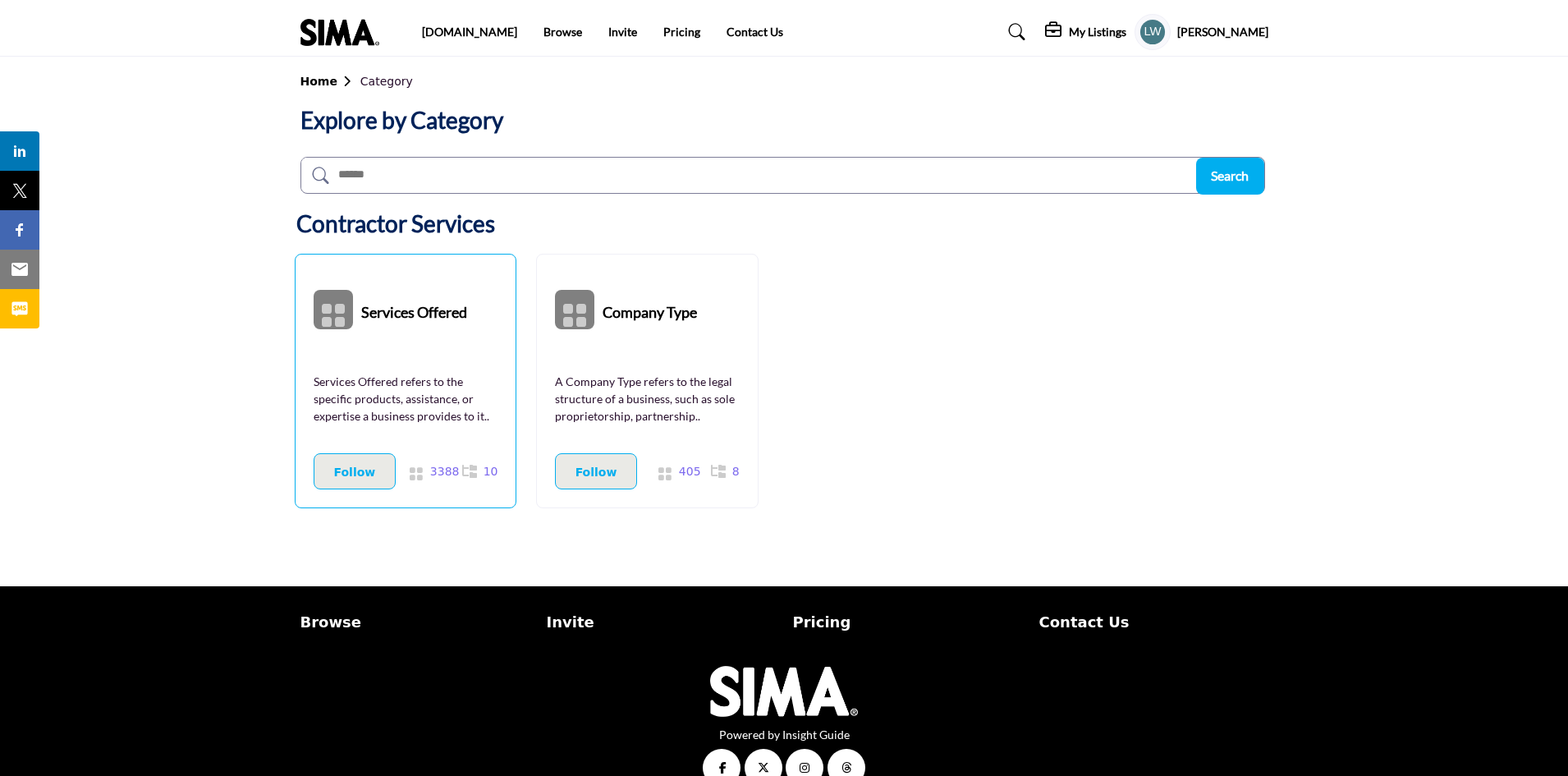
click at [407, 311] on b "Services Offered" at bounding box center [415, 309] width 106 height 73
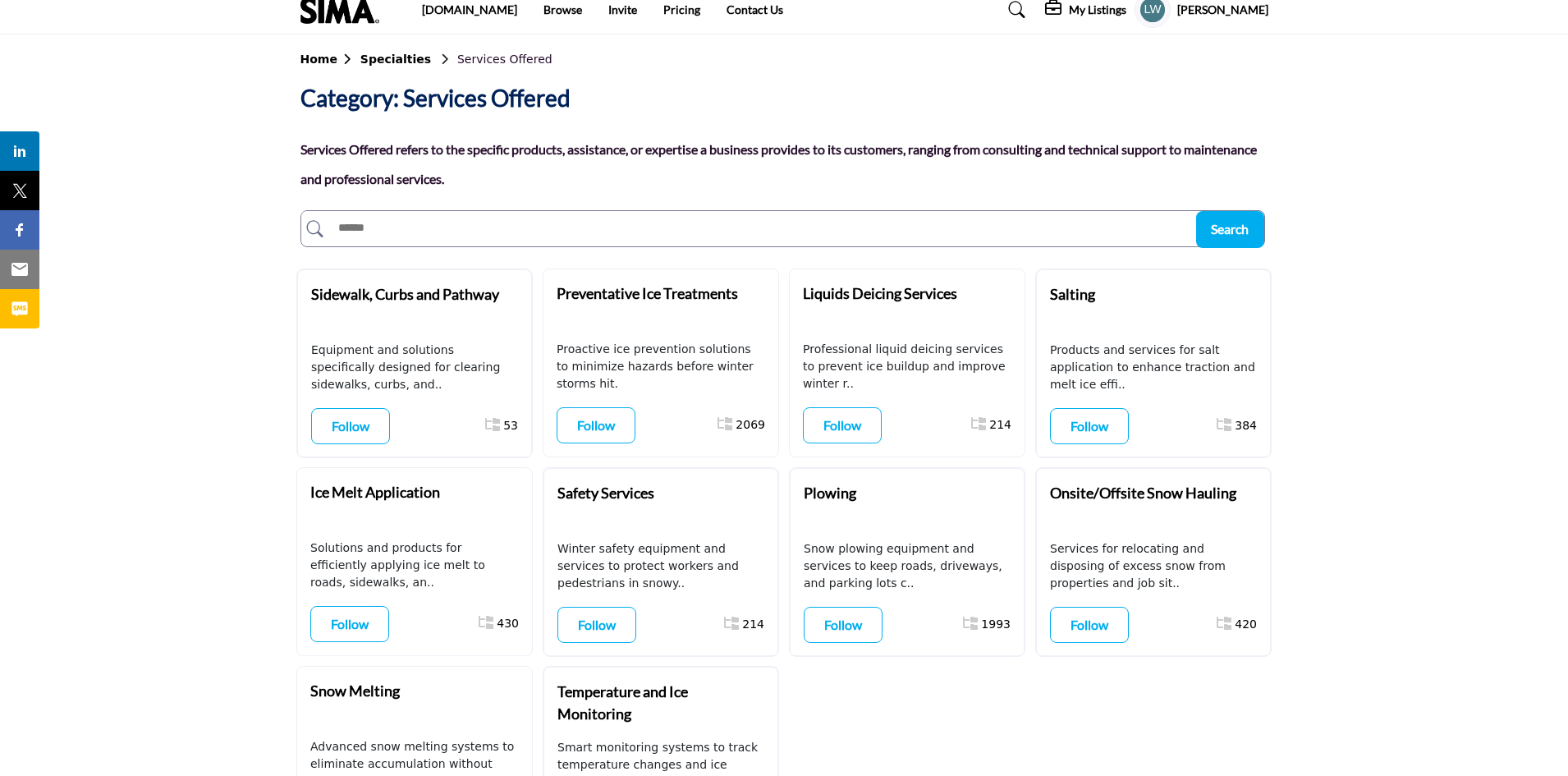
scroll to position [7, 0]
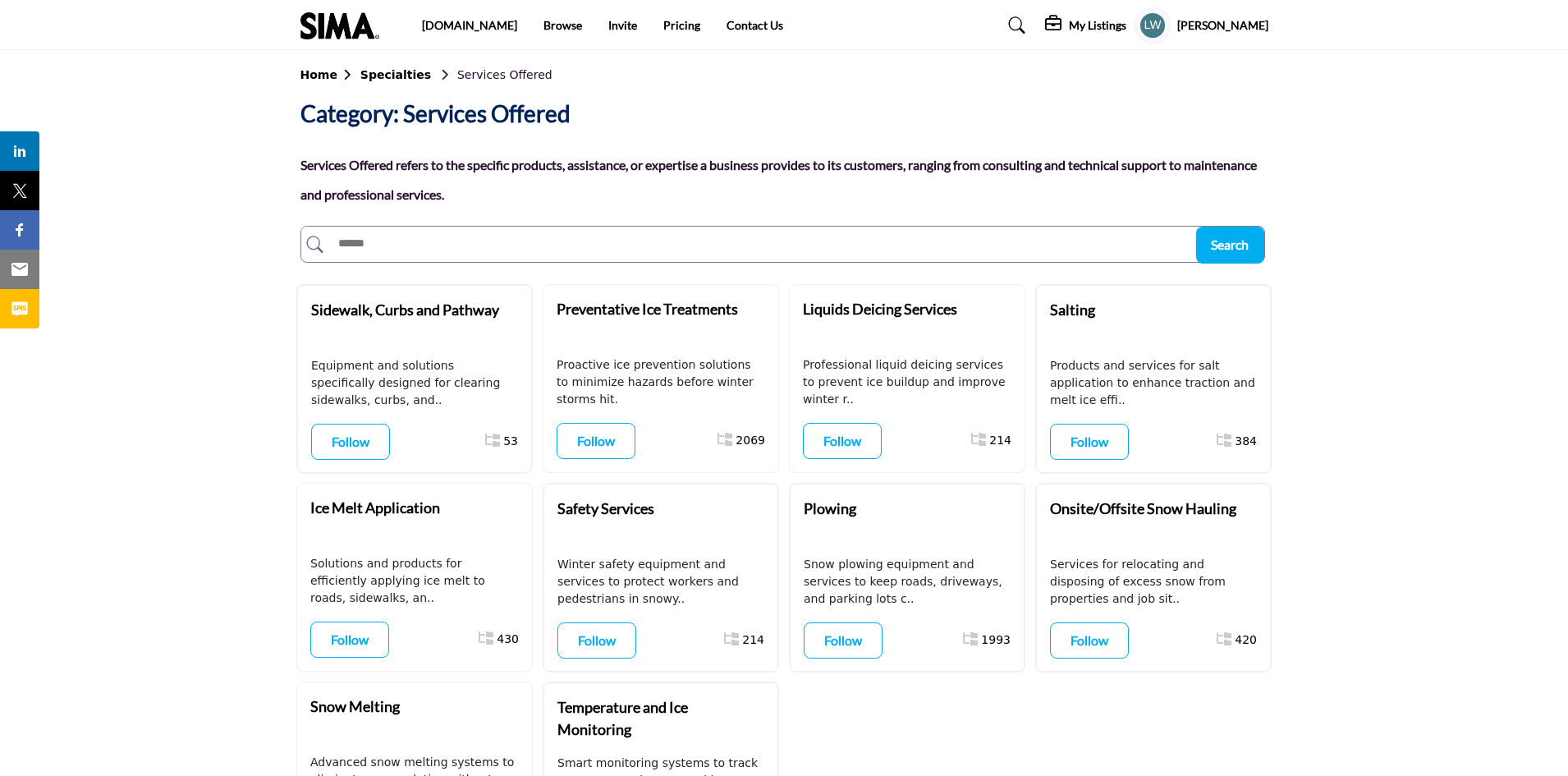
click at [451, 245] on input "text" at bounding box center [747, 244] width 891 height 35
type input "********"
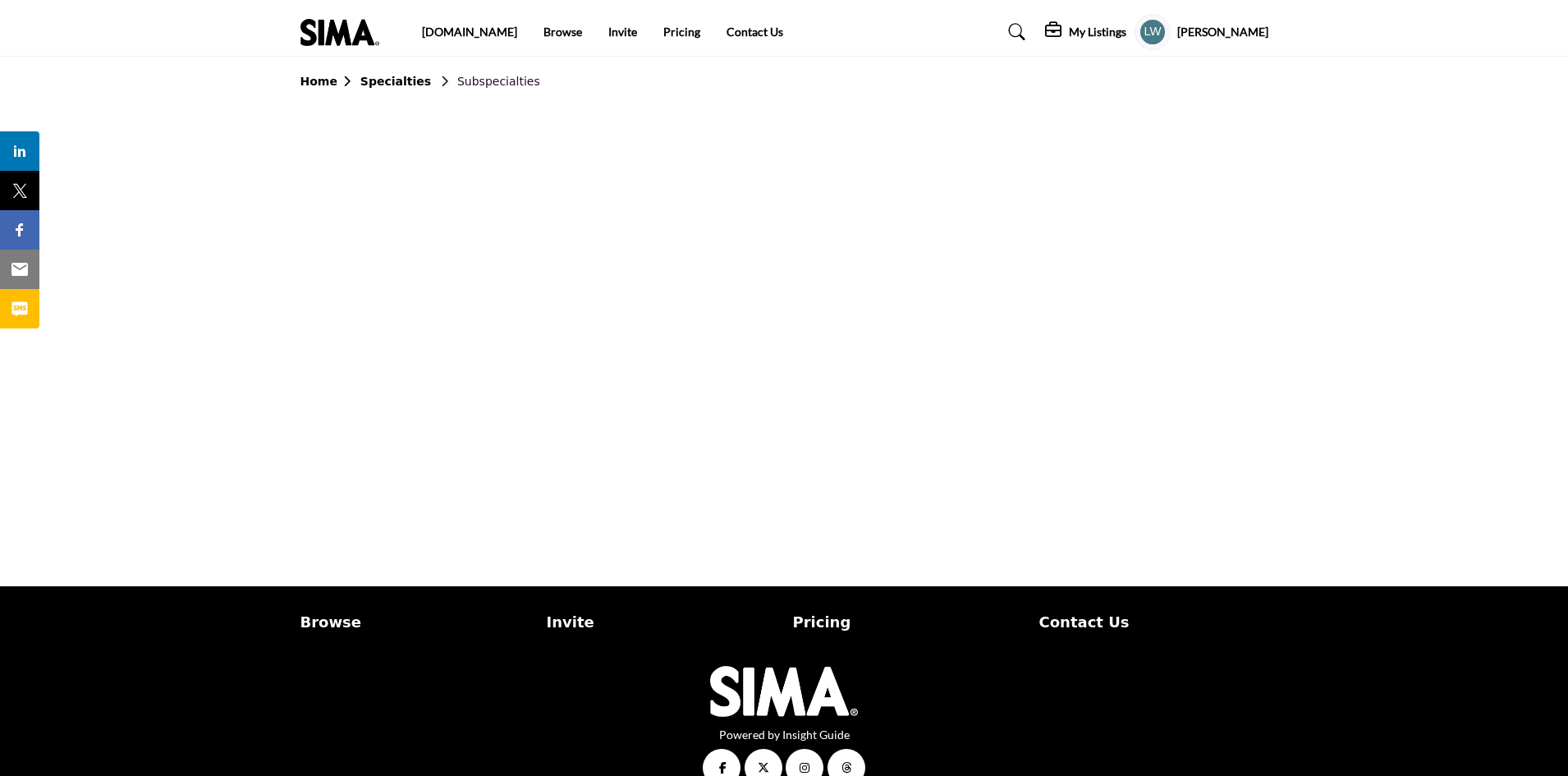
click at [1115, 33] on h5 "My Listings" at bounding box center [1097, 31] width 57 height 14
click at [993, 81] on span "Media Kit" at bounding box center [968, 81] width 50 height 14
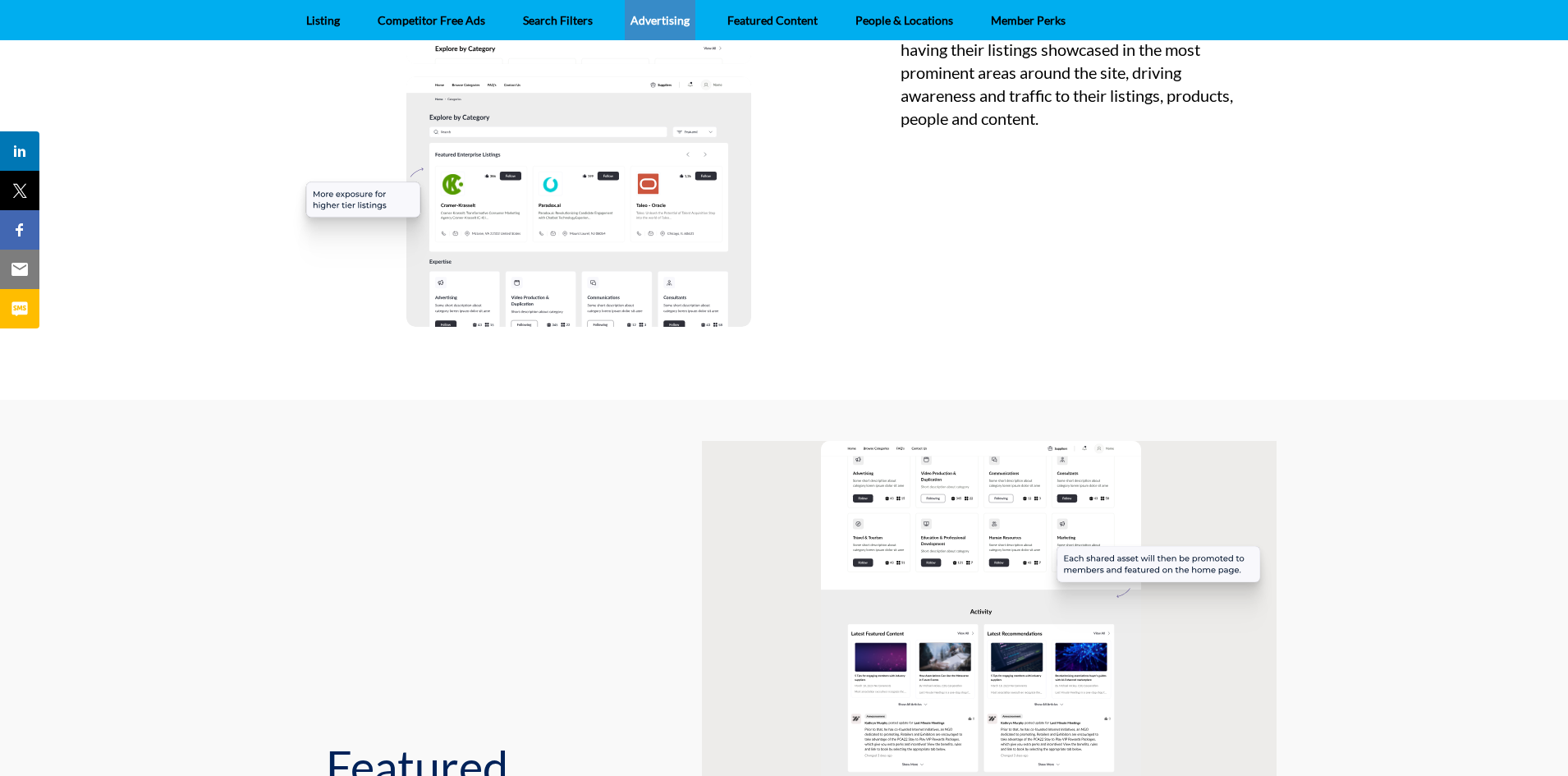
scroll to position [1544, 0]
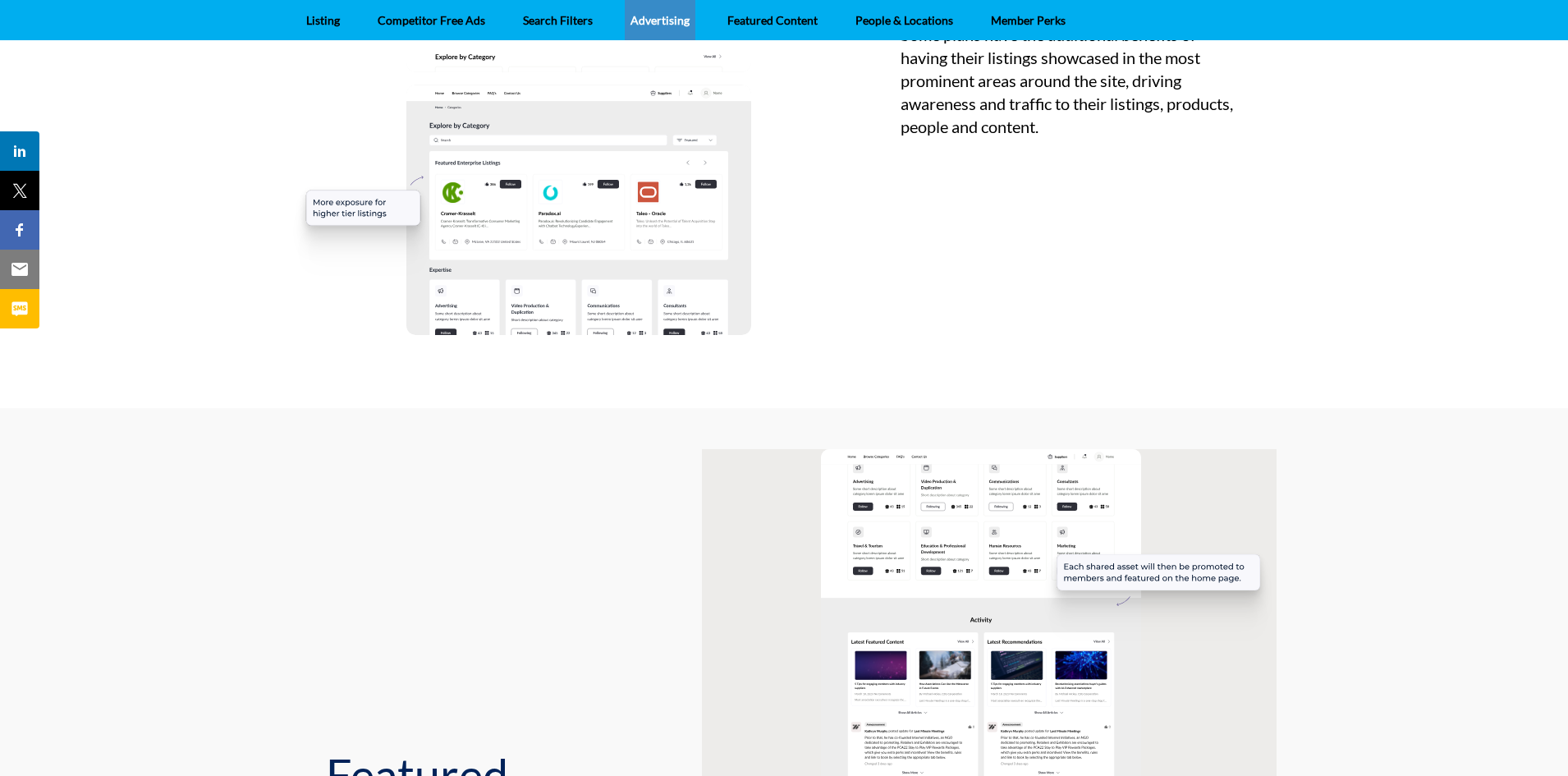
drag, startPoint x: 1571, startPoint y: 130, endPoint x: 1123, endPoint y: 345, distance: 496.9
click at [1123, 345] on div "Advertising Some plans have the additional benefits of having their listings sh…" at bounding box center [1071, 50] width 341 height 632
click at [778, 24] on link "Featured Content" at bounding box center [772, 20] width 102 height 41
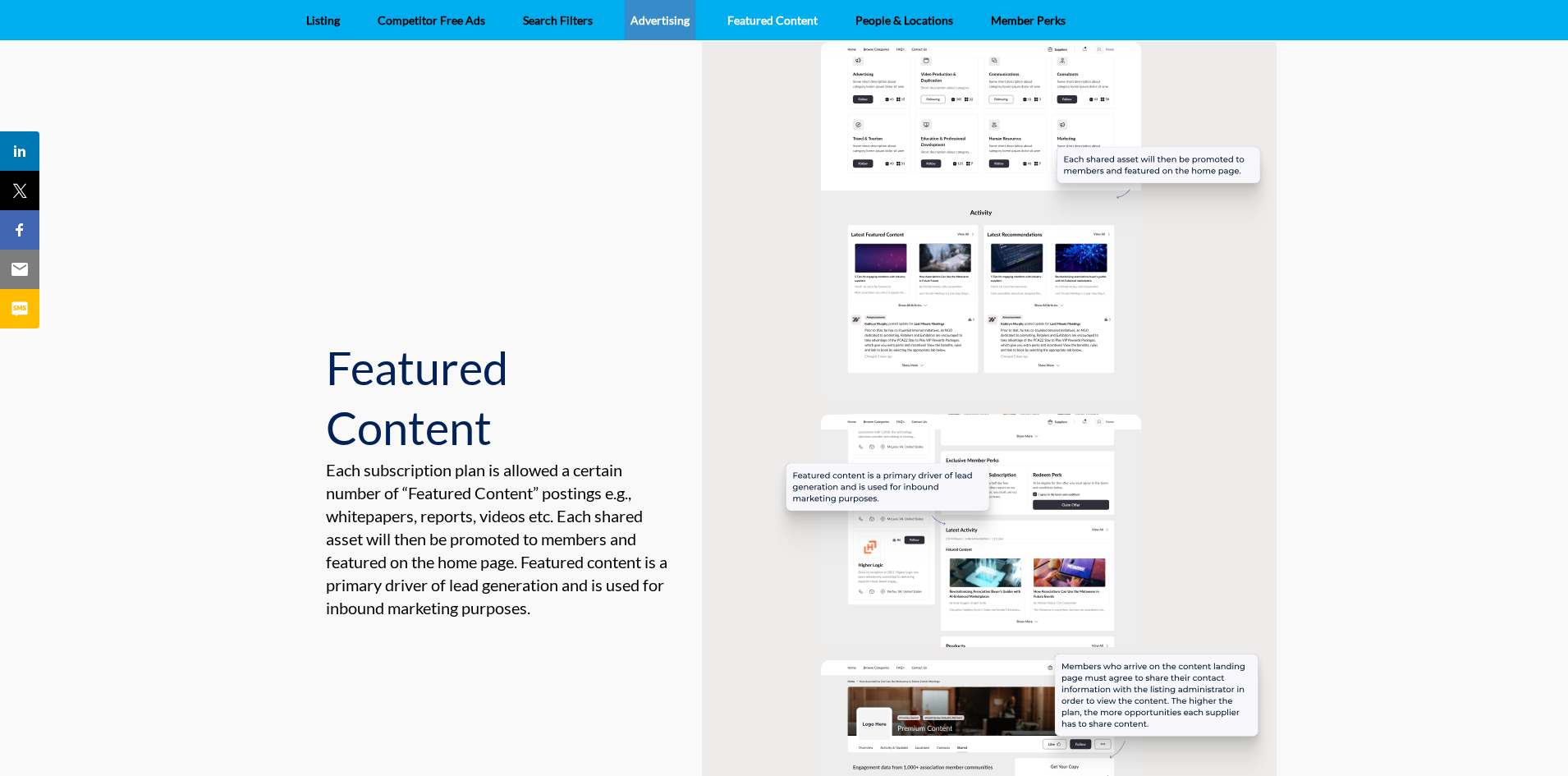
scroll to position [1952, 0]
click at [1031, 20] on link "Member Perks" at bounding box center [1028, 20] width 86 height 41
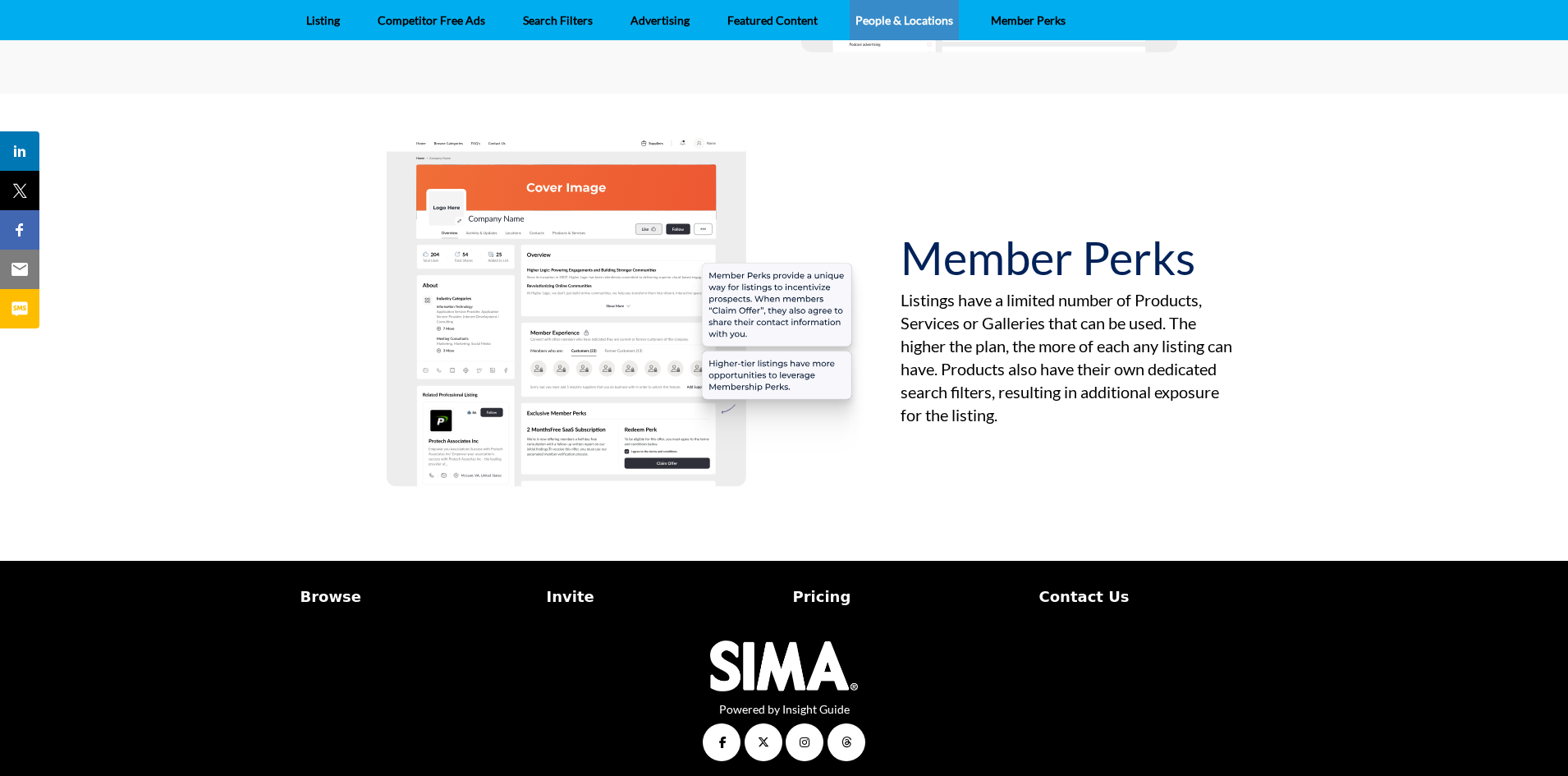
scroll to position [3201, 0]
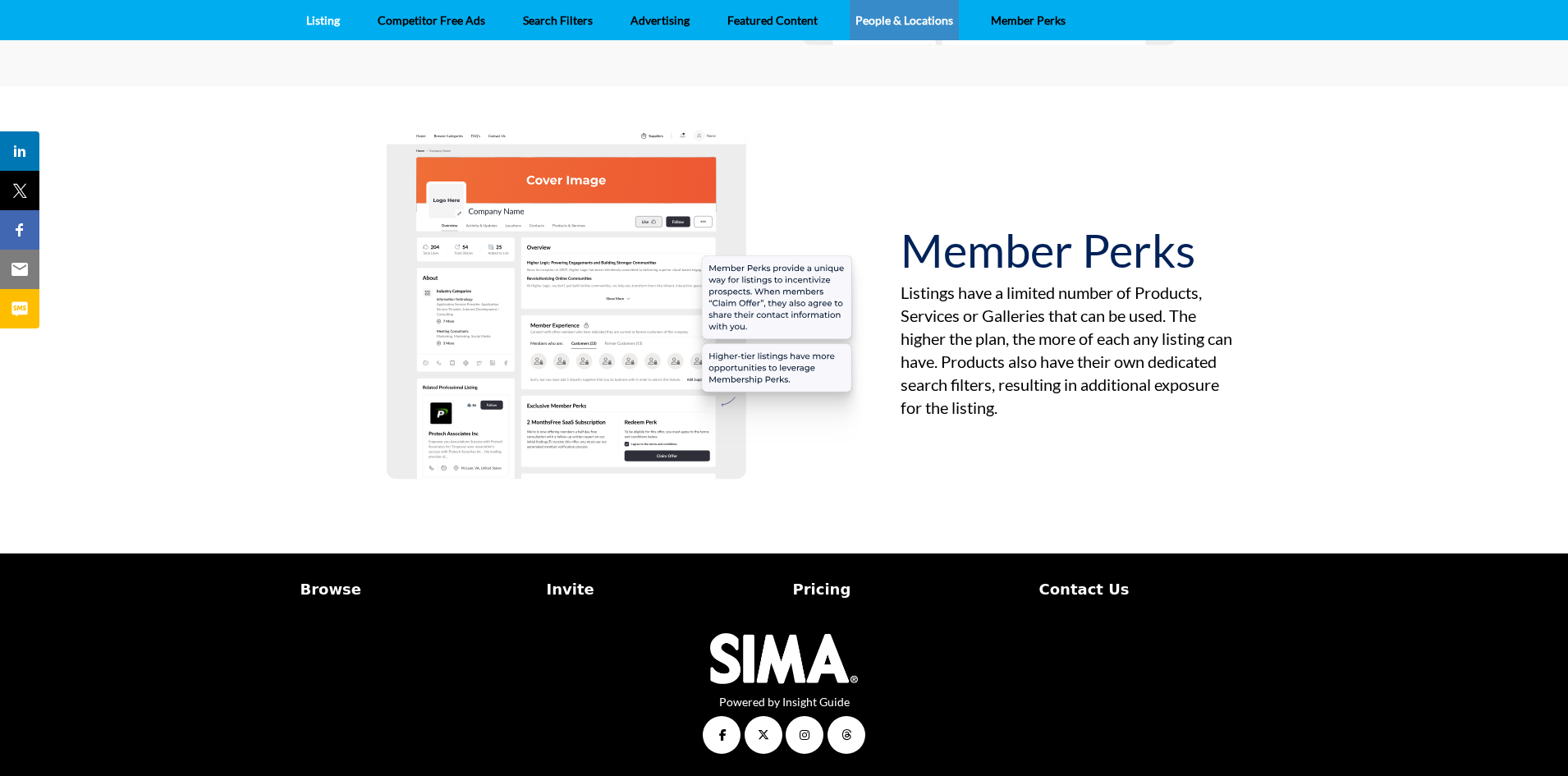
click at [319, 25] on link "Listing" at bounding box center [323, 20] width 45 height 41
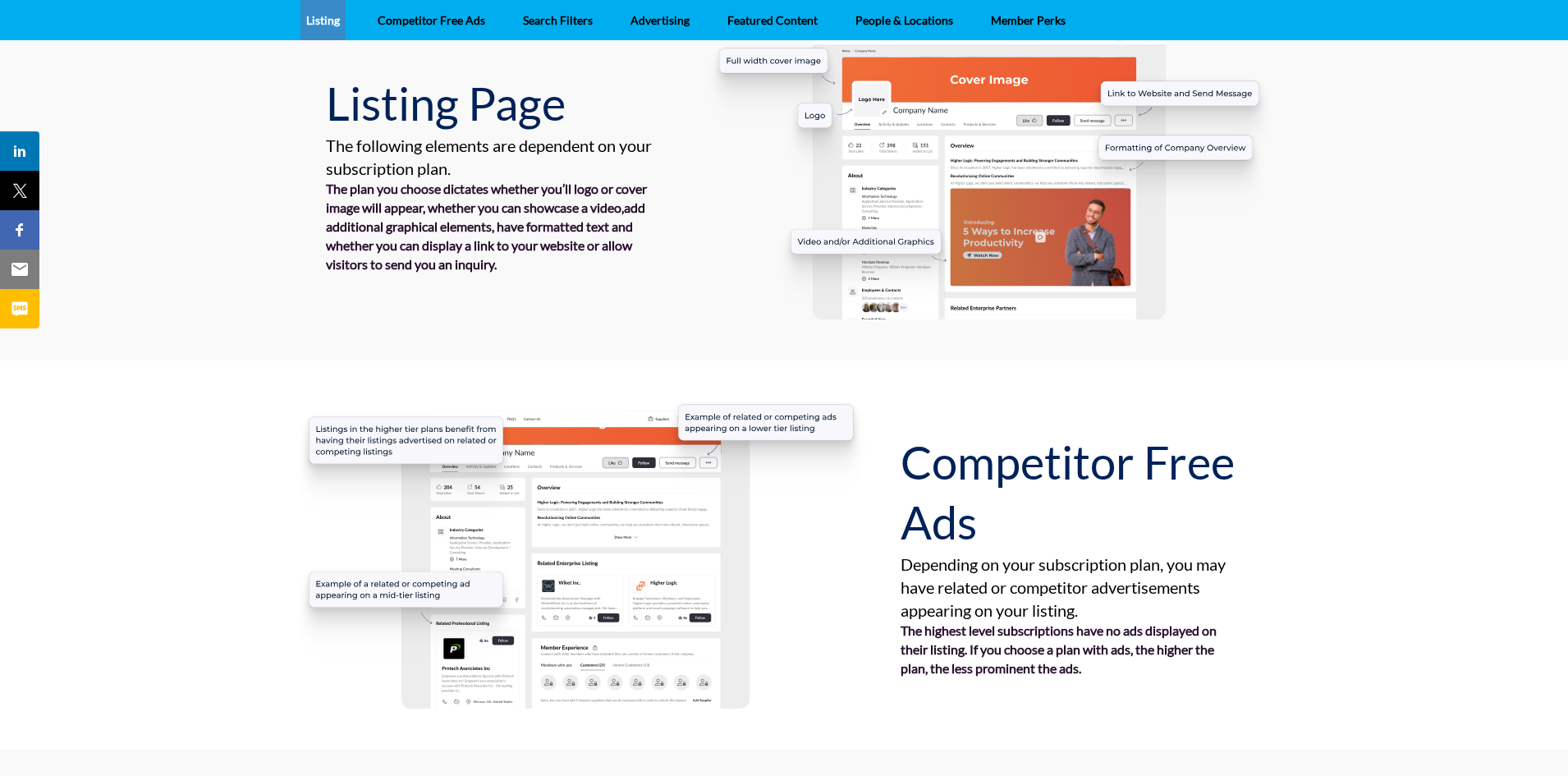
scroll to position [85, 0]
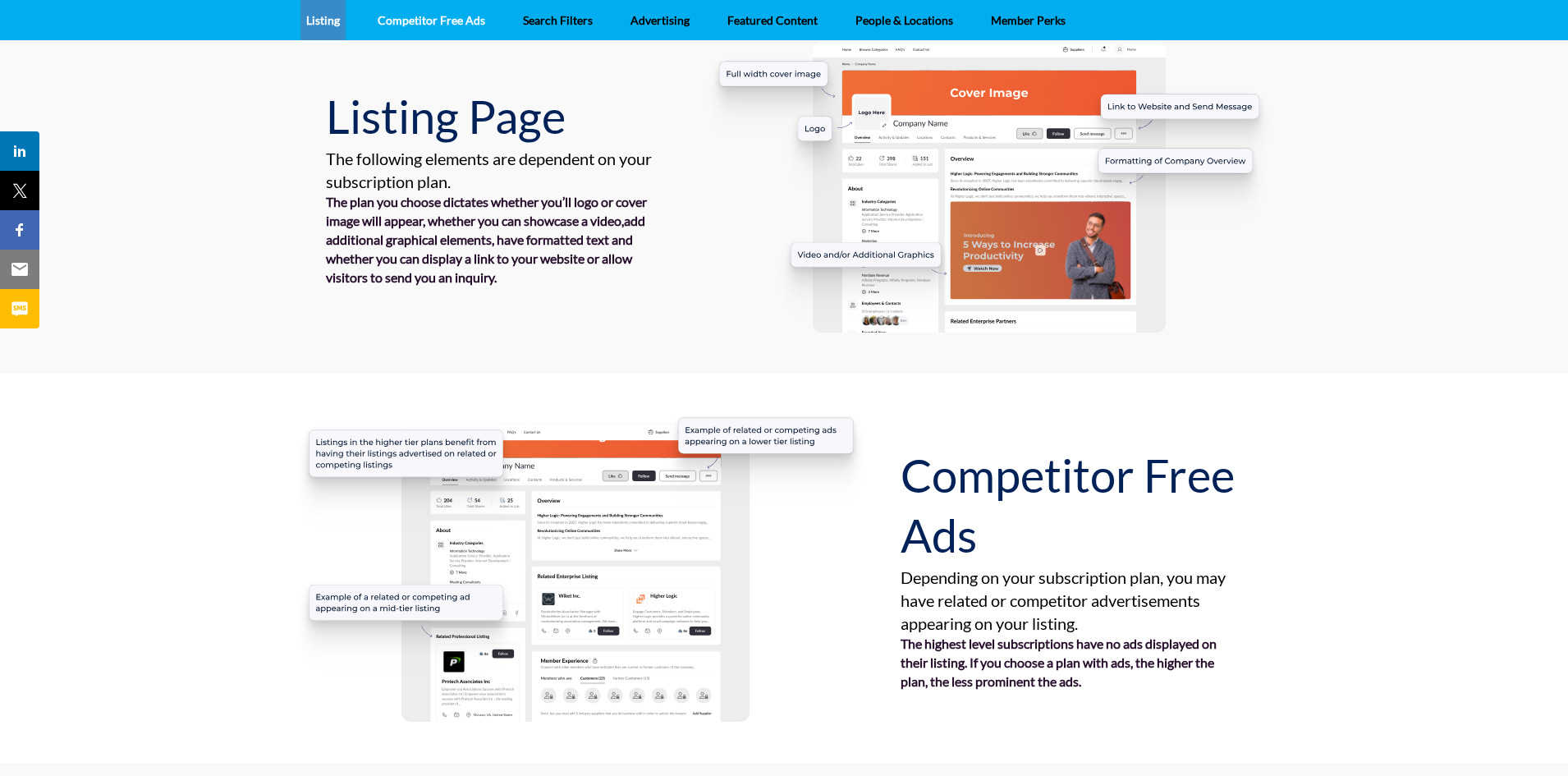
click at [427, 26] on link "Competitor Free Ads" at bounding box center [431, 20] width 119 height 41
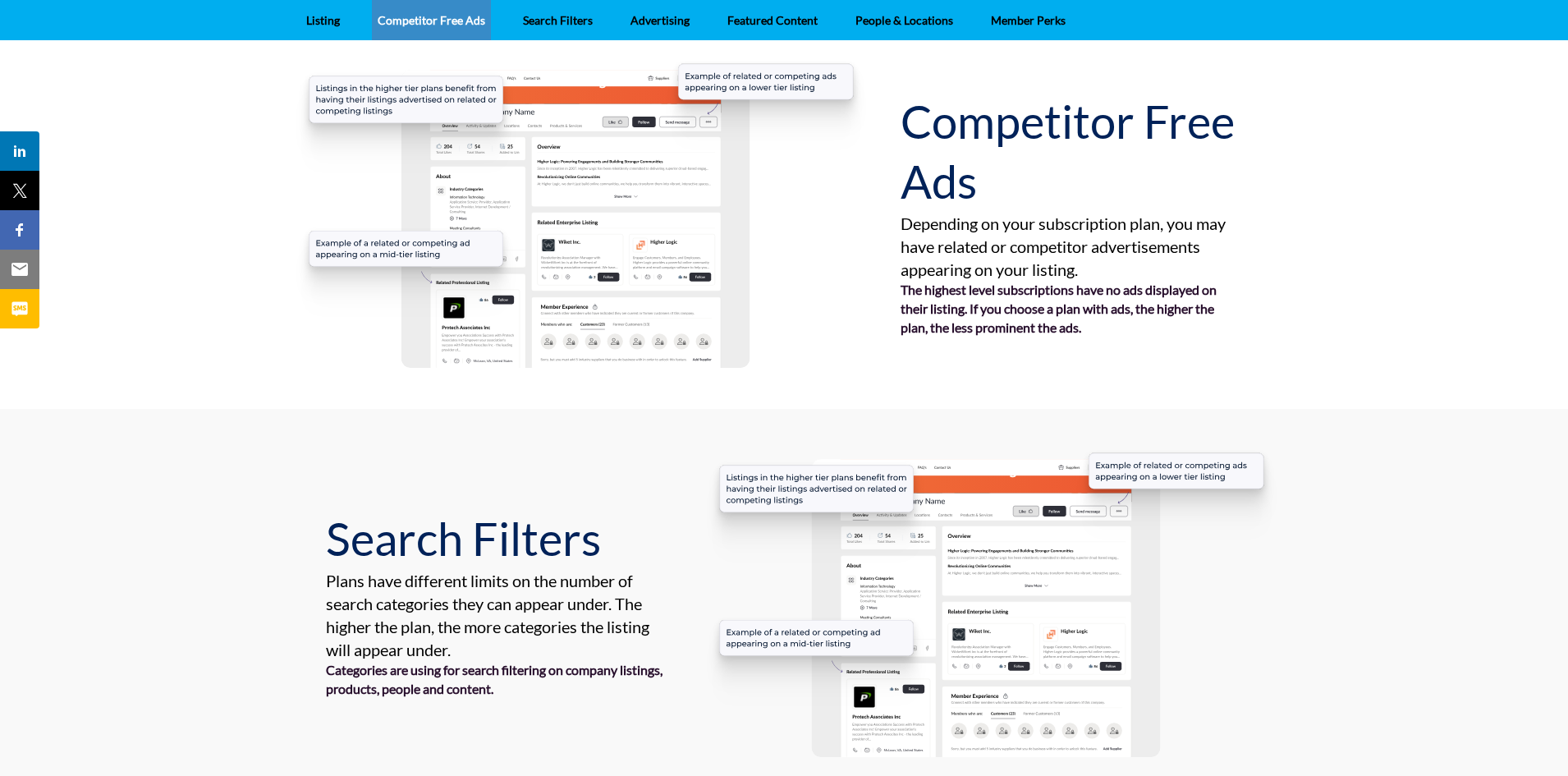
scroll to position [459, 0]
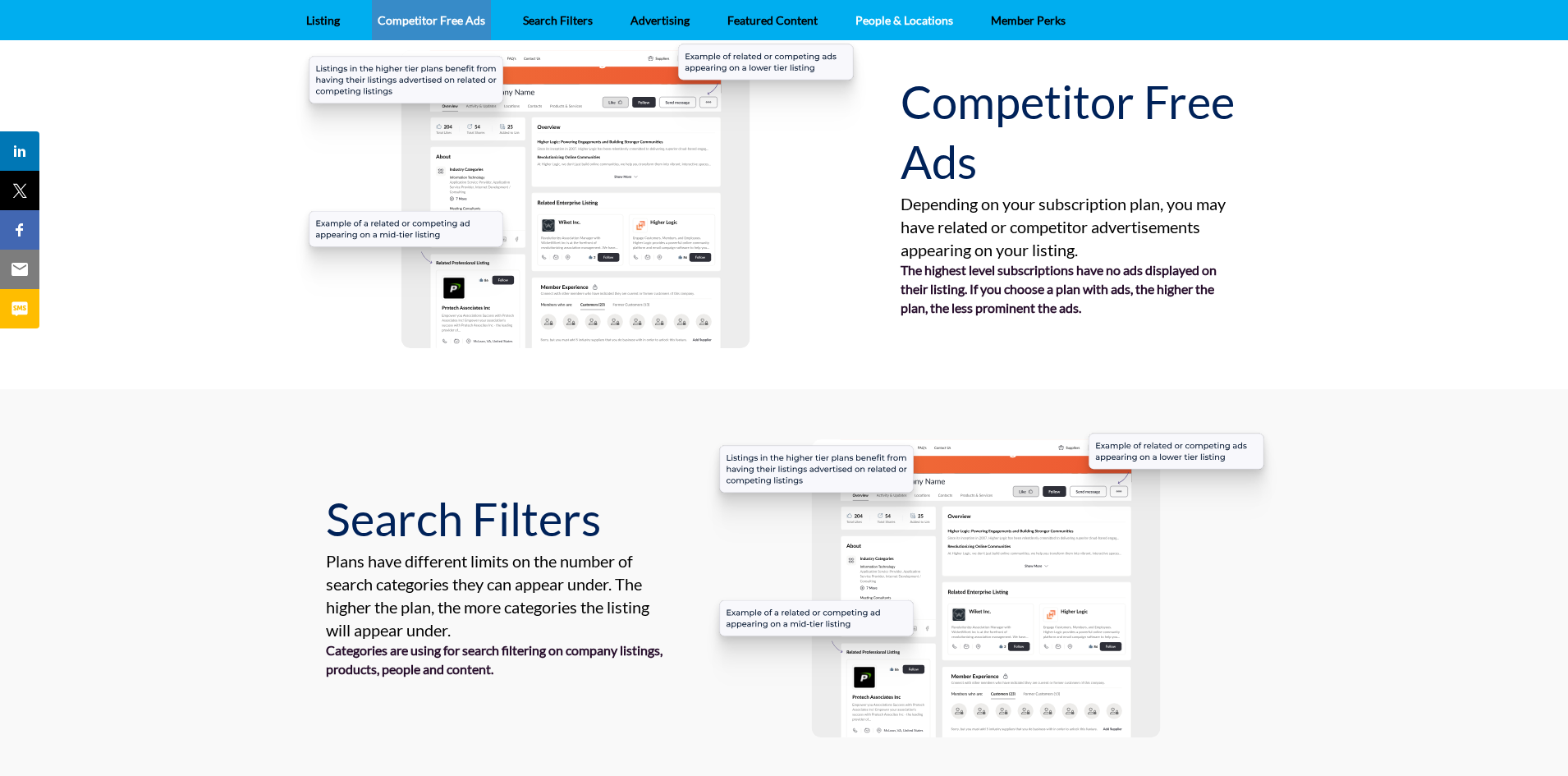
click at [915, 24] on link "People & Locations" at bounding box center [904, 20] width 109 height 41
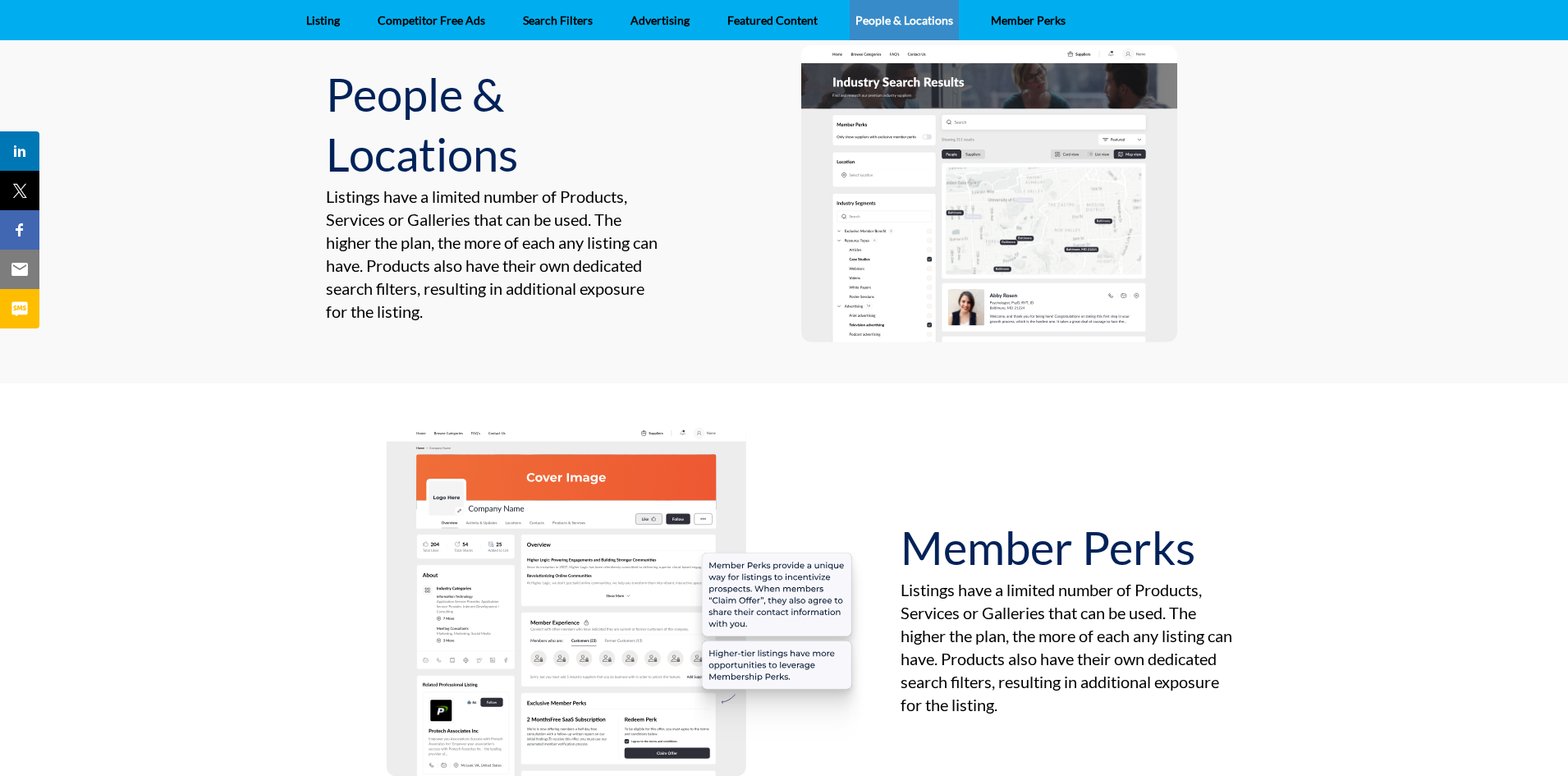
scroll to position [2908, 0]
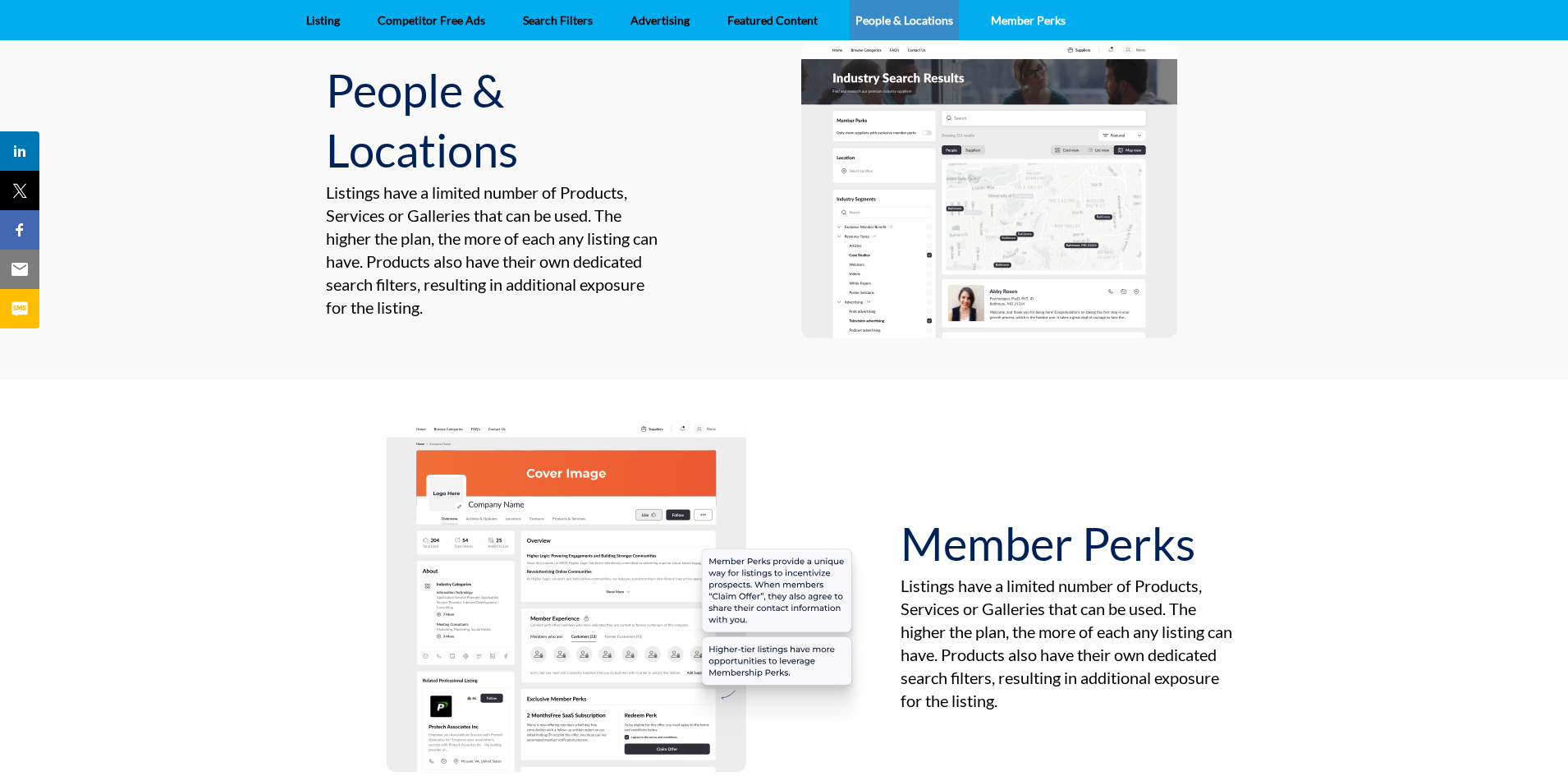
click at [1022, 25] on link "Member Perks" at bounding box center [1028, 20] width 86 height 41
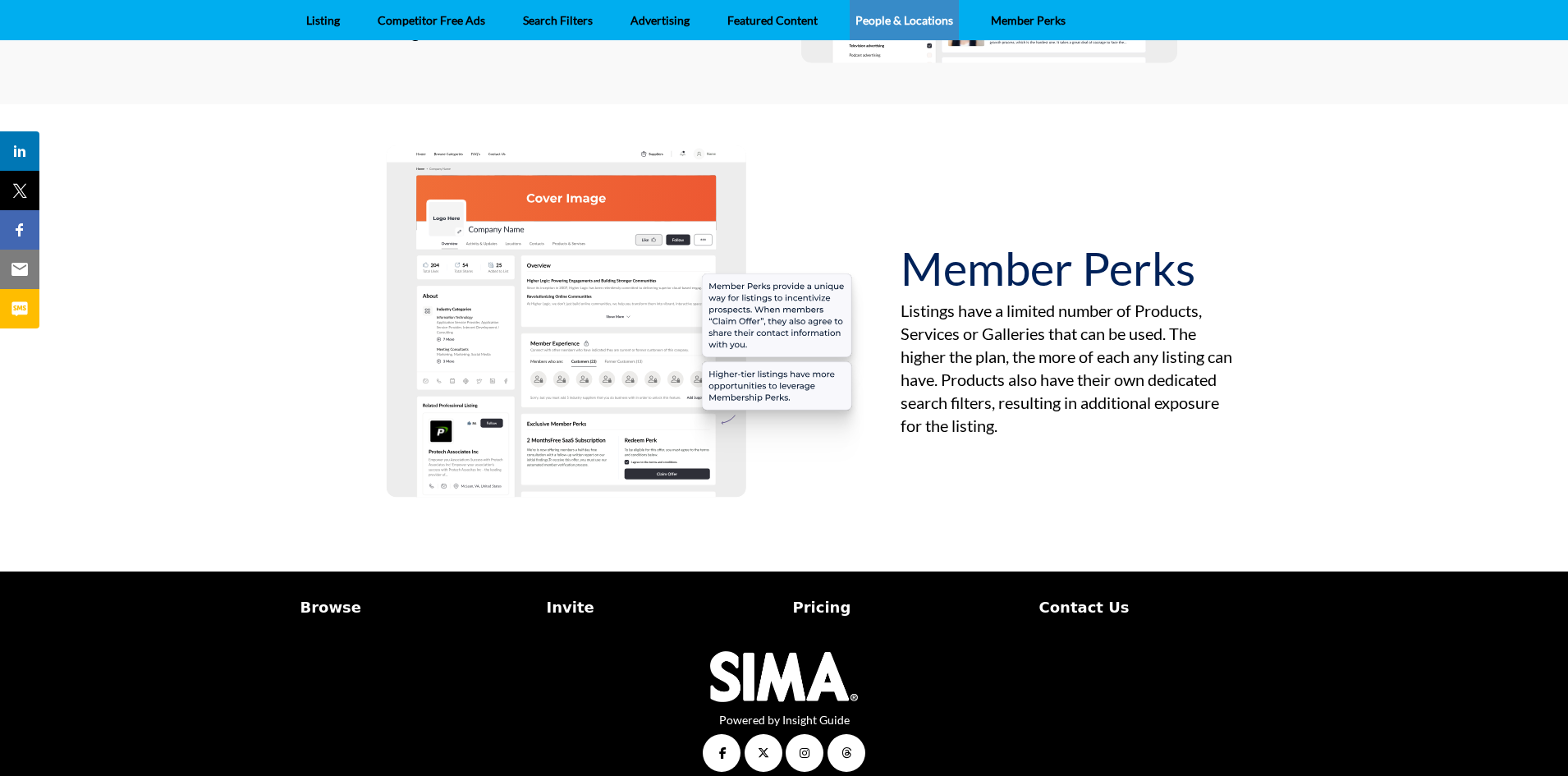
scroll to position [3201, 0]
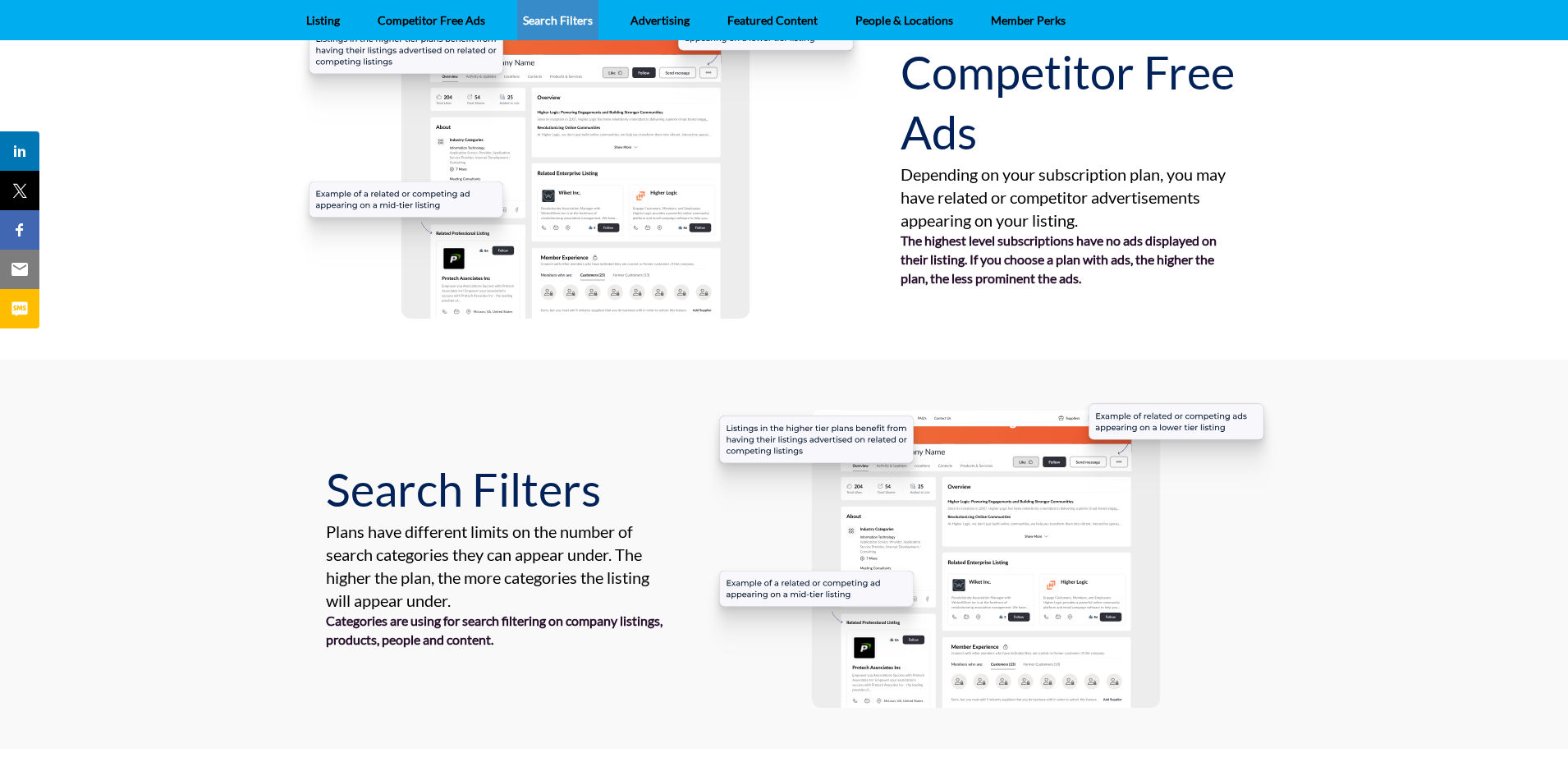
scroll to position [487, 0]
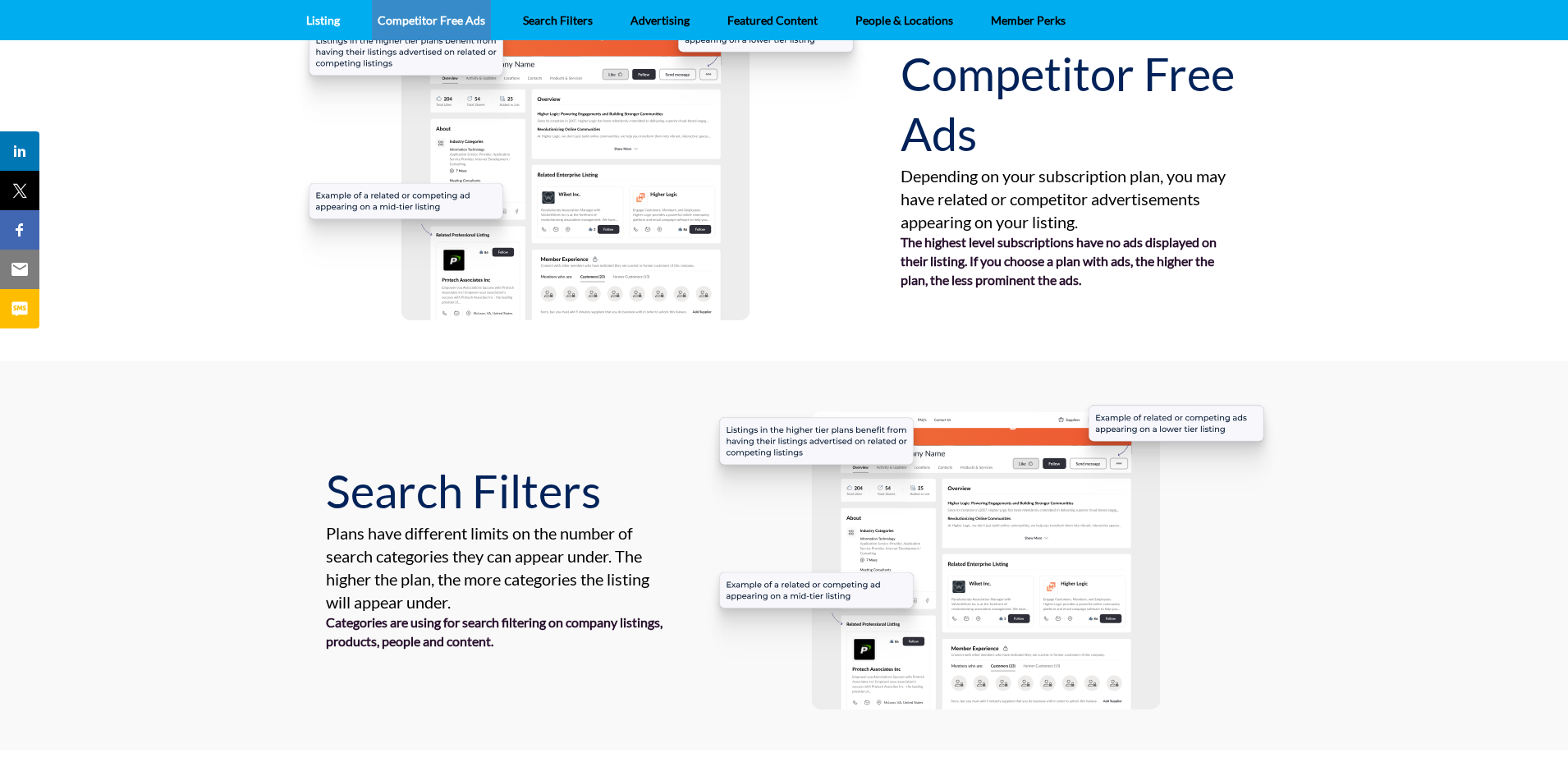
click at [316, 20] on link "Listing" at bounding box center [323, 20] width 45 height 41
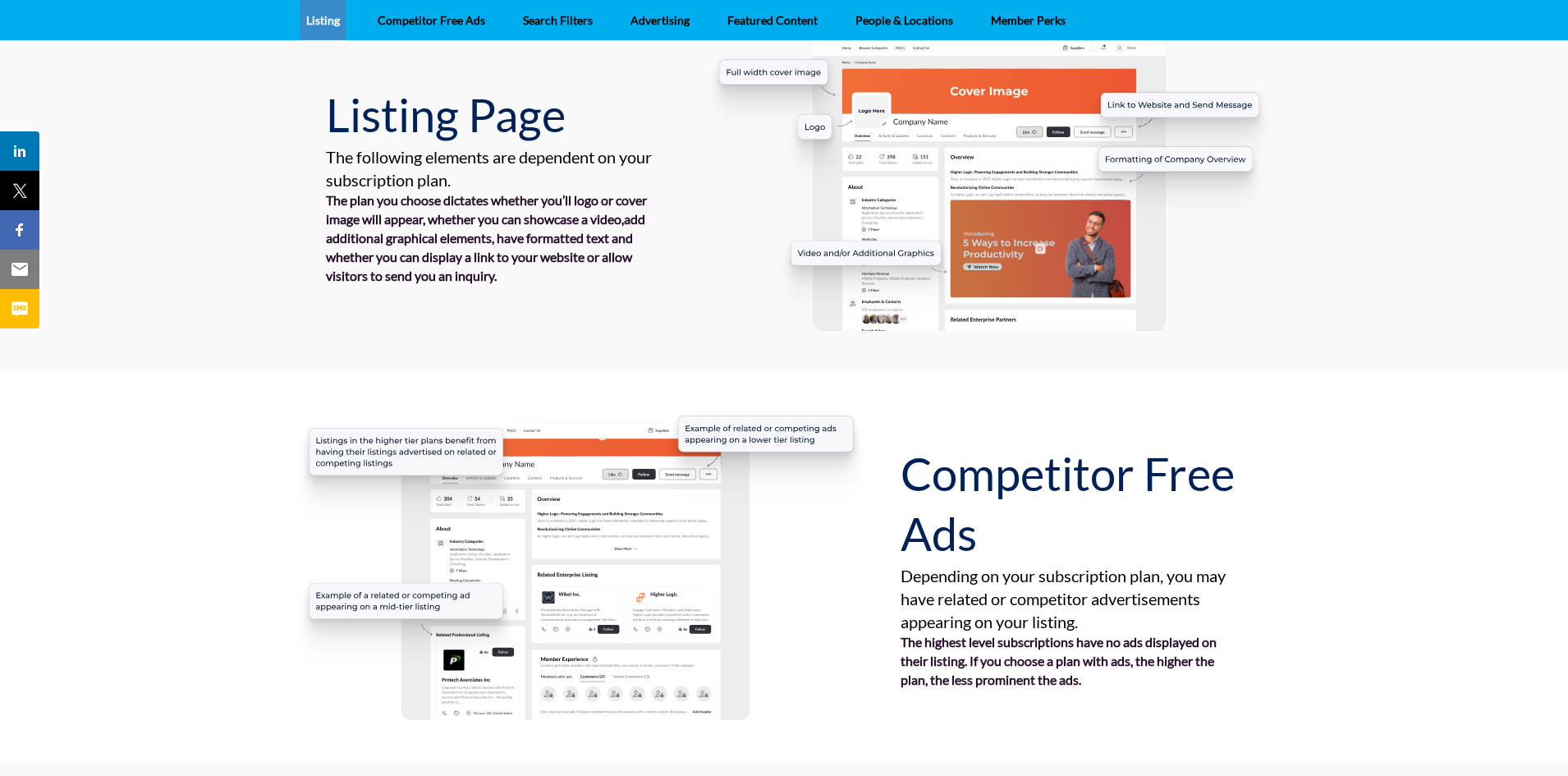
scroll to position [85, 0]
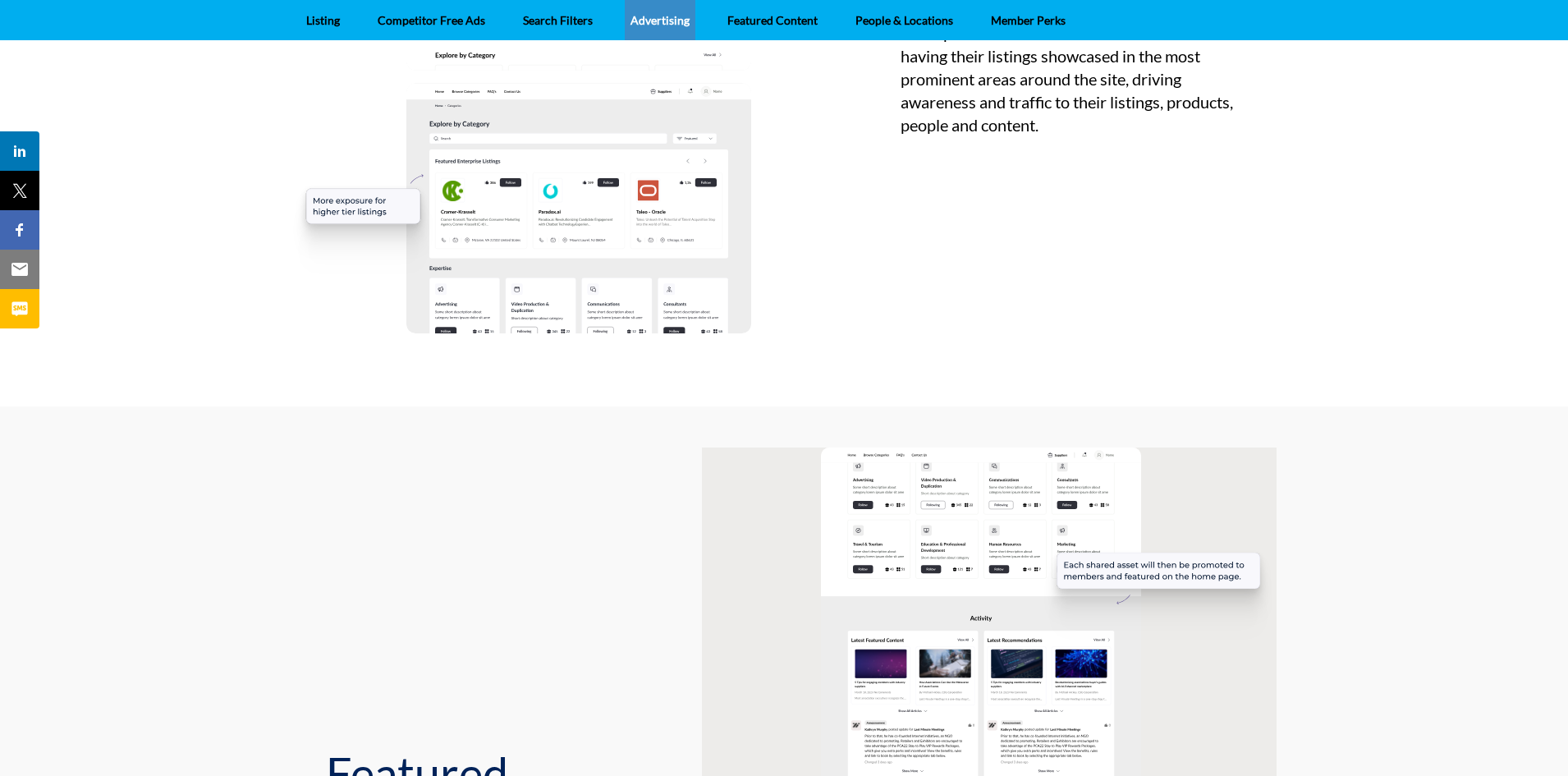
scroll to position [1544, 0]
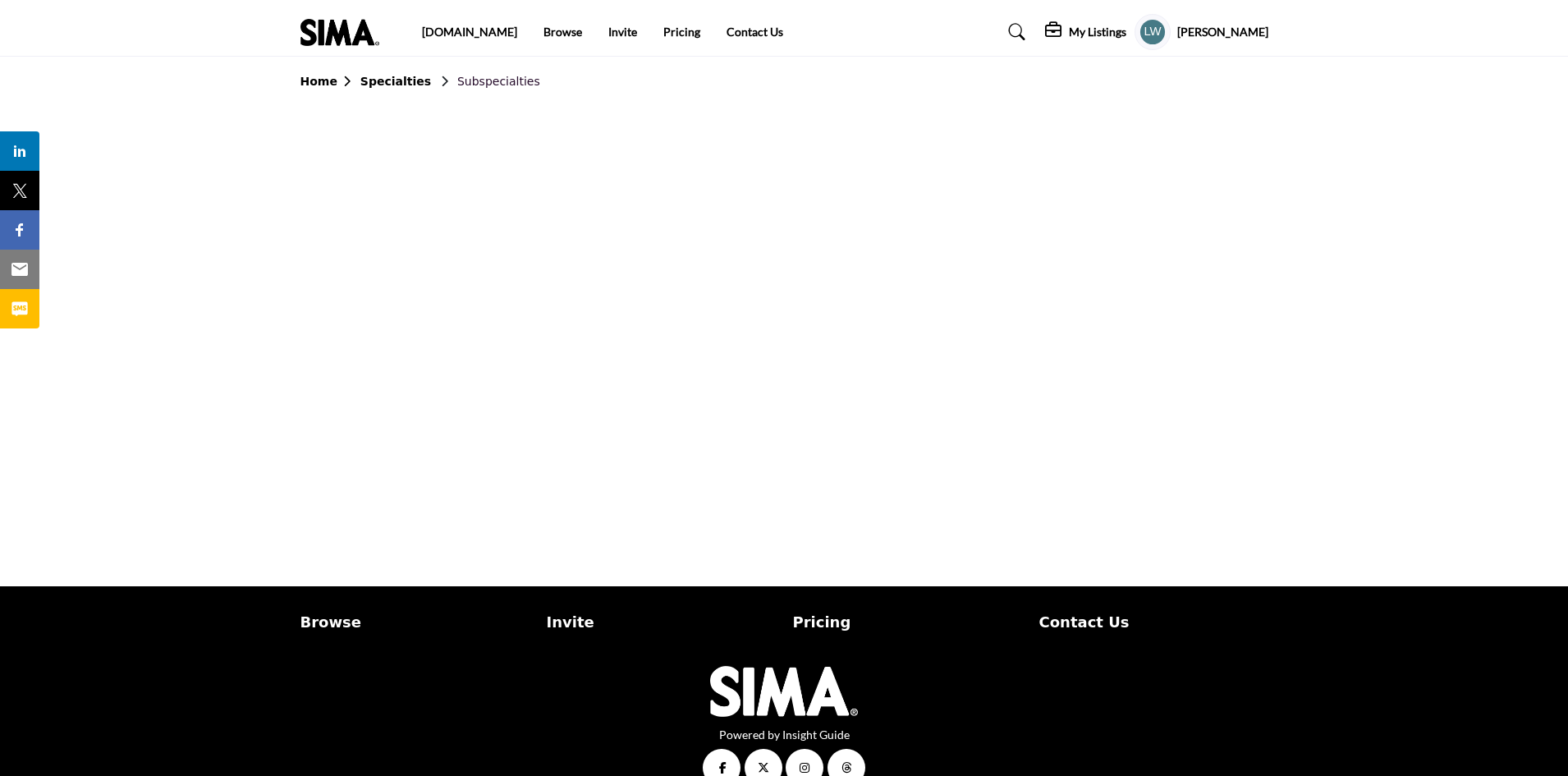
click at [1126, 31] on h5 "My Listings" at bounding box center [1097, 31] width 57 height 14
click at [956, 203] on icon at bounding box center [949, 206] width 14 height 14
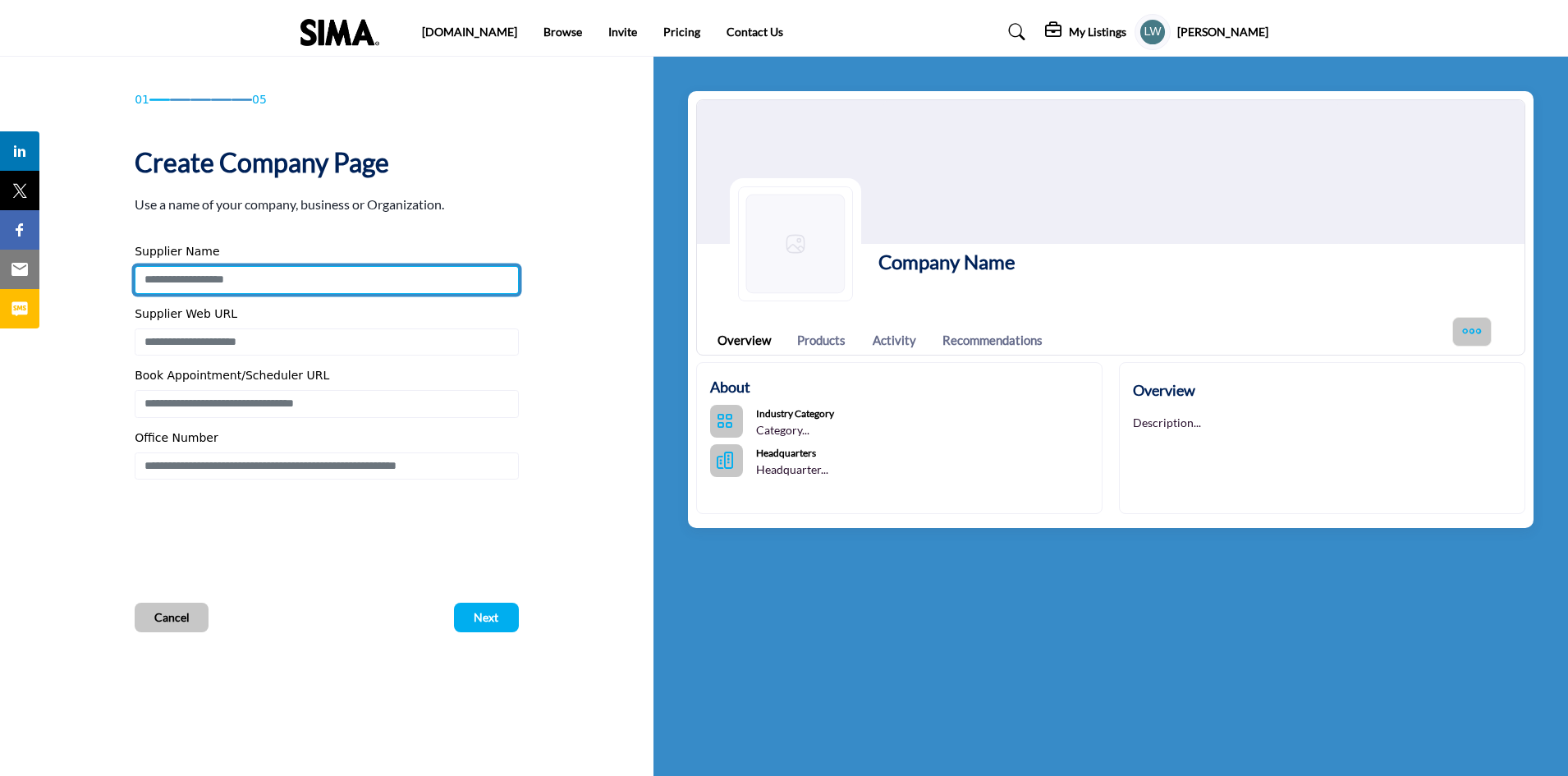
click at [342, 284] on input "Enter Supplier Name" at bounding box center [326, 279] width 384 height 28
drag, startPoint x: 331, startPoint y: 301, endPoint x: 315, endPoint y: 316, distance: 21.9
click at [315, 316] on div "Supplier Name Company Sub-Heading Supplier Web URL Office Number" at bounding box center [326, 360] width 384 height 237
type input "*******"
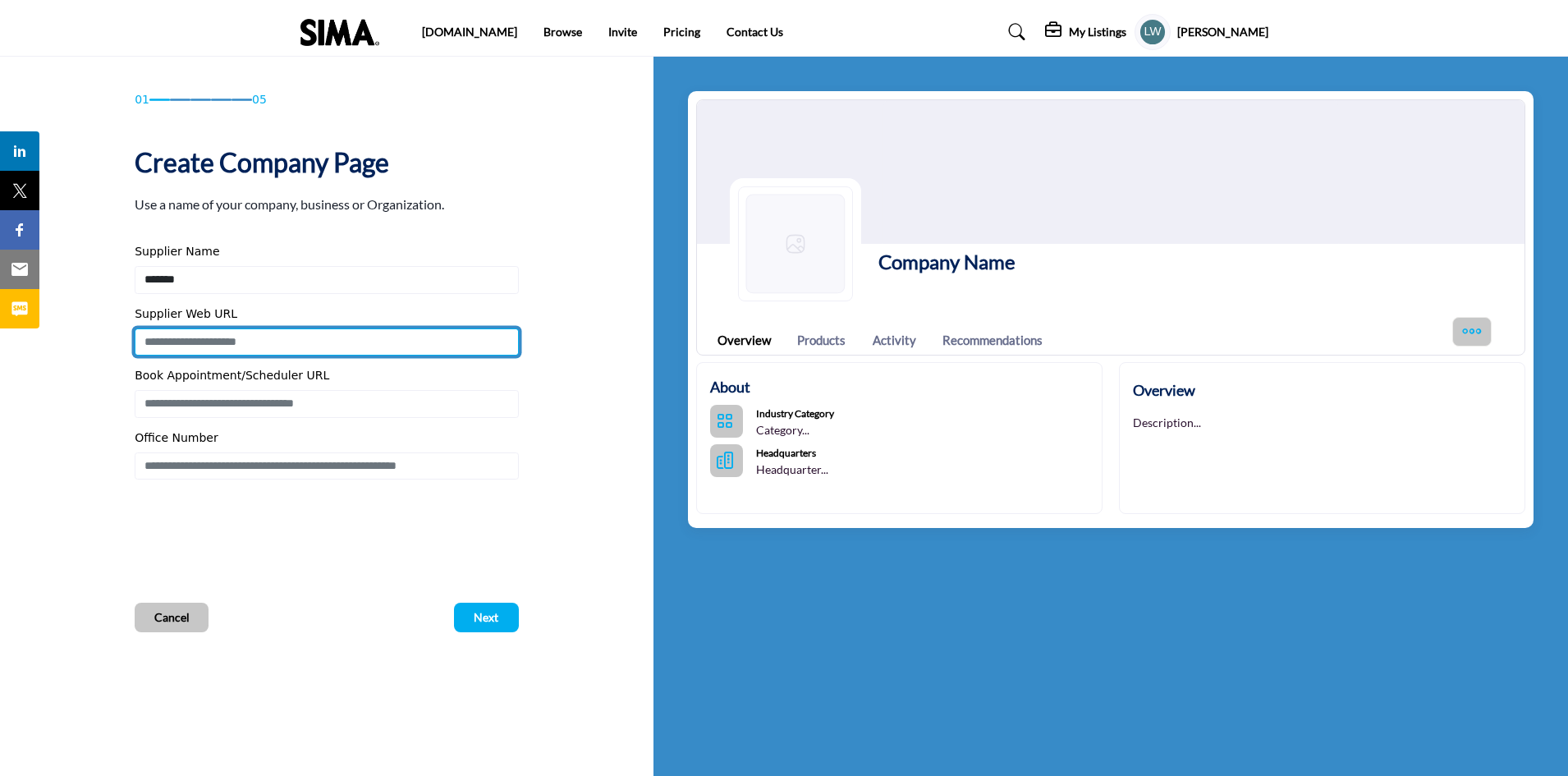
click at [369, 343] on input "Enter Supplier Web URL" at bounding box center [326, 342] width 384 height 28
type input "**********"
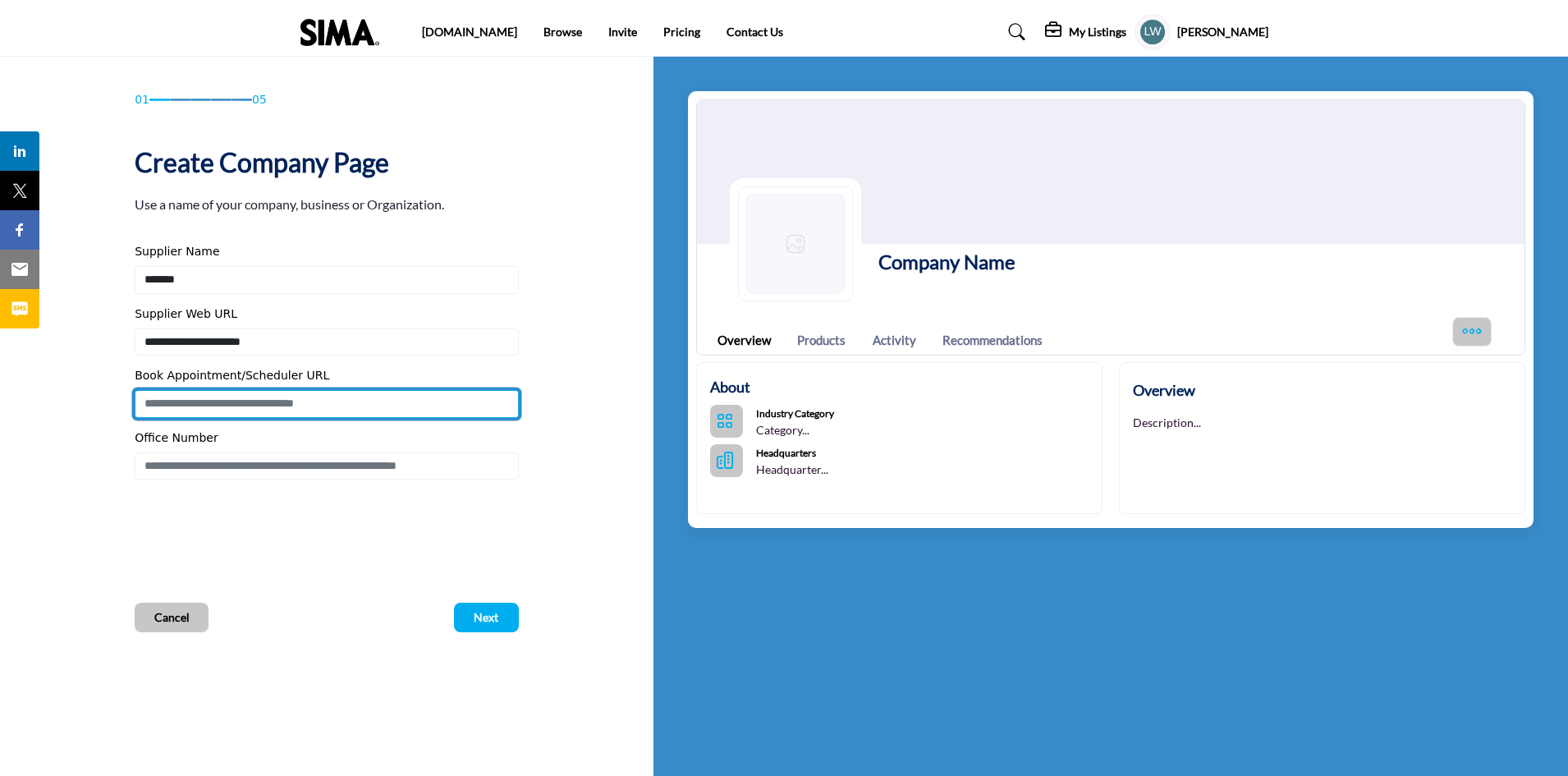
click at [334, 405] on input "Enter Book Appointment/Scheduler URL" at bounding box center [326, 403] width 384 height 28
type input "**********"
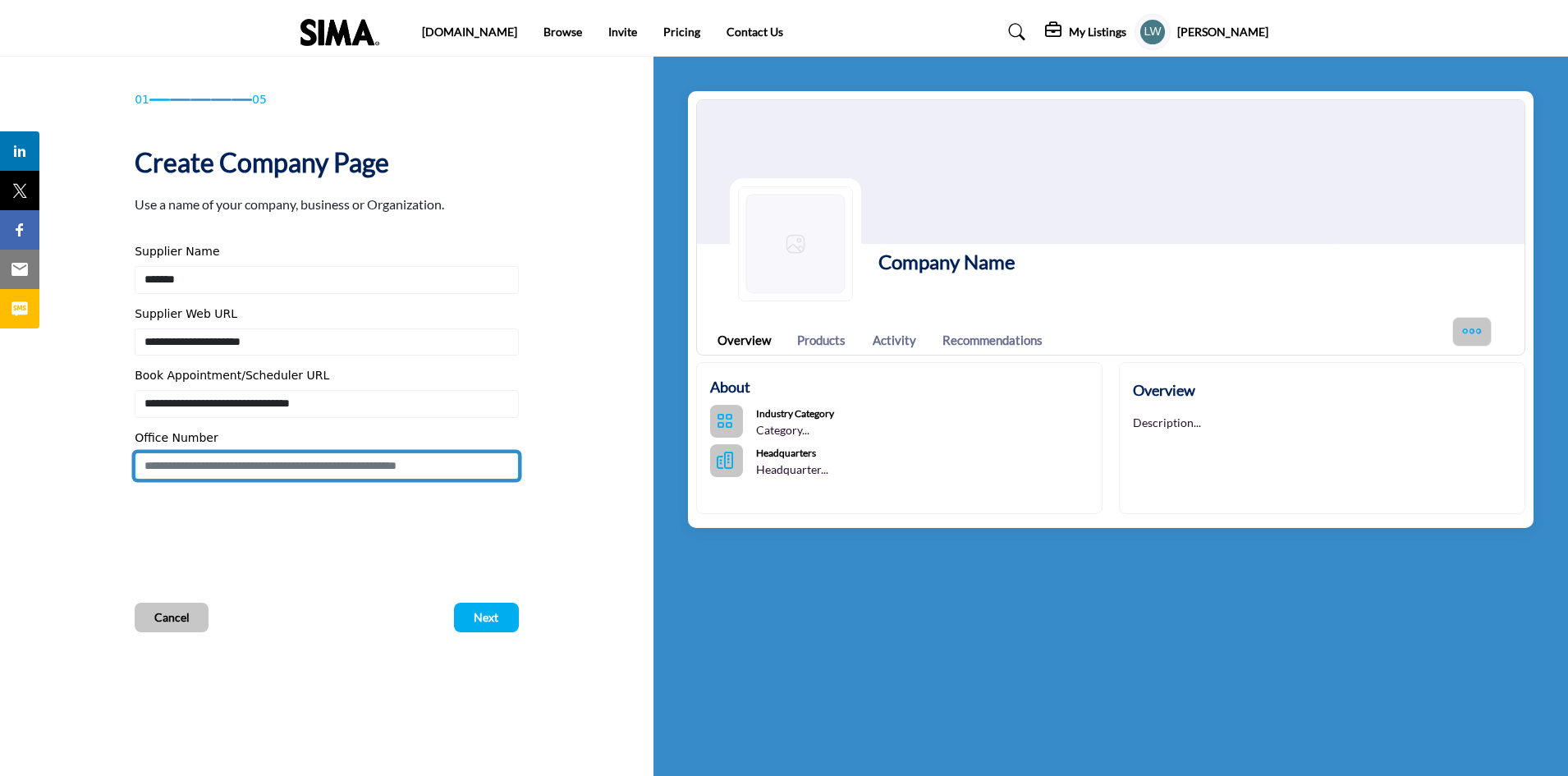
click at [328, 467] on input "Enter Office Number Include country code e.g. +1.987.654.3210" at bounding box center [326, 466] width 384 height 28
type input "**********"
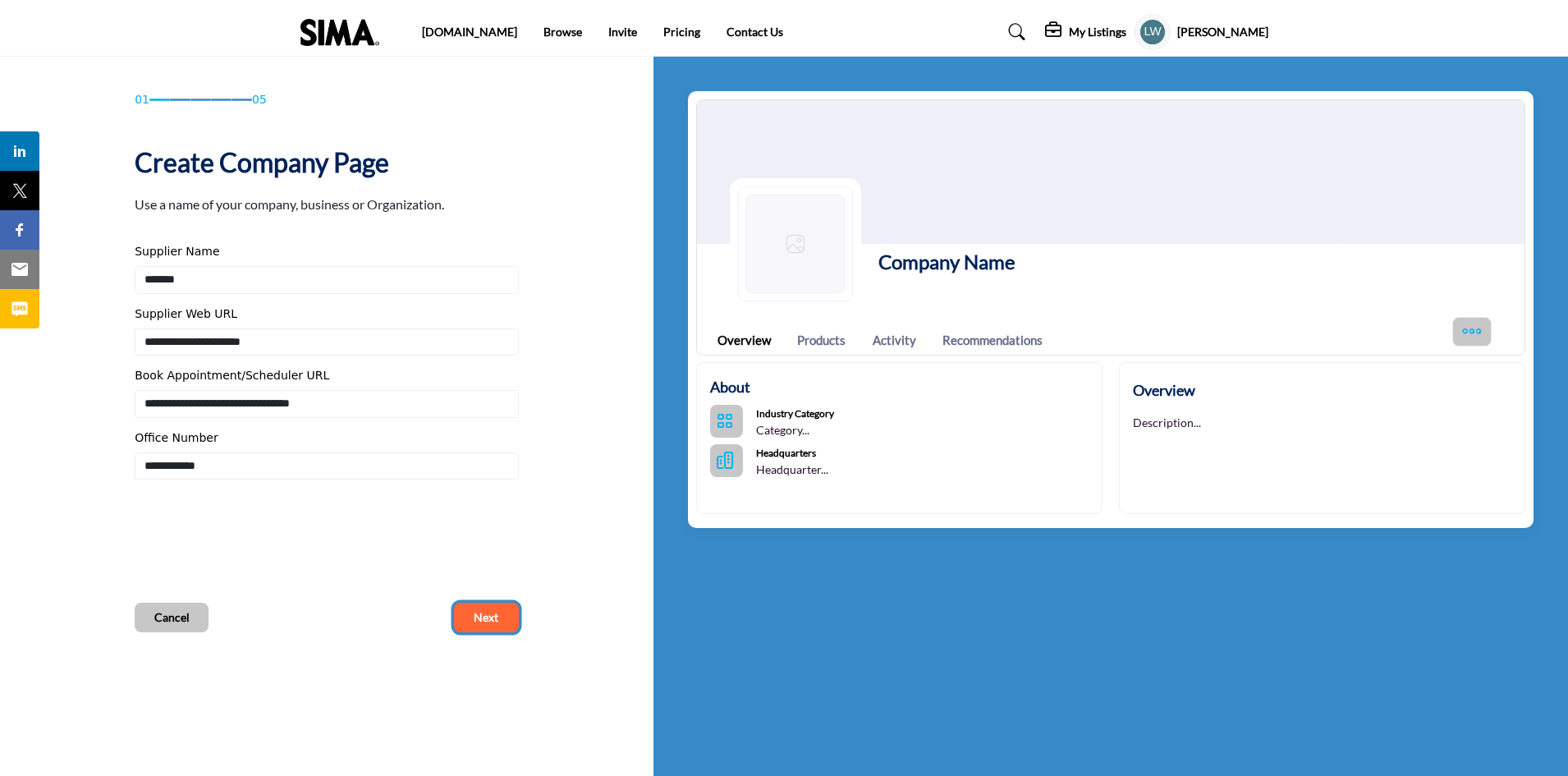
click at [465, 609] on button "Next" at bounding box center [486, 617] width 65 height 30
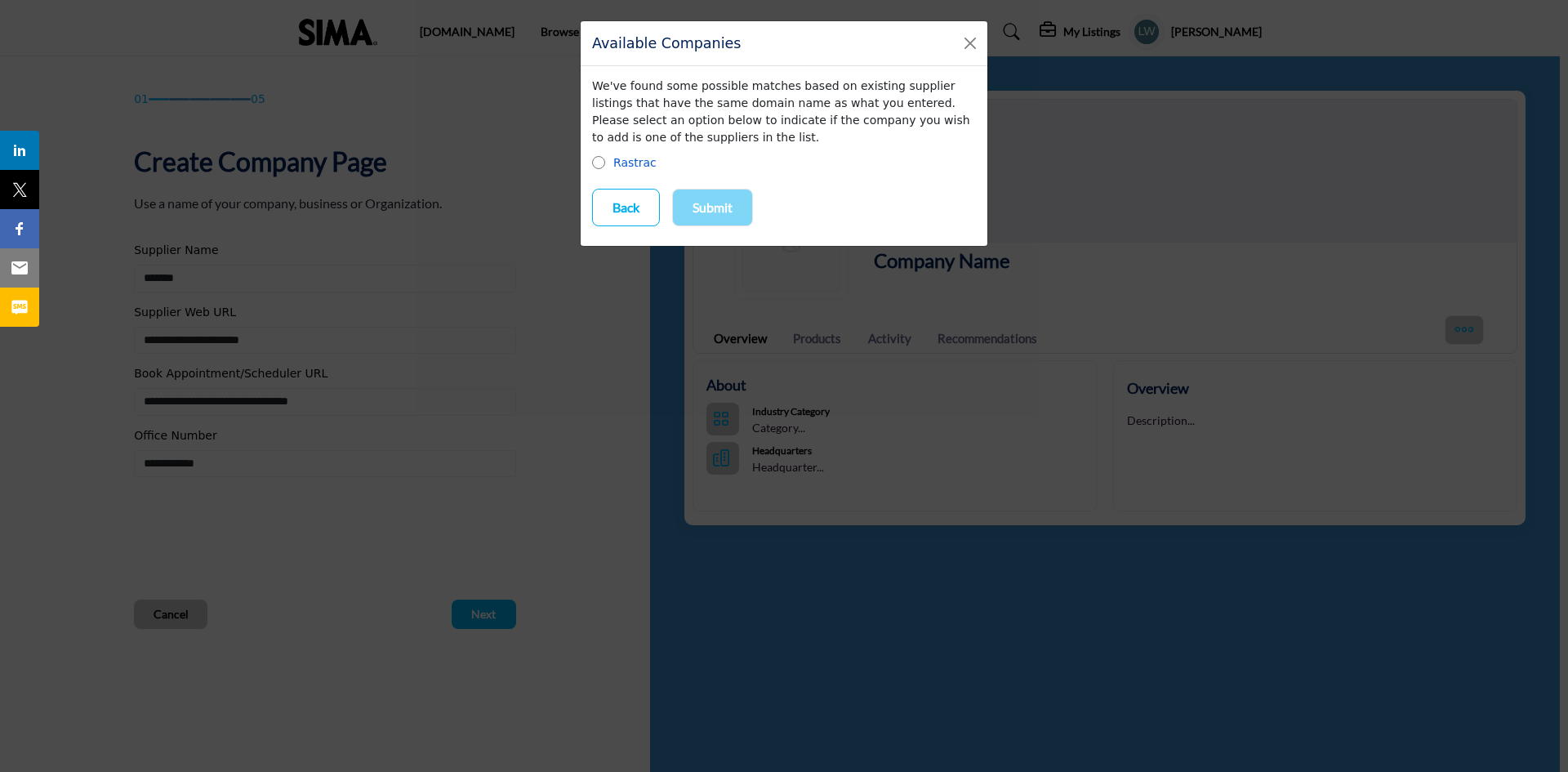
click at [634, 162] on link "Rastrac" at bounding box center [635, 162] width 43 height 13
click at [625, 212] on p "Back" at bounding box center [626, 208] width 27 height 19
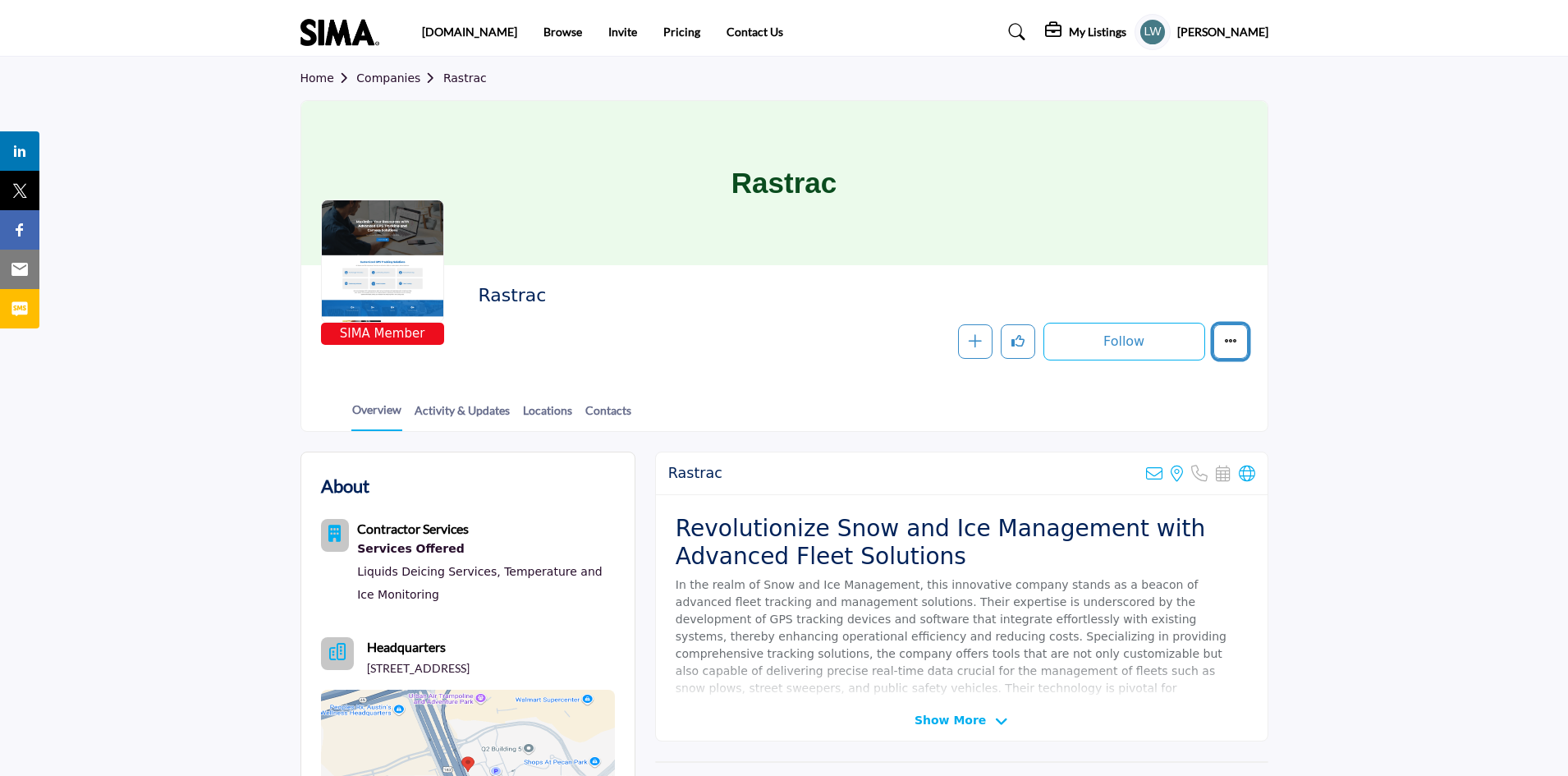
click at [1233, 336] on icon "More details" at bounding box center [1231, 341] width 14 height 14
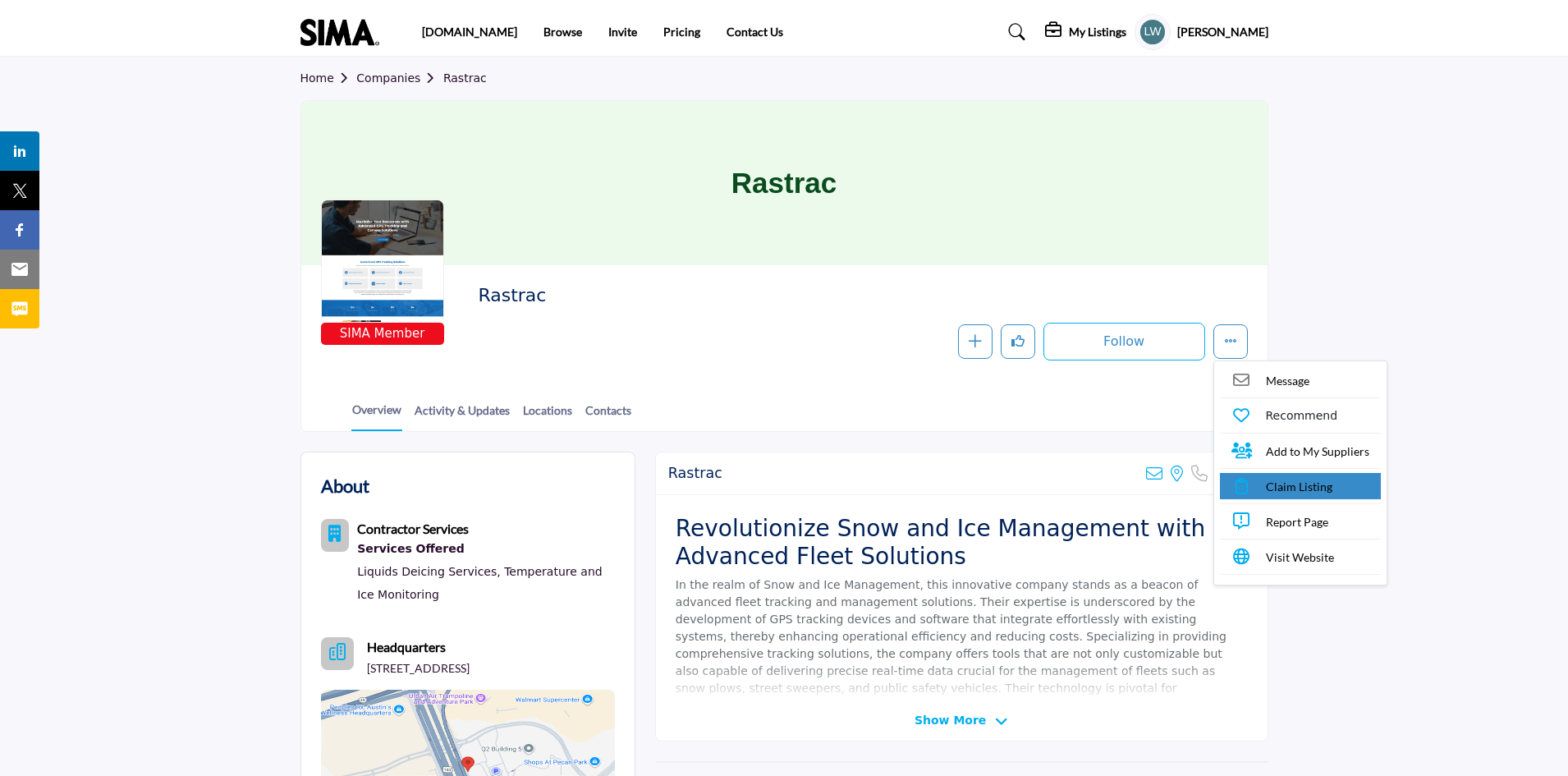
click at [1300, 485] on span "Claim Listing" at bounding box center [1299, 486] width 67 height 17
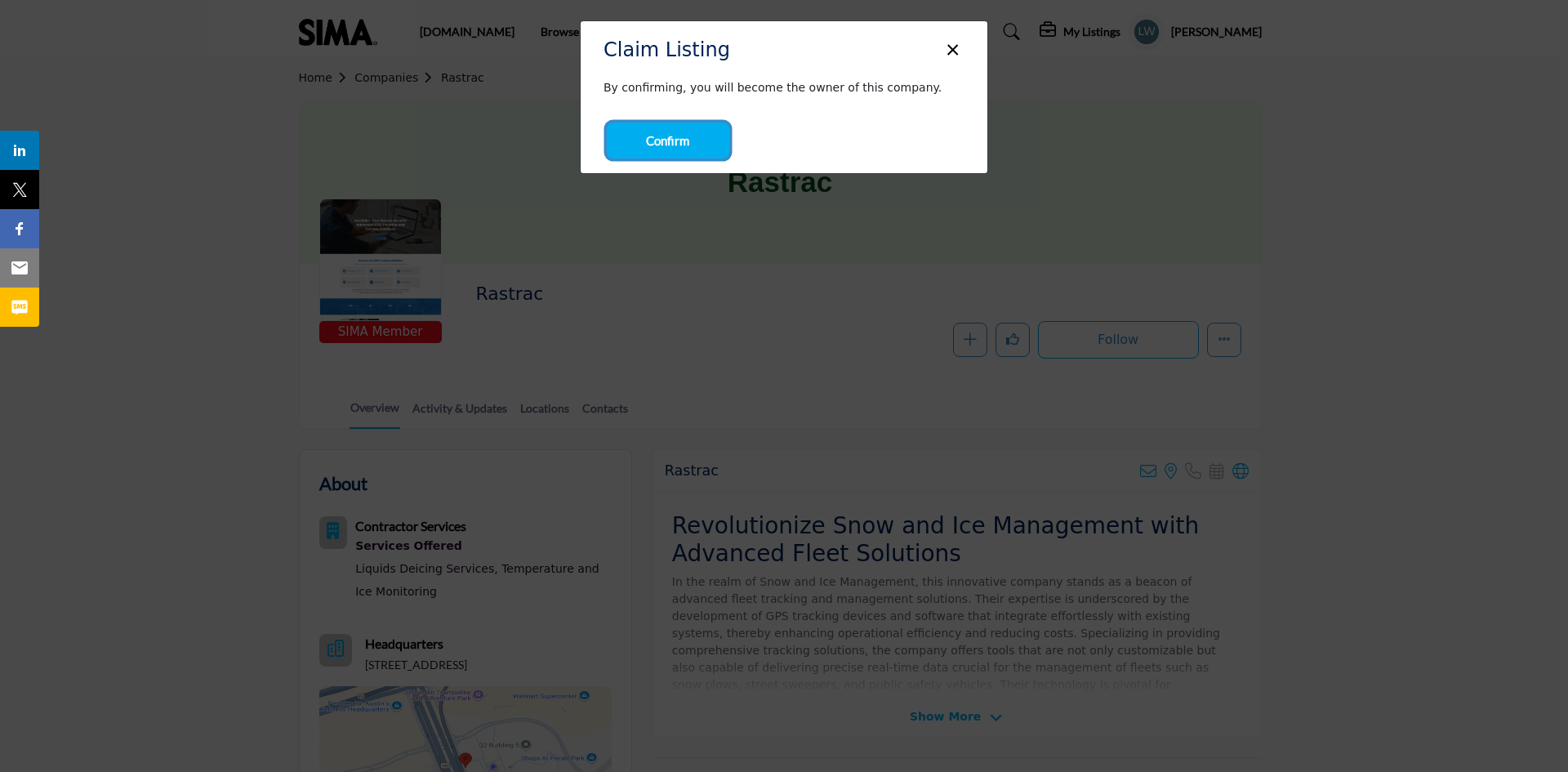
click at [687, 148] on span "Confirm" at bounding box center [667, 141] width 43 height 19
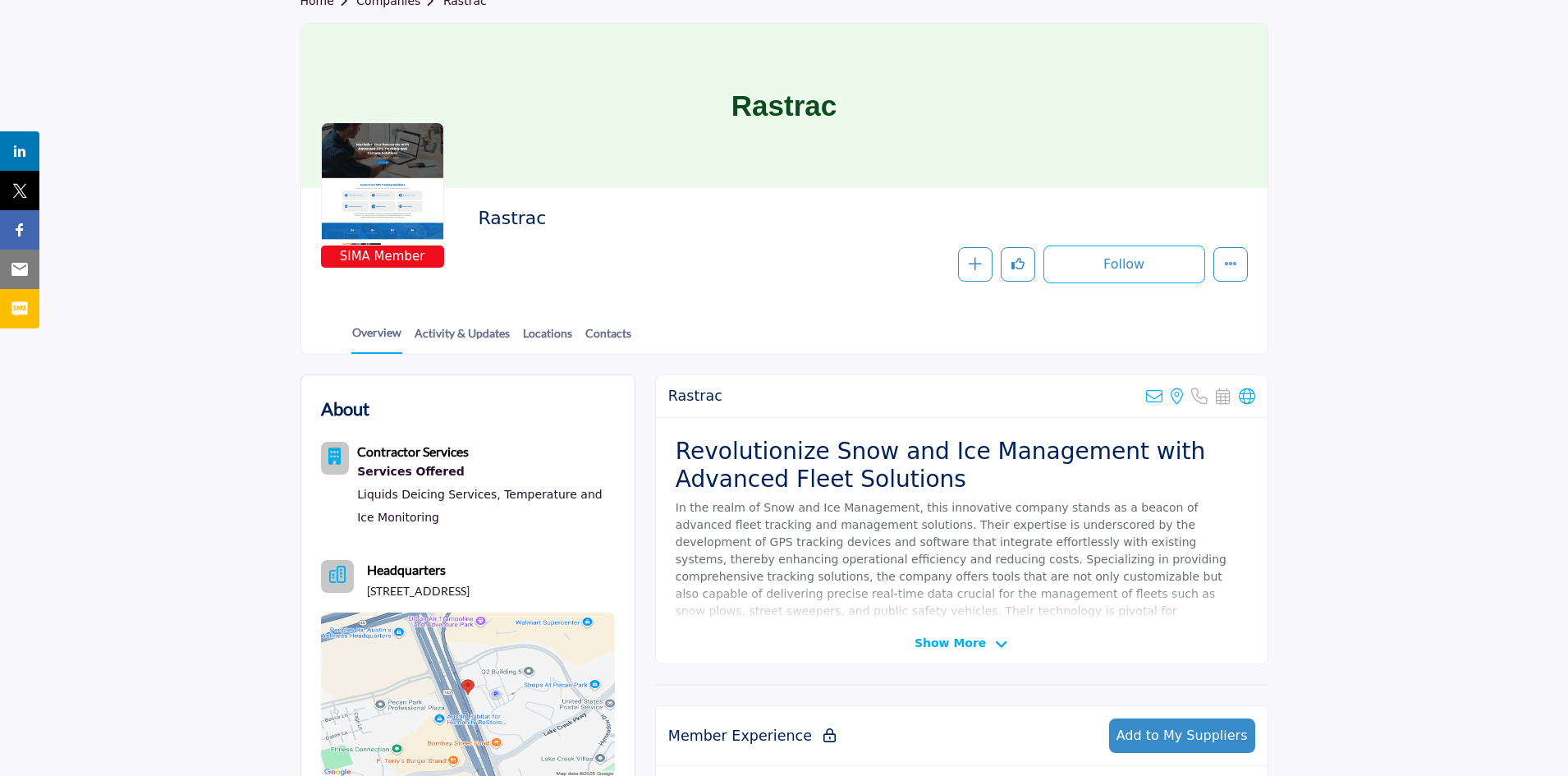
scroll to position [75, 0]
click at [608, 331] on link "Contacts" at bounding box center [608, 340] width 47 height 29
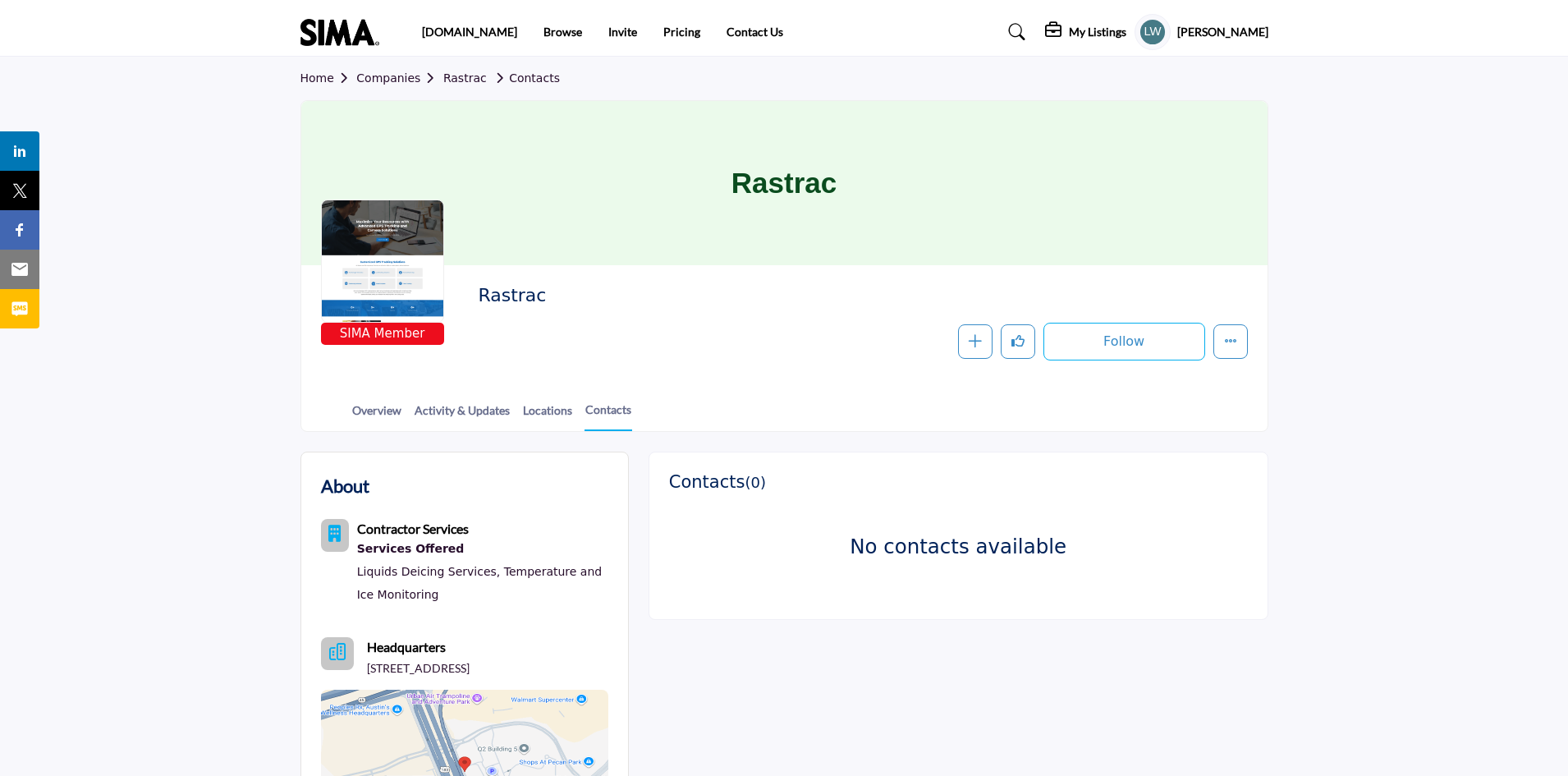
click at [711, 480] on h3 "Contacts ( 0 )" at bounding box center [717, 481] width 97 height 20
click at [539, 406] on link "Locations" at bounding box center [547, 416] width 51 height 29
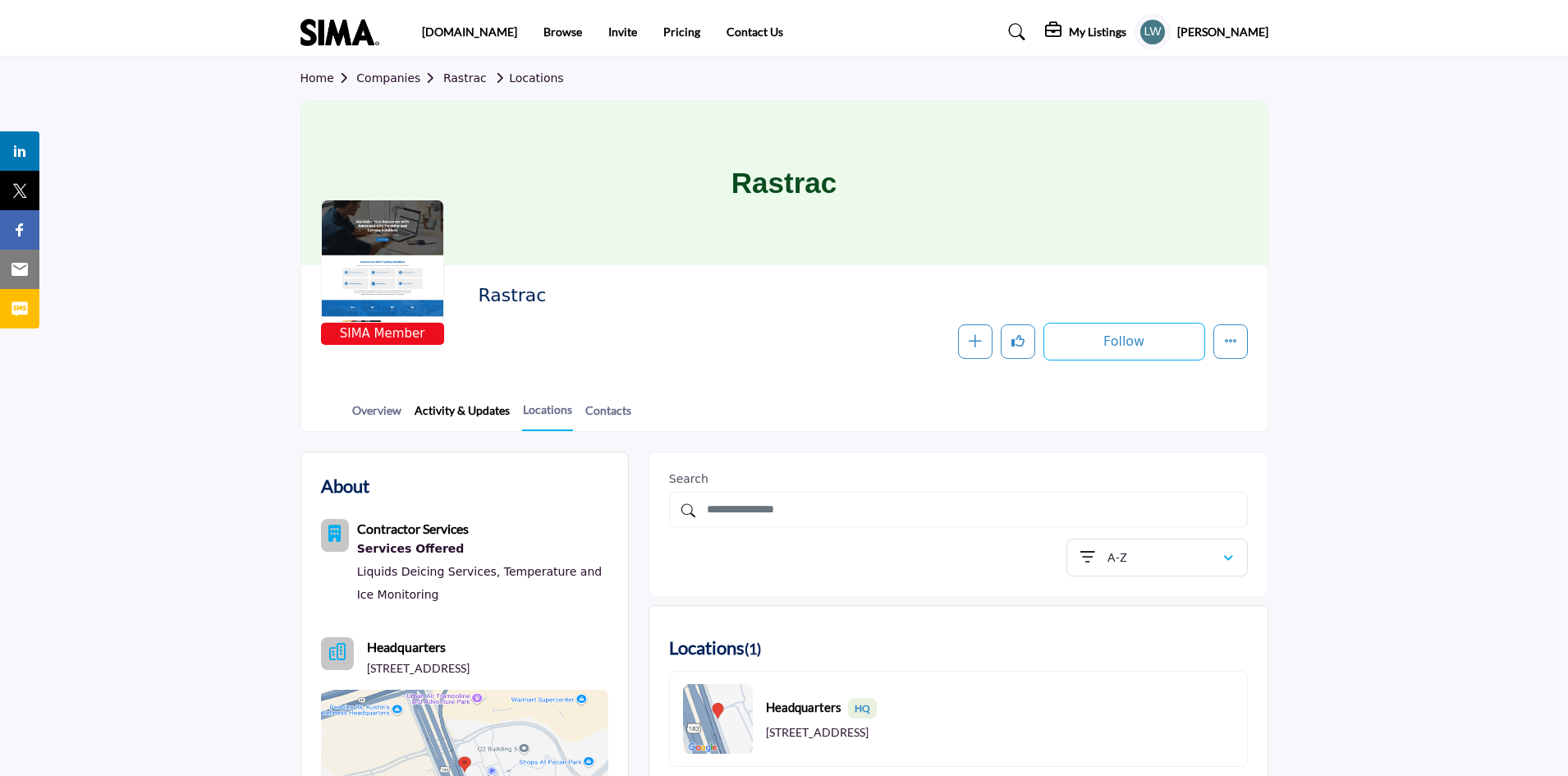
click at [457, 410] on link "Activity & Updates" at bounding box center [462, 416] width 97 height 29
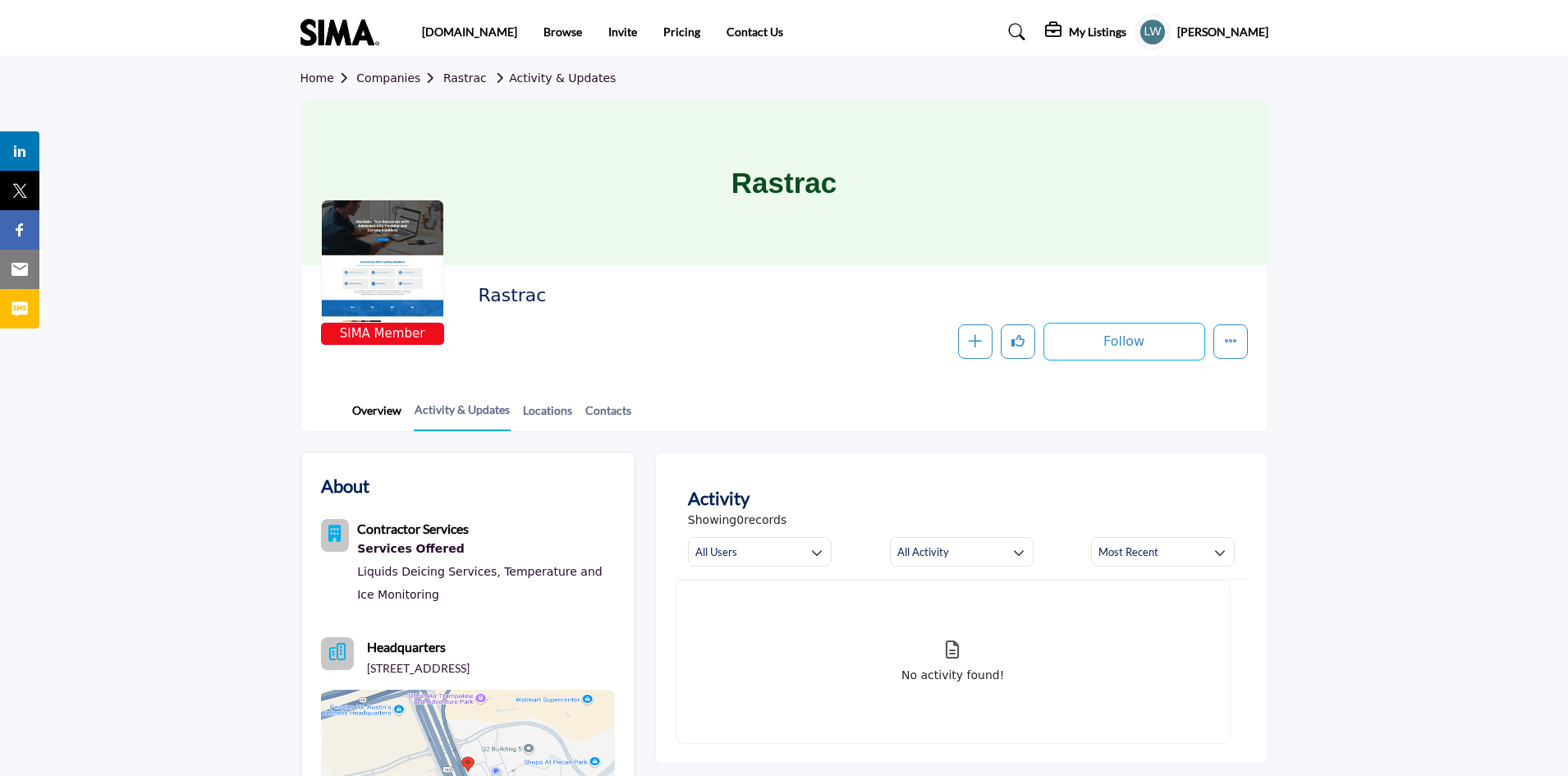
click at [367, 413] on link "Overview" at bounding box center [376, 416] width 51 height 29
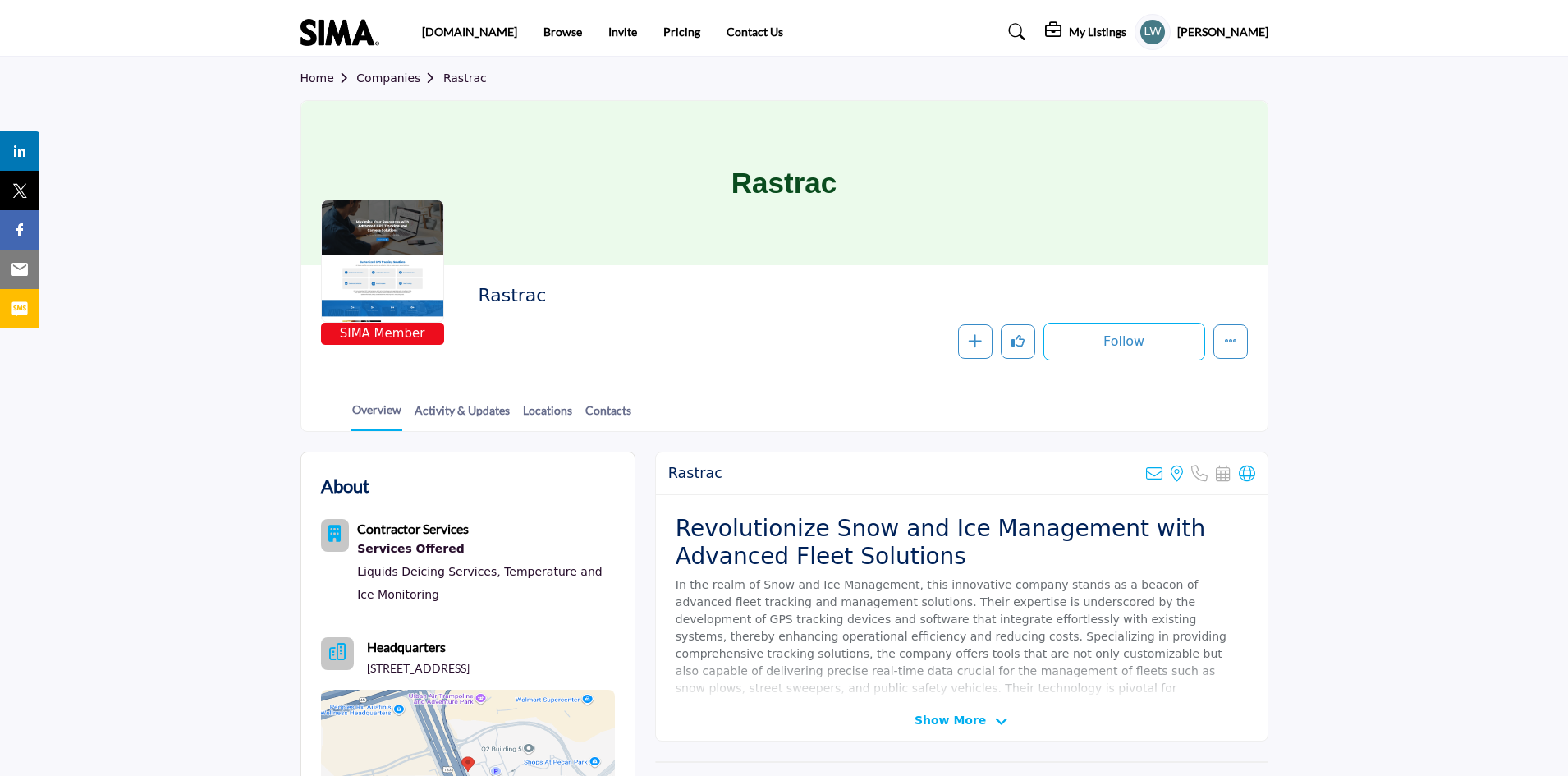
click at [1233, 30] on h5 "[PERSON_NAME]" at bounding box center [1223, 32] width 91 height 16
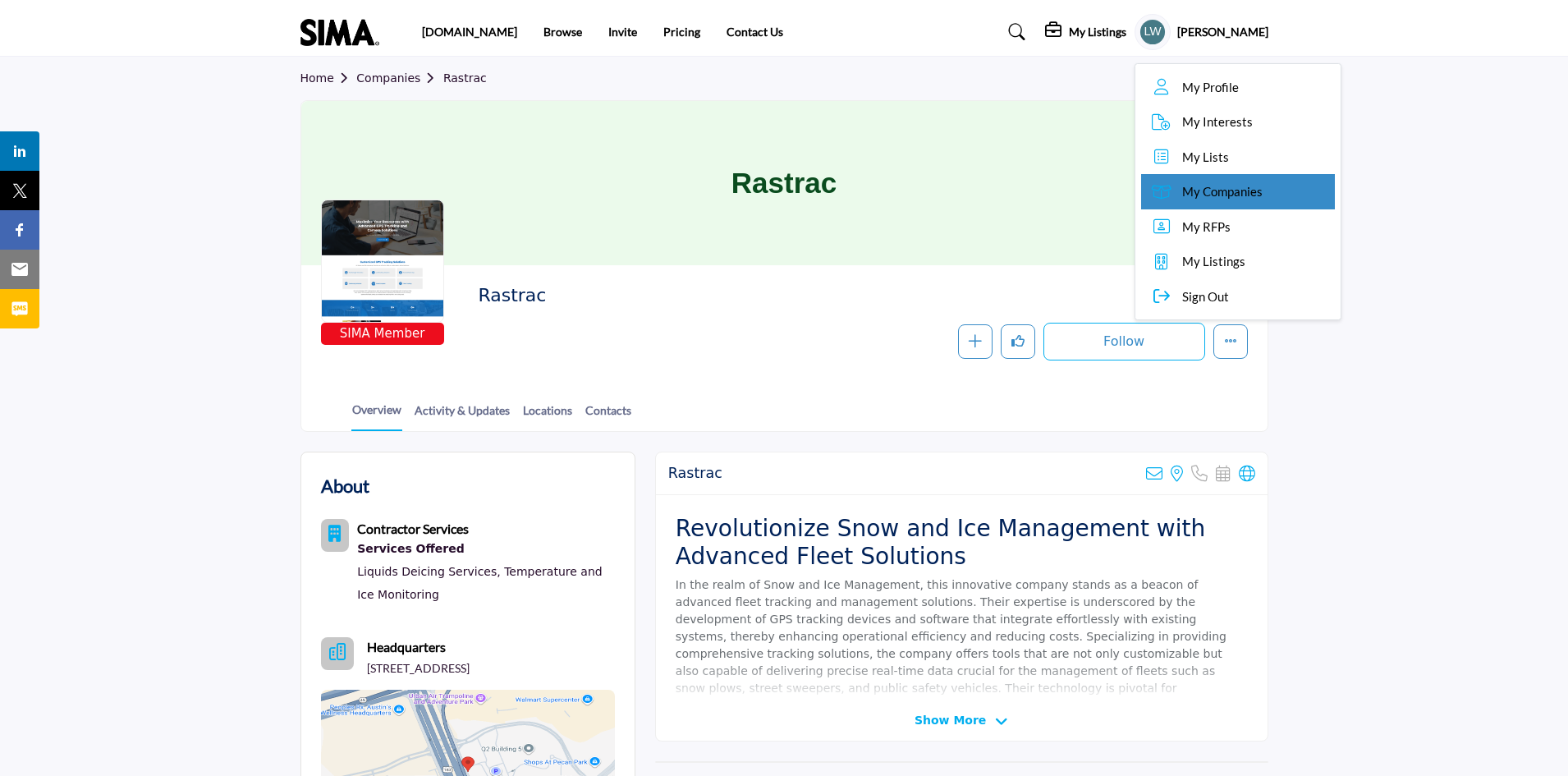
click at [1251, 187] on span "My Companies" at bounding box center [1222, 192] width 80 height 19
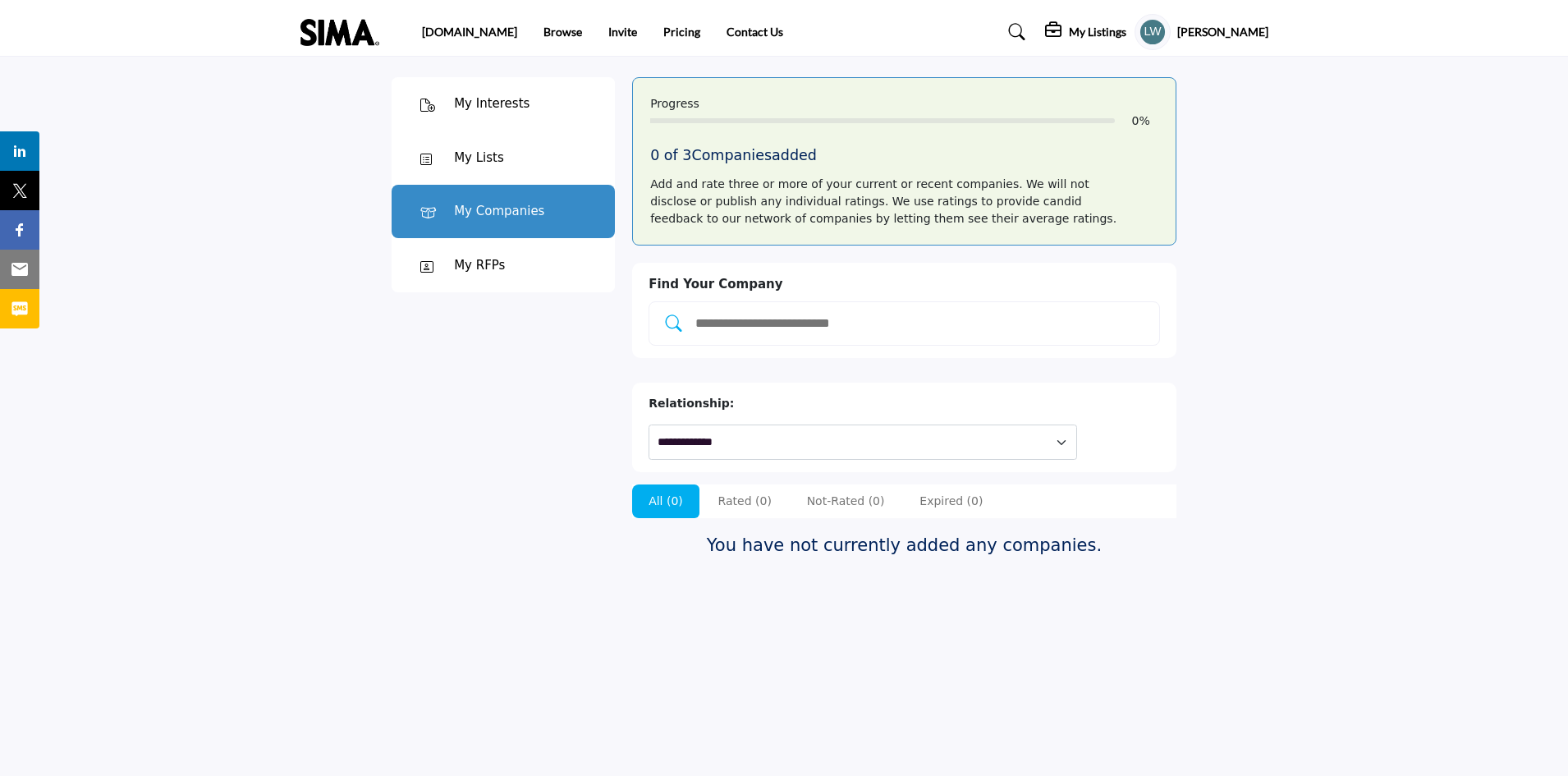
click at [481, 155] on div "My Lists" at bounding box center [479, 158] width 50 height 19
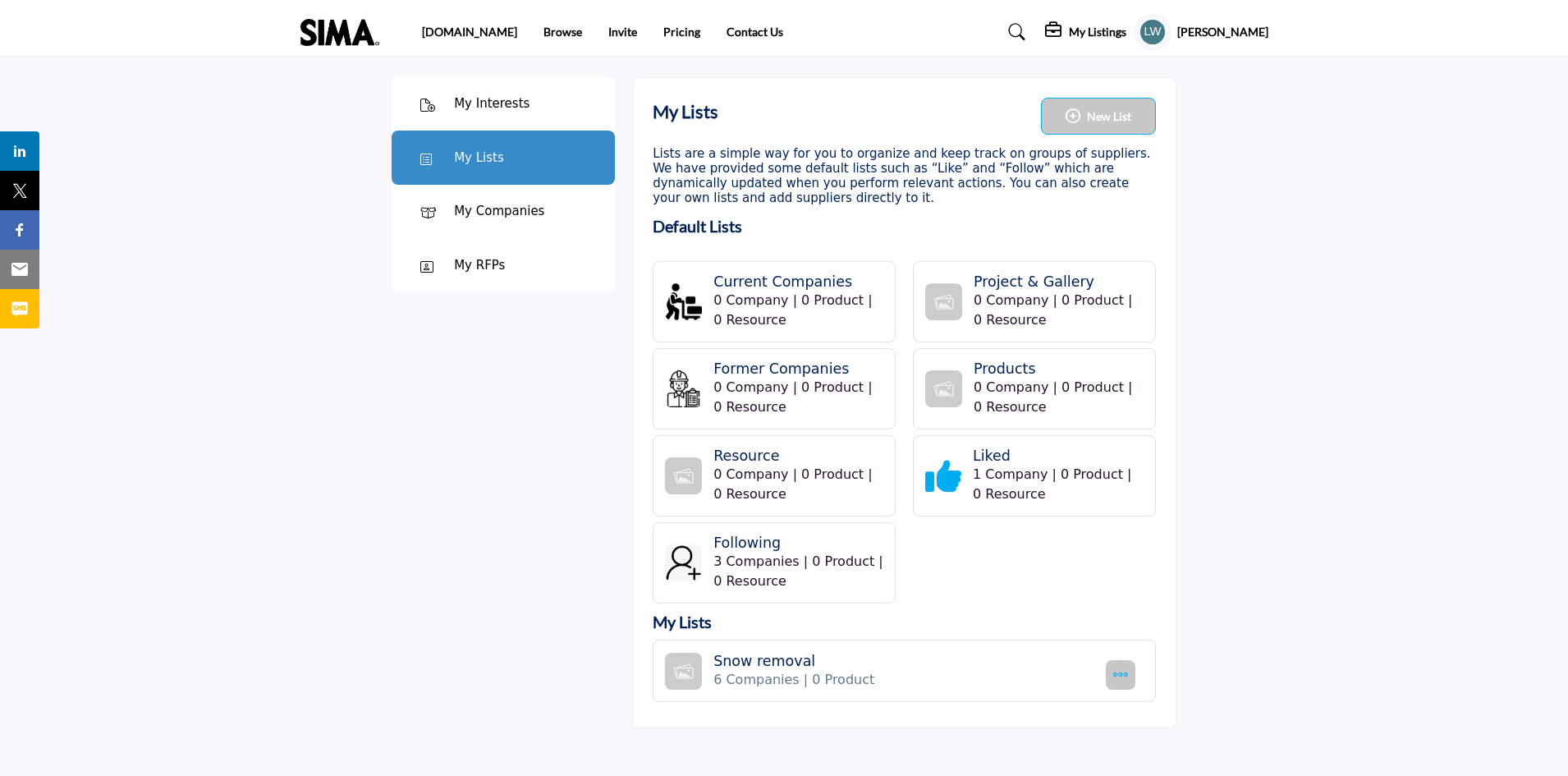
click at [785, 655] on h4 "Snow removal" at bounding box center [907, 661] width 387 height 17
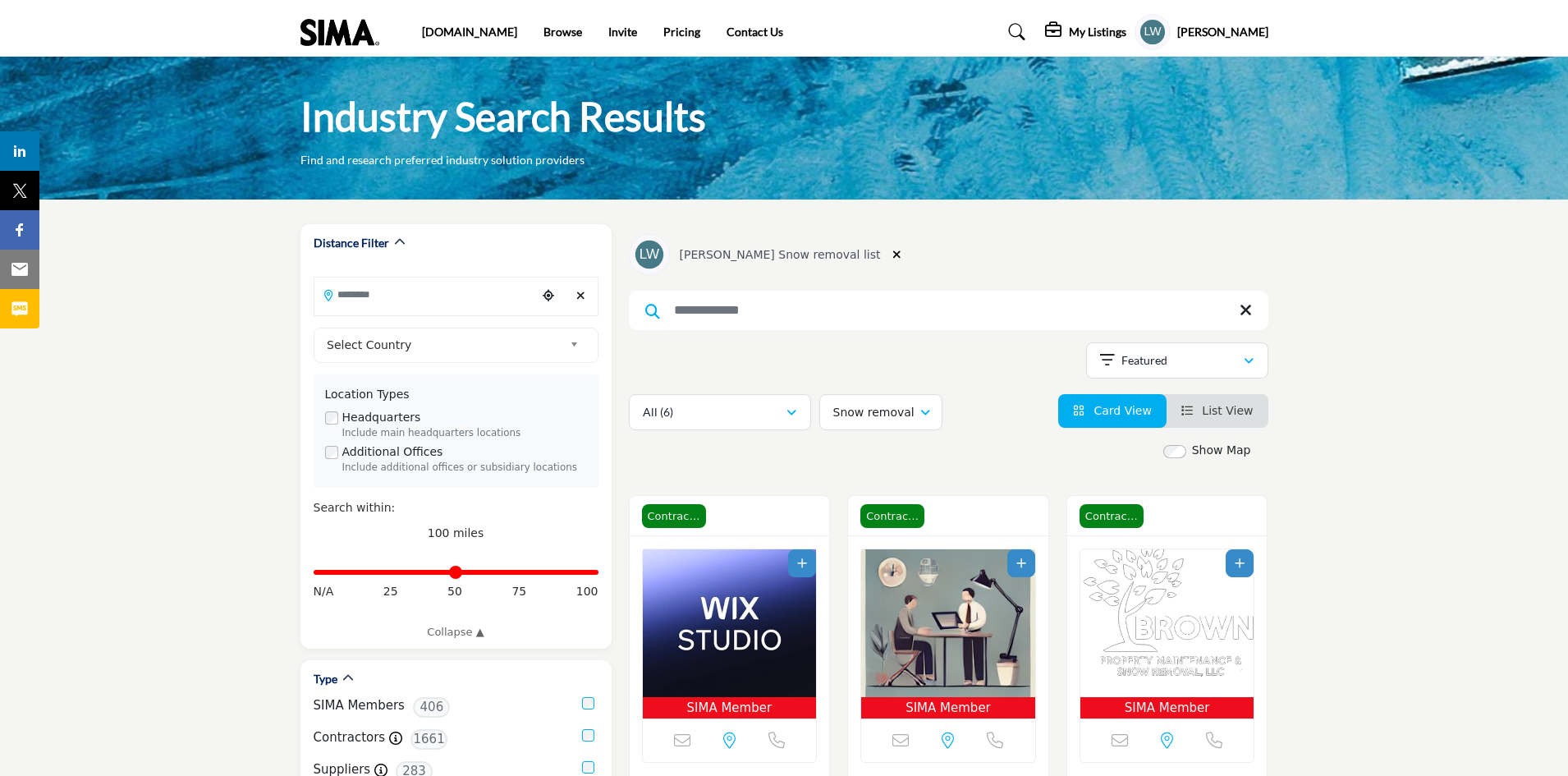
click at [1236, 405] on span "List View" at bounding box center [1227, 411] width 51 height 14
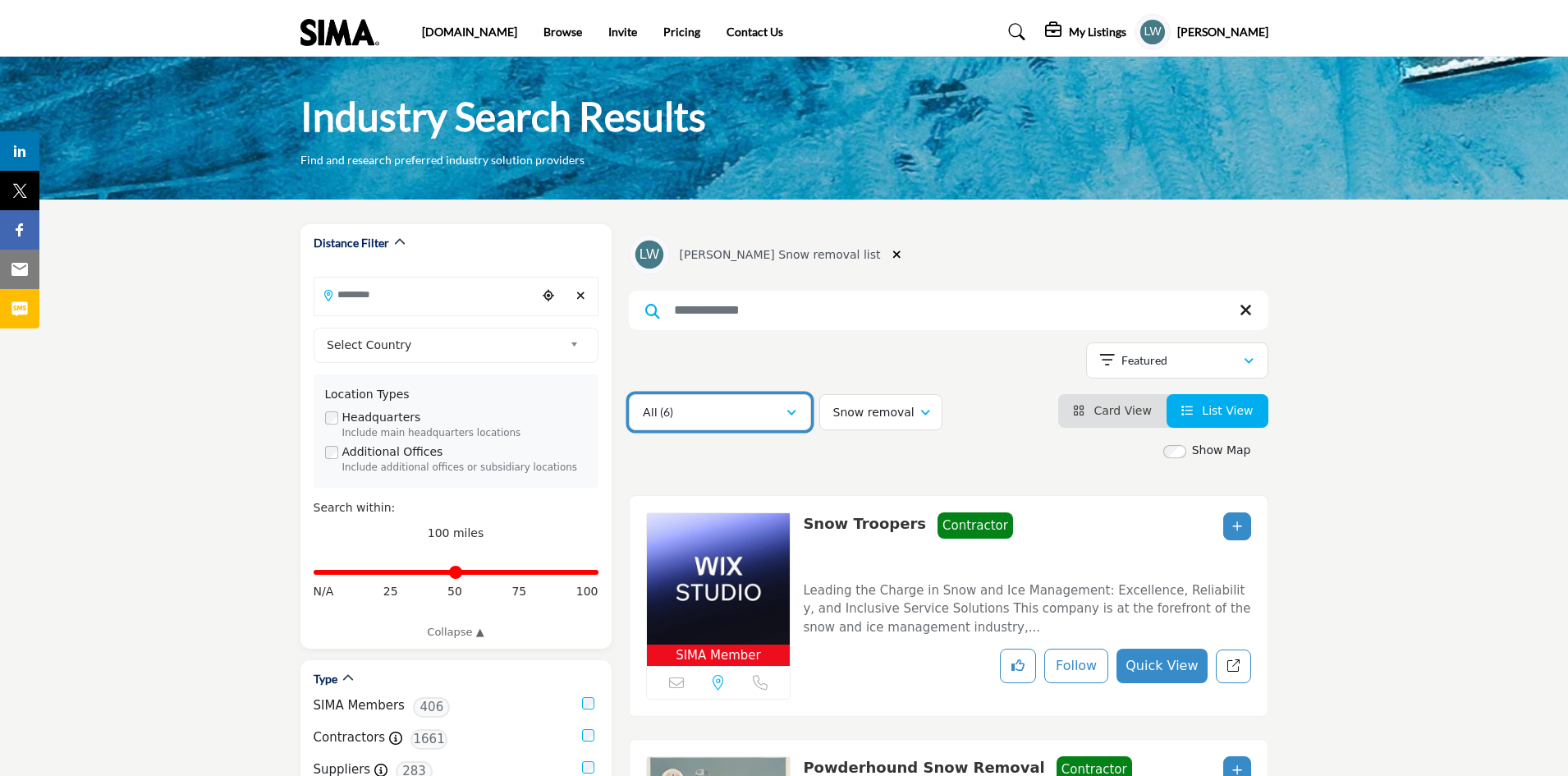
click at [793, 414] on icon "button" at bounding box center [792, 413] width 10 height 12
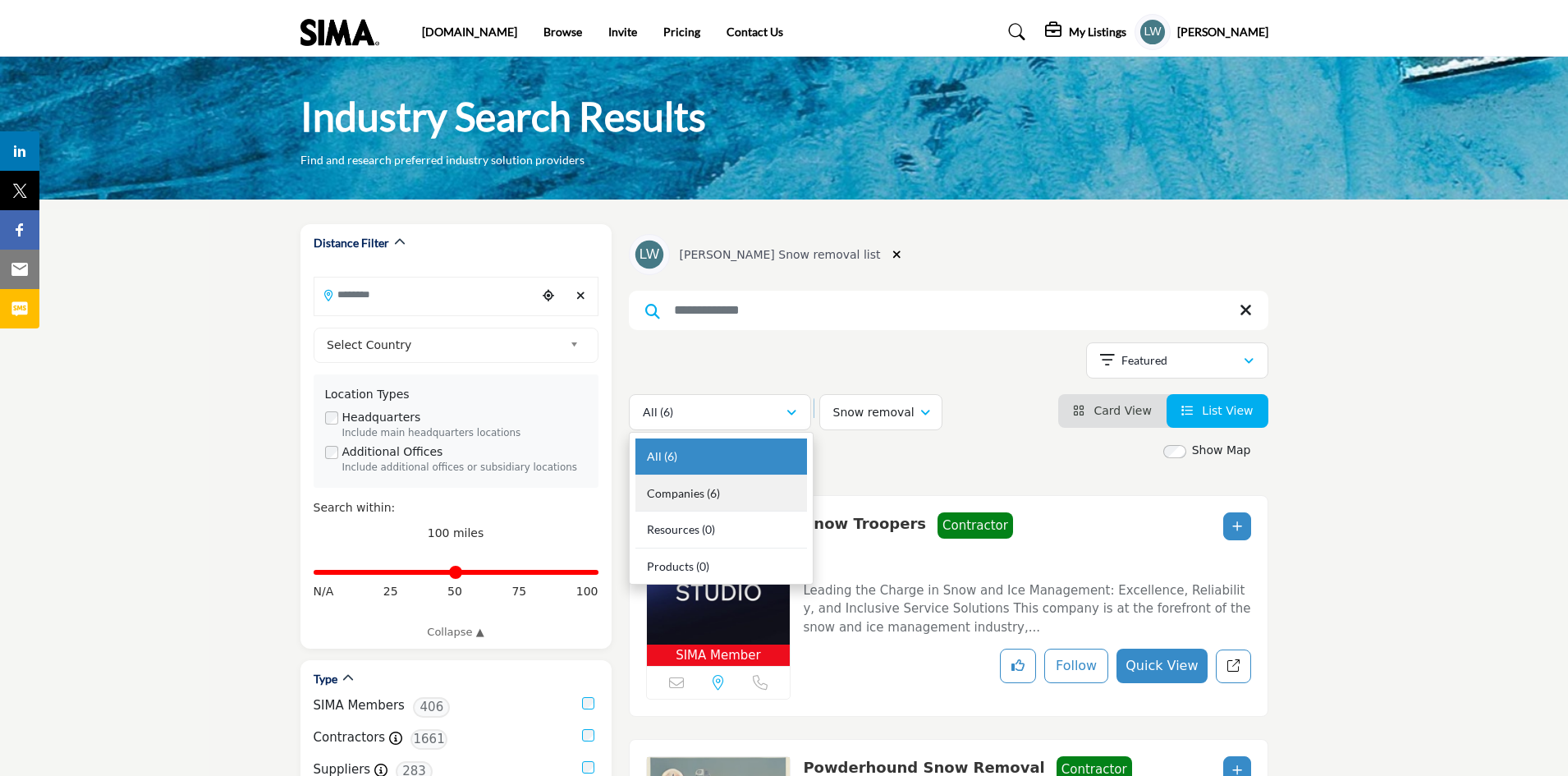
click at [709, 493] on b "(6)" at bounding box center [713, 493] width 14 height 14
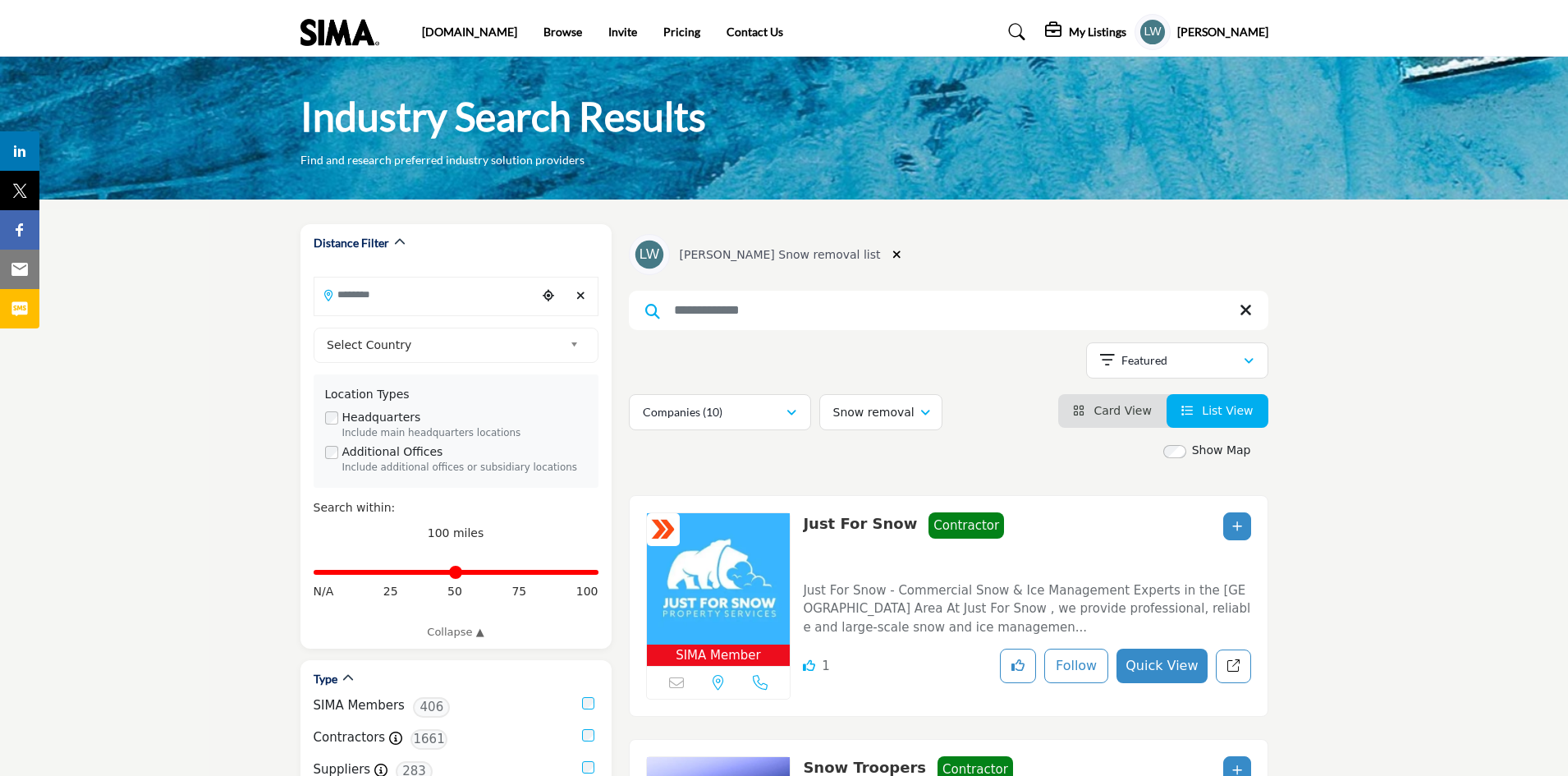
click at [1234, 414] on span "List View" at bounding box center [1227, 411] width 51 height 14
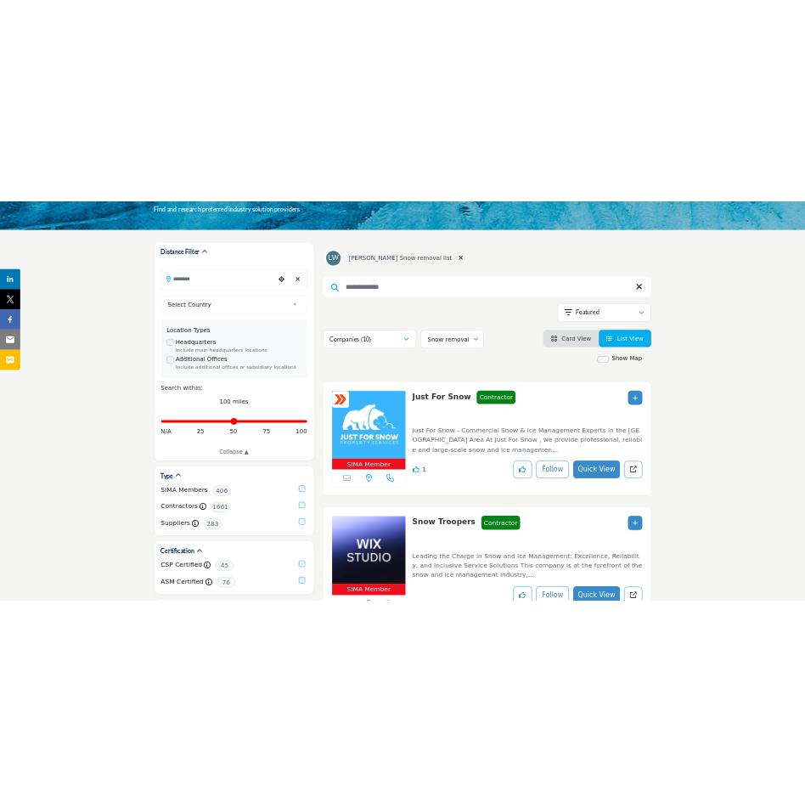
scroll to position [141, 0]
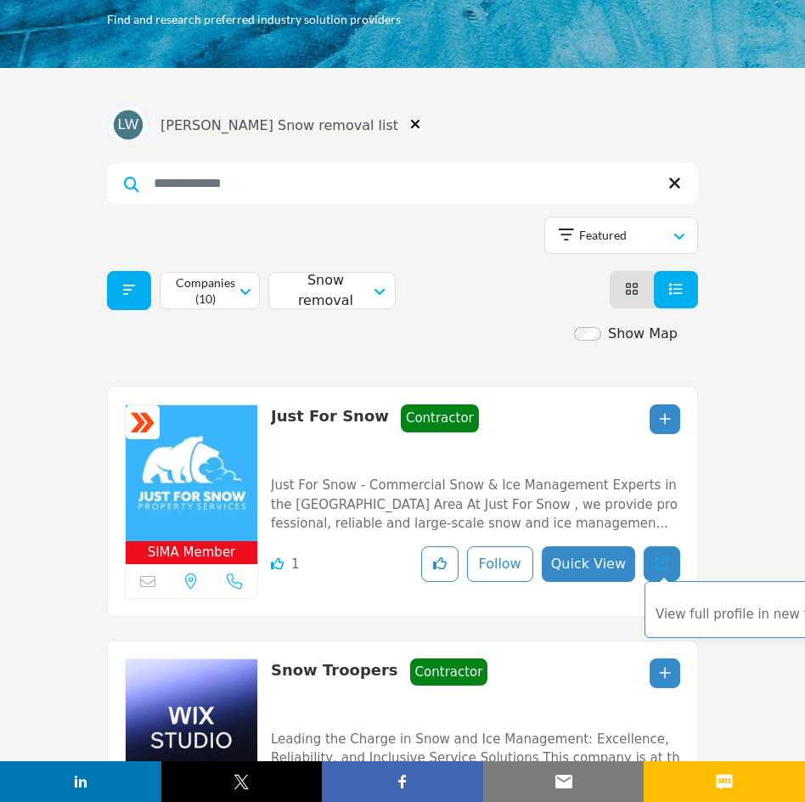
click at [668, 562] on icon "Redirect to listing" at bounding box center [662, 562] width 13 height 13
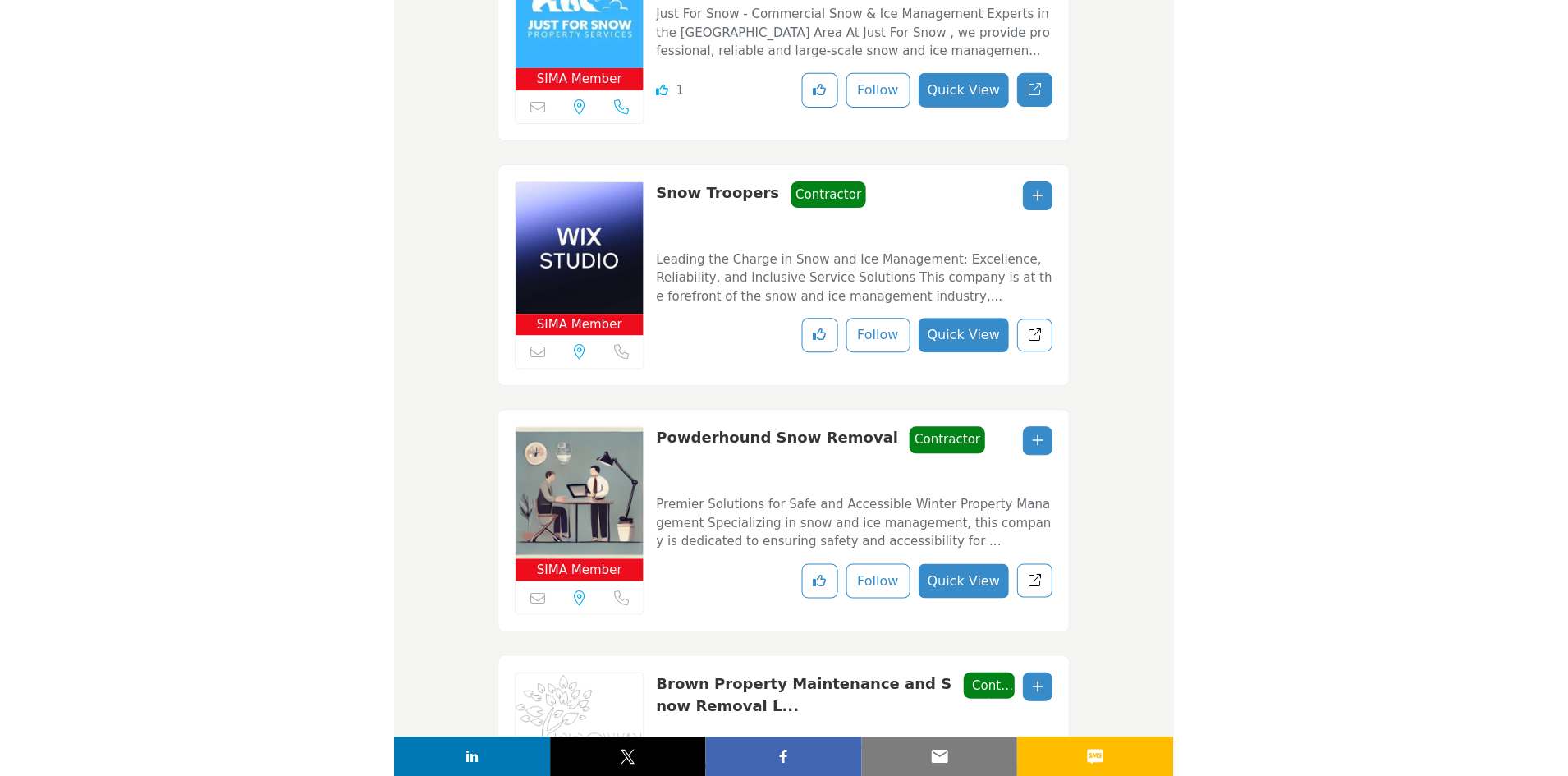
scroll to position [602, 0]
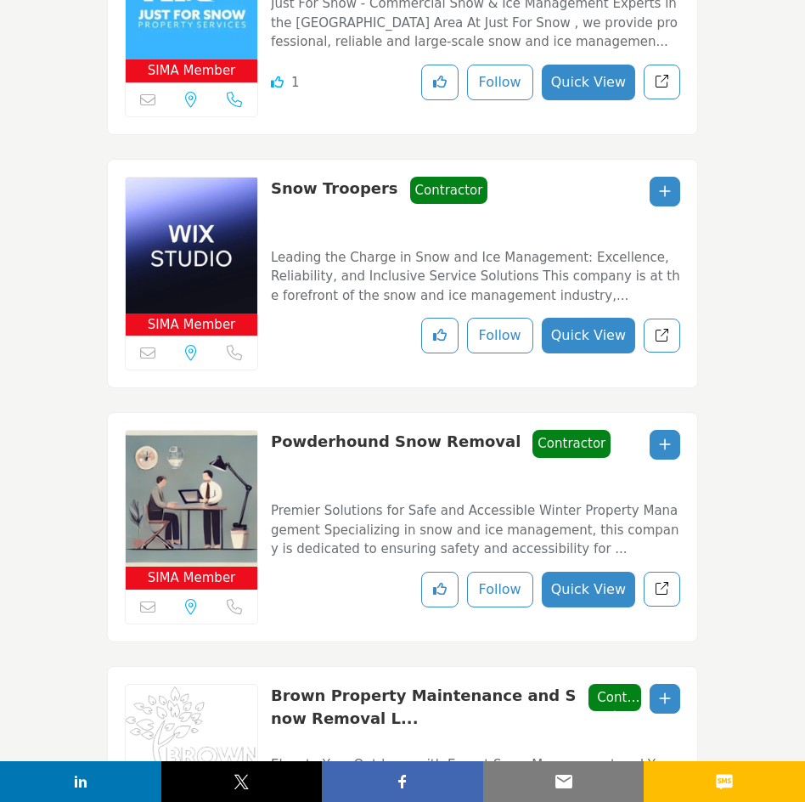
click at [564, 222] on div "Snow Troopers Contractor Contractor" at bounding box center [475, 205] width 409 height 57
click at [659, 334] on icon "Redirect to listing" at bounding box center [662, 335] width 13 height 13
click at [673, 594] on link "View full profile in new tab." at bounding box center [662, 589] width 37 height 35
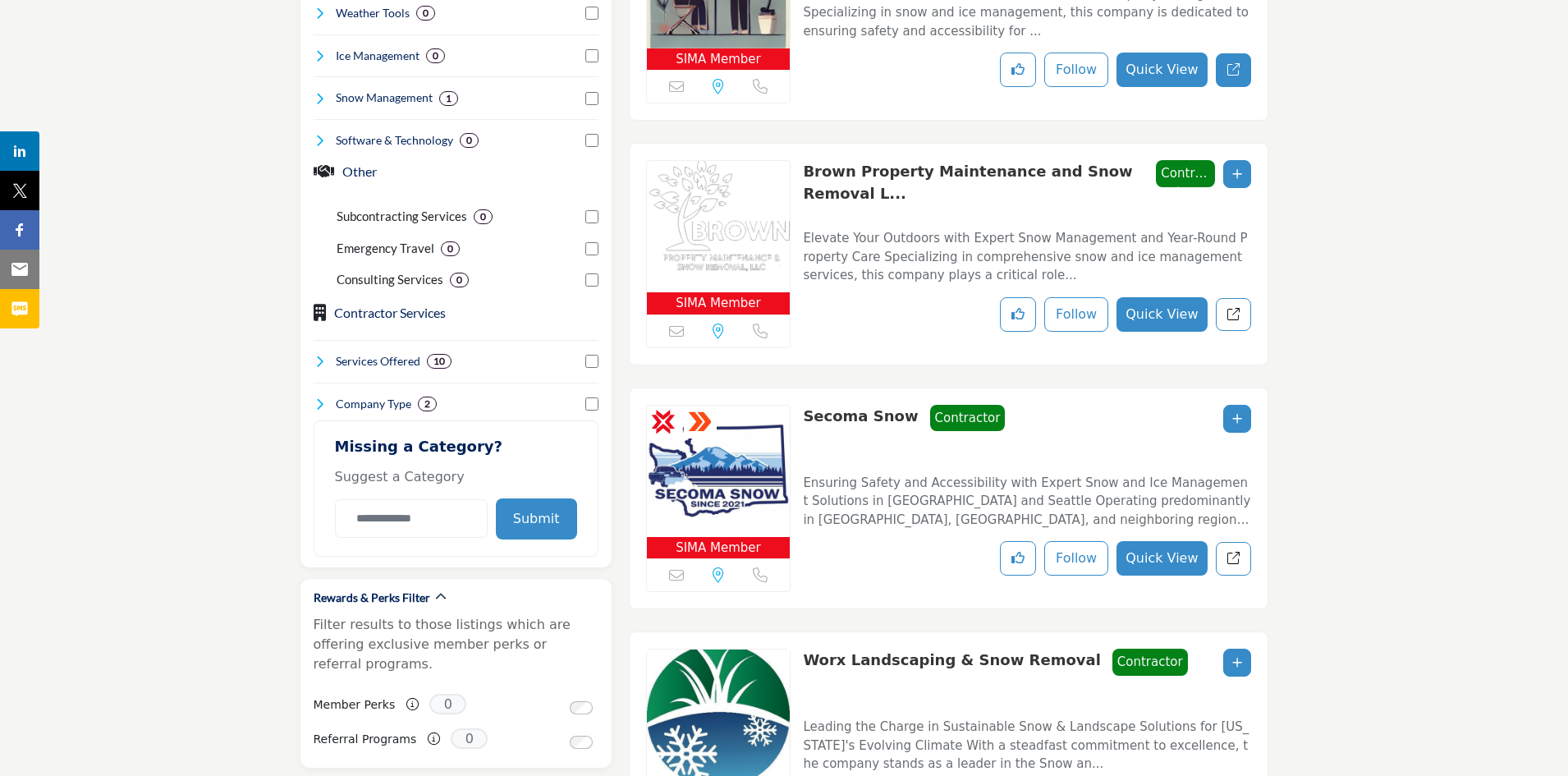
scroll to position [1087, 0]
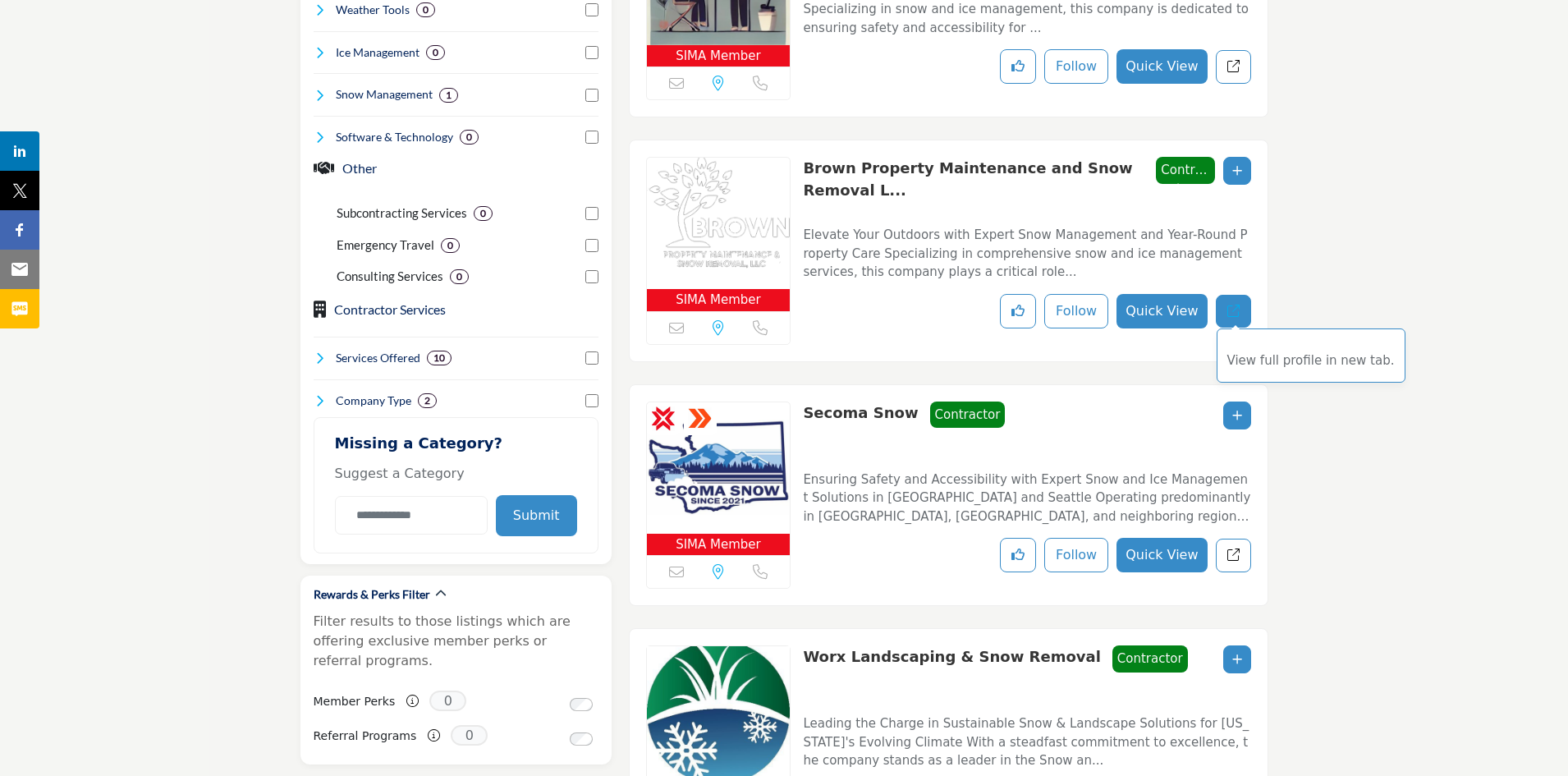
click at [1234, 306] on icon "Redirect to listing" at bounding box center [1234, 310] width 13 height 13
click at [1235, 555] on icon "Redirect to listing" at bounding box center [1234, 554] width 13 height 13
drag, startPoint x: 900, startPoint y: 406, endPoint x: 801, endPoint y: 402, distance: 99.1
click at [801, 402] on div "CSP Staff Certified ASM Staff Certified SIMA Member" at bounding box center [949, 495] width 640 height 222
copy link "Secoma Snow"
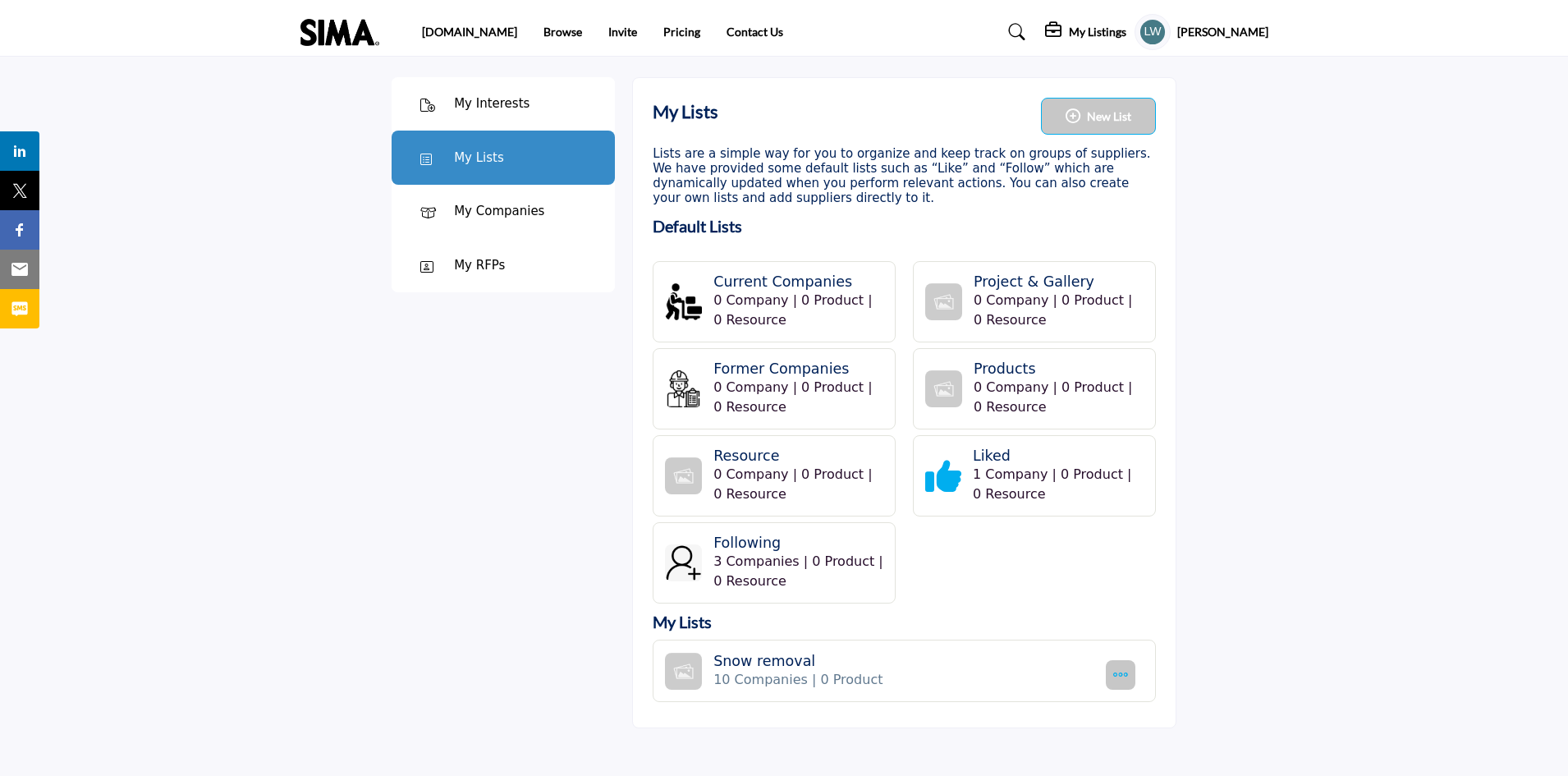
click at [791, 662] on h4 "Snow removal" at bounding box center [907, 661] width 387 height 17
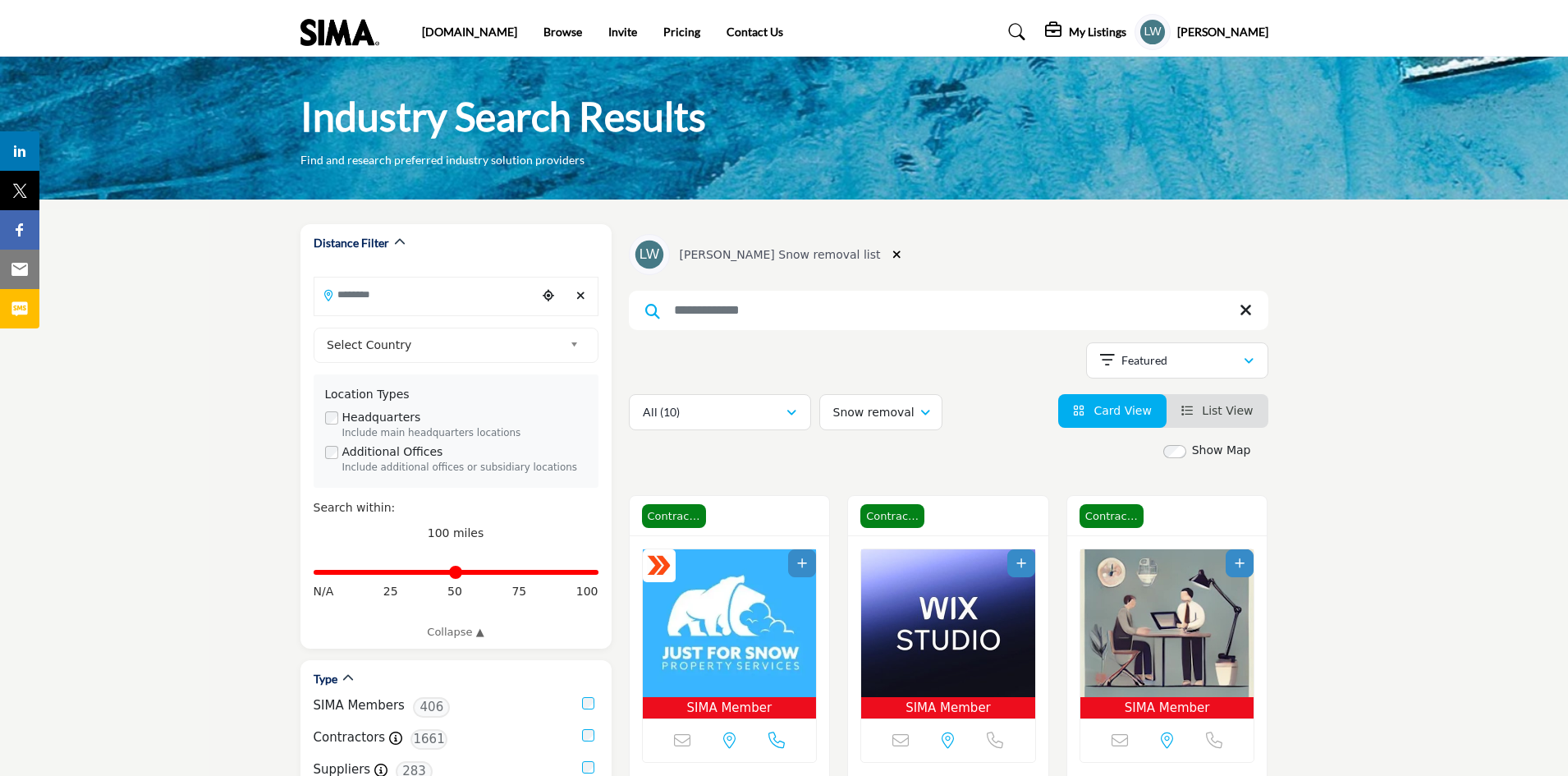
click at [1246, 417] on span "List View" at bounding box center [1227, 411] width 51 height 14
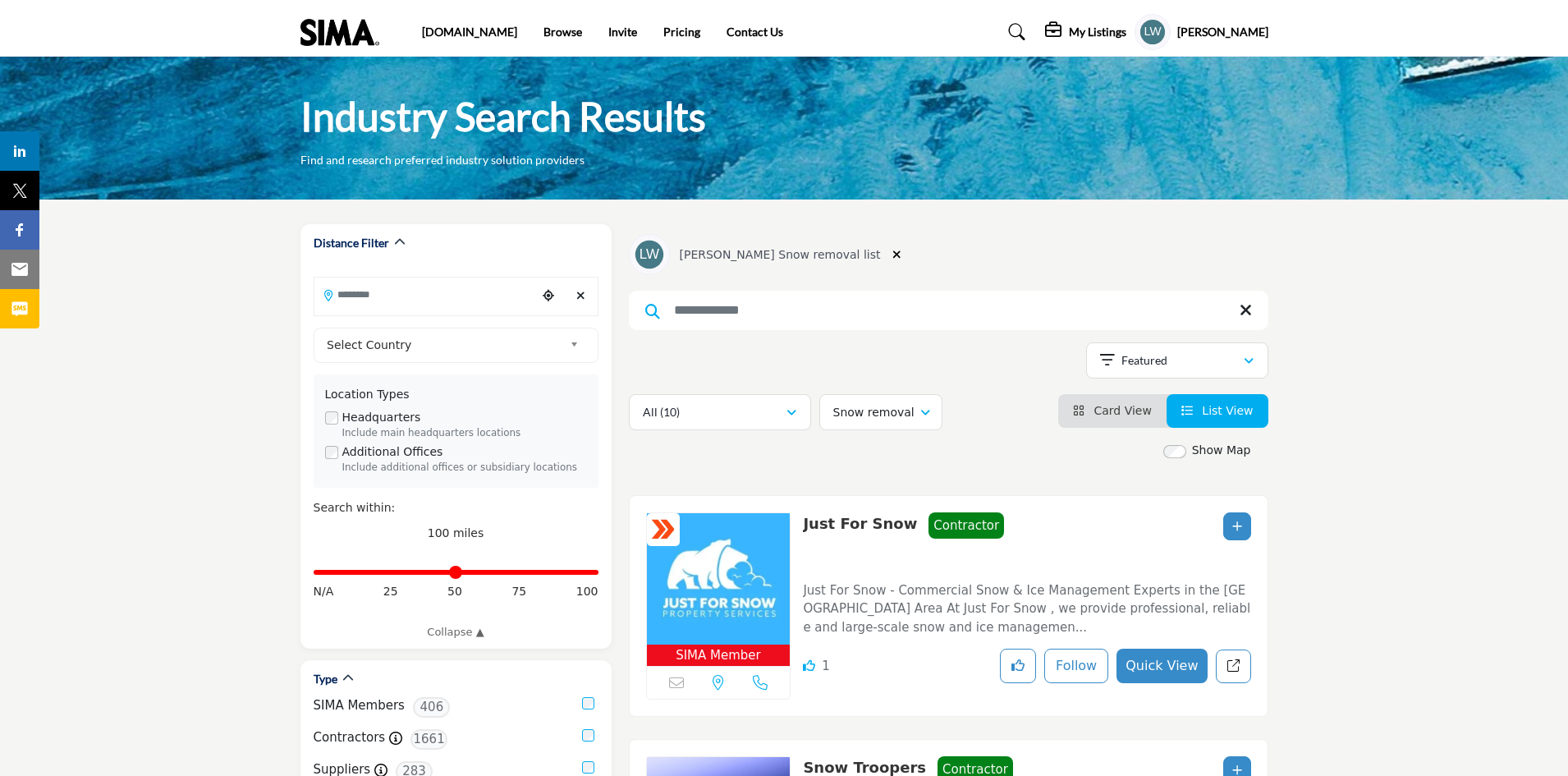
click at [1129, 406] on span "Card View" at bounding box center [1121, 411] width 57 height 14
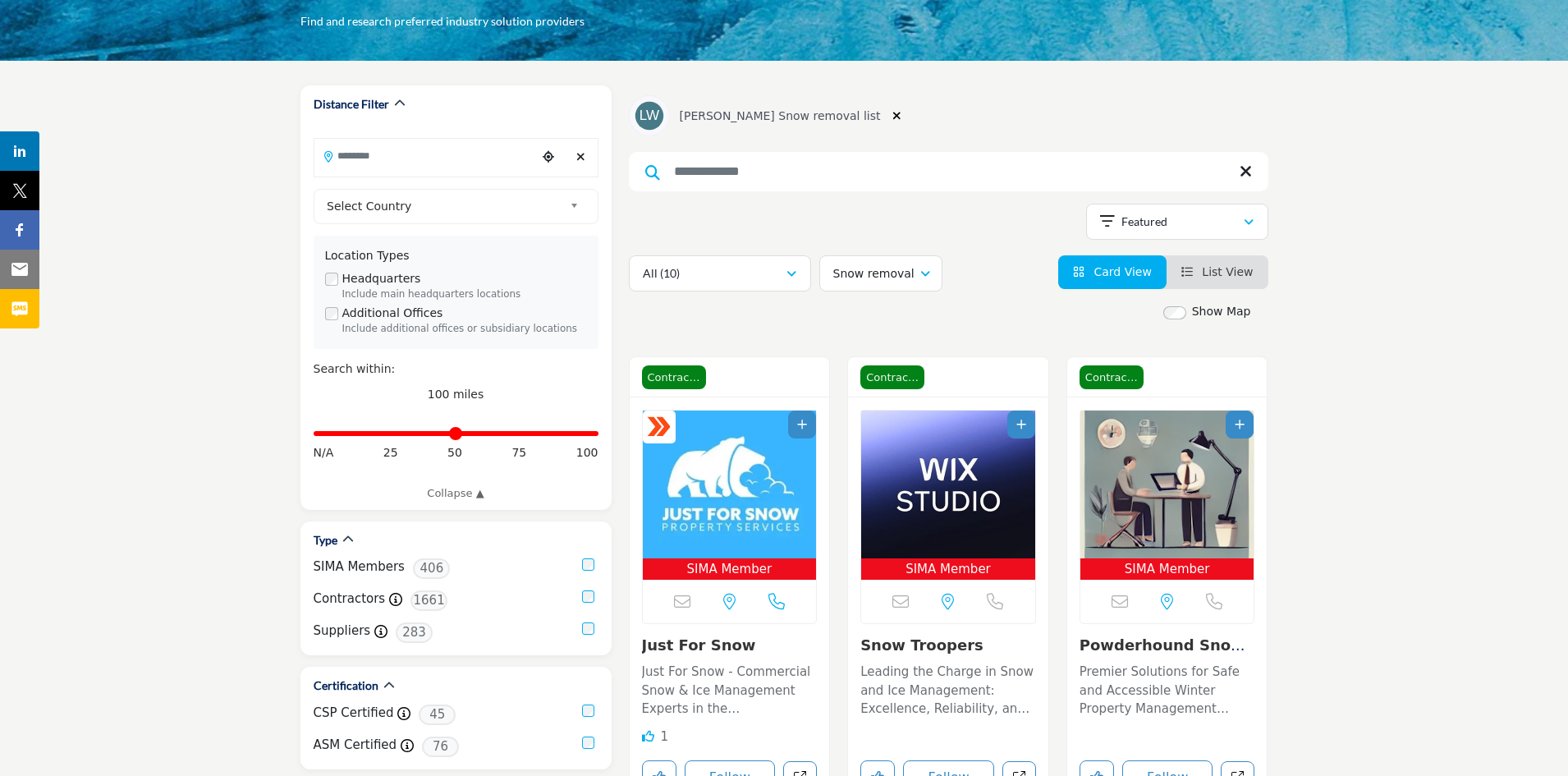
scroll to position [134, 0]
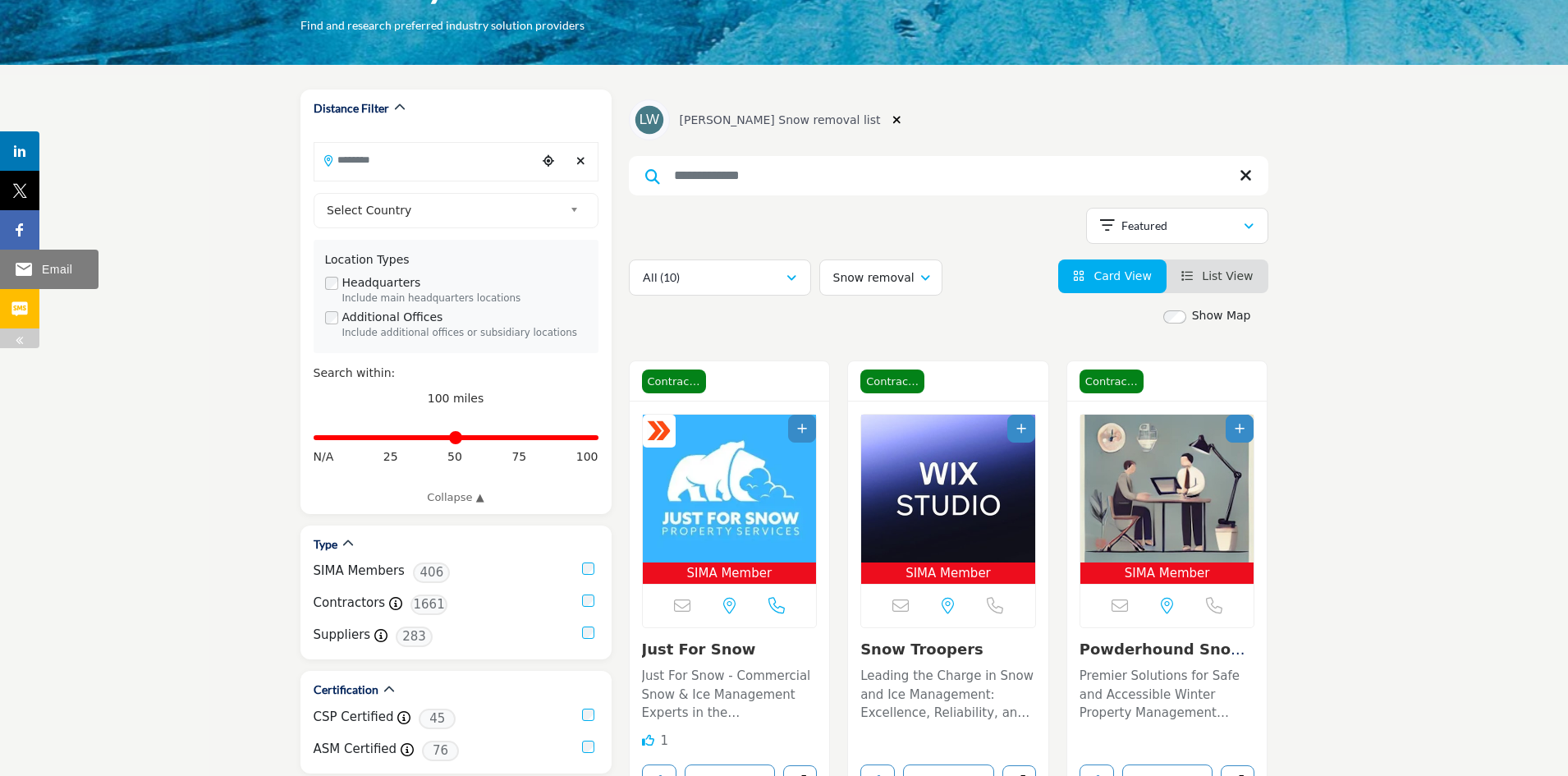
click at [19, 272] on img at bounding box center [23, 269] width 19 height 19
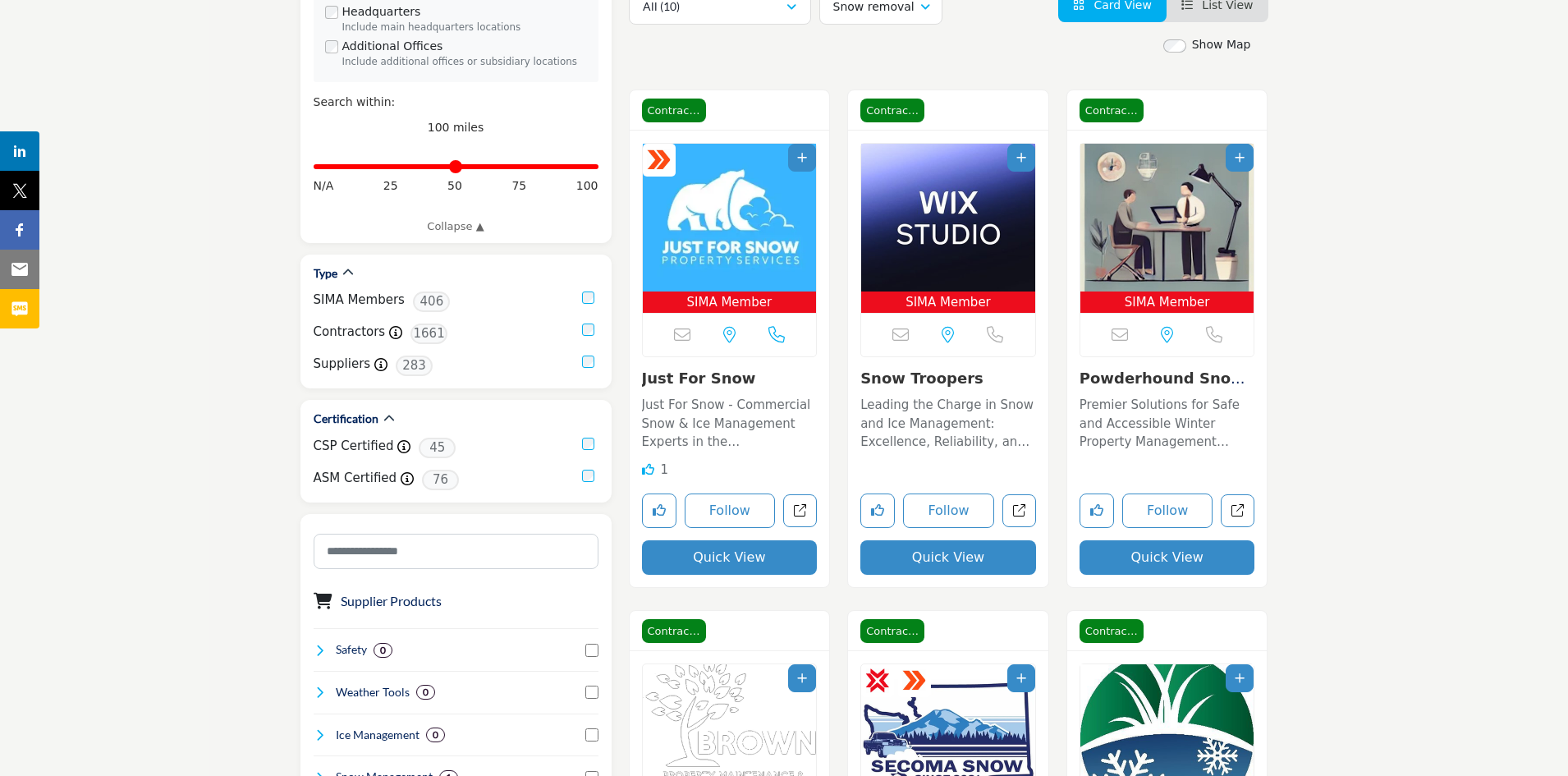
scroll to position [421, 0]
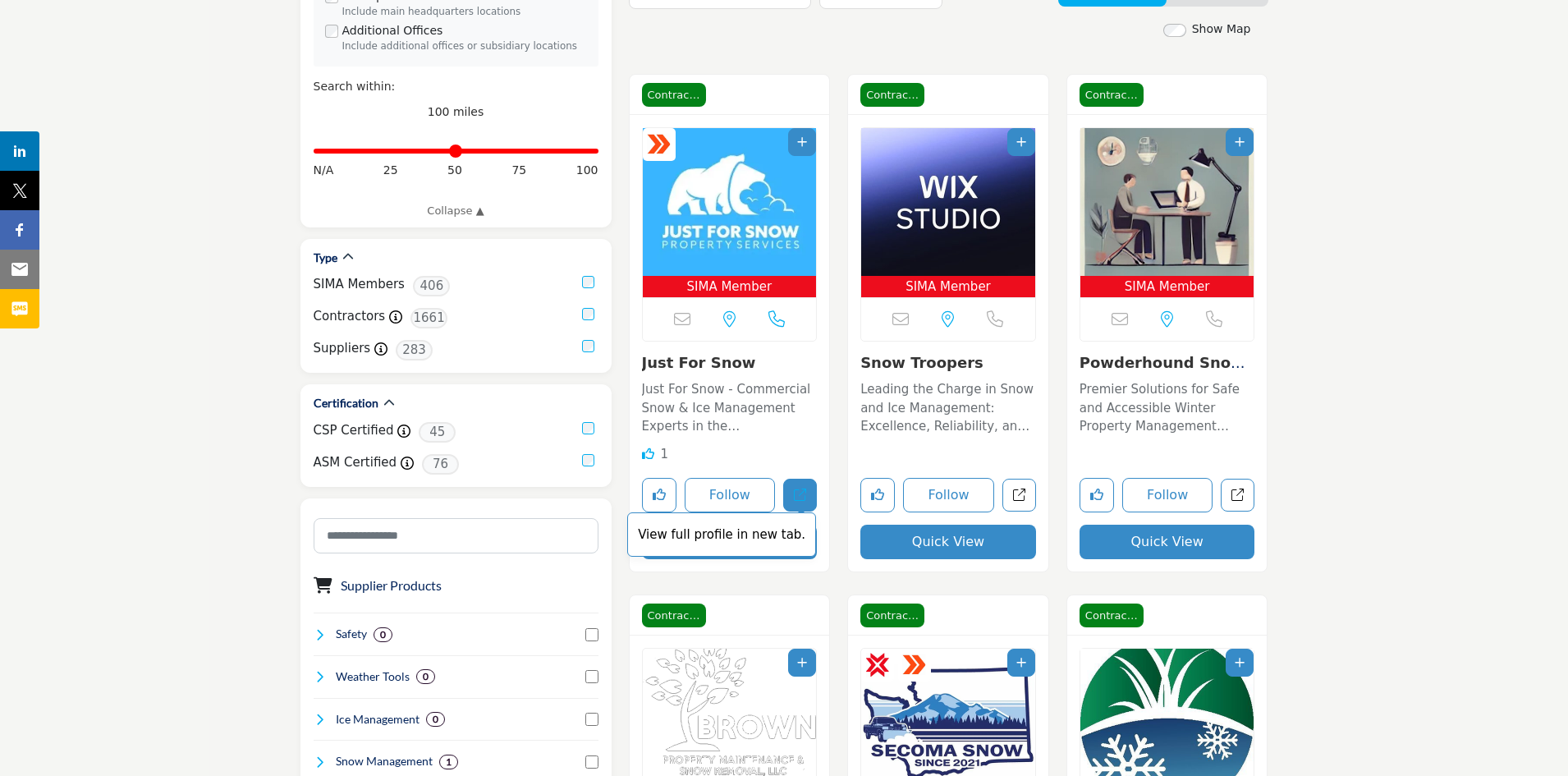
click at [800, 493] on icon "Open just-for-snow in new tab" at bounding box center [799, 494] width 13 height 13
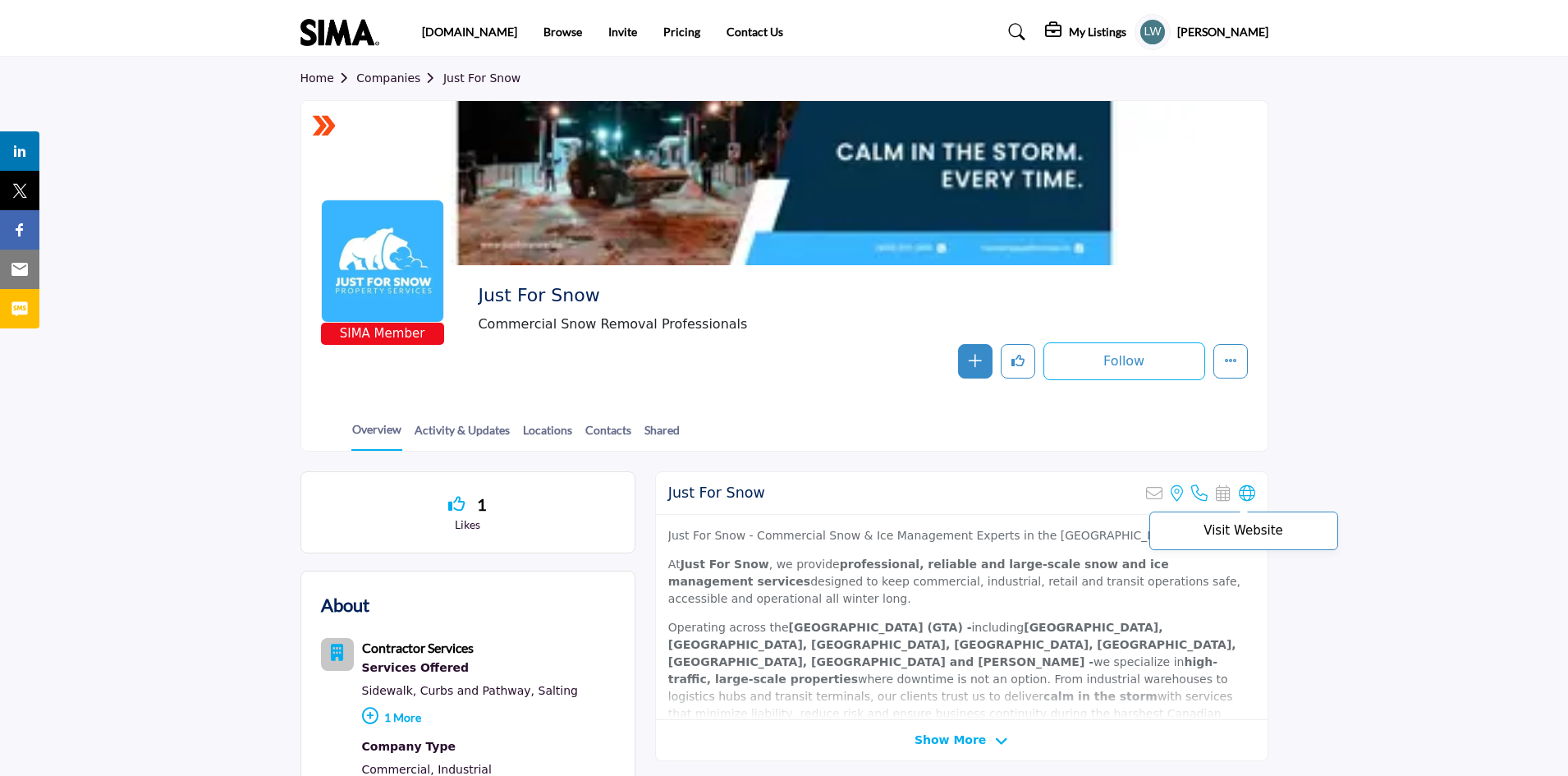
click at [1257, 528] on p "Visit Website" at bounding box center [1243, 531] width 171 height 13
click at [1250, 497] on icon at bounding box center [1247, 493] width 16 height 16
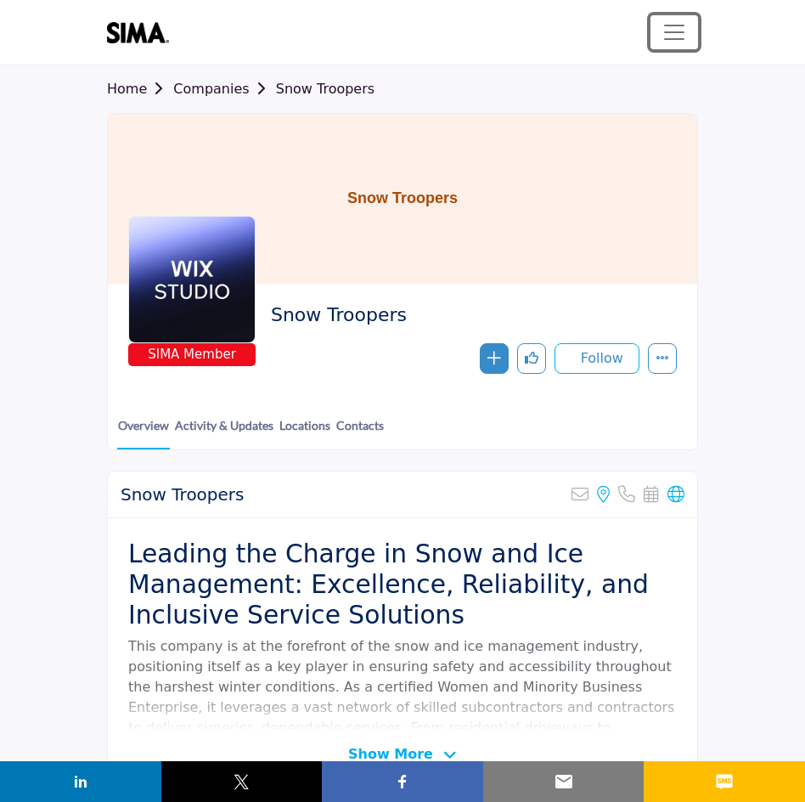
click at [667, 28] on span "Toggle navigation" at bounding box center [674, 32] width 25 height 25
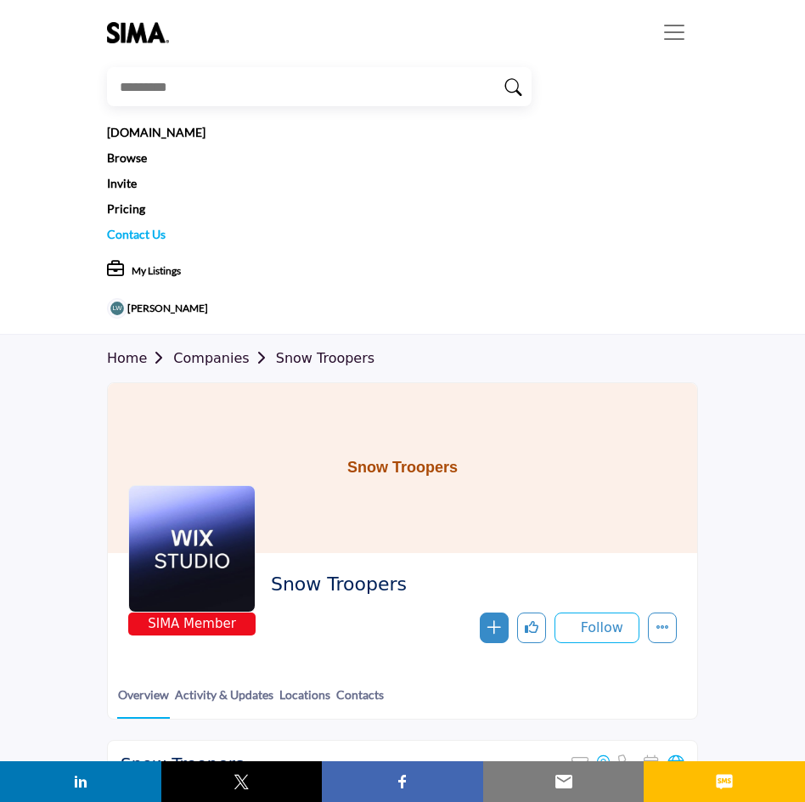
click at [138, 227] on link "Contact Us" at bounding box center [136, 234] width 59 height 14
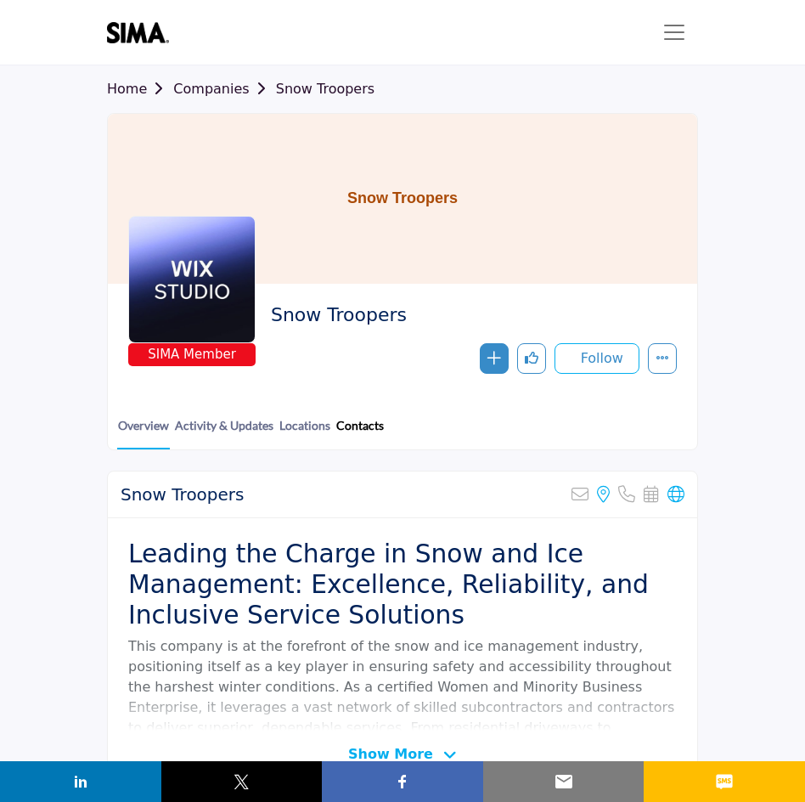
click at [354, 423] on link "Contacts" at bounding box center [359, 431] width 49 height 31
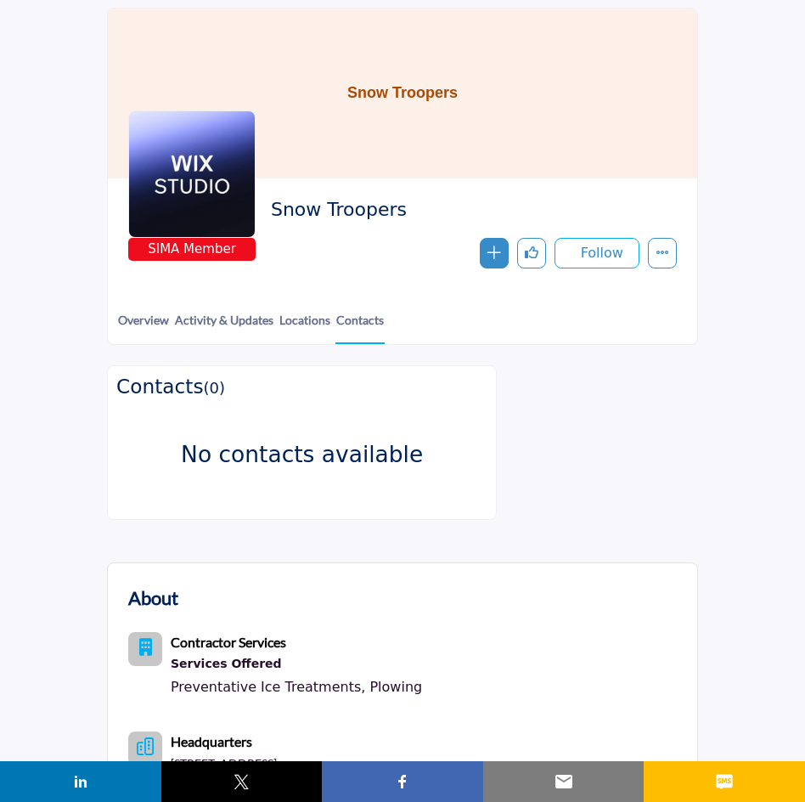
scroll to position [102, 0]
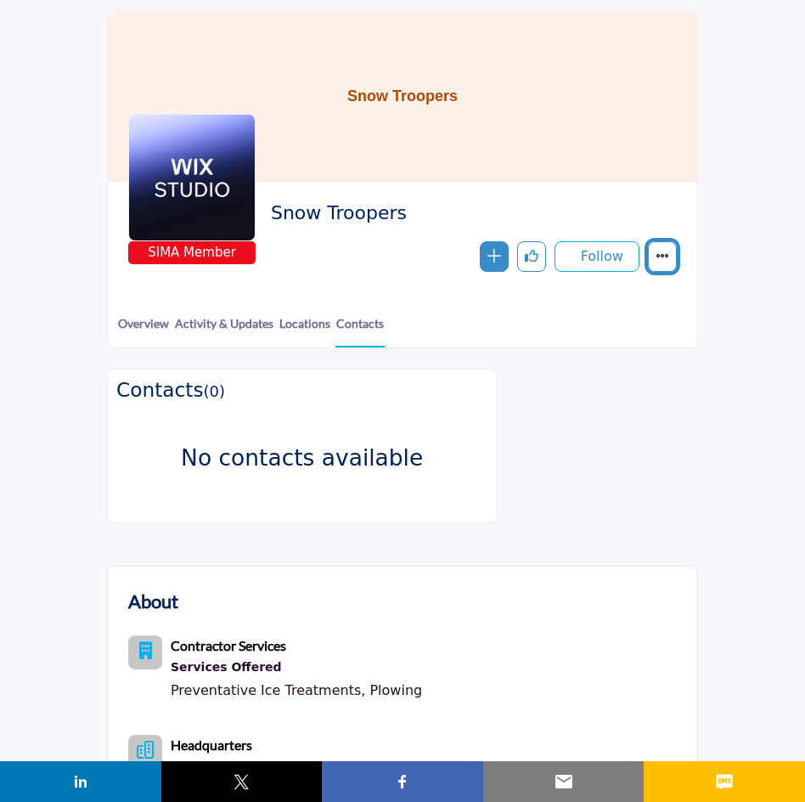
click at [660, 256] on icon "More details" at bounding box center [663, 256] width 14 height 14
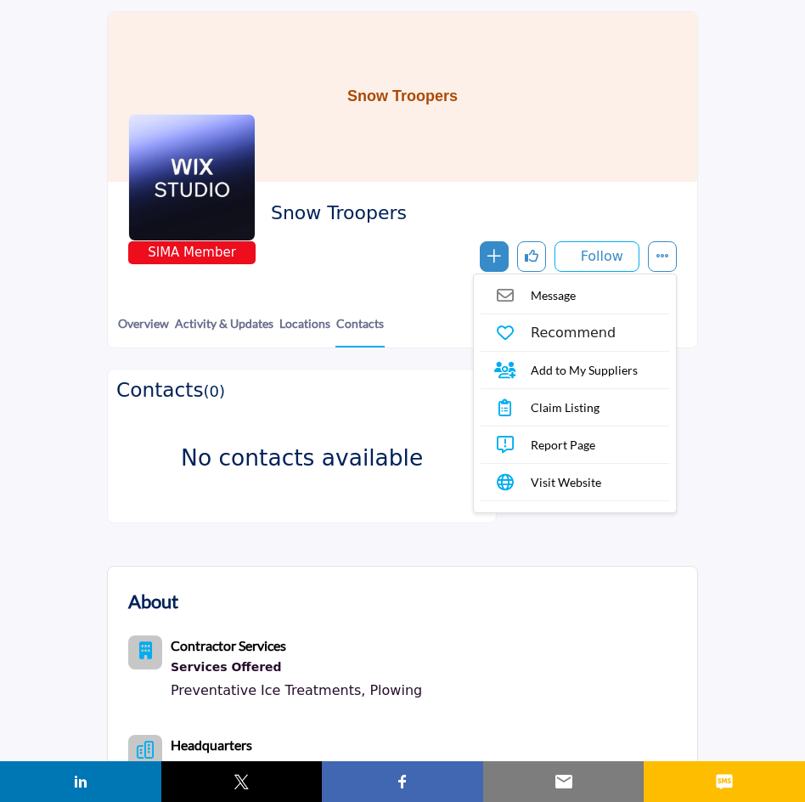
click at [548, 485] on span "Visit Website" at bounding box center [566, 482] width 70 height 18
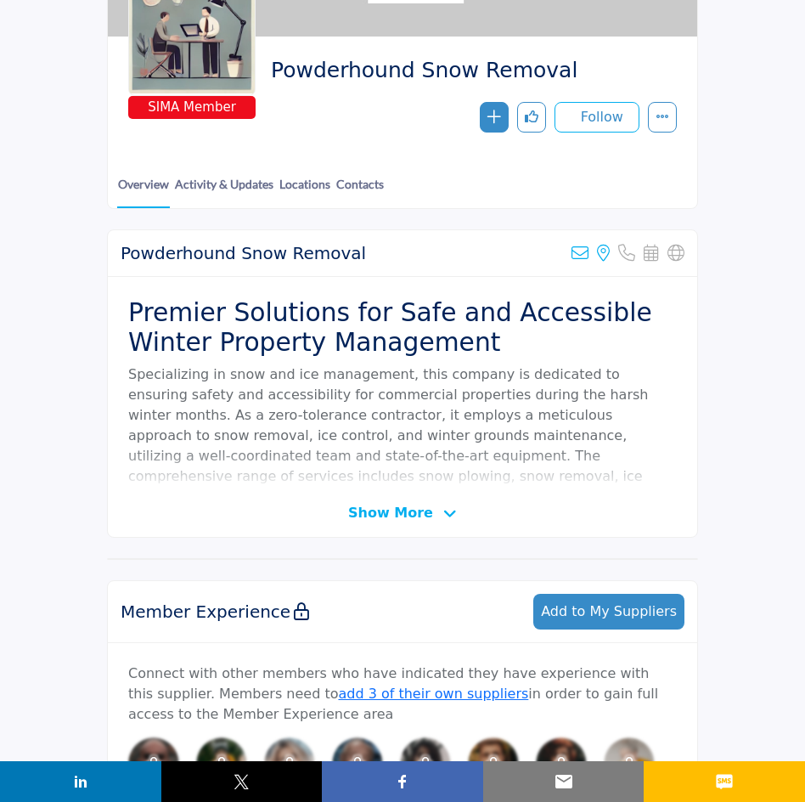
scroll to position [250, 0]
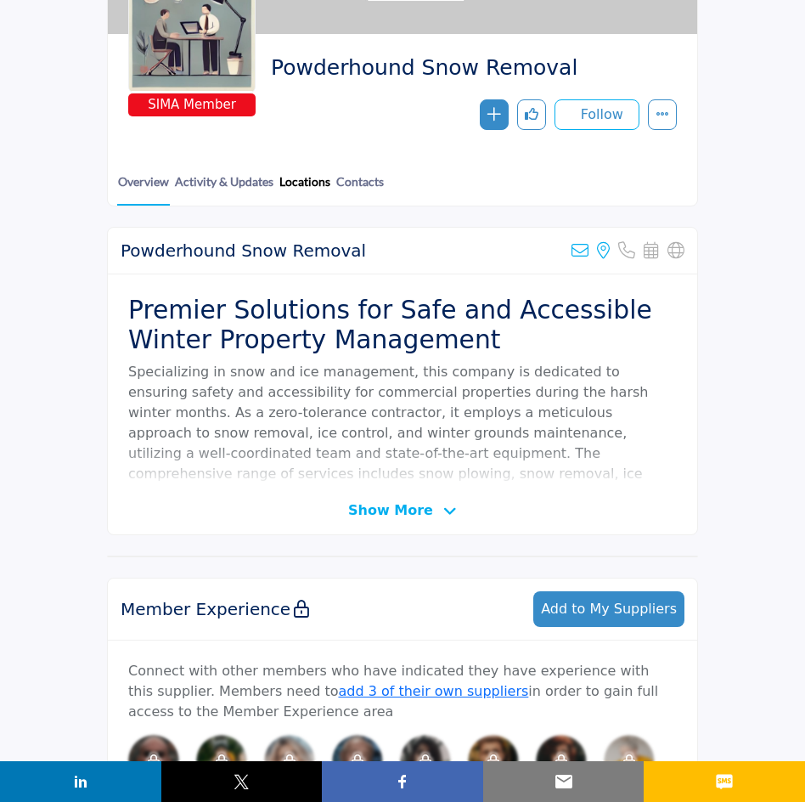
click at [298, 182] on link "Locations" at bounding box center [305, 187] width 53 height 31
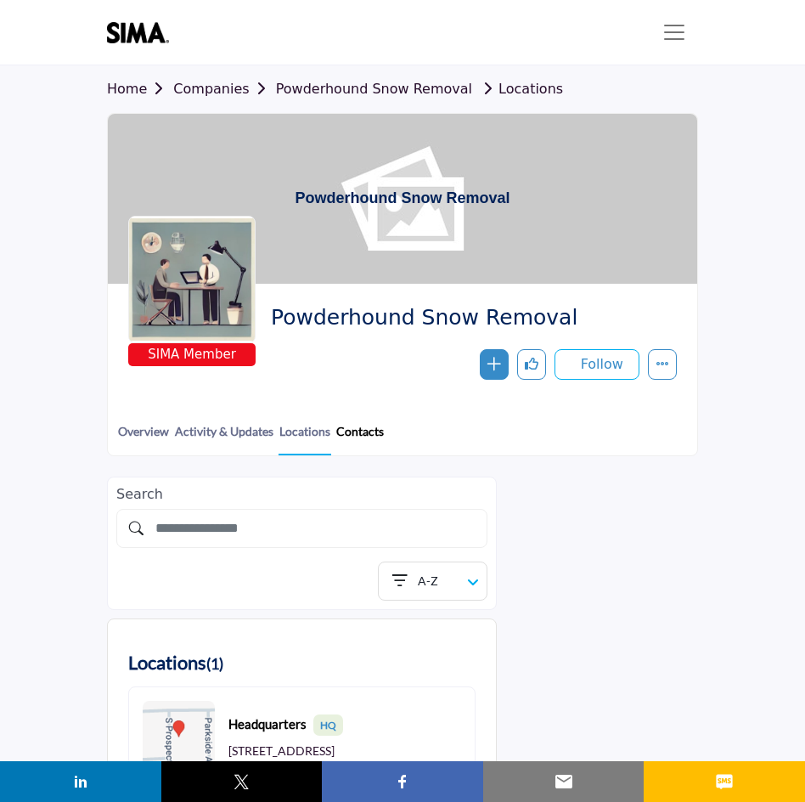
click at [354, 426] on link "Contacts" at bounding box center [359, 437] width 49 height 31
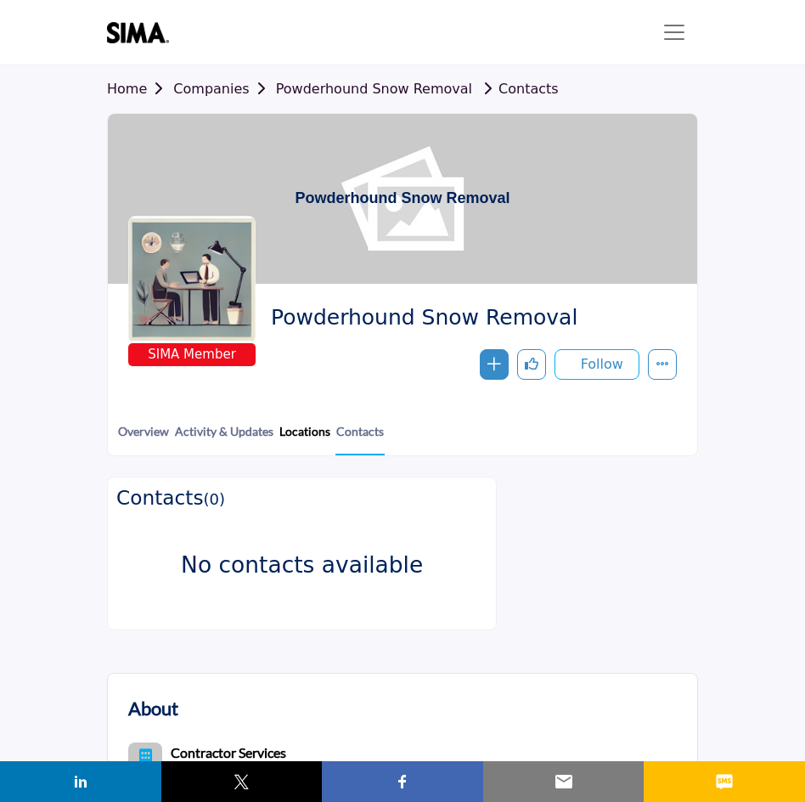
click at [300, 429] on link "Locations" at bounding box center [305, 437] width 53 height 31
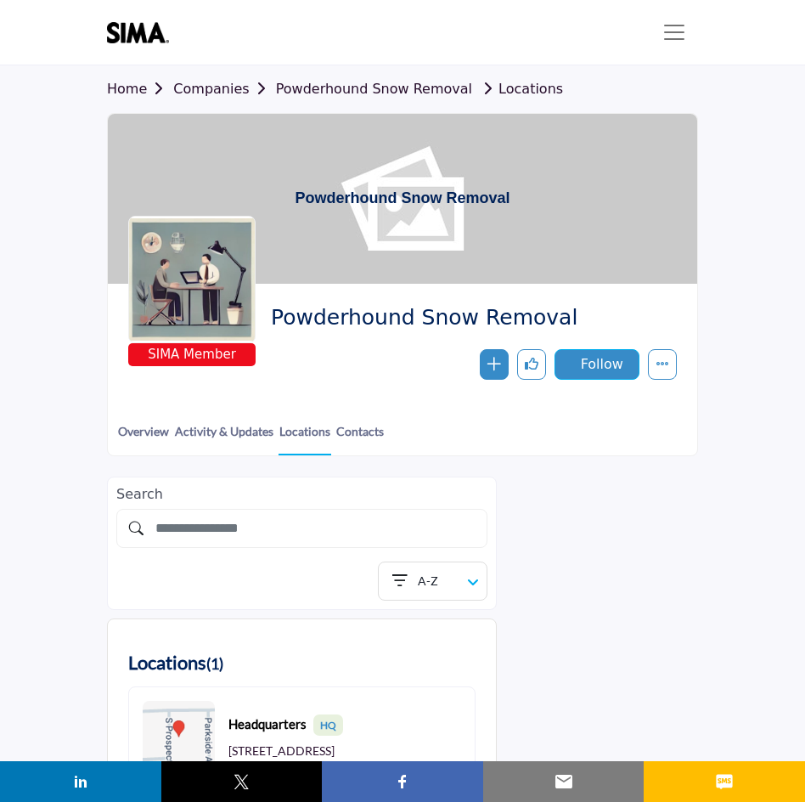
click at [585, 359] on button "Follow" at bounding box center [597, 364] width 85 height 31
drag, startPoint x: 552, startPoint y: 315, endPoint x: 271, endPoint y: 309, distance: 281.2
click at [271, 309] on span "Powderhound Snow Removal" at bounding box center [467, 318] width 393 height 28
copy span "Powderhound Snow Removal"
click at [673, 225] on div "Powderhound Snow Removal" at bounding box center [402, 199] width 589 height 170
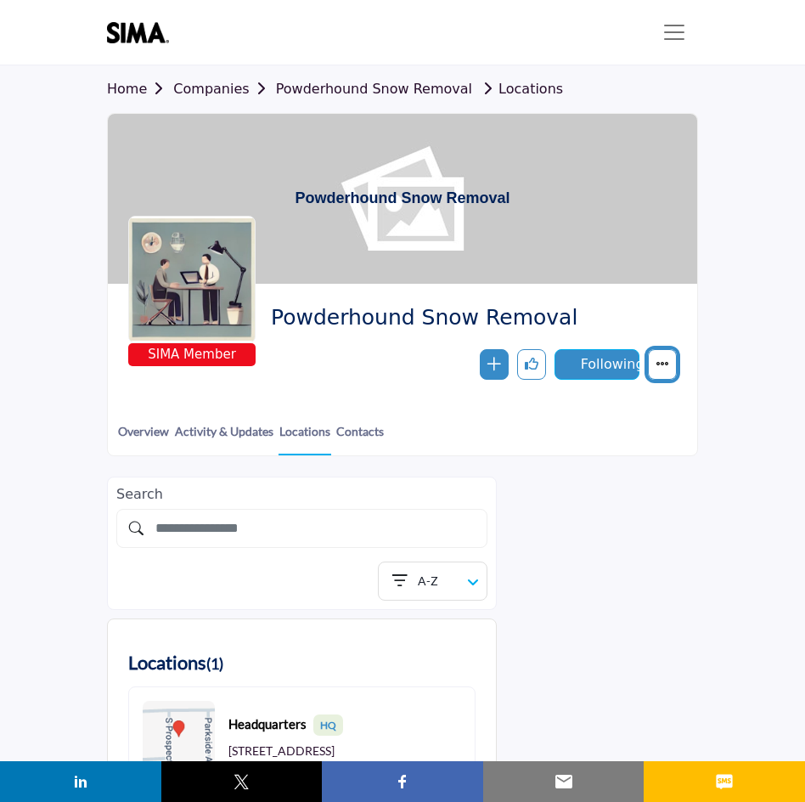
click at [669, 367] on button "More details" at bounding box center [662, 364] width 29 height 31
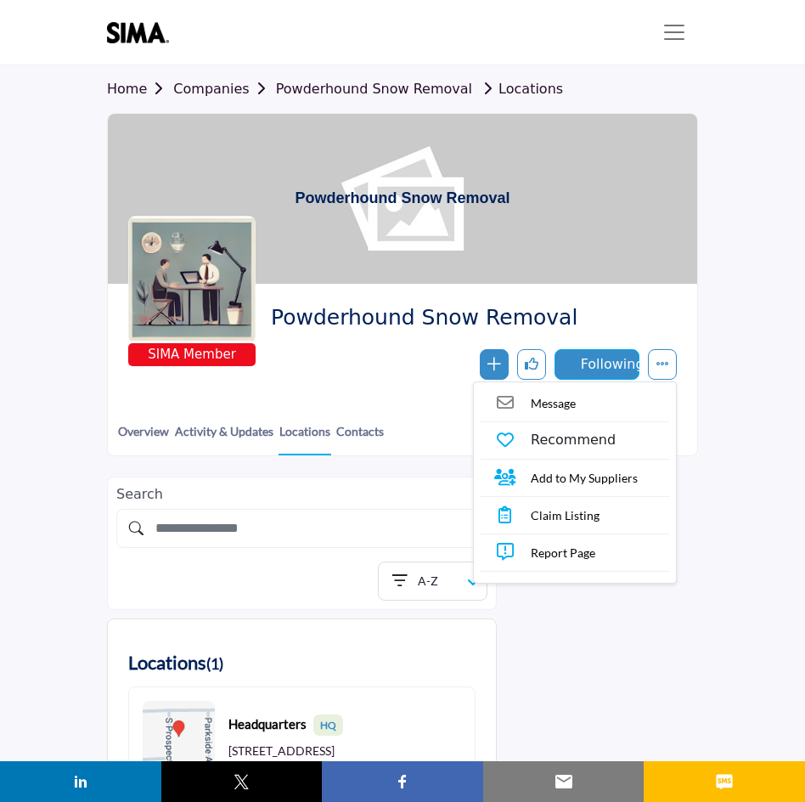
click at [739, 227] on section "Home Companies Powderhound Snow Removal Locations Powderhound Snow Removal SIMA…" at bounding box center [402, 260] width 805 height 391
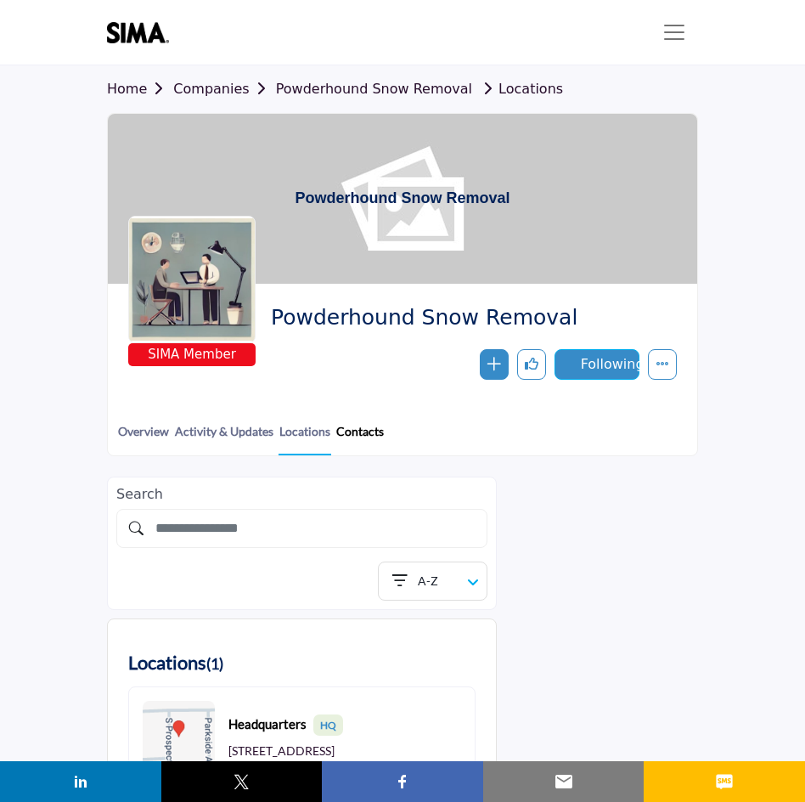
click at [356, 429] on link "Contacts" at bounding box center [359, 437] width 49 height 31
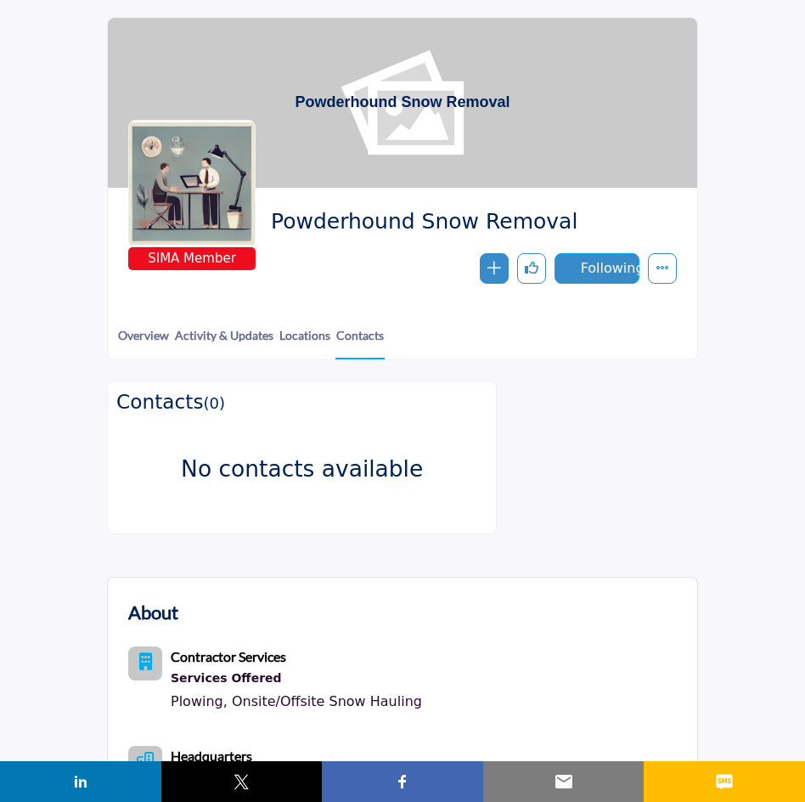
scroll to position [81, 0]
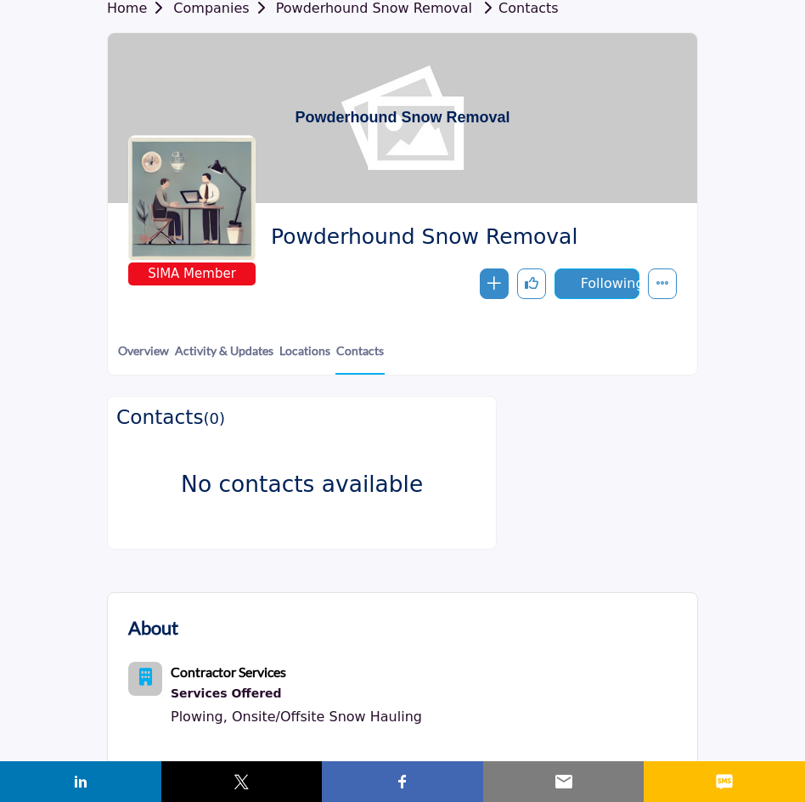
drag, startPoint x: 561, startPoint y: 236, endPoint x: 256, endPoint y: 216, distance: 306.4
click at [256, 216] on div "SIMA Member Powderhound Snow Removal Follow Following Message Recommend Add to …" at bounding box center [402, 261] width 589 height 116
copy span "Powderhound Snow Removal"
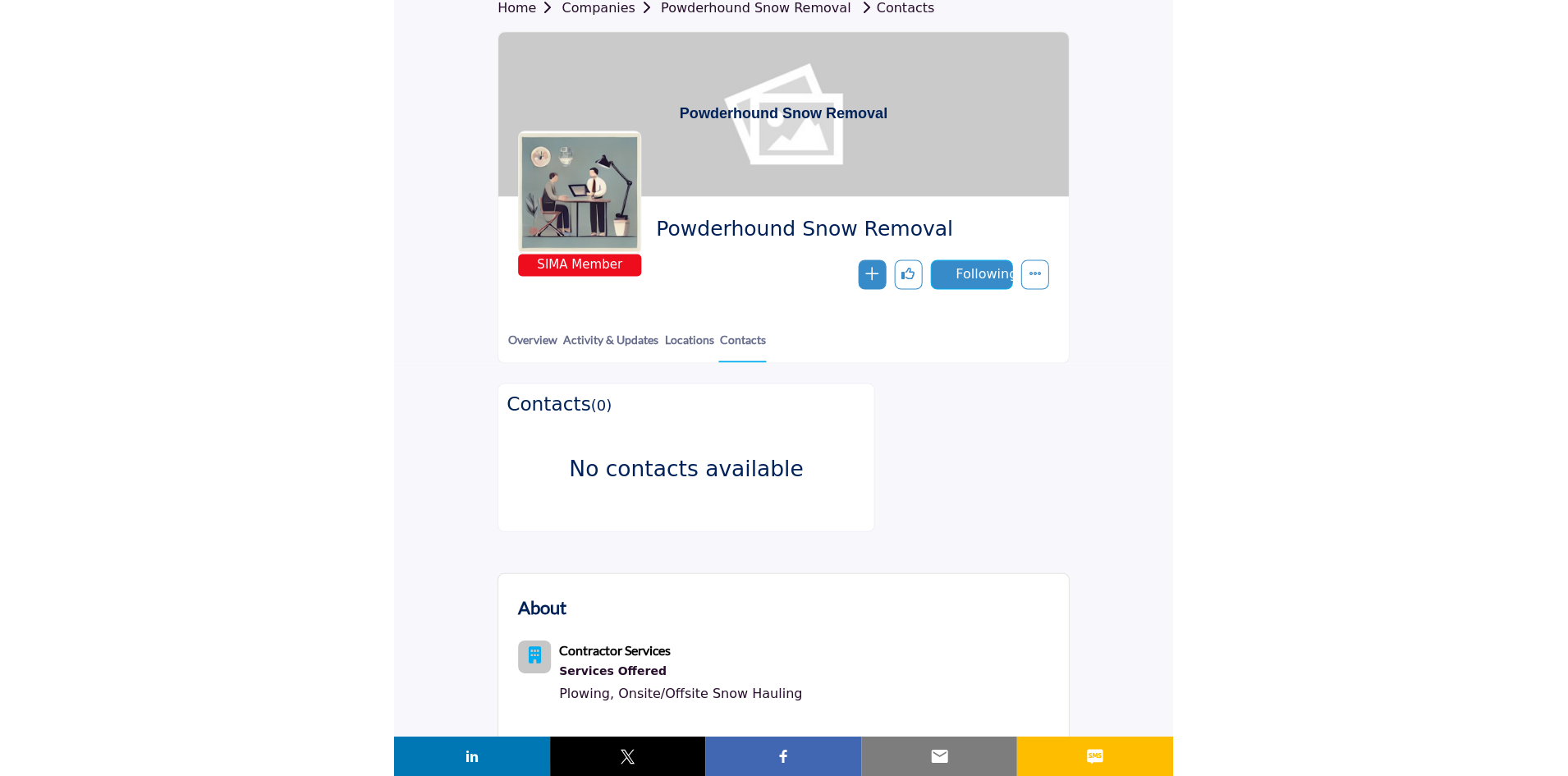
scroll to position [42, 0]
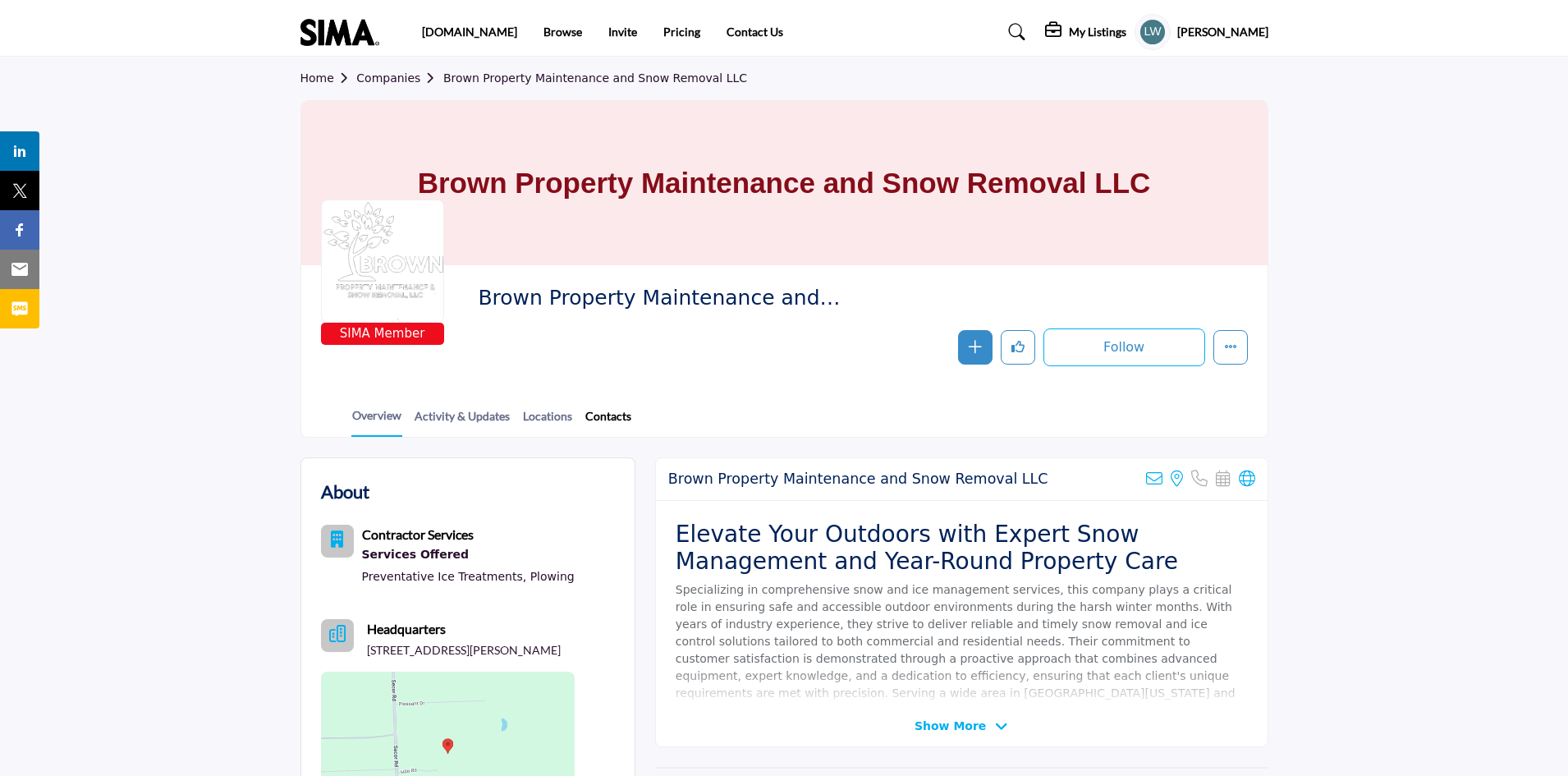
click at [600, 417] on link "Contacts" at bounding box center [608, 421] width 47 height 29
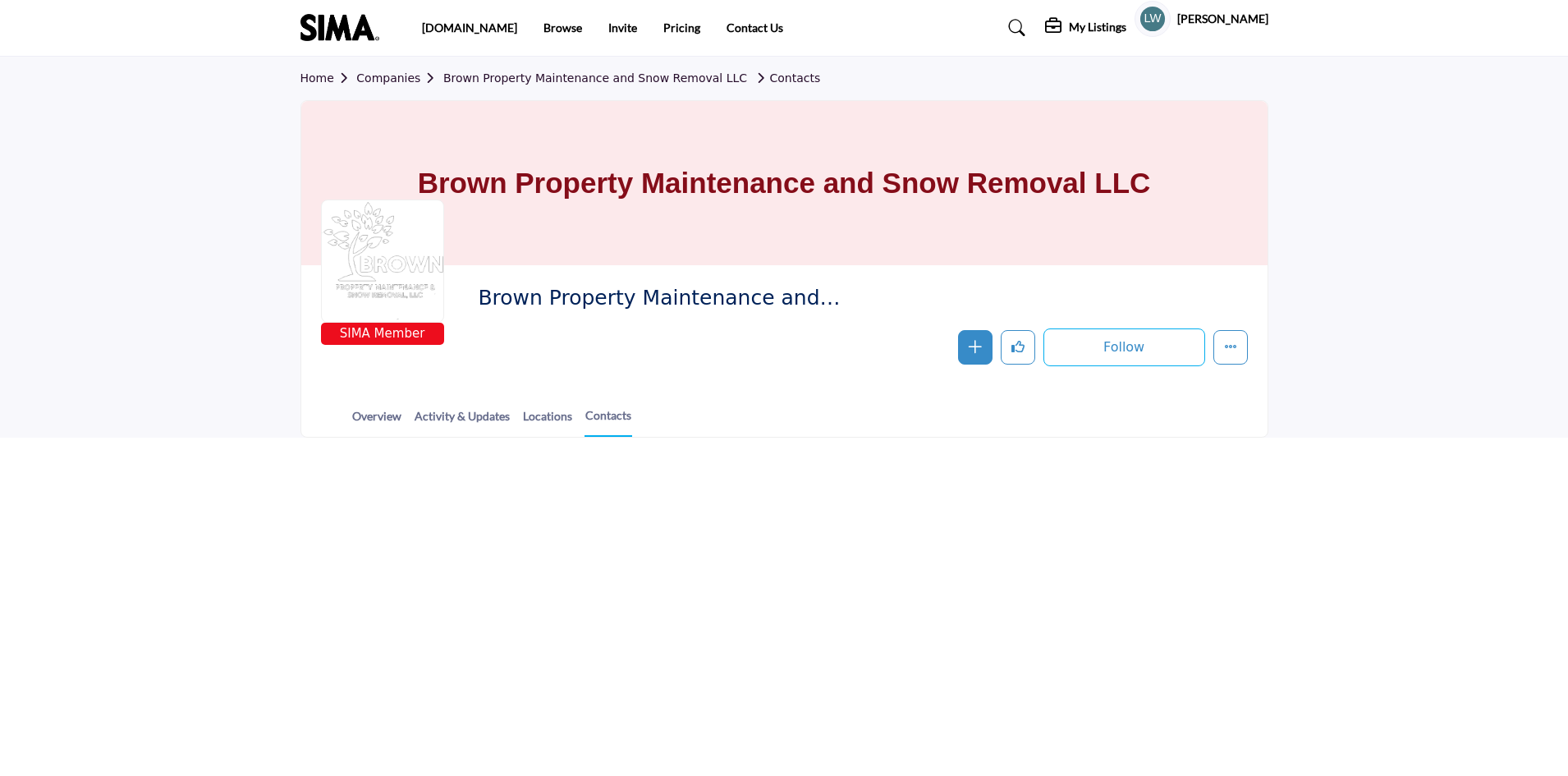
click at [602, 415] on link "Contacts" at bounding box center [608, 420] width 47 height 30
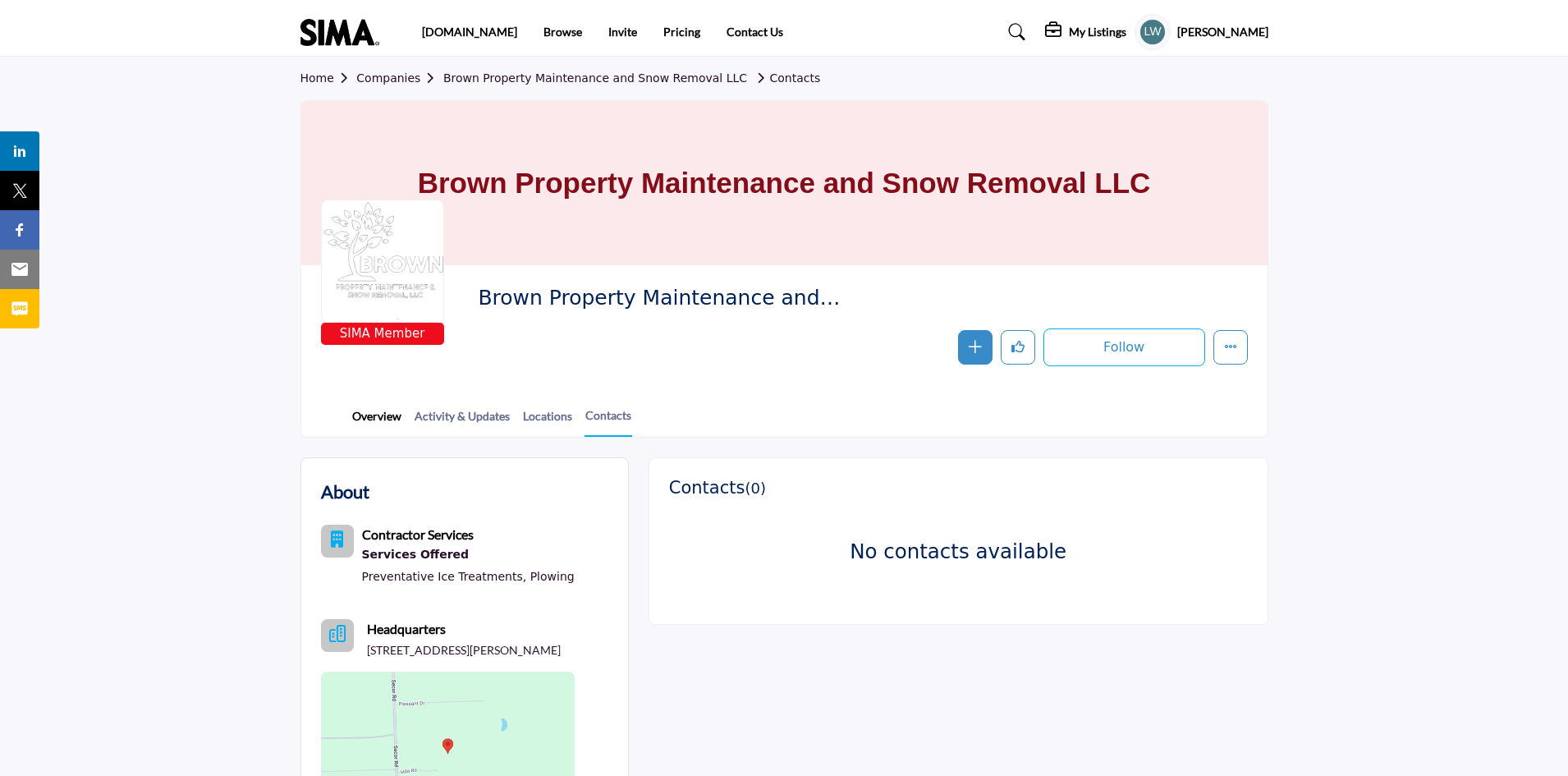
click at [372, 409] on link "Overview" at bounding box center [376, 421] width 51 height 29
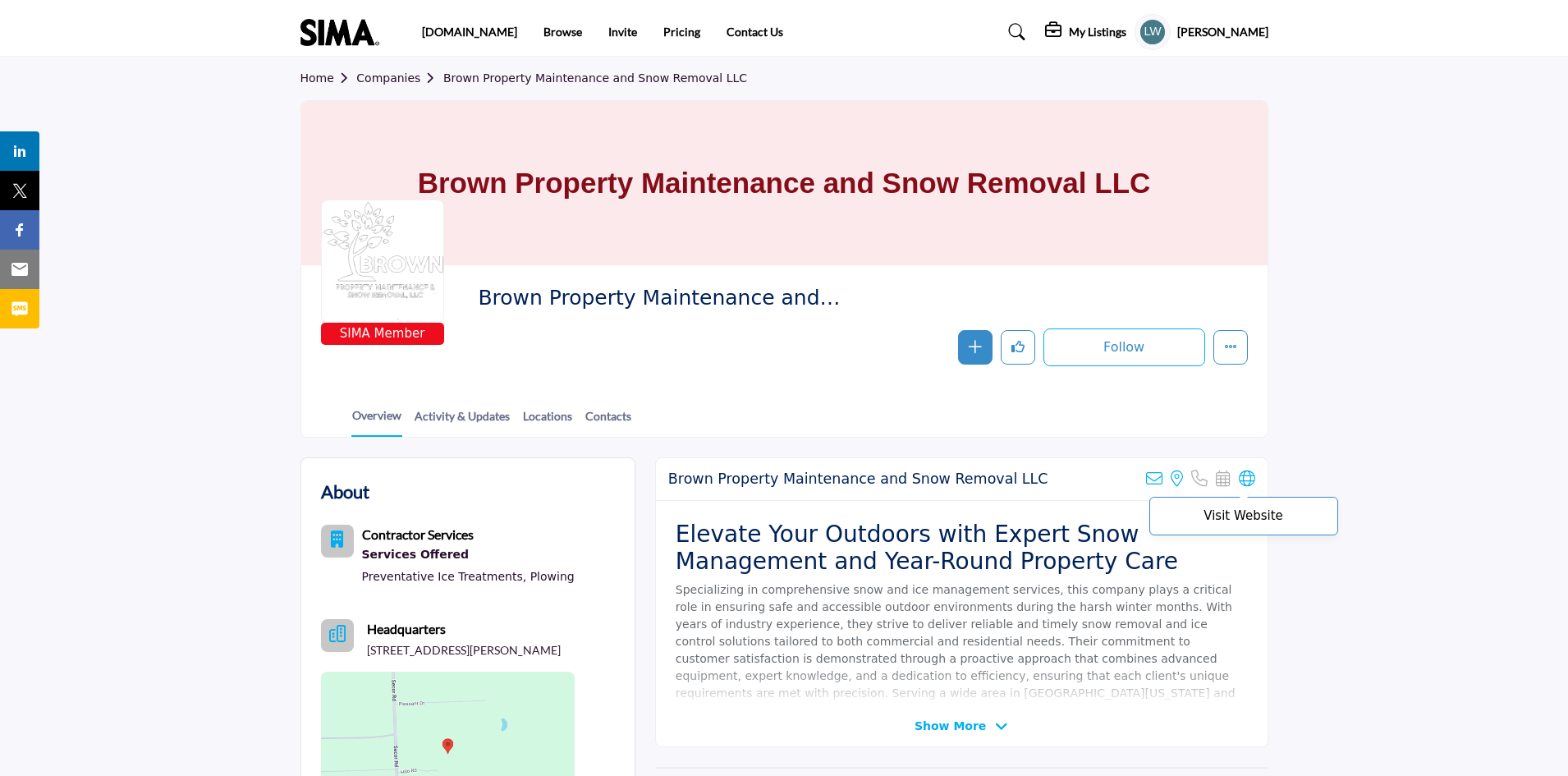
click at [1244, 474] on icon at bounding box center [1247, 478] width 16 height 16
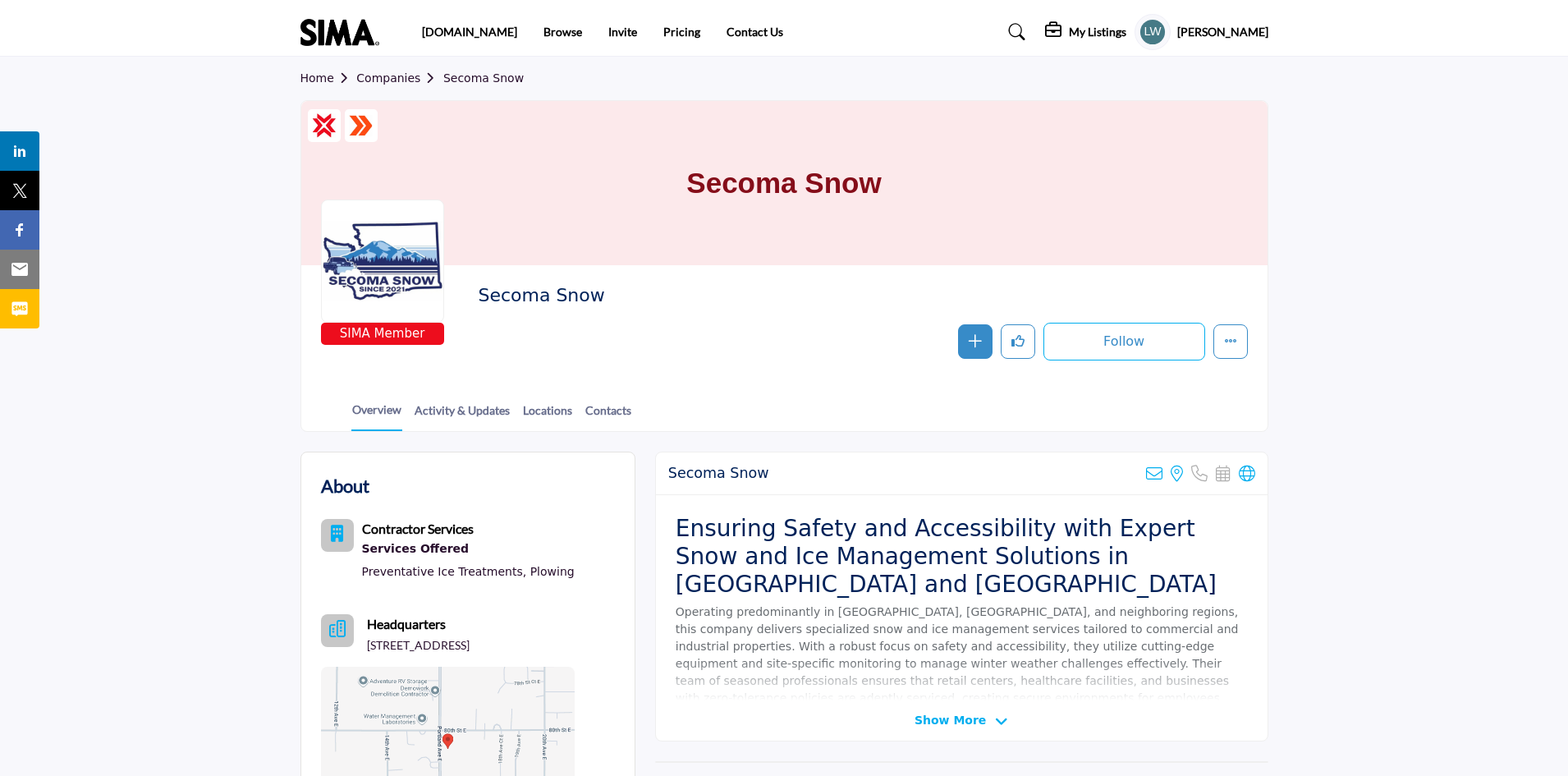
drag, startPoint x: 595, startPoint y: 298, endPoint x: 480, endPoint y: 292, distance: 115.2
click at [480, 292] on h2 "Secoma Snow" at bounding box center [703, 296] width 451 height 21
copy h2 "Secoma Snow"
